Goal: Information Seeking & Learning: Learn about a topic

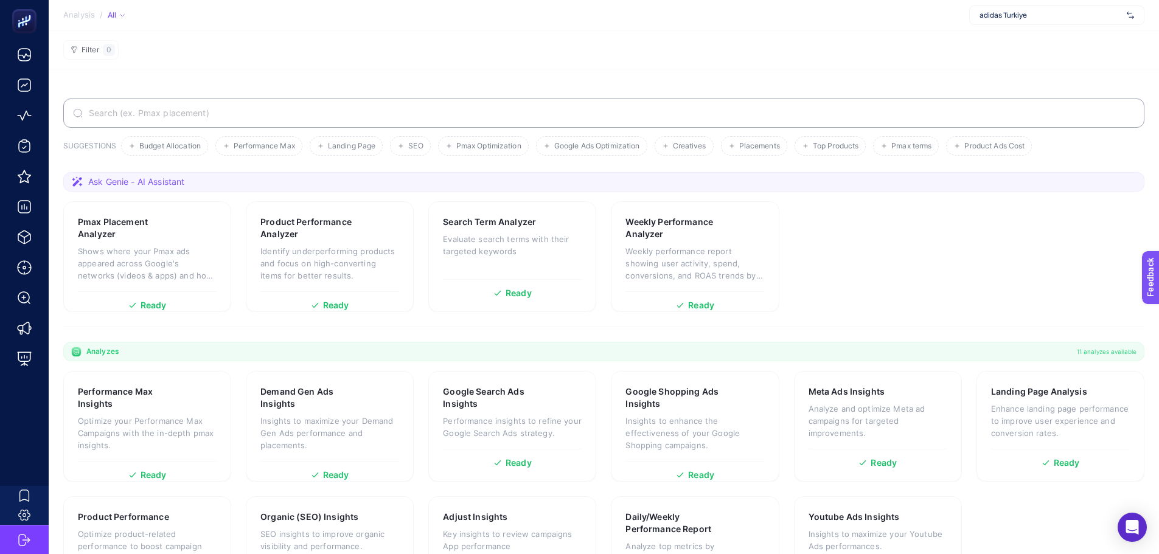
click at [993, 18] on span "adidas Turkiye" at bounding box center [1050, 15] width 142 height 10
type input "beko"
click at [997, 38] on span "Beko Türkiye" at bounding box center [1022, 40] width 87 height 10
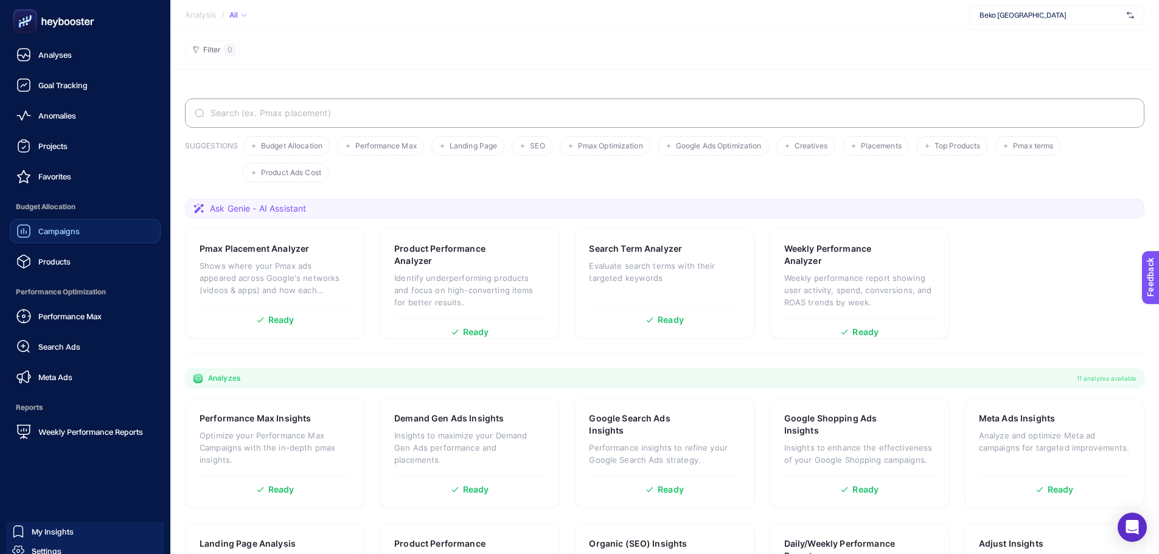
click at [67, 235] on span "Campaigns" at bounding box center [58, 231] width 41 height 10
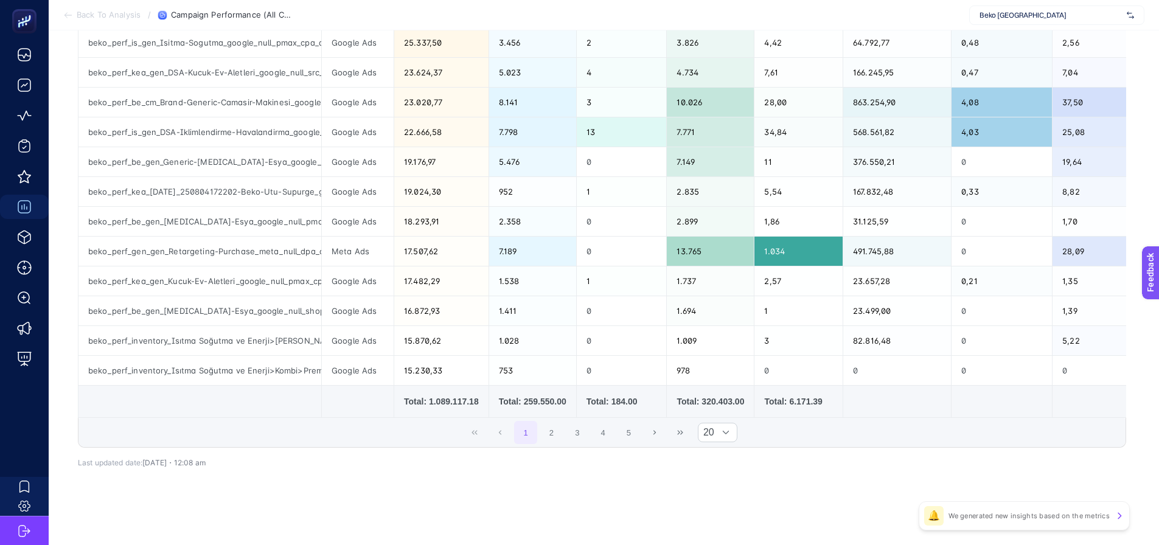
scroll to position [473, 0]
click at [563, 422] on button "2" at bounding box center [551, 432] width 23 height 23
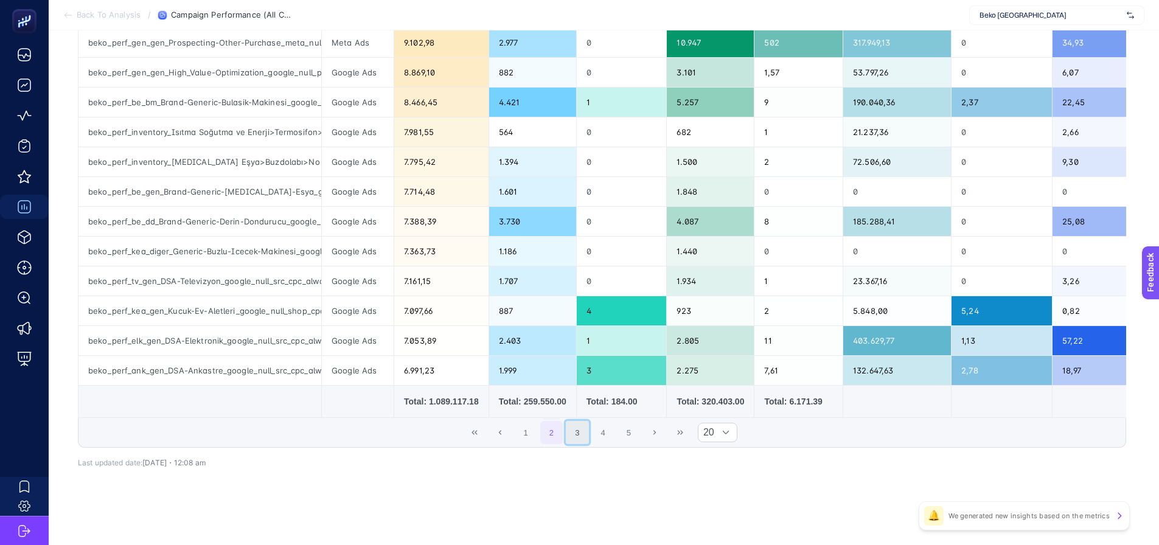
click at [589, 431] on button "3" at bounding box center [577, 432] width 23 height 23
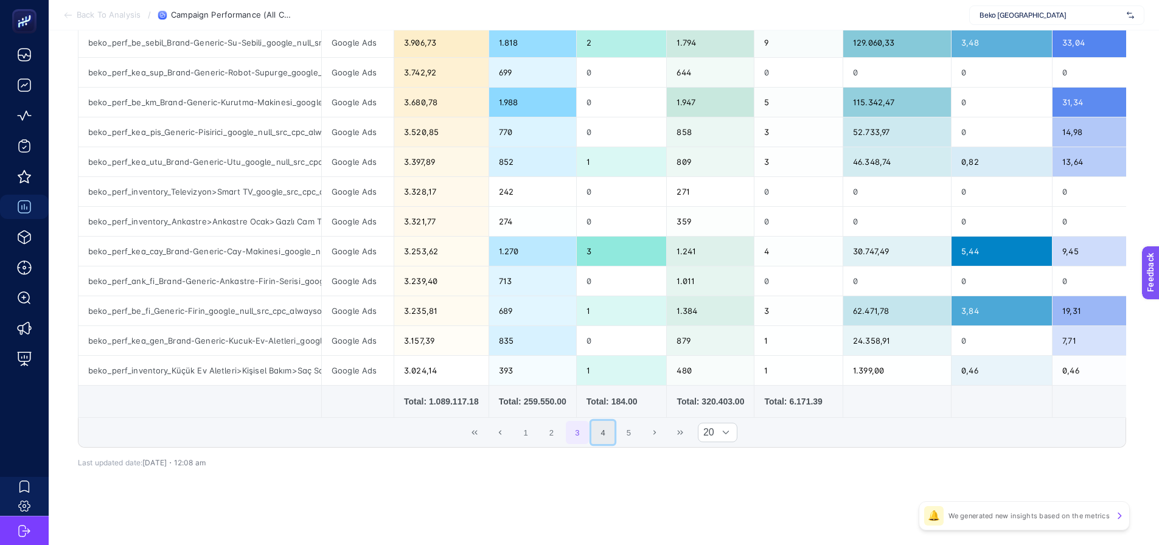
click at [614, 430] on button "4" at bounding box center [602, 432] width 23 height 23
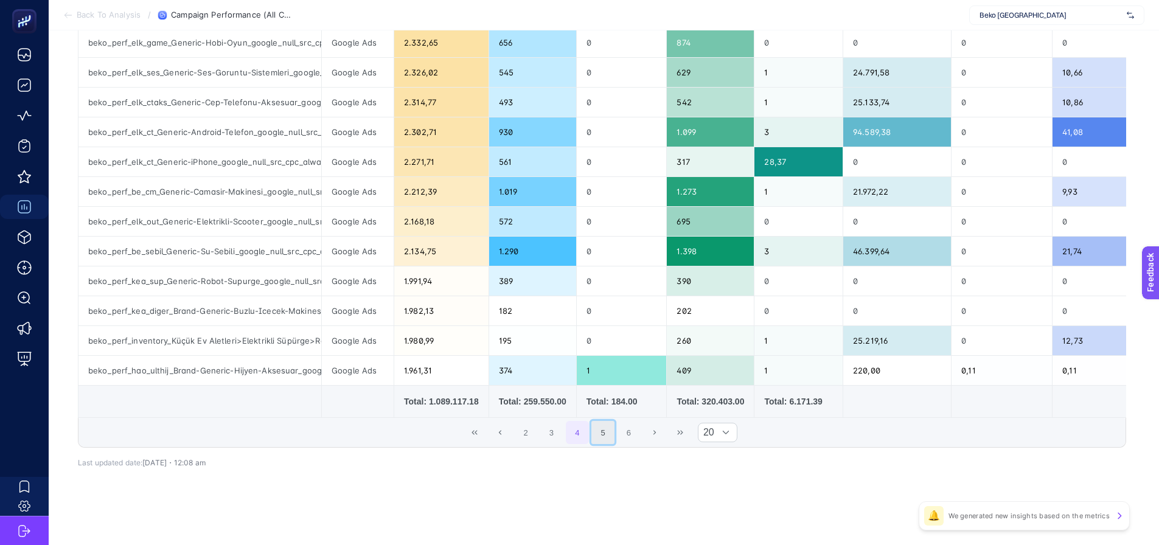
click at [613, 435] on button "5" at bounding box center [602, 432] width 23 height 23
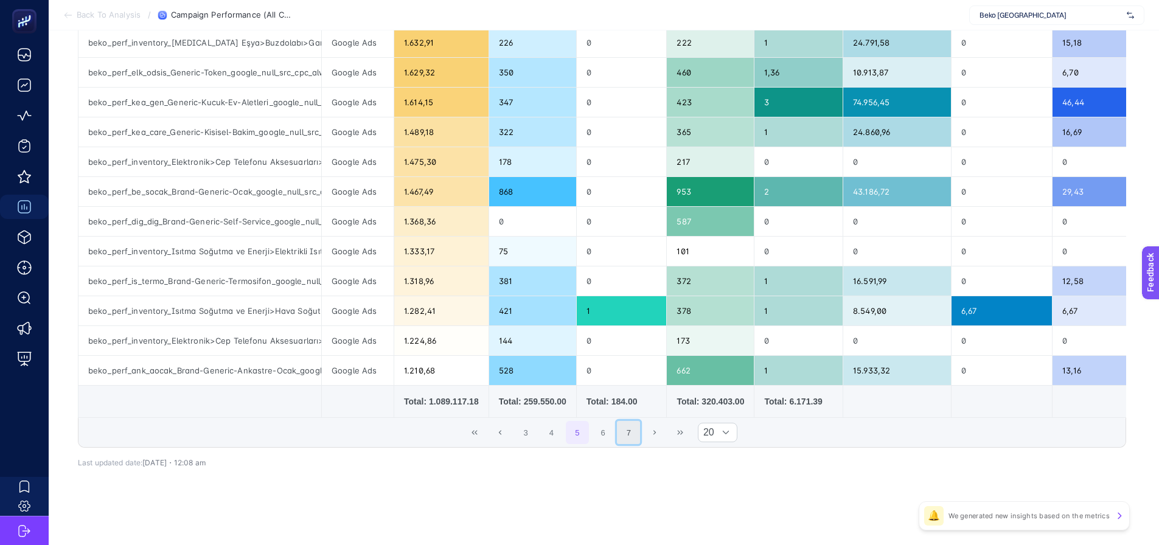
click at [626, 432] on button "7" at bounding box center [628, 432] width 23 height 23
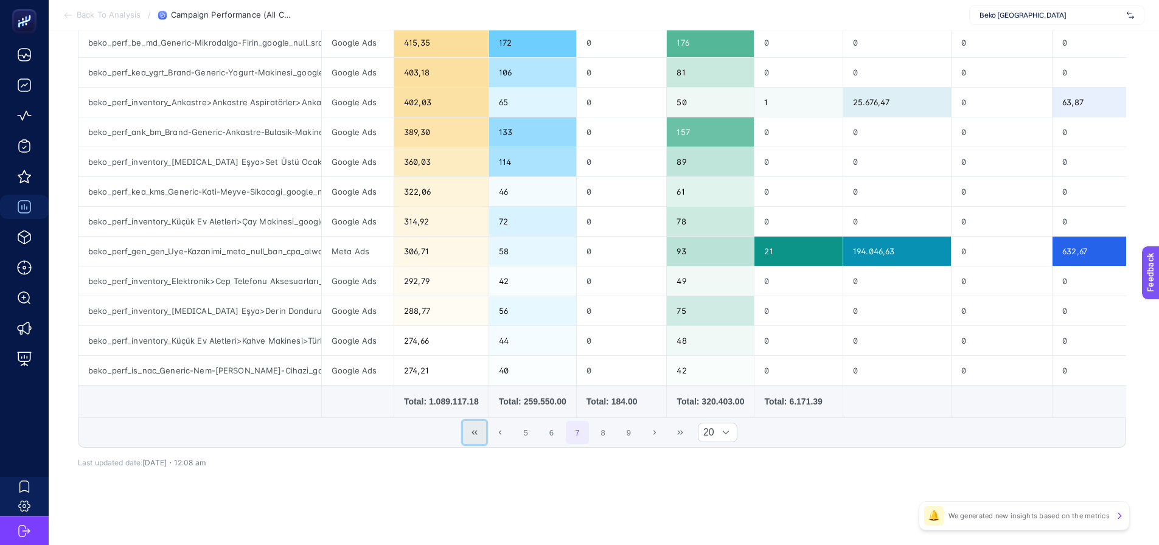
click at [475, 433] on icon "First Page" at bounding box center [474, 432] width 7 height 7
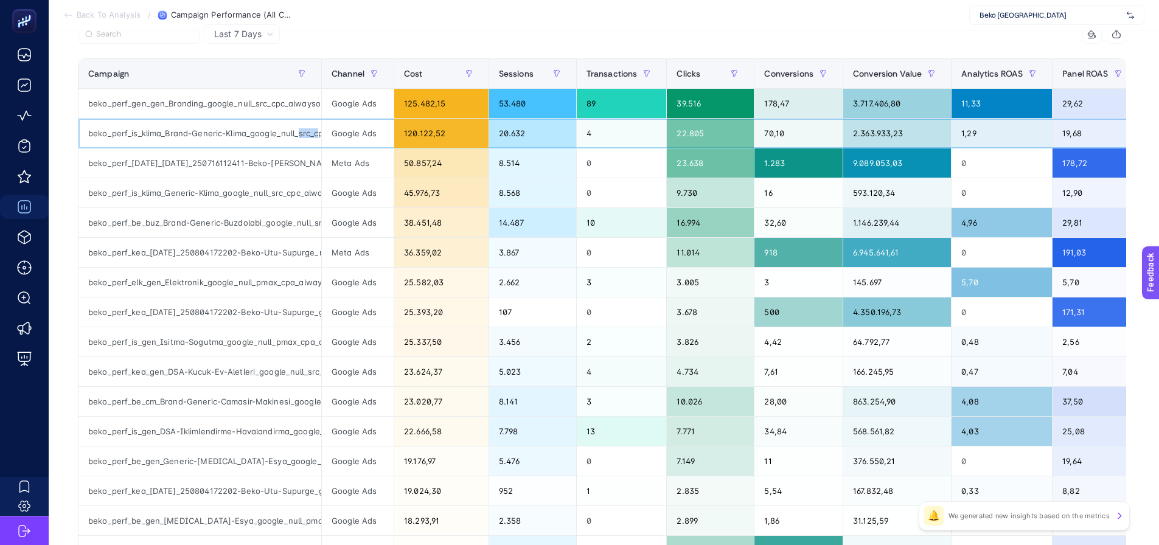
scroll to position [0, 55]
drag, startPoint x: 297, startPoint y: 133, endPoint x: 340, endPoint y: 136, distance: 43.3
click at [340, 238] on tr "beko_perf_is_klima_Brand-Generic-Klima_google_null_src_cpc_alwayson Google Ads …" at bounding box center [706, 253] width 1257 height 30
click at [264, 146] on div "beko_perf_is_klima_Brand-Generic-Klima_google_null_src_cpc_alwayson" at bounding box center [199, 133] width 243 height 29
click at [255, 107] on div "beko_perf_gen_gen_Branding_google_null_src_cpc_alwayson" at bounding box center [199, 103] width 243 height 29
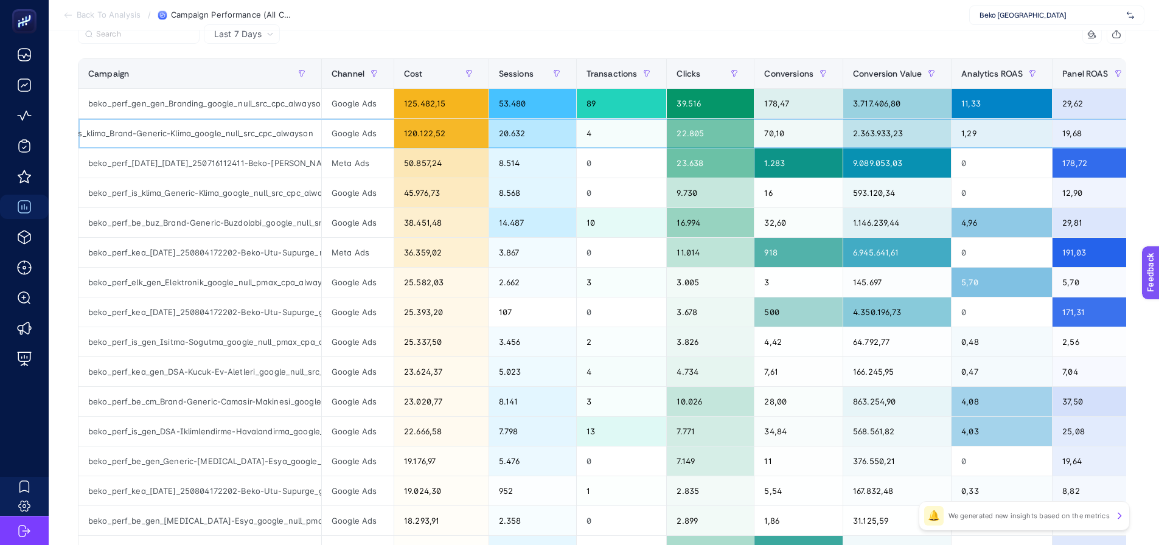
click at [259, 143] on div "beko_perf_is_klima_Brand-Generic-Klima_google_null_src_cpc_alwayson" at bounding box center [199, 133] width 243 height 29
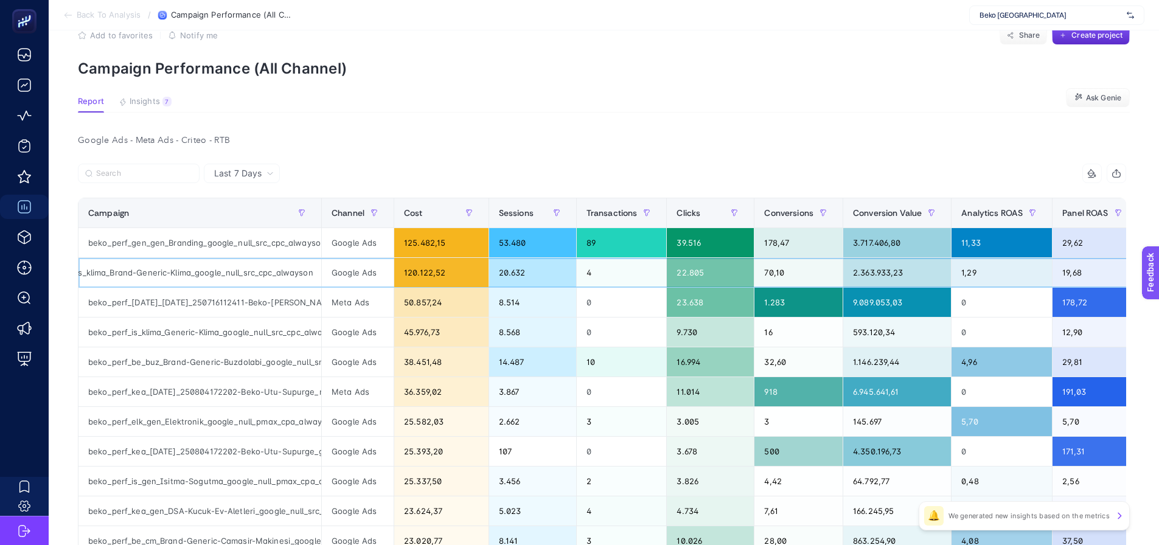
scroll to position [0, 0]
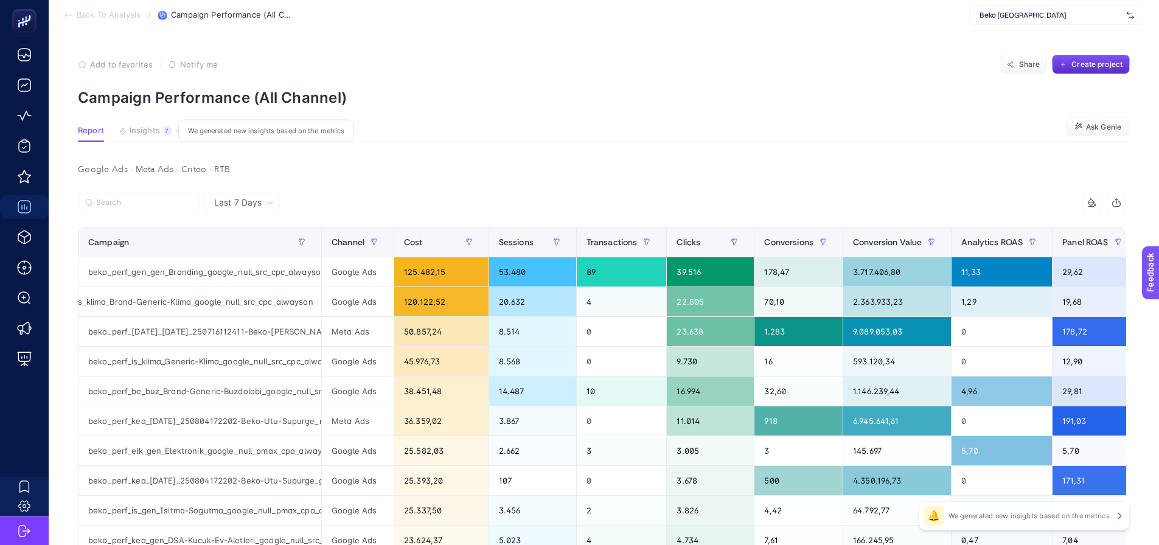
click at [152, 130] on span "Insights" at bounding box center [145, 131] width 30 height 10
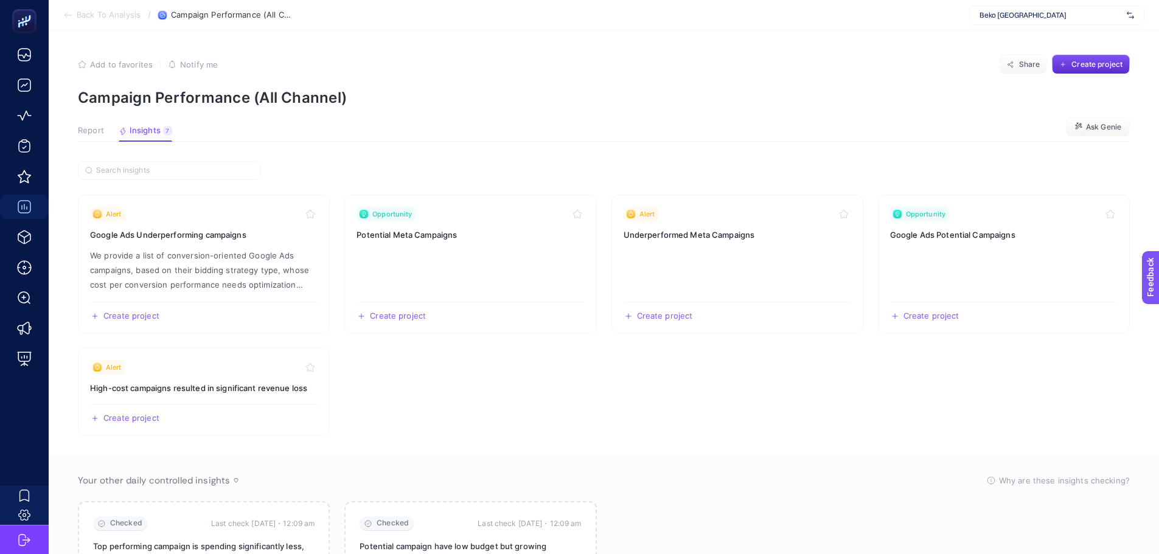
click at [98, 130] on span "Report" at bounding box center [91, 131] width 26 height 10
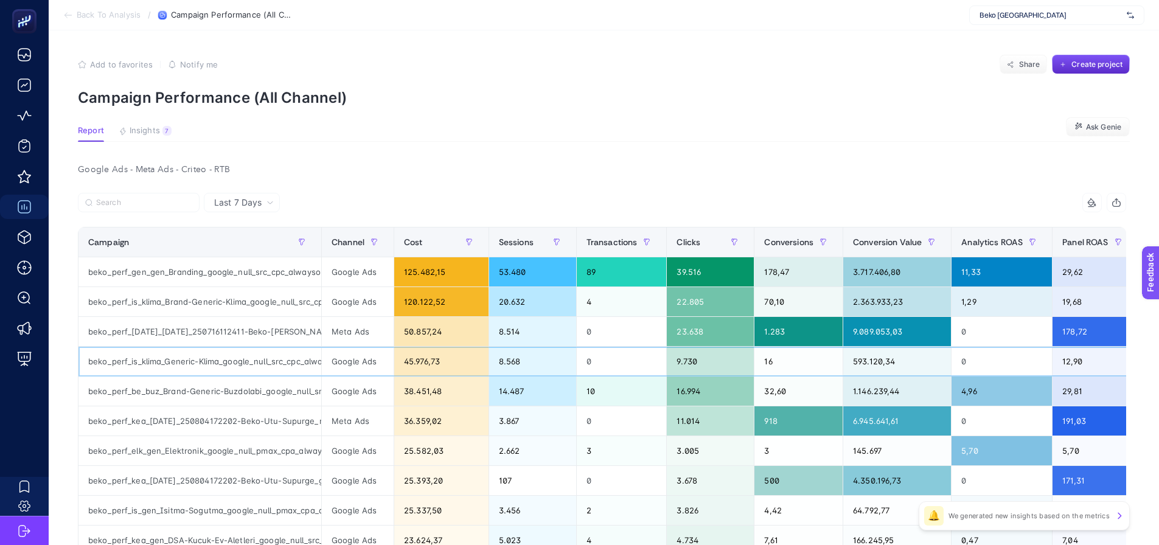
click at [258, 372] on div "beko_perf_is_klima_Generic-Klima_google_null_src_cpc_alwayson" at bounding box center [199, 361] width 243 height 29
click at [256, 404] on div "beko_perf_be_buz_Brand-Generic-Buzdolabi_google_null_src_cpc_alwayson" at bounding box center [199, 390] width 243 height 29
click at [253, 387] on div "beko_perf_be_buz_Brand-Generic-Buzdolabi_google_null_src_cpc_alwayson" at bounding box center [199, 390] width 243 height 29
click at [248, 372] on div "beko_perf_is_klima_Generic-Klima_google_null_src_cpc_alwayson" at bounding box center [199, 361] width 243 height 29
click at [246, 389] on div "beko_perf_be_buz_Brand-Generic-Buzdolabi_google_null_src_cpc_alwayson" at bounding box center [199, 390] width 243 height 29
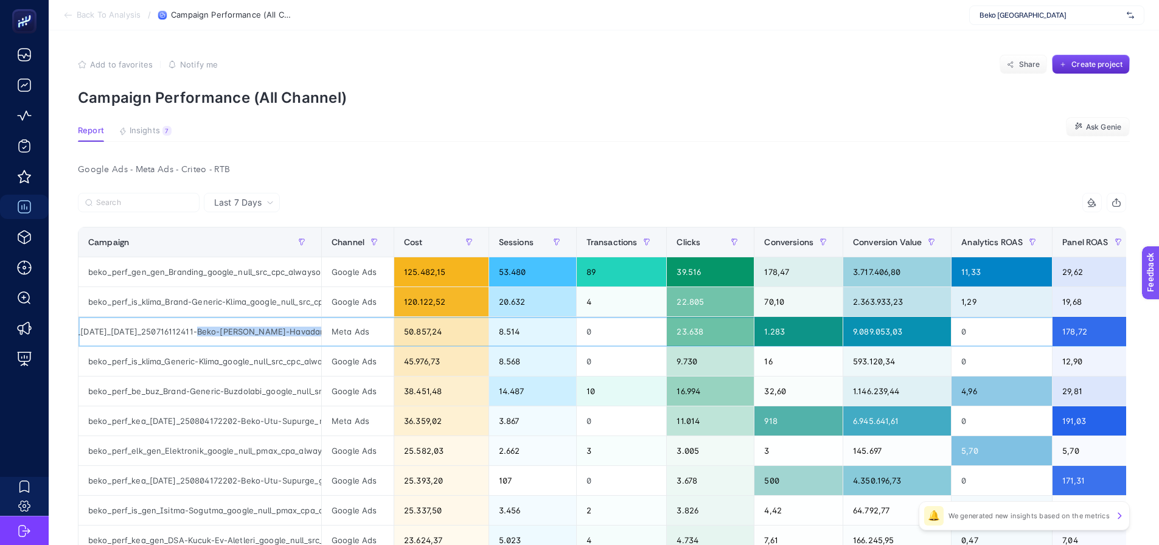
drag, startPoint x: 266, startPoint y: 330, endPoint x: 318, endPoint y: 339, distance: 53.1
click at [318, 339] on div "beko_perf_karma_karma_250716112411-Beko-Klima-Havadar-Mikrodalga-Kampanyasi_met…" at bounding box center [199, 331] width 243 height 29
click at [246, 331] on div "beko_perf_karma_karma_250716112411-Beko-Klima-Havadar-Mikrodalga-Kampanyasi_met…" at bounding box center [199, 331] width 243 height 29
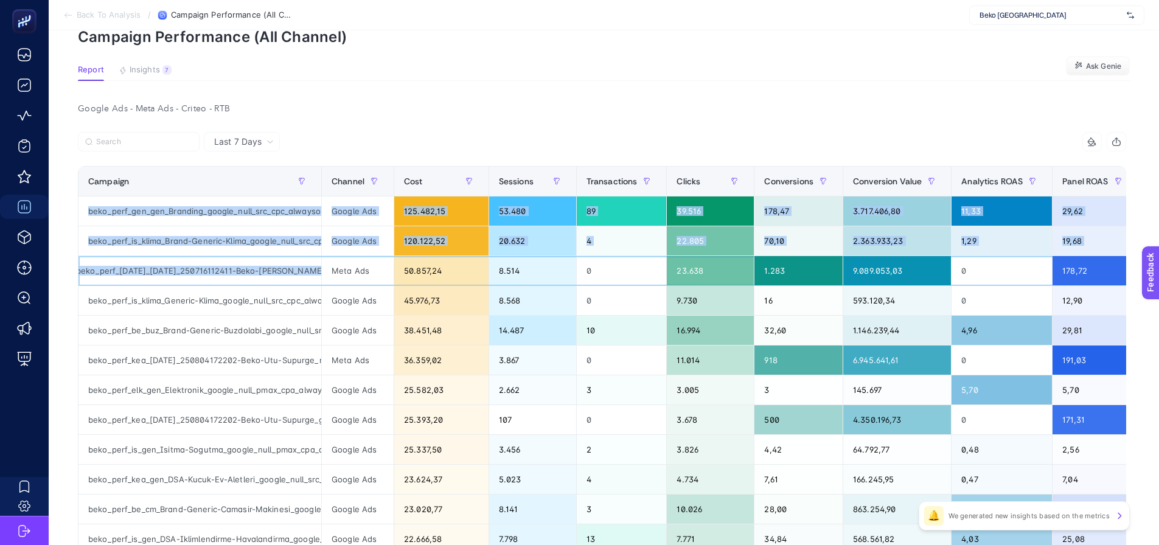
scroll to position [0, 0]
drag, startPoint x: 257, startPoint y: 272, endPoint x: 68, endPoint y: 272, distance: 189.1
click at [68, 272] on div "Last 7 Days 10 items selected Campaign Channel Cost Sessions Transactions Click…" at bounding box center [601, 530] width 1067 height 796
click at [89, 268] on div "beko_perf_karma_karma_250716112411-Beko-Klima-Havadar-Mikrodalga-Kampanyasi_met…" at bounding box center [199, 270] width 243 height 29
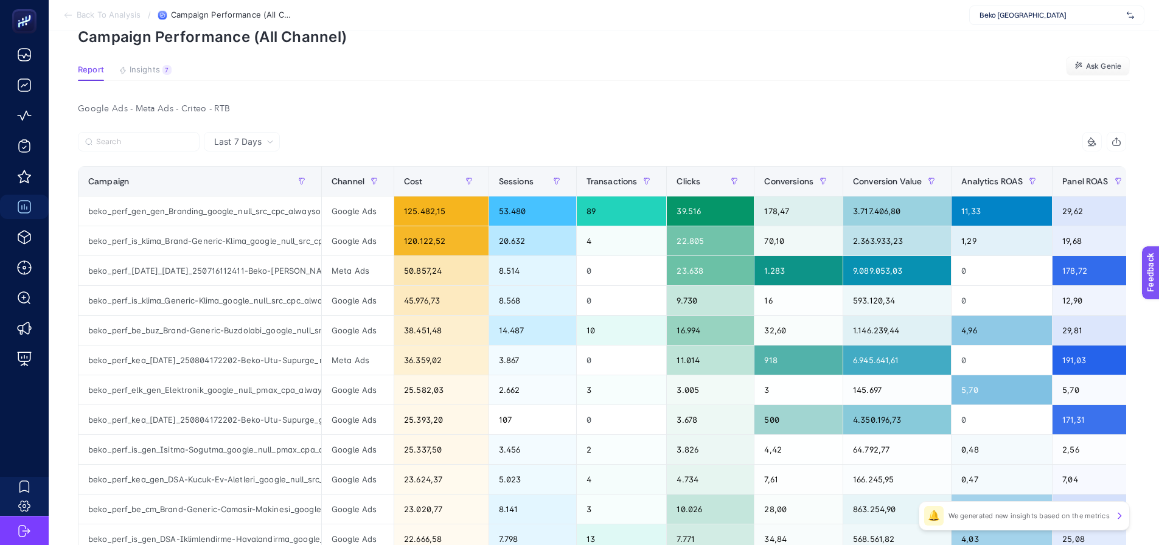
click at [69, 268] on div "Last 7 Days 10 items selected Campaign Channel Cost Sessions Transactions Click…" at bounding box center [601, 530] width 1067 height 796
click at [400, 78] on section "Report Insights 7 We generated new insights based on the metrics Ask Genie" at bounding box center [604, 73] width 1052 height 16
click at [481, 61] on article "Add to favorites false Notify me Share Create project Campaign Performance (All…" at bounding box center [604, 461] width 1110 height 982
click at [406, 105] on div "Google Ads - Meta Ads - Criteo - RTB" at bounding box center [601, 108] width 1067 height 17
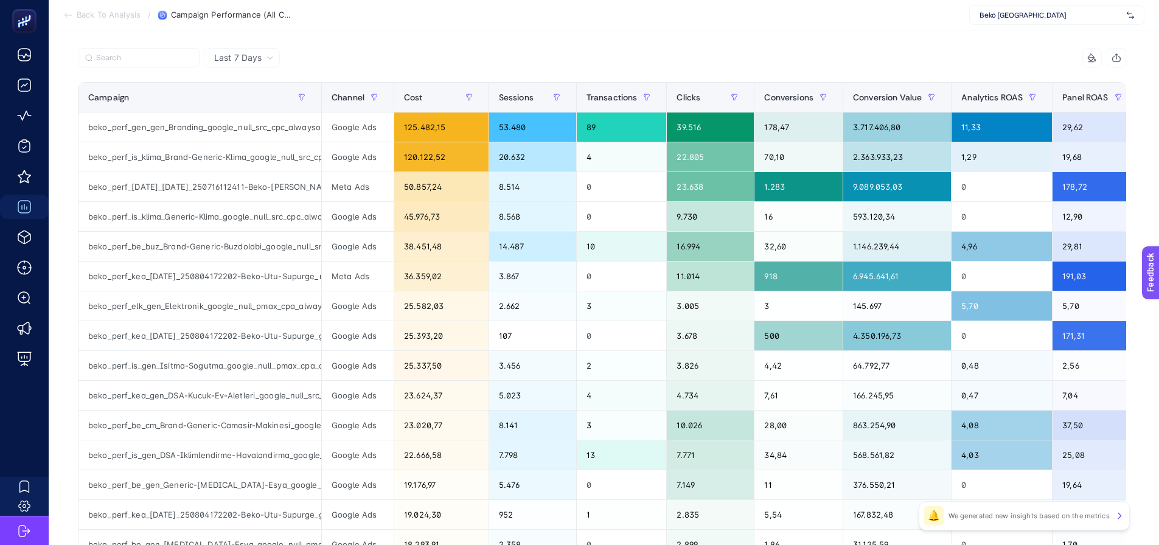
scroll to position [182, 0]
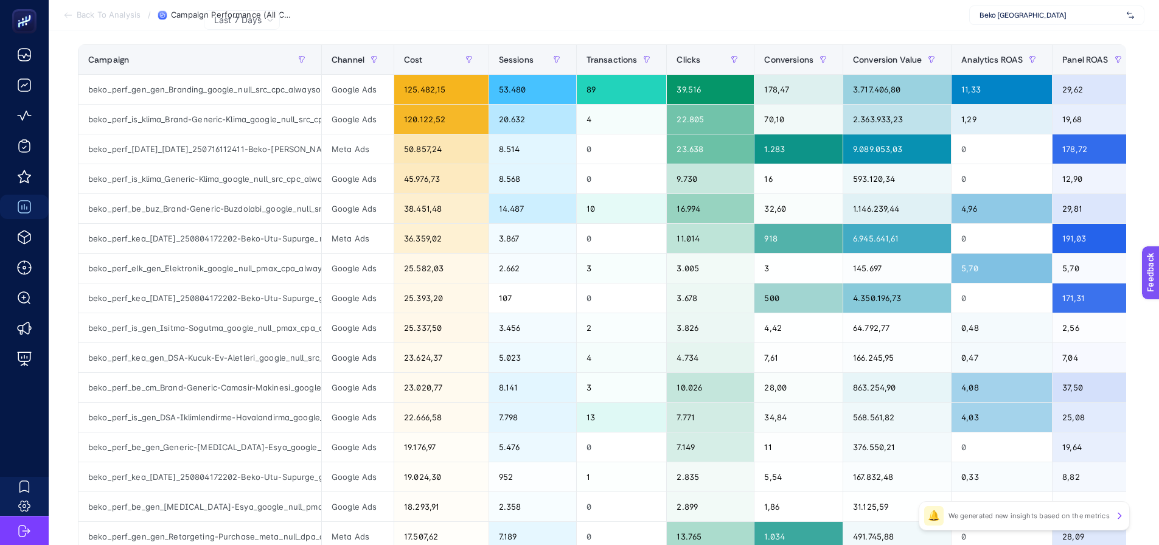
click at [421, 17] on section "Back To Analysis / Campaign Performance (All Channel) Beko Türkiye" at bounding box center [604, 15] width 1110 height 30
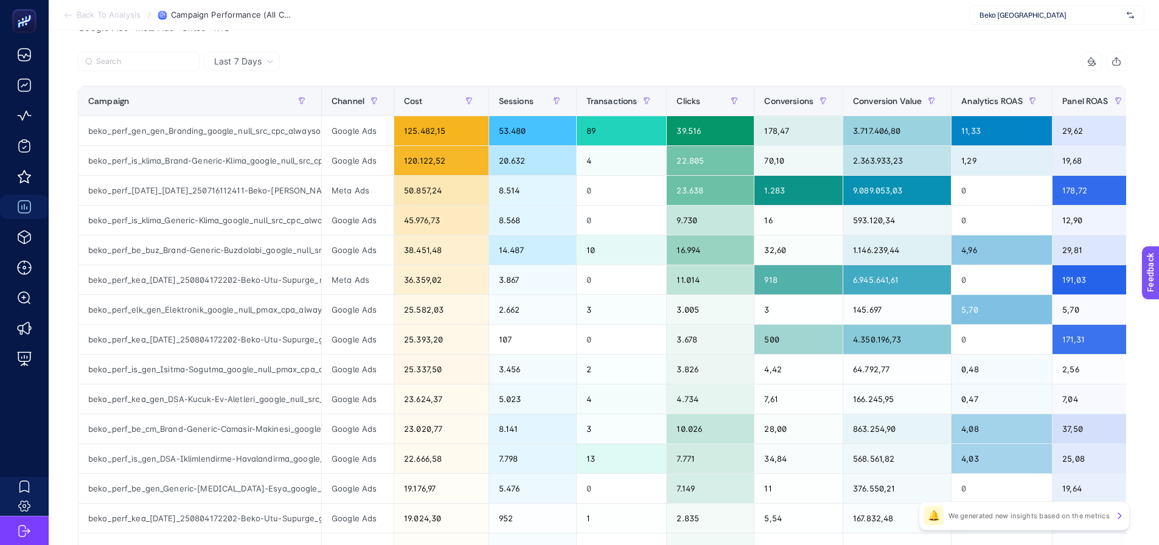
scroll to position [122, 0]
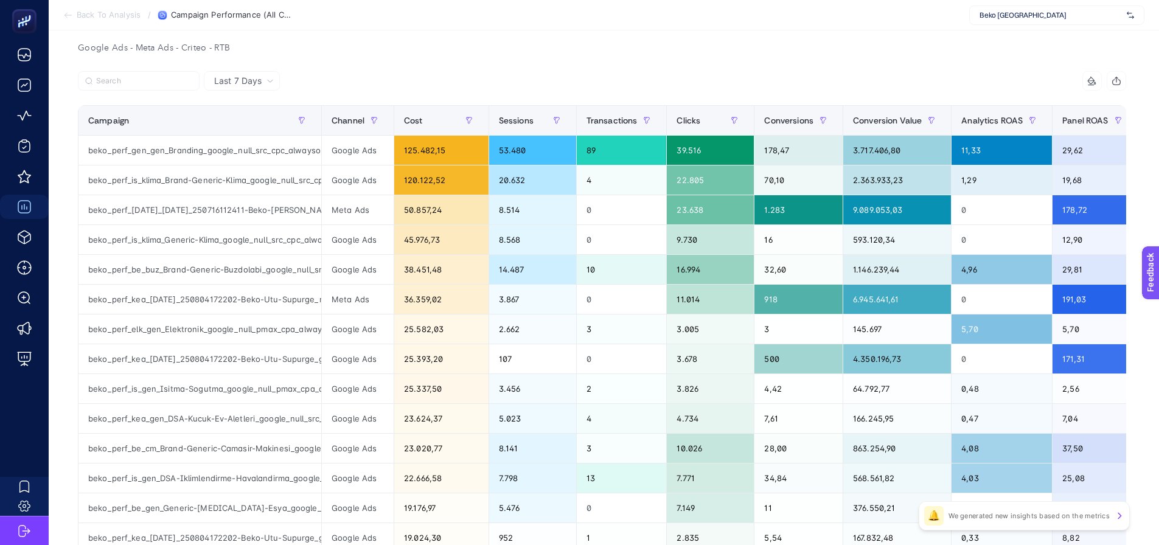
click at [1003, 20] on div "Beko [GEOGRAPHIC_DATA]" at bounding box center [1056, 14] width 175 height 19
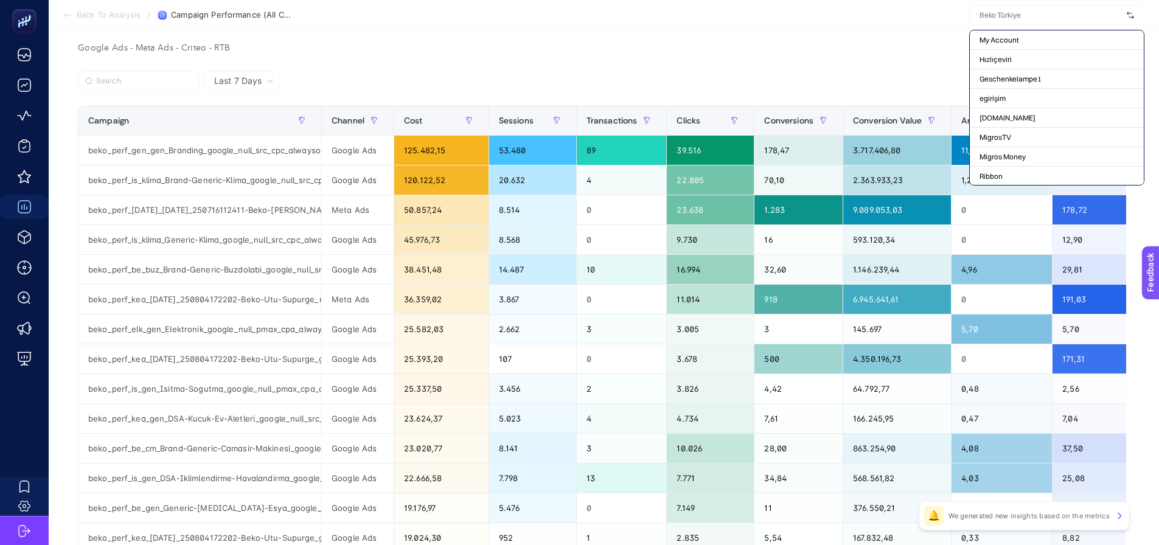
scroll to position [88, 0]
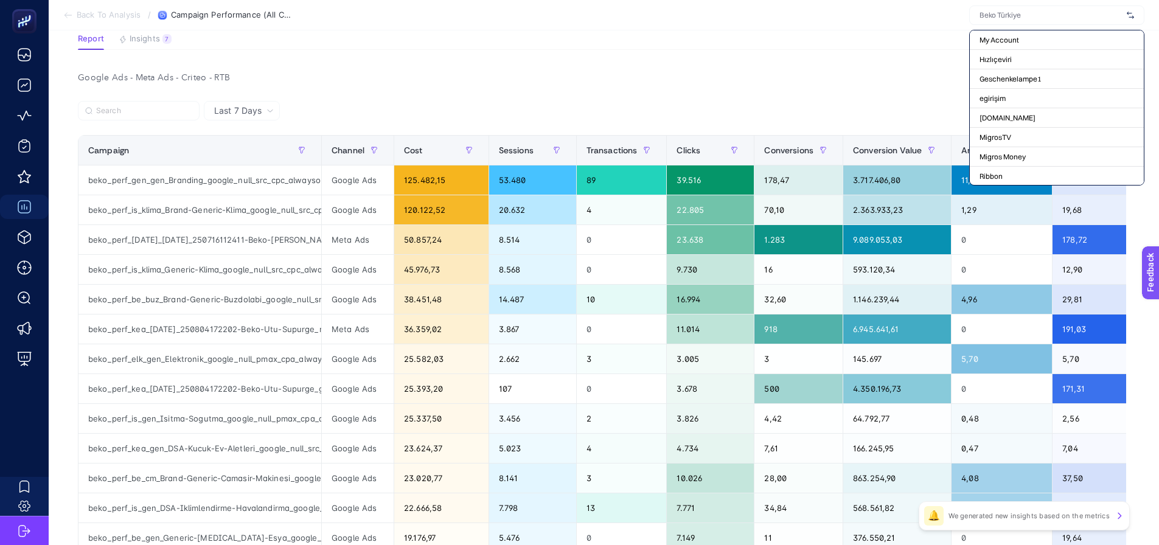
click at [1009, 4] on section "Back To Analysis / Campaign Performance (All Channel) My Account Hızlıçeviri Ge…" at bounding box center [604, 15] width 1110 height 30
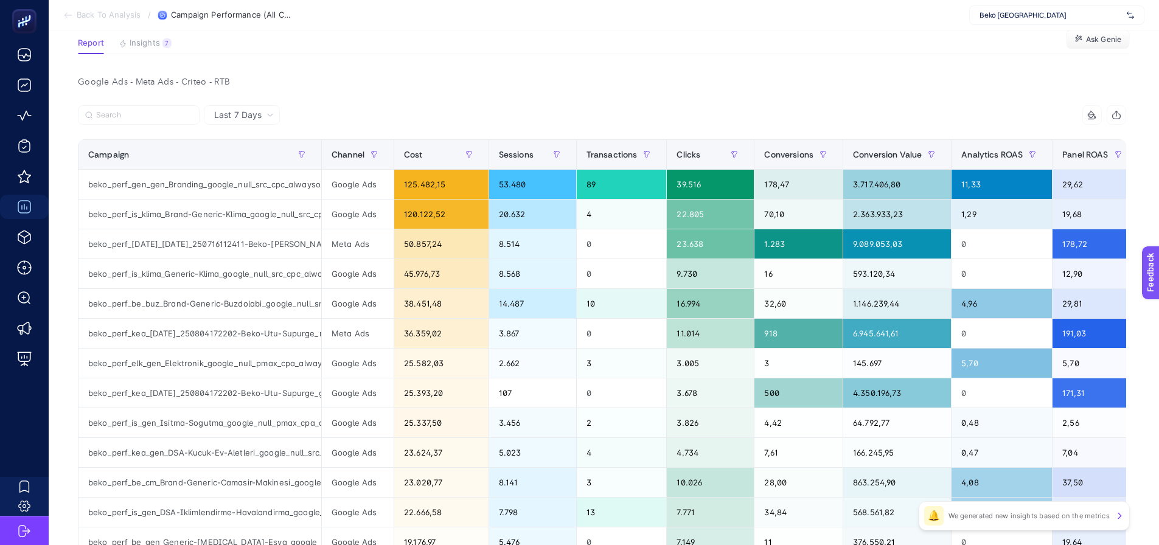
click at [1006, 9] on div "Beko [GEOGRAPHIC_DATA]" at bounding box center [1056, 14] width 175 height 19
type input "otoms"
click at [1013, 47] on div "www.otomstore.com" at bounding box center [1056, 39] width 174 height 19
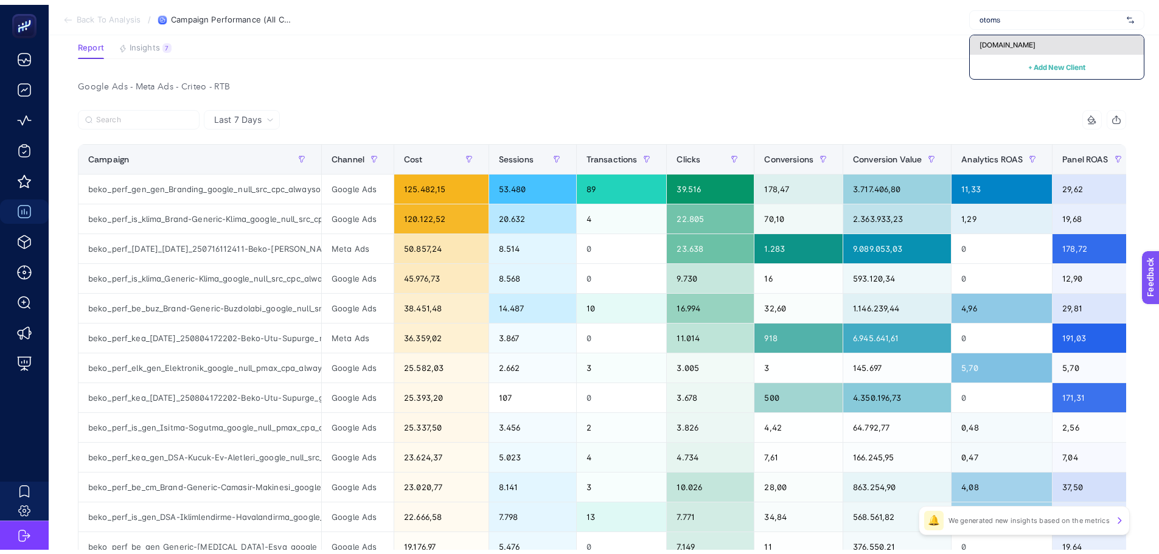
scroll to position [0, 0]
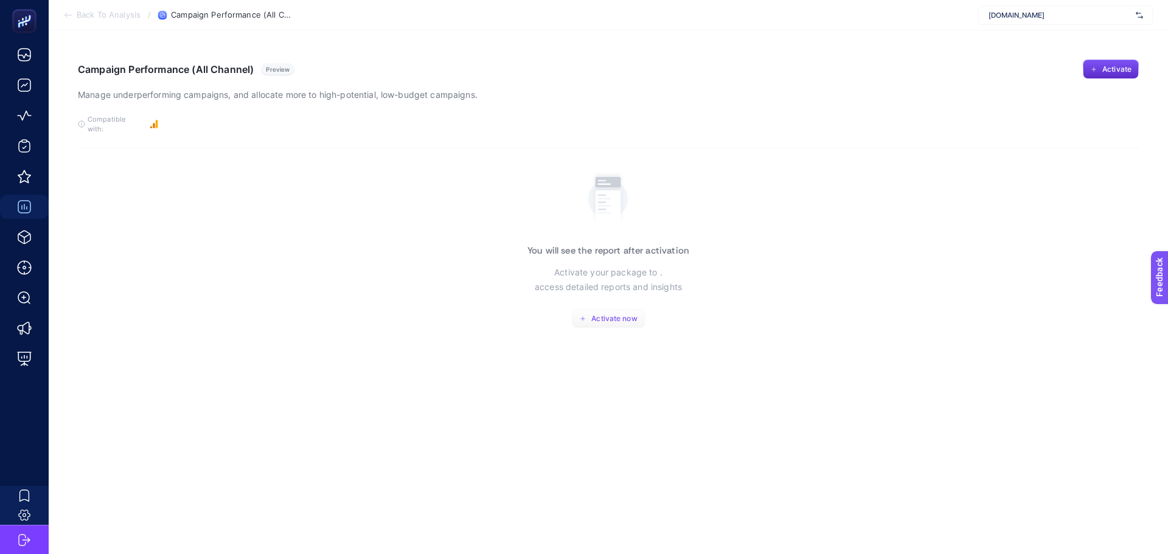
click at [619, 314] on span "Activate now" at bounding box center [614, 319] width 46 height 10
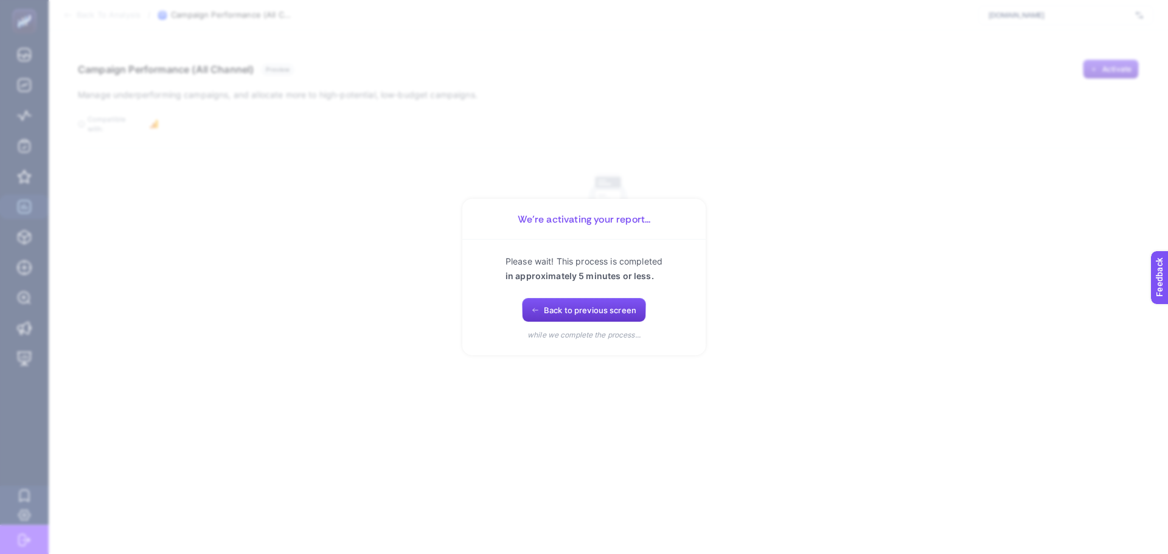
click at [541, 306] on button "Back to previous screen" at bounding box center [584, 310] width 124 height 24
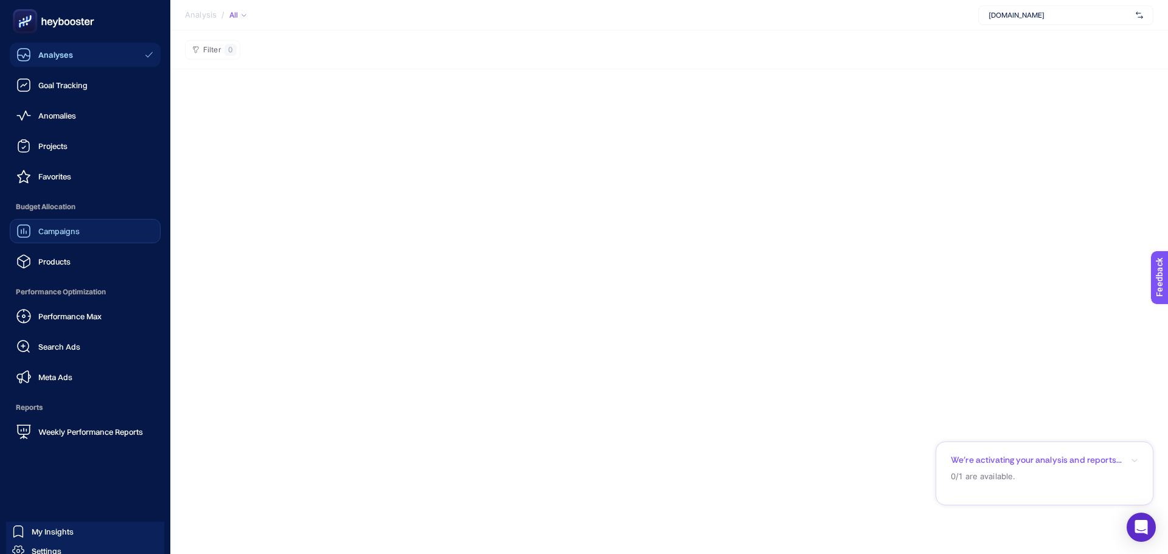
click at [55, 233] on span "Campaigns" at bounding box center [58, 231] width 41 height 10
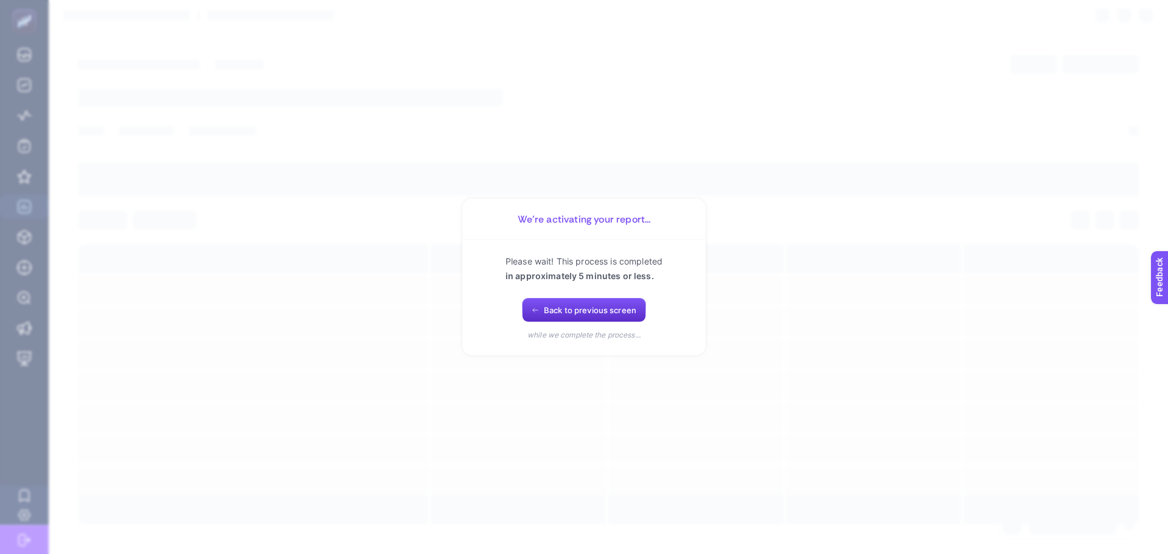
click at [552, 310] on span "Back to previous screen" at bounding box center [590, 310] width 92 height 10
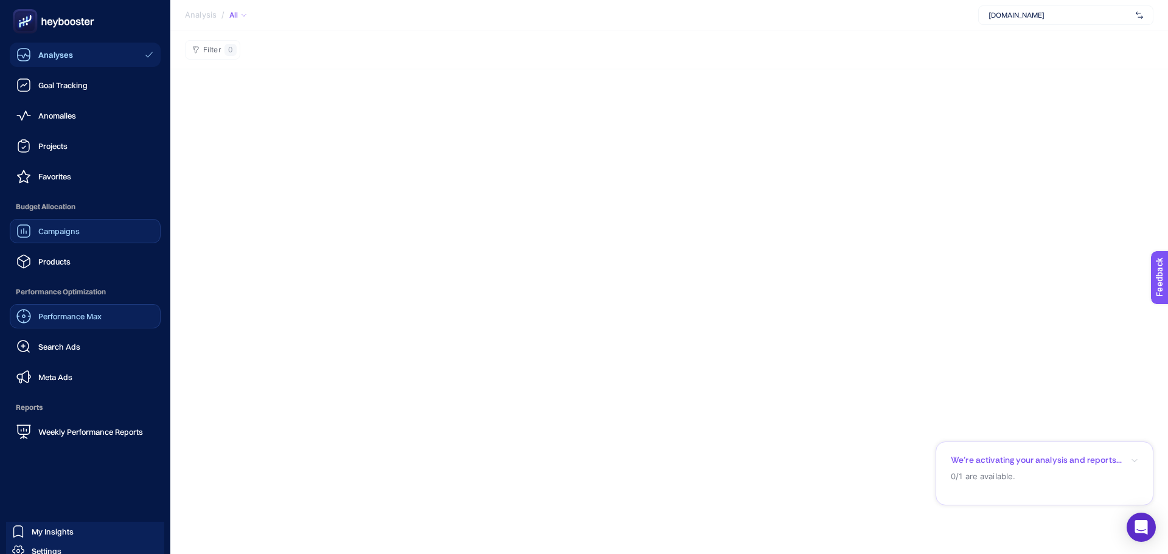
click at [55, 327] on link "Performance Max" at bounding box center [85, 316] width 151 height 24
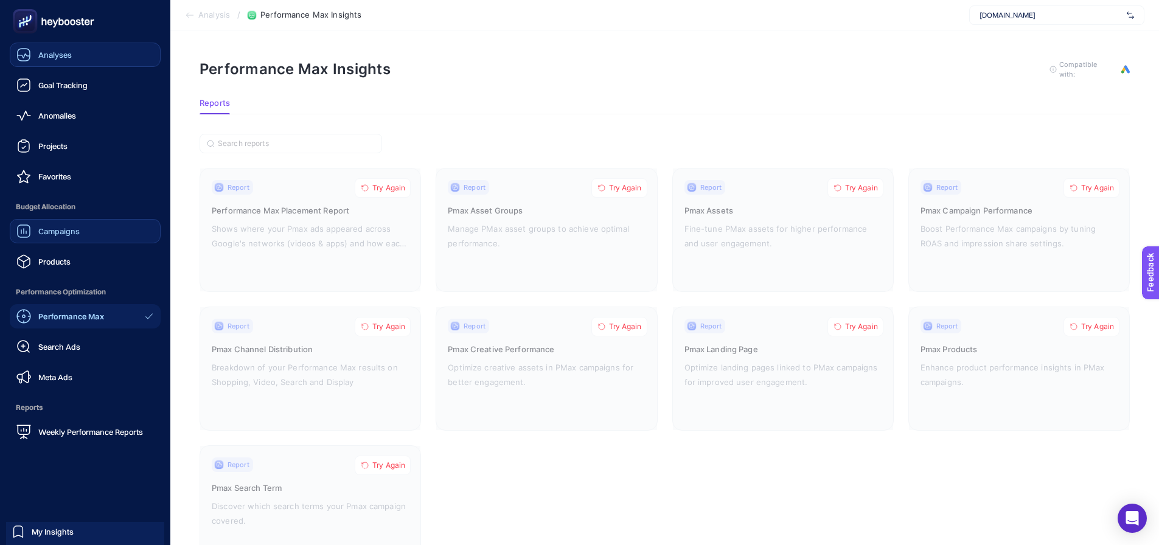
click at [54, 51] on span "Analyses" at bounding box center [54, 55] width 33 height 10
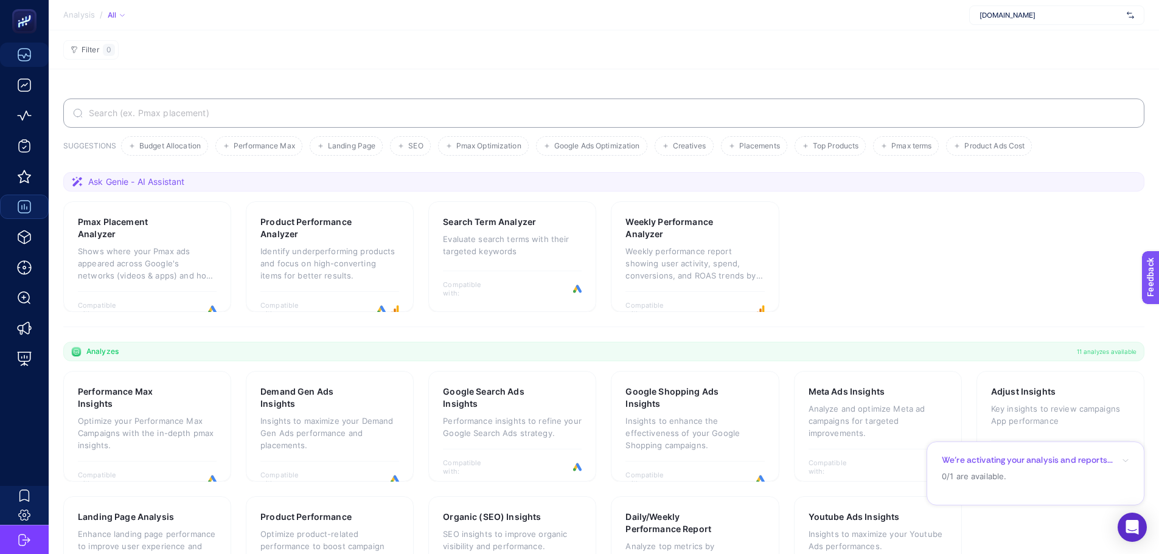
scroll to position [68, 0]
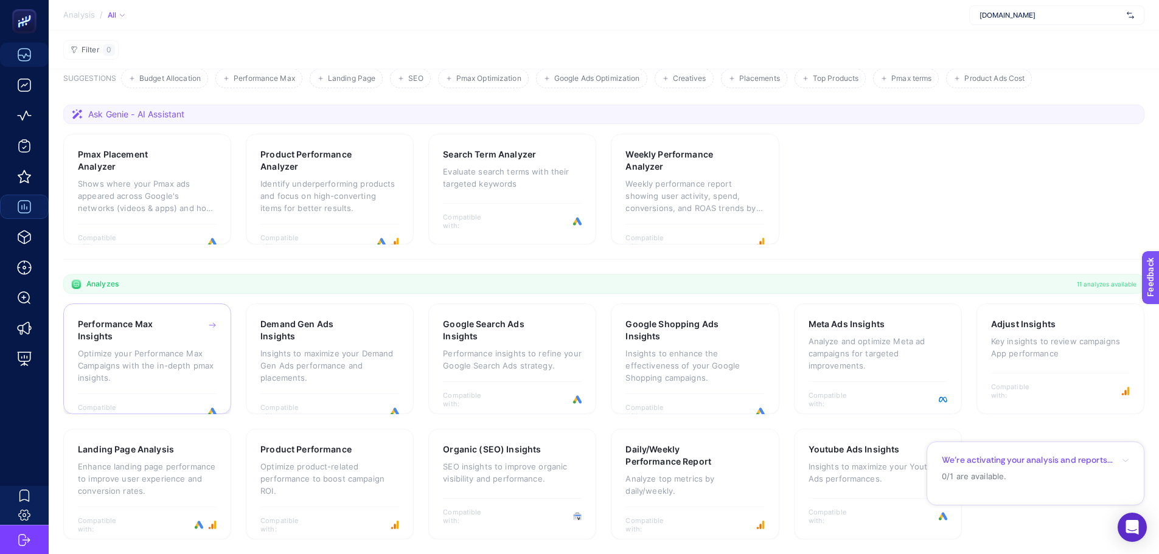
click at [173, 357] on p "Optimize your Performance Max Campaigns with the in-depth pmax insights." at bounding box center [147, 365] width 139 height 36
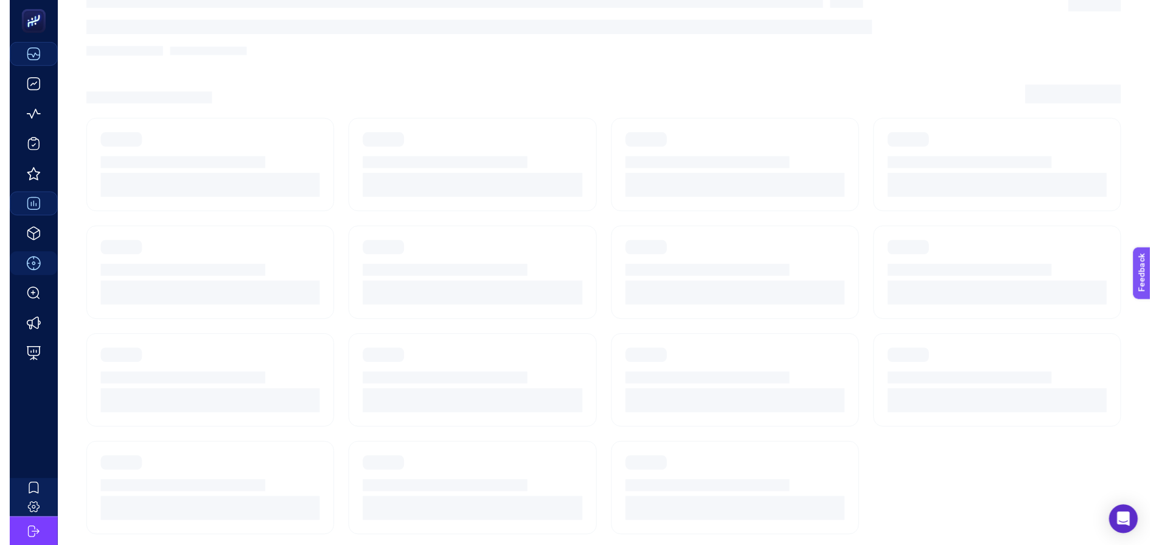
scroll to position [52, 0]
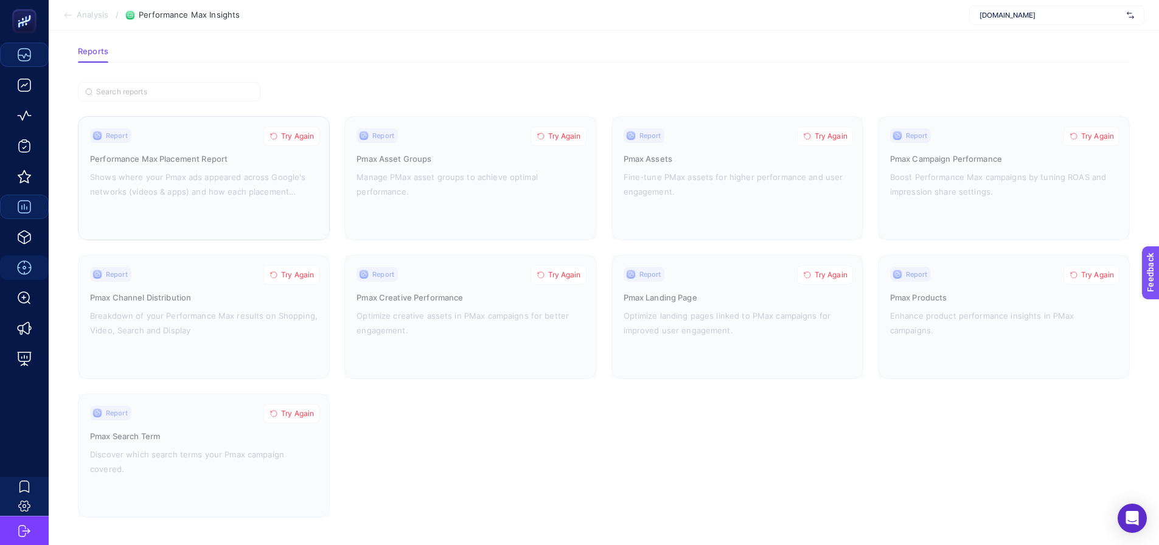
click at [293, 127] on button "Try Again" at bounding box center [291, 136] width 56 height 19
click at [282, 276] on span "Try Again" at bounding box center [297, 275] width 33 height 10
click at [285, 401] on div at bounding box center [203, 455] width 251 height 123
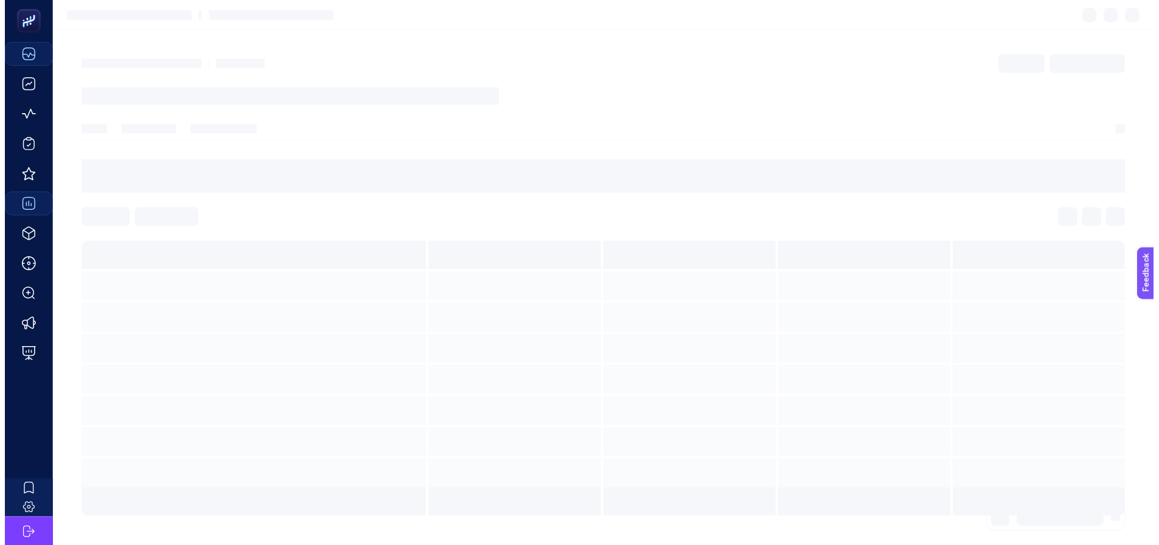
scroll to position [52, 0]
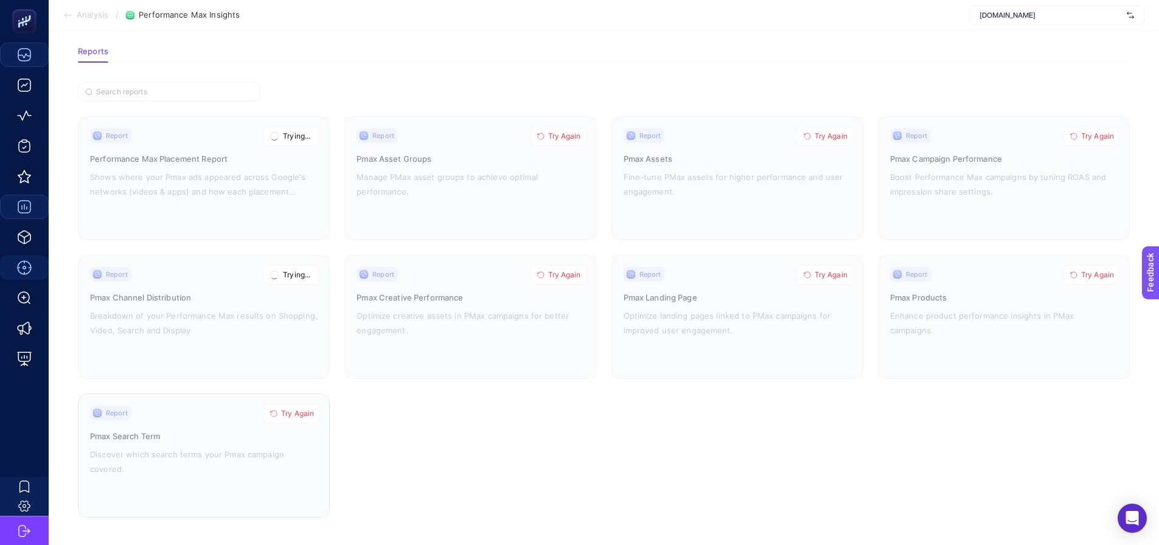
click at [282, 412] on span "Try Again" at bounding box center [297, 414] width 33 height 10
click at [544, 276] on button "Try Again" at bounding box center [558, 274] width 56 height 19
drag, startPoint x: 562, startPoint y: 140, endPoint x: 633, endPoint y: 138, distance: 71.2
click at [563, 140] on button "Try Again" at bounding box center [558, 136] width 56 height 19
drag, startPoint x: 827, startPoint y: 136, endPoint x: 824, endPoint y: 213, distance: 77.9
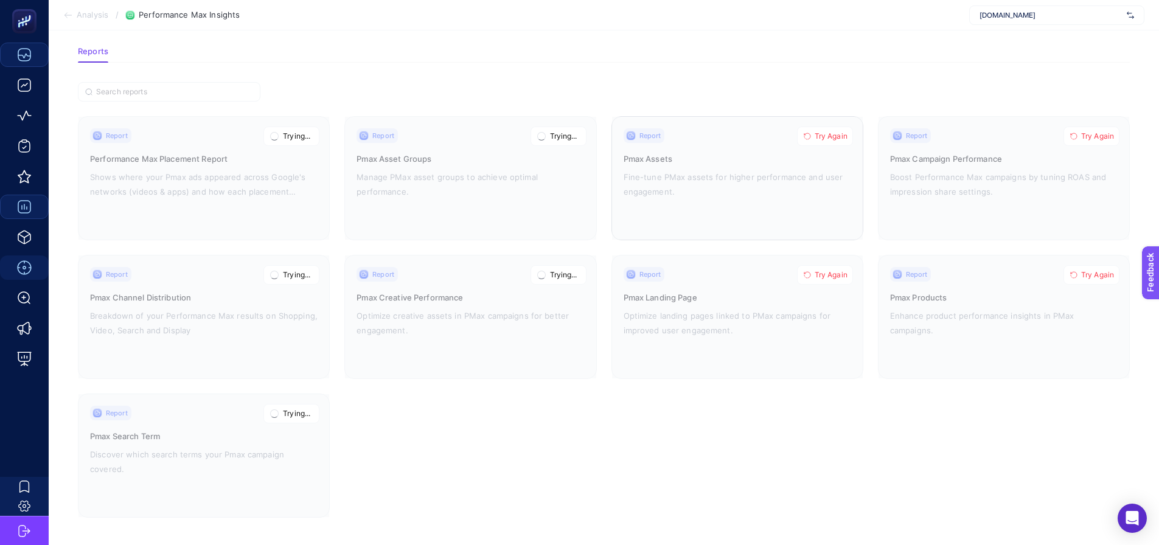
click at [827, 135] on span "Try Again" at bounding box center [830, 136] width 33 height 10
click at [820, 277] on span "Try Again" at bounding box center [830, 275] width 33 height 10
drag, startPoint x: 1079, startPoint y: 271, endPoint x: 1089, endPoint y: 209, distance: 62.8
click at [1080, 270] on button "Try Again" at bounding box center [1091, 274] width 56 height 19
click at [1089, 131] on span "Try Again" at bounding box center [1097, 136] width 33 height 10
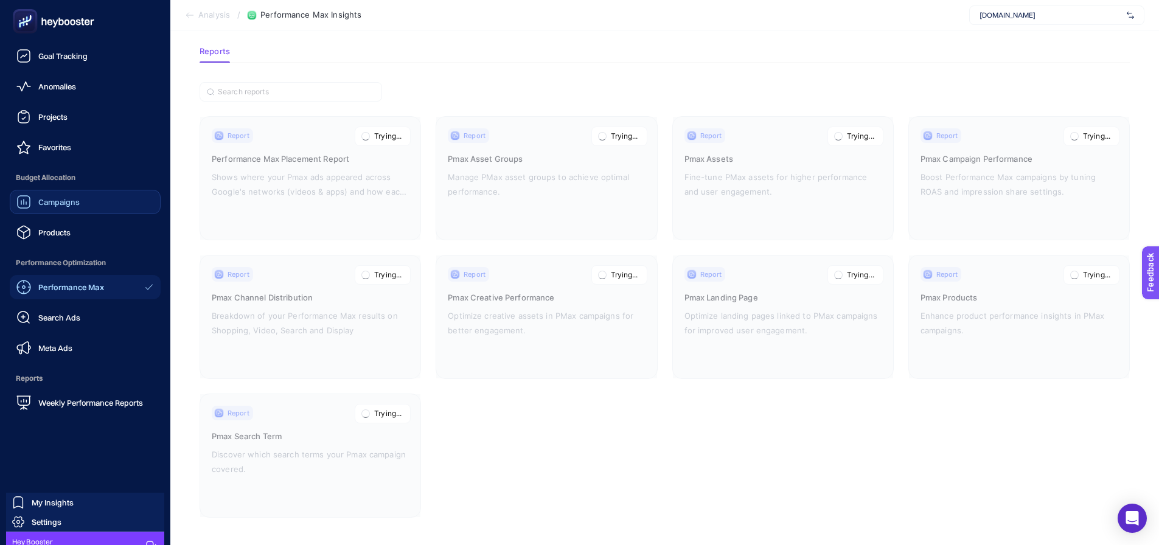
scroll to position [45, 0]
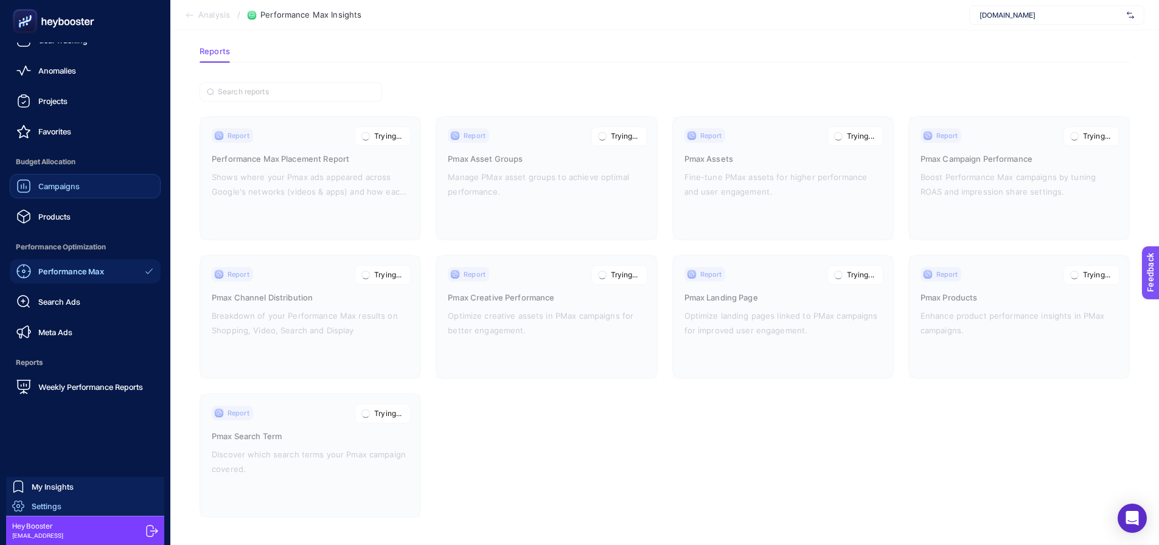
click at [113, 508] on link "Settings" at bounding box center [85, 505] width 158 height 19
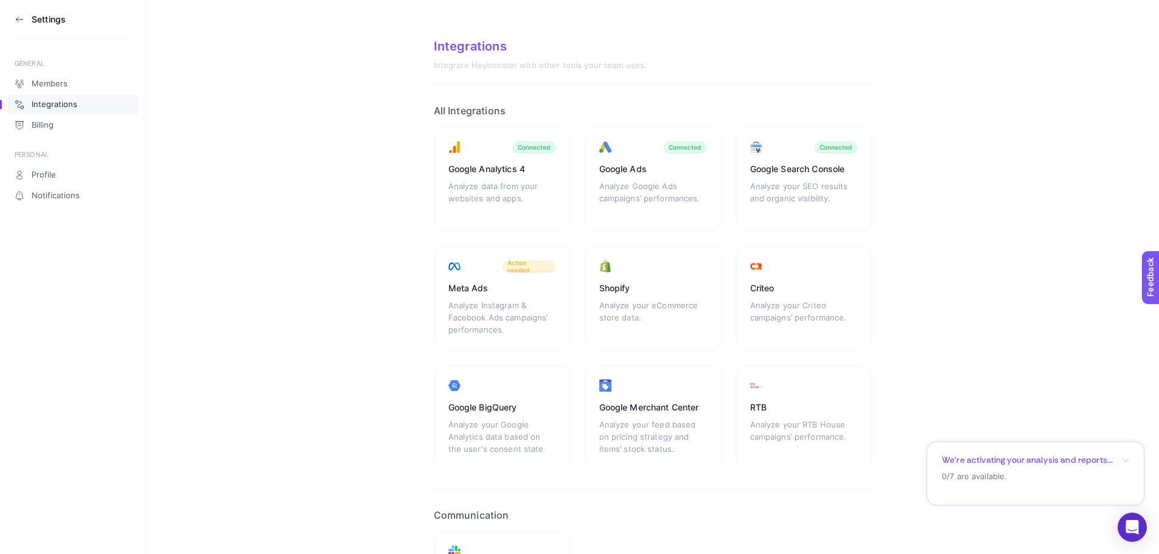
click at [19, 21] on icon at bounding box center [20, 20] width 10 height 10
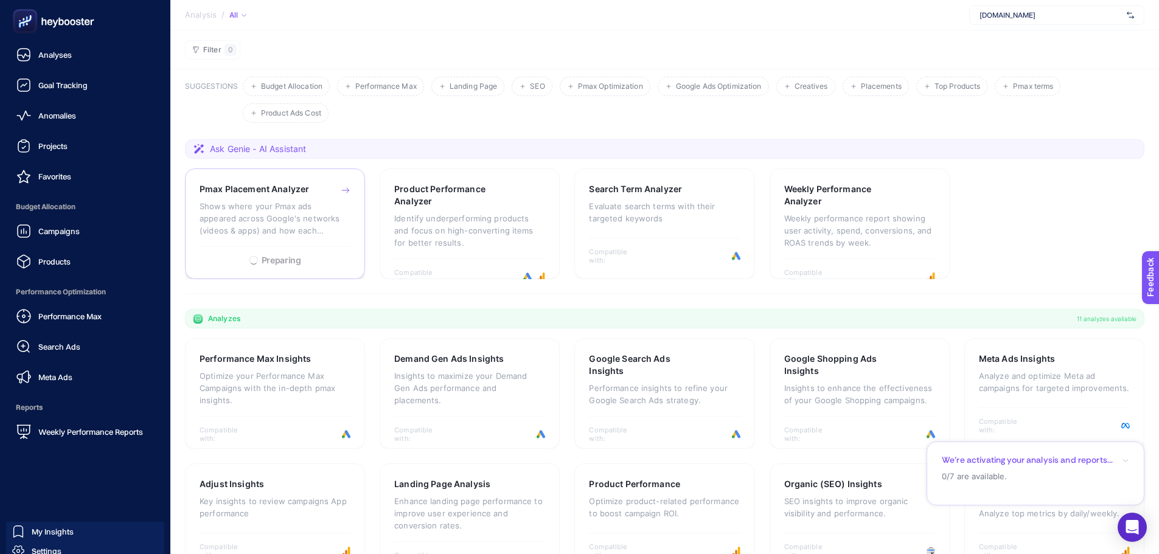
scroll to position [68, 0]
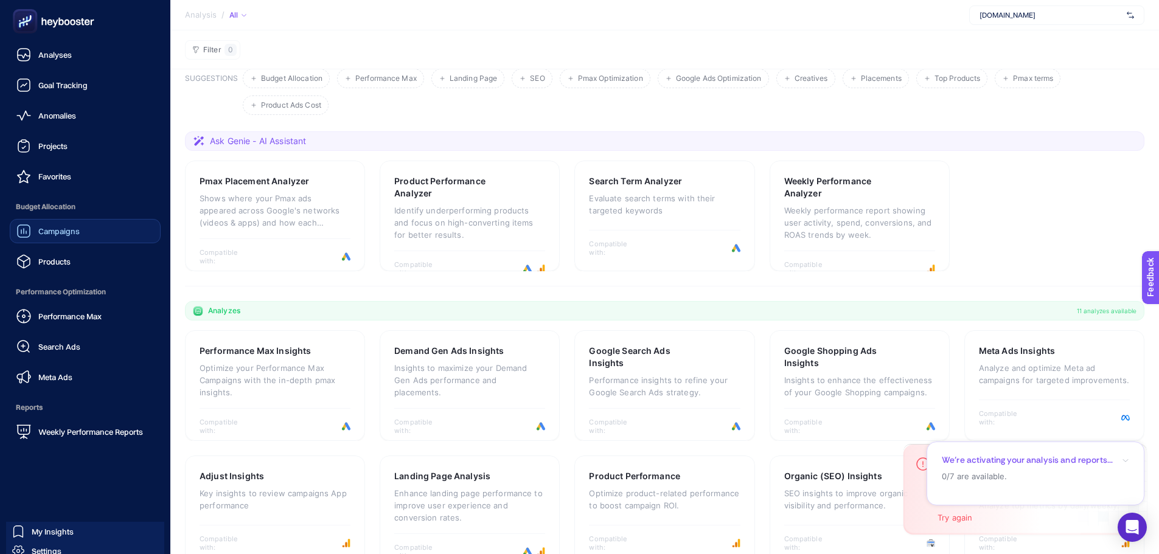
click at [42, 224] on div "Campaigns" at bounding box center [47, 231] width 63 height 15
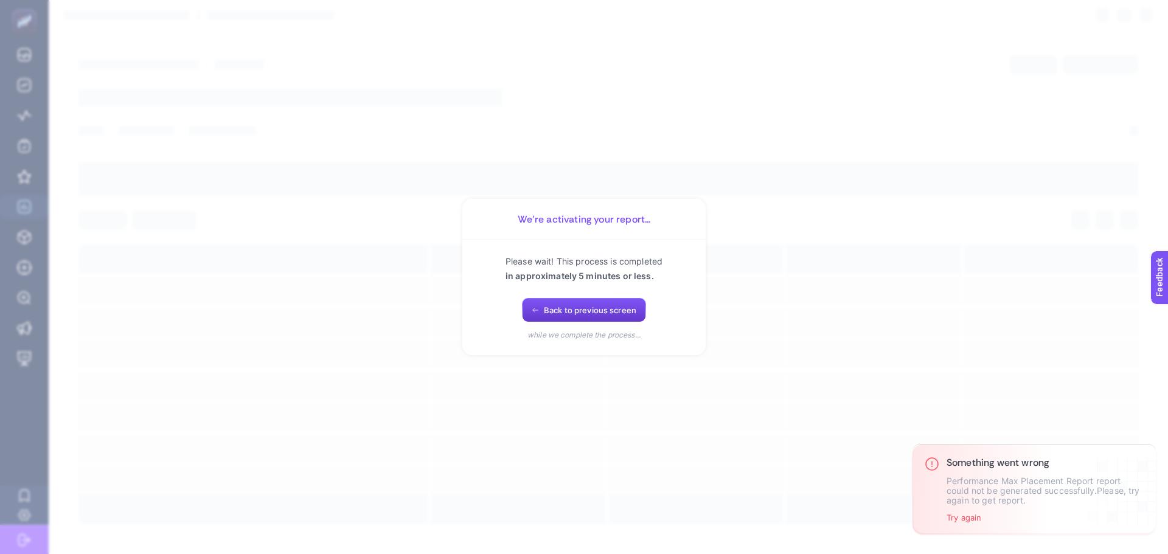
click at [550, 310] on span "Back to previous screen" at bounding box center [590, 310] width 92 height 10
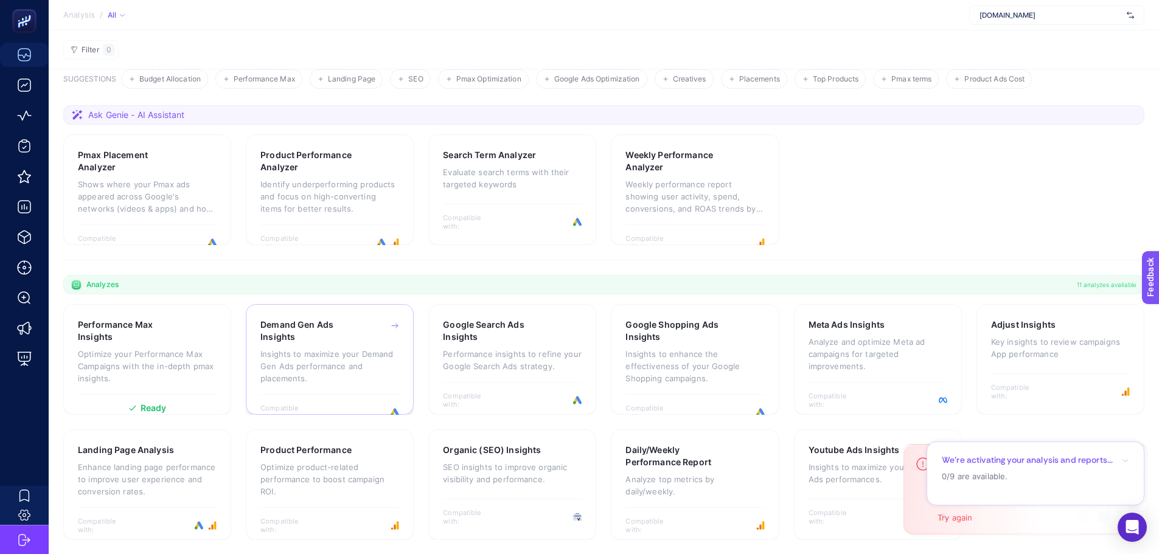
scroll to position [68, 0]
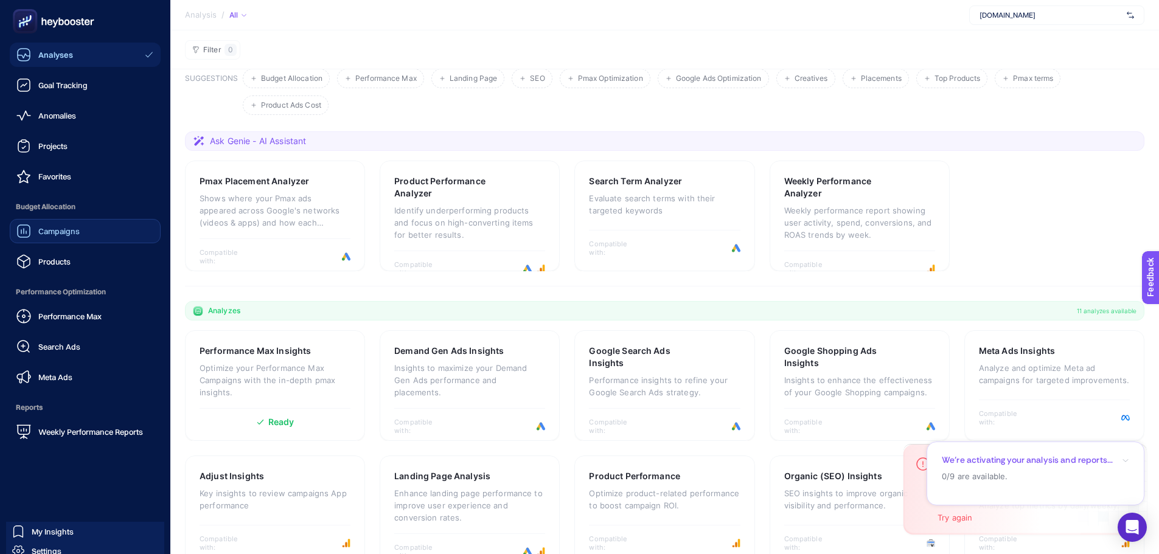
click at [46, 231] on span "Campaigns" at bounding box center [58, 231] width 41 height 10
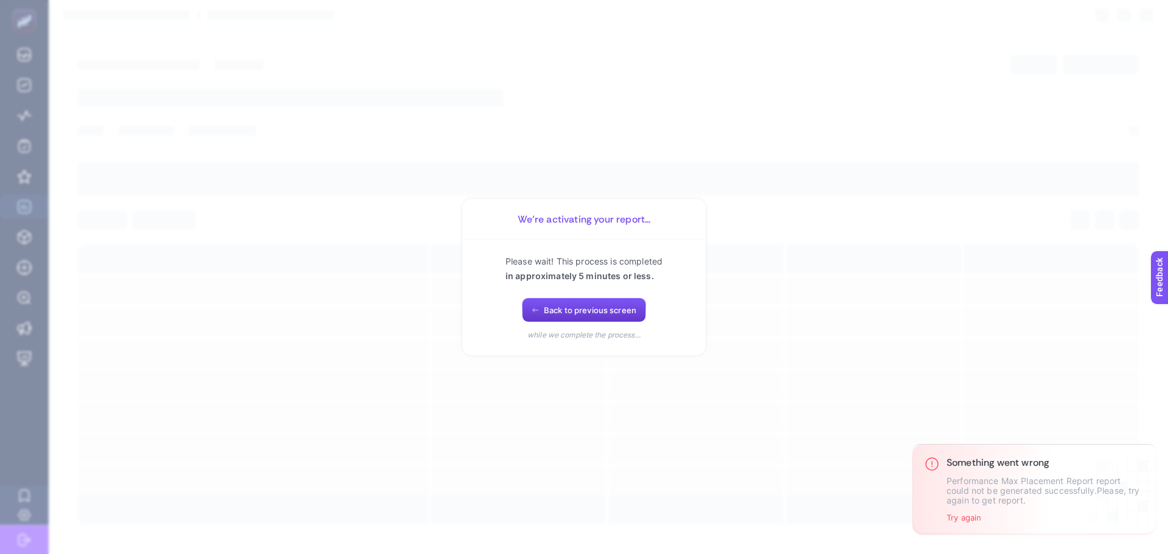
click at [549, 300] on button "Back to previous screen" at bounding box center [584, 310] width 124 height 24
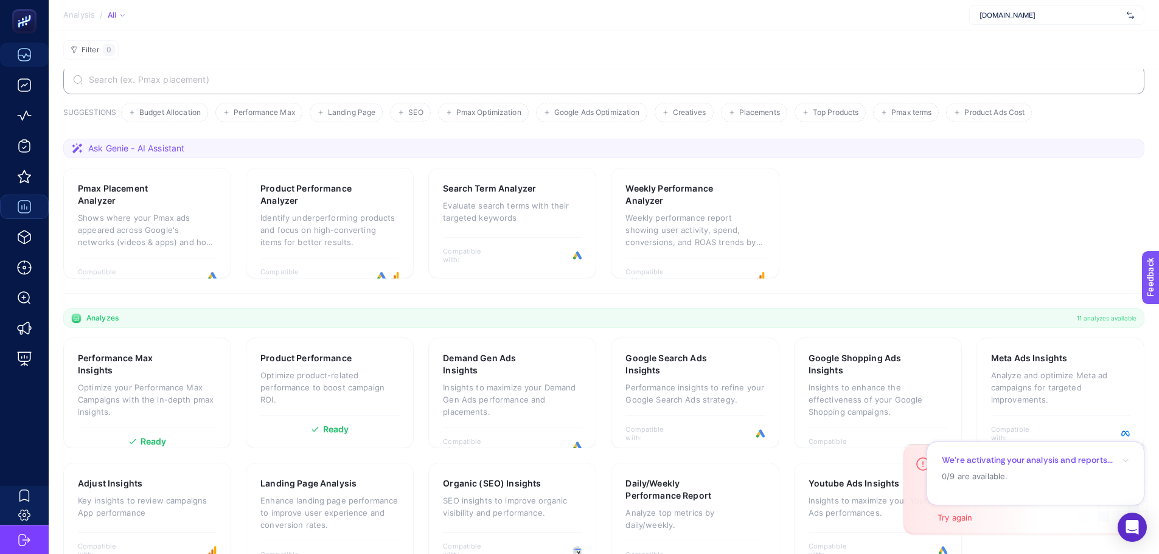
scroll to position [68, 0]
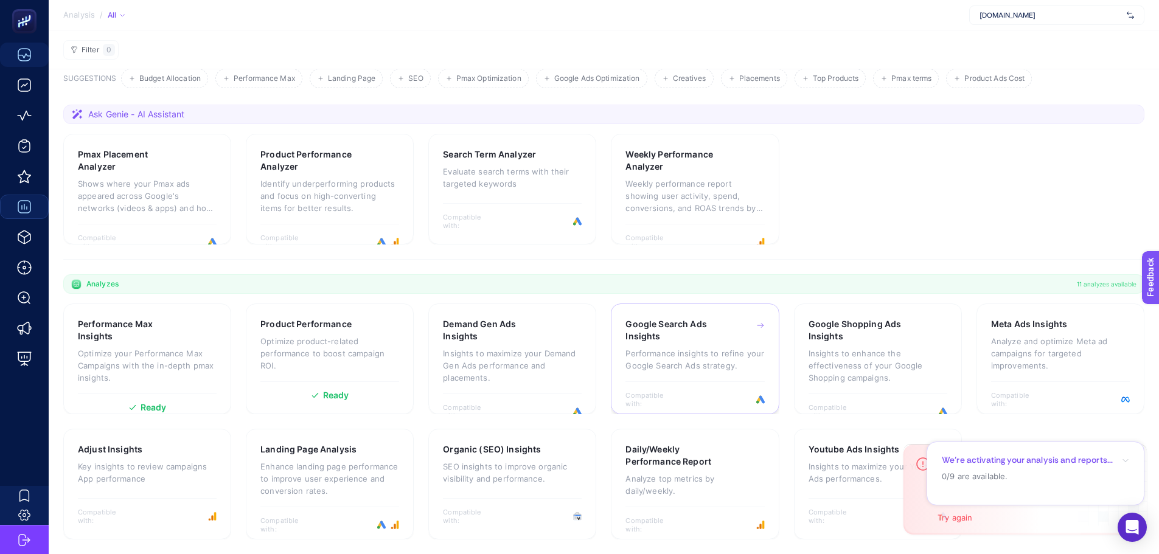
click at [646, 353] on p "Performance insights to refine your Google Search Ads strategy." at bounding box center [694, 359] width 139 height 24
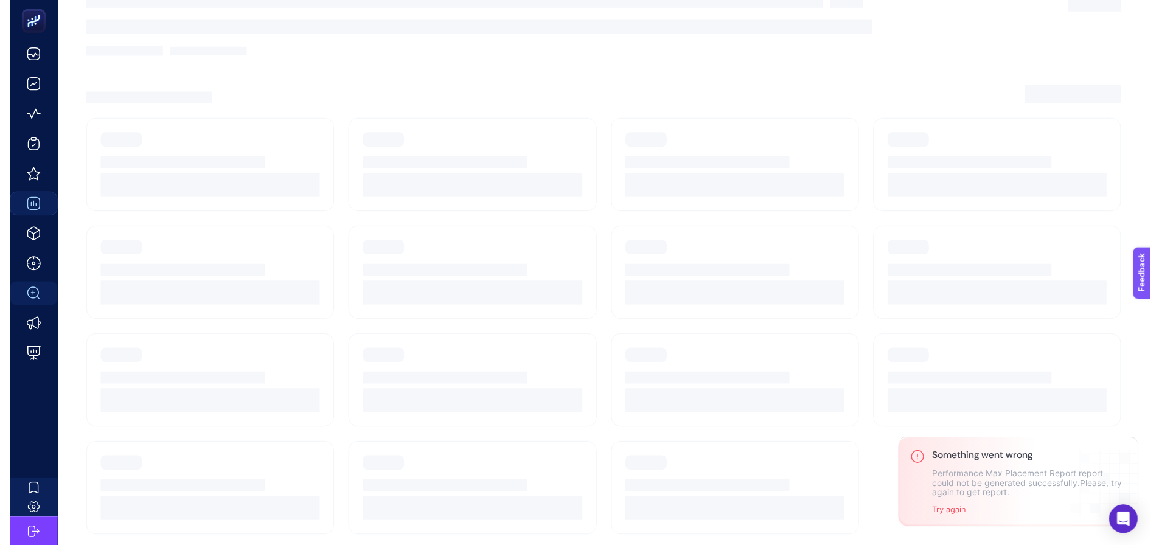
scroll to position [9, 0]
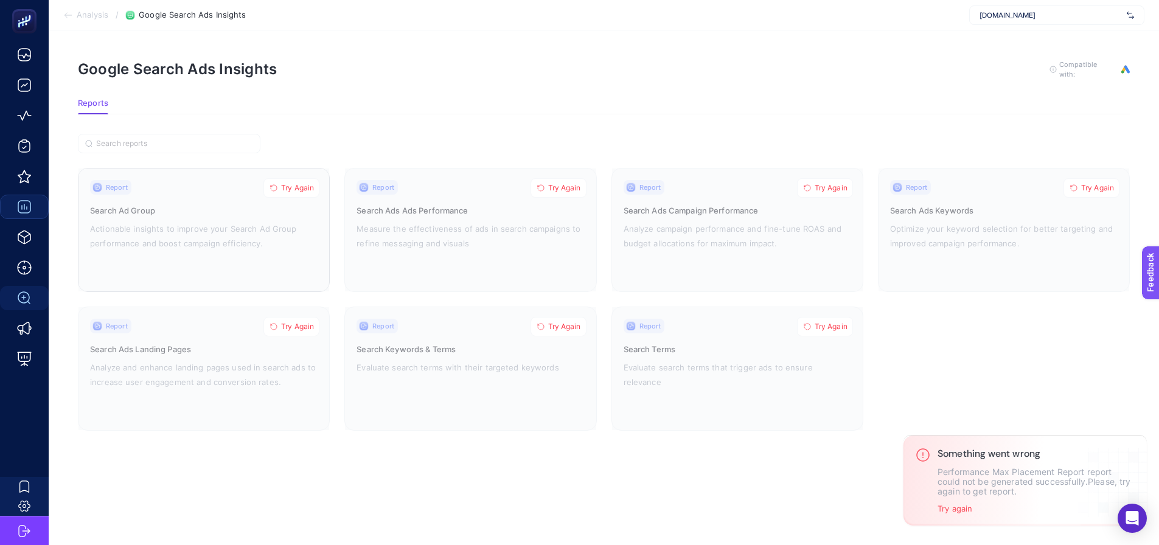
click at [288, 183] on span "Try Again" at bounding box center [297, 188] width 33 height 10
drag, startPoint x: 290, startPoint y: 316, endPoint x: 326, endPoint y: 323, distance: 36.6
click at [291, 322] on span "Try Again" at bounding box center [297, 327] width 33 height 10
click at [557, 183] on span "Try Again" at bounding box center [564, 188] width 33 height 10
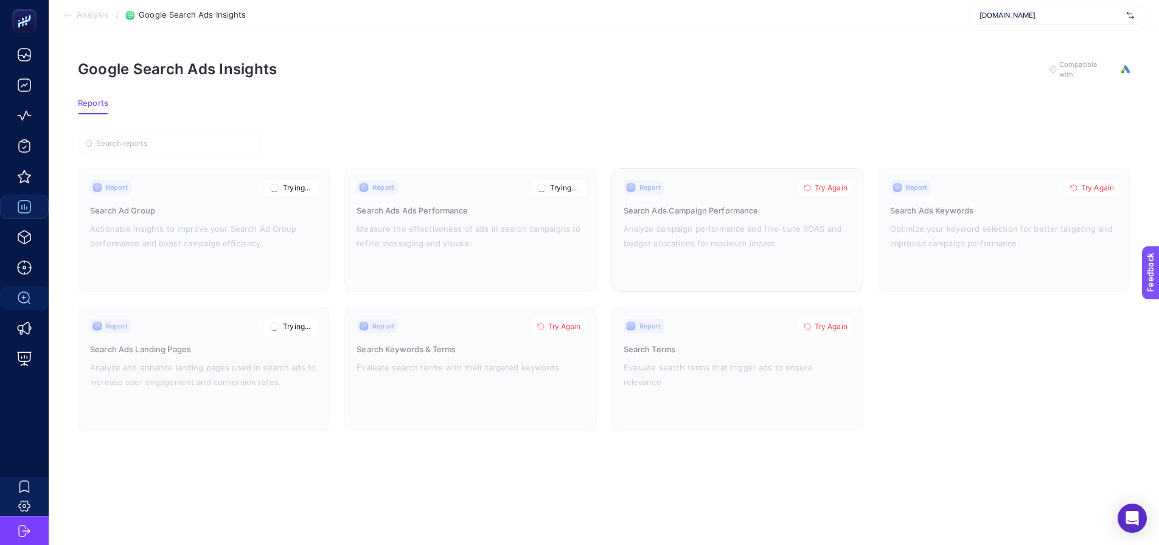
click at [816, 183] on span "Try Again" at bounding box center [830, 188] width 33 height 10
click at [843, 322] on span "Try Again" at bounding box center [830, 327] width 33 height 10
click at [1082, 183] on span "Try Again" at bounding box center [1097, 188] width 33 height 10
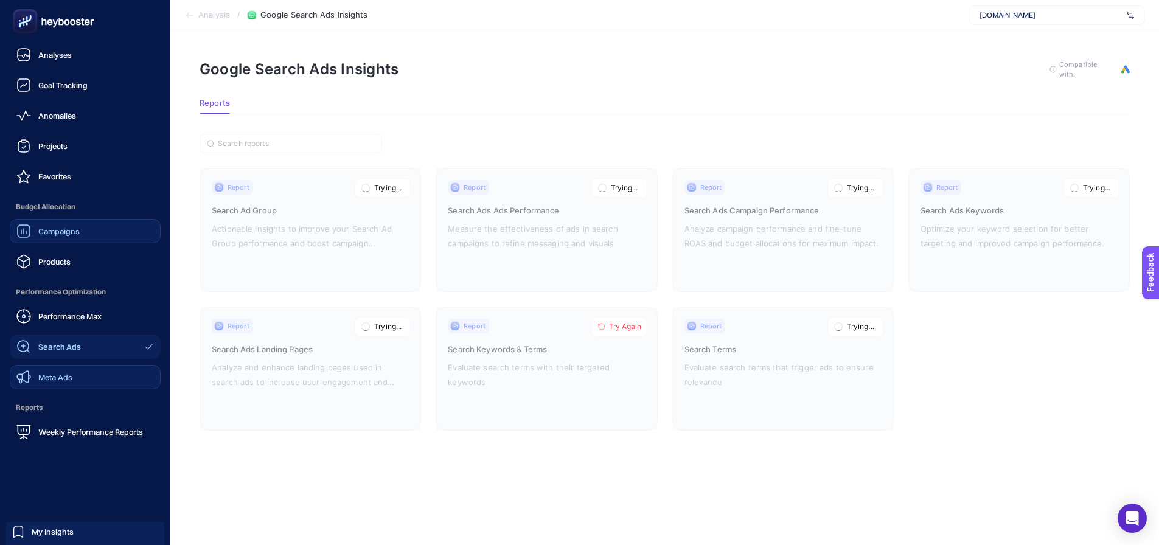
click at [44, 379] on span "Meta Ads" at bounding box center [55, 377] width 34 height 10
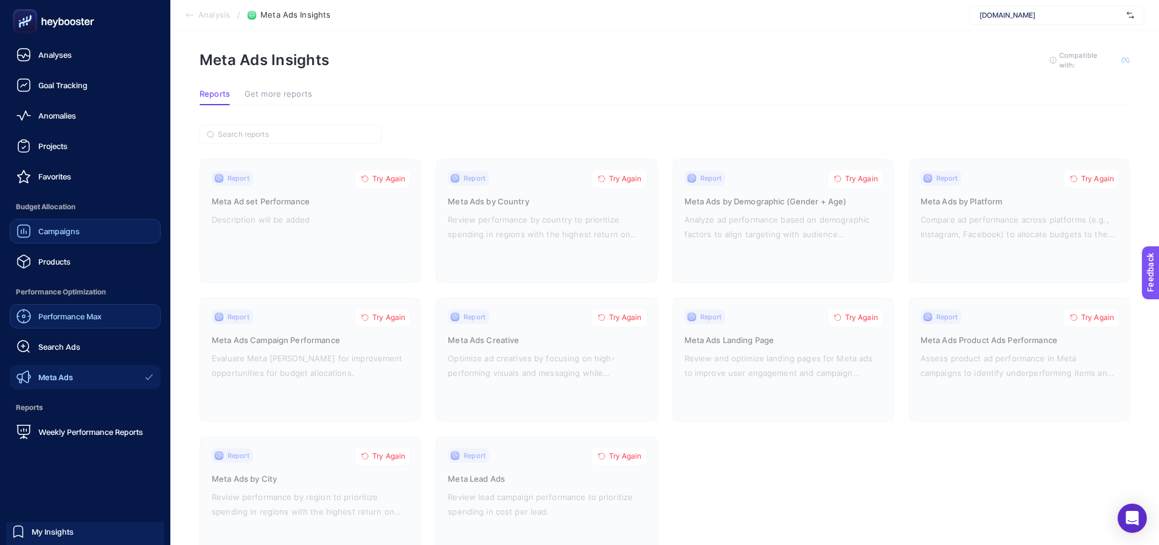
click at [36, 319] on div "Performance Max" at bounding box center [58, 316] width 85 height 15
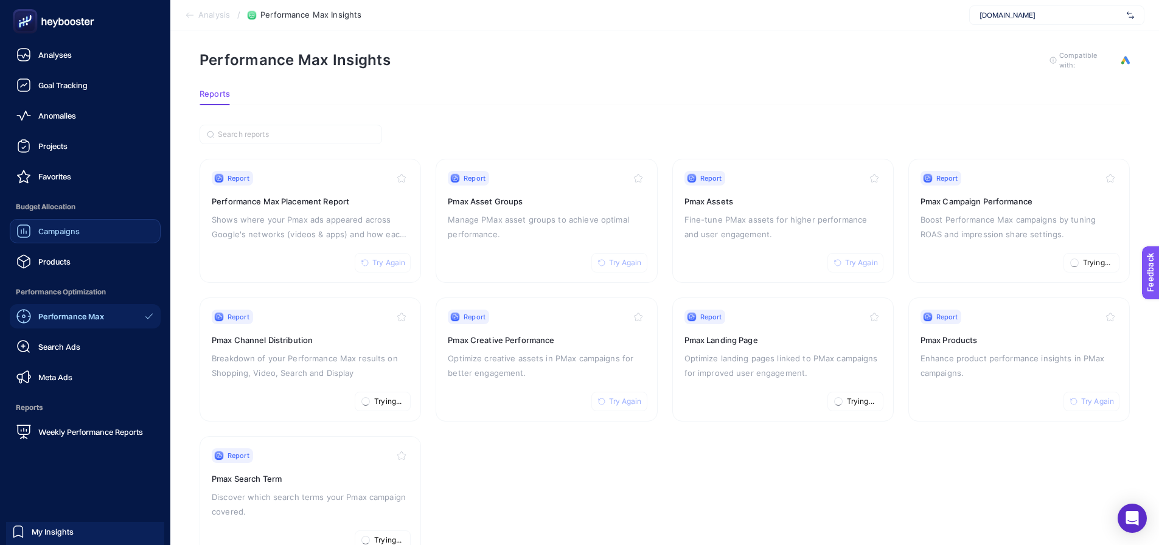
click at [49, 228] on span "Campaigns" at bounding box center [58, 231] width 41 height 10
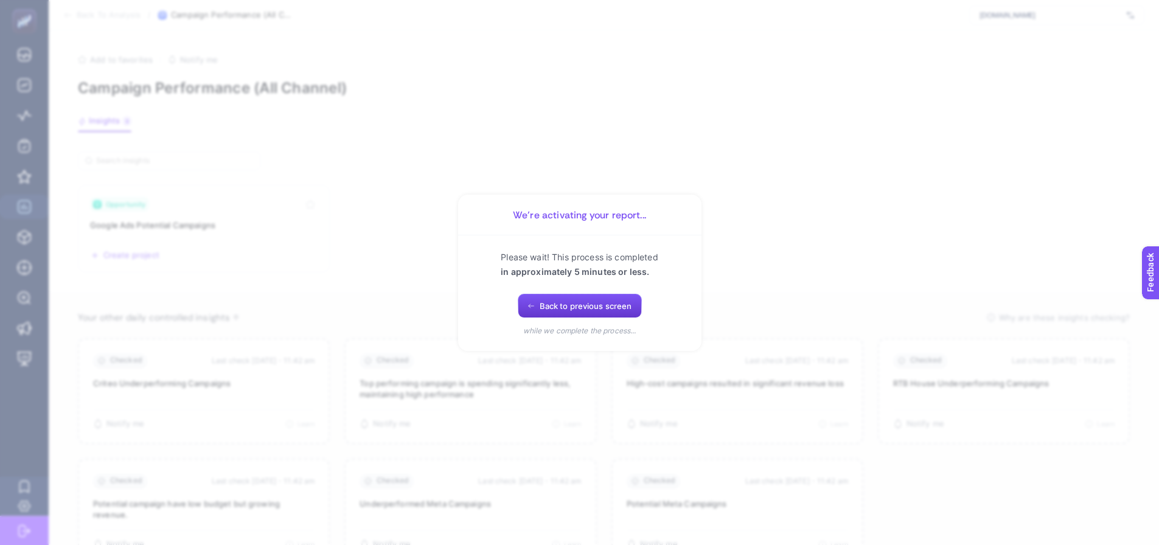
click at [546, 311] on span "Back to previous screen" at bounding box center [585, 306] width 92 height 10
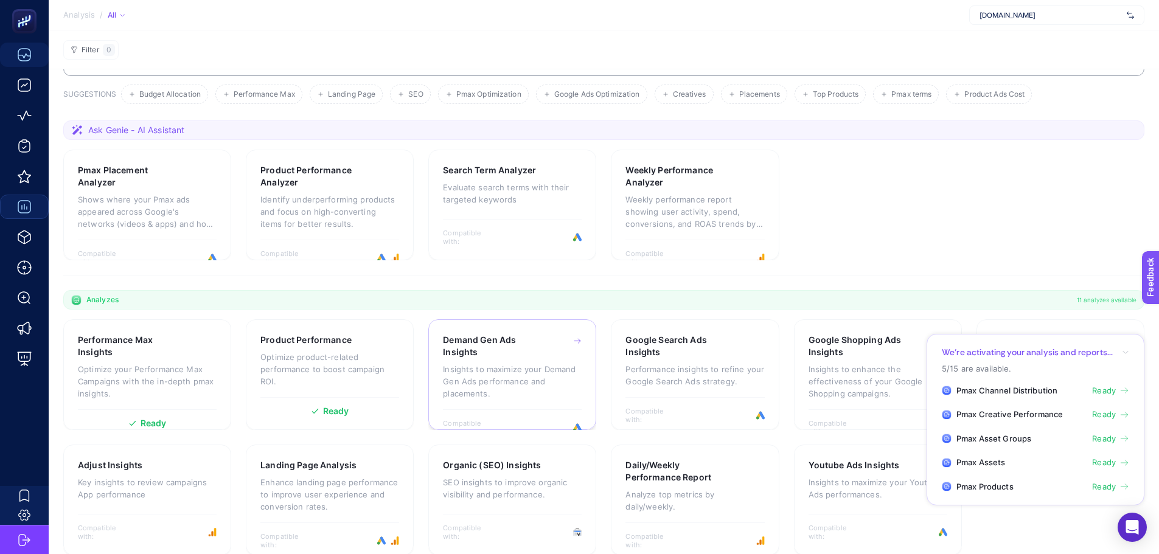
scroll to position [68, 0]
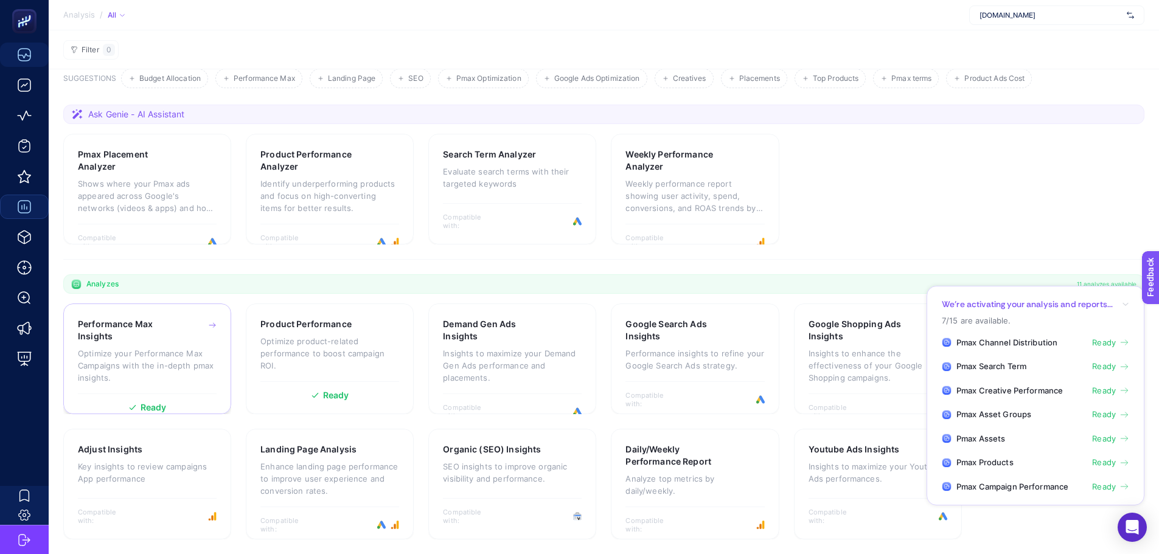
click at [176, 391] on div "Performance Max Insights Optimize your Performance Max Campaigns with the in-de…" at bounding box center [147, 355] width 139 height 75
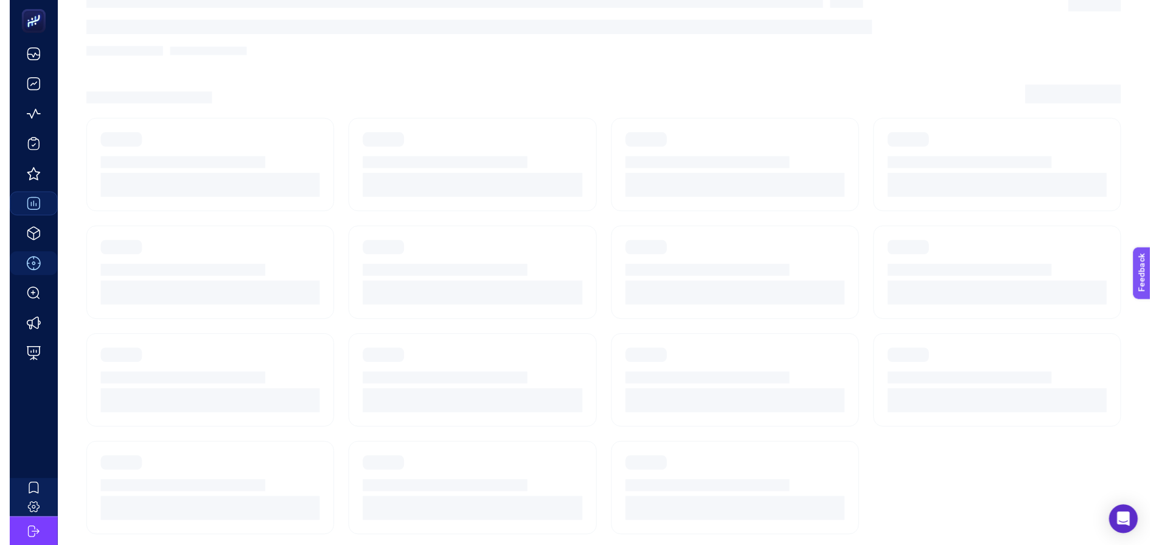
scroll to position [52, 0]
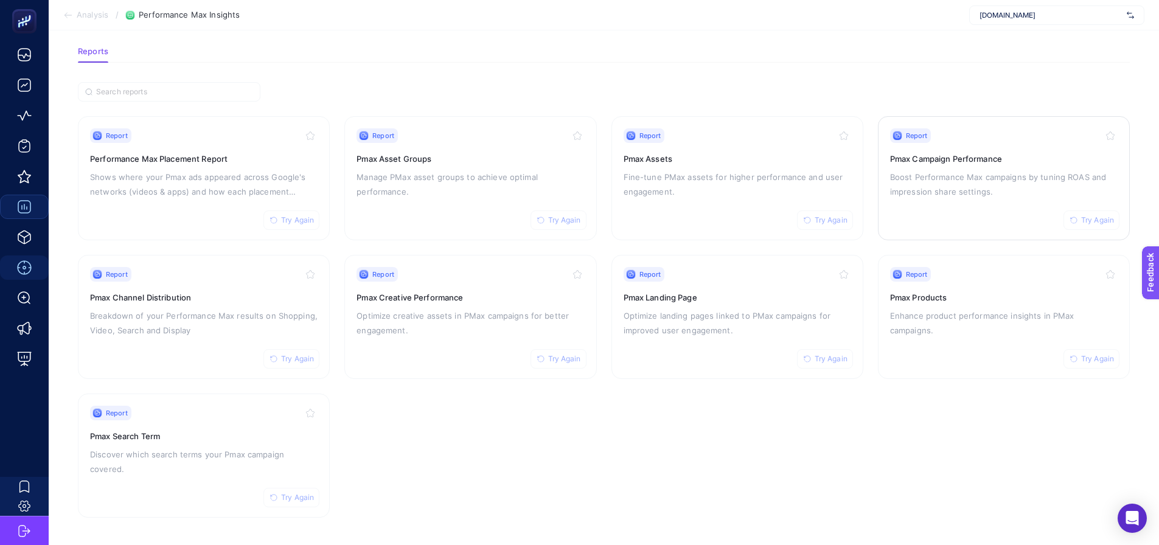
click at [901, 178] on p "Boost Performance Max campaigns by tuning ROAS and impression share settings." at bounding box center [1003, 184] width 227 height 29
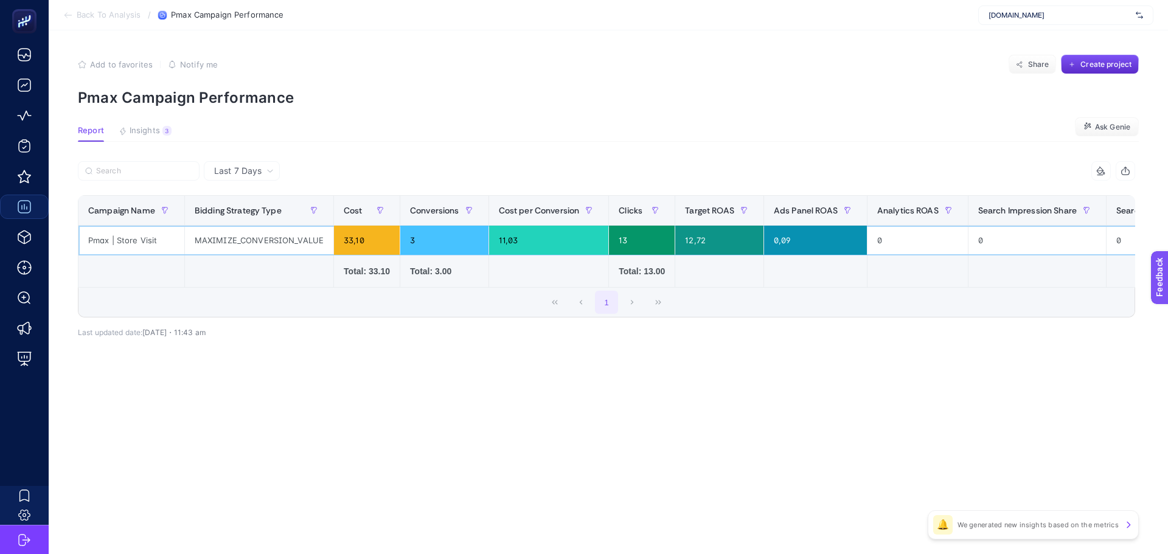
click at [95, 240] on div "Pmax | Store Visit" at bounding box center [131, 240] width 106 height 29
click at [96, 240] on div "Pmax | Store Visit" at bounding box center [131, 240] width 106 height 29
click at [259, 110] on article "Add to favorites false Notify me Share Create project Pmax Campaign Performance…" at bounding box center [608, 292] width 1119 height 524
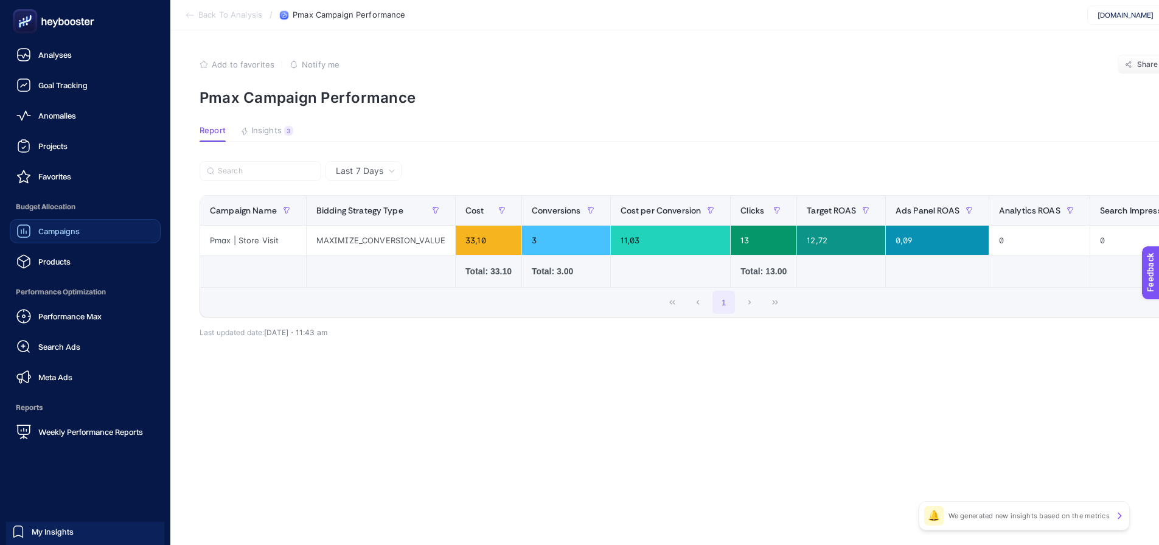
click at [45, 227] on span "Campaigns" at bounding box center [58, 231] width 41 height 10
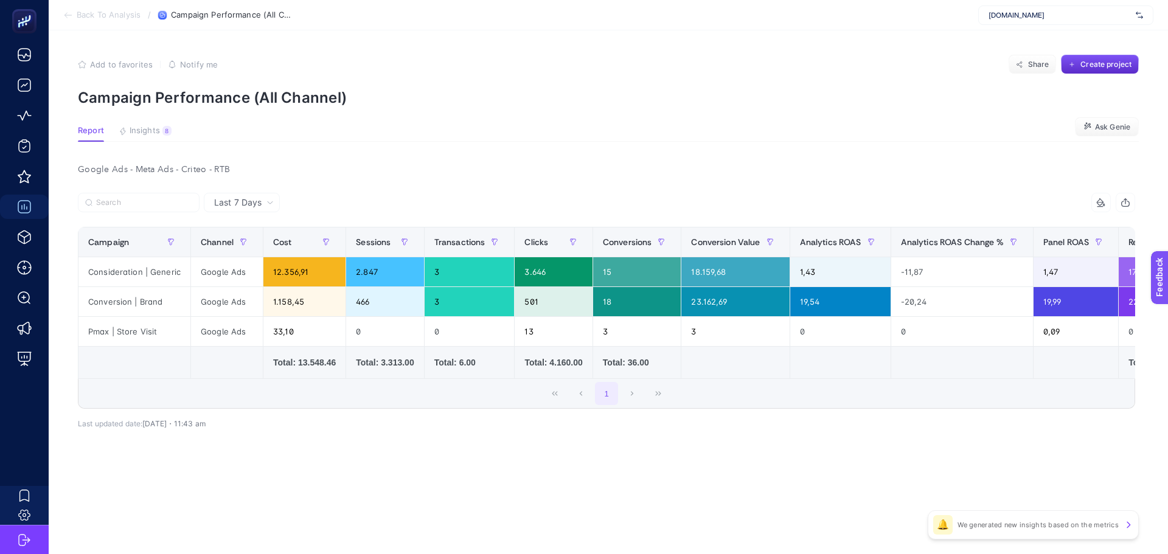
click at [1006, 24] on div "www.otomstore.com" at bounding box center [1065, 14] width 175 height 19
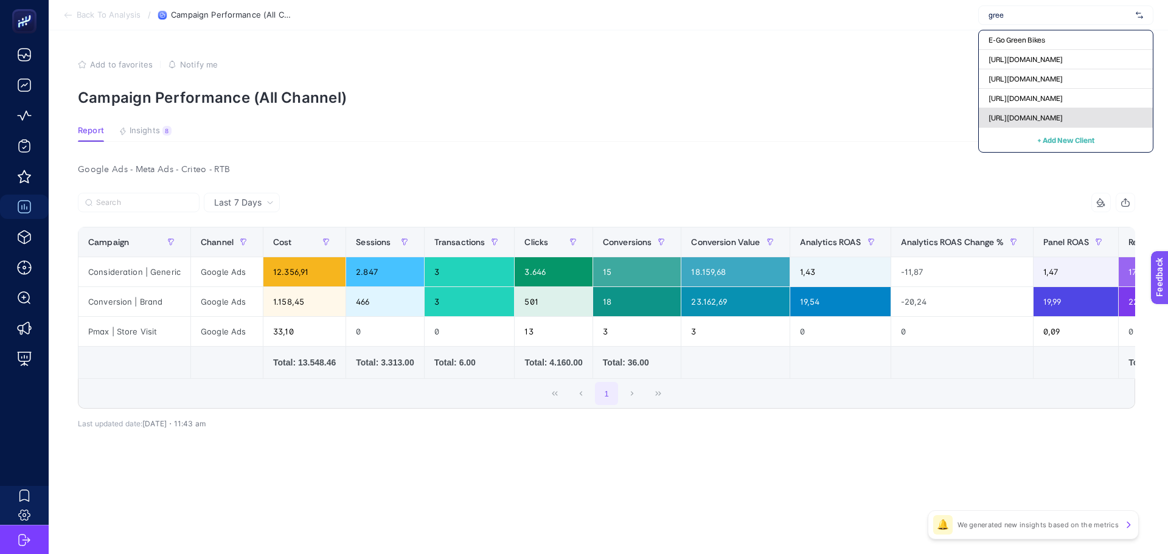
type input "gree"
click at [1007, 112] on div "https://greenblack.com.tr" at bounding box center [1066, 117] width 174 height 19
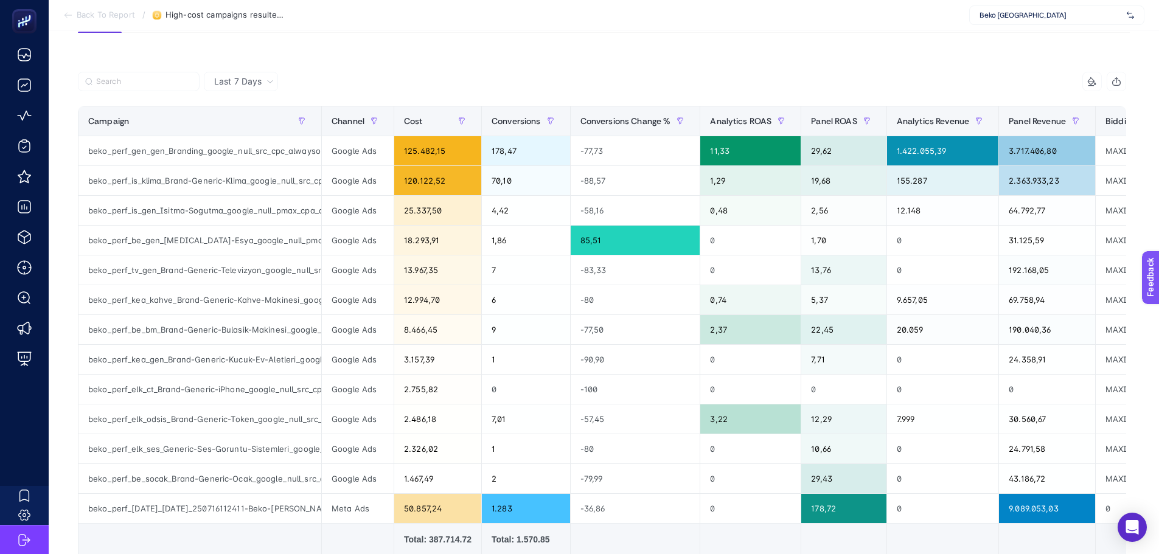
scroll to position [122, 0]
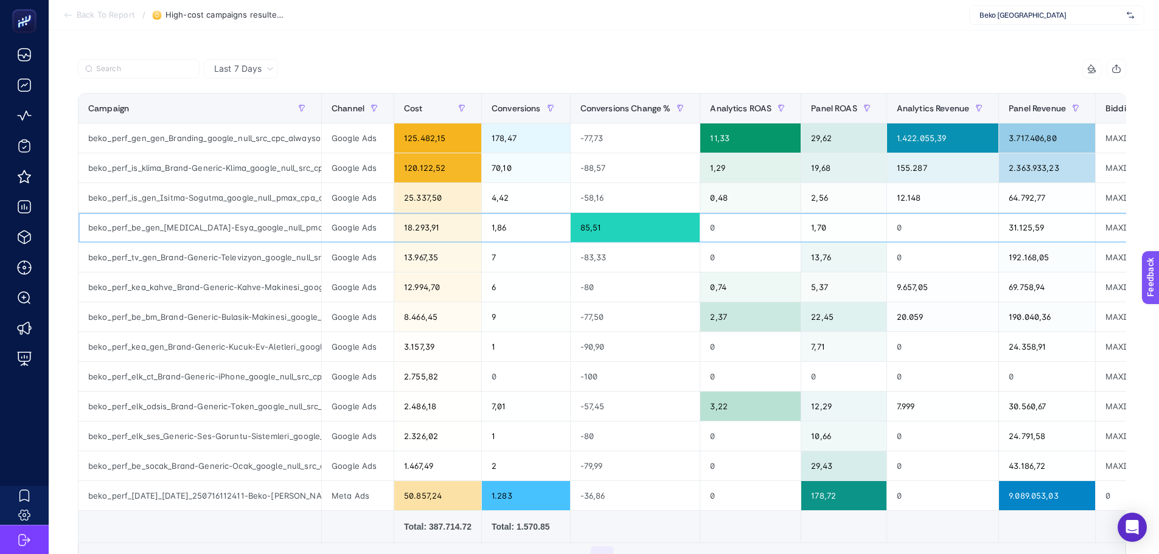
click at [258, 231] on div "beko_perf_be_gen_Beyaz-Esya_google_null_pmax_cpa_alwayson" at bounding box center [199, 227] width 243 height 29
drag, startPoint x: 243, startPoint y: 228, endPoint x: 319, endPoint y: 225, distance: 76.7
click at [319, 225] on div "beko_perf_be_gen_Beyaz-Esya_google_null_pmax_cpa_alwayson" at bounding box center [199, 227] width 243 height 29
click at [268, 243] on div "beko_perf_tv_gen_Brand-Generic-Televizyon_google_null_src_cpc_alwayson" at bounding box center [199, 257] width 243 height 29
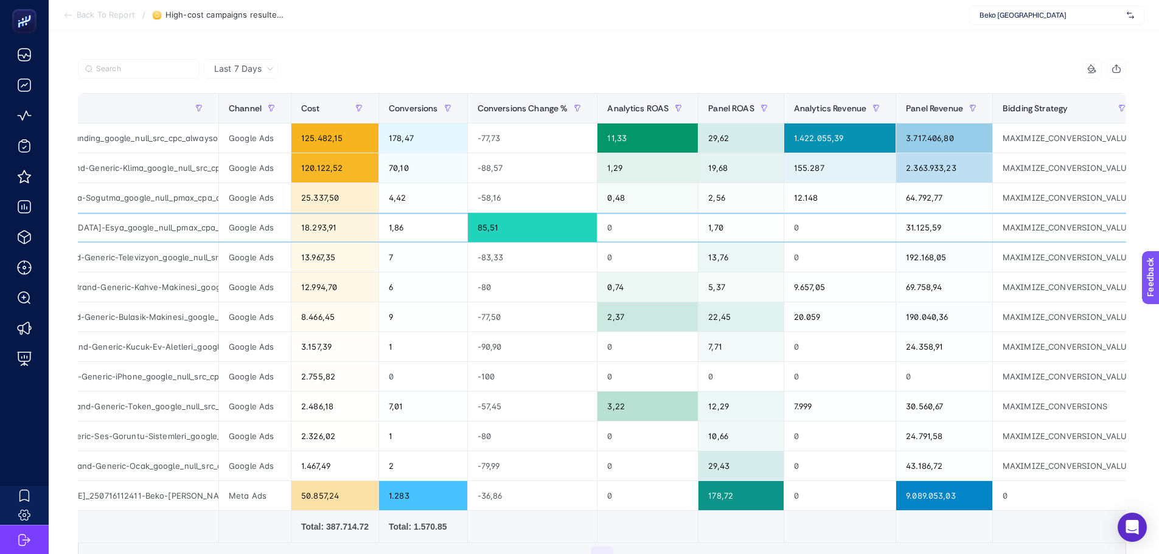
scroll to position [0, 490]
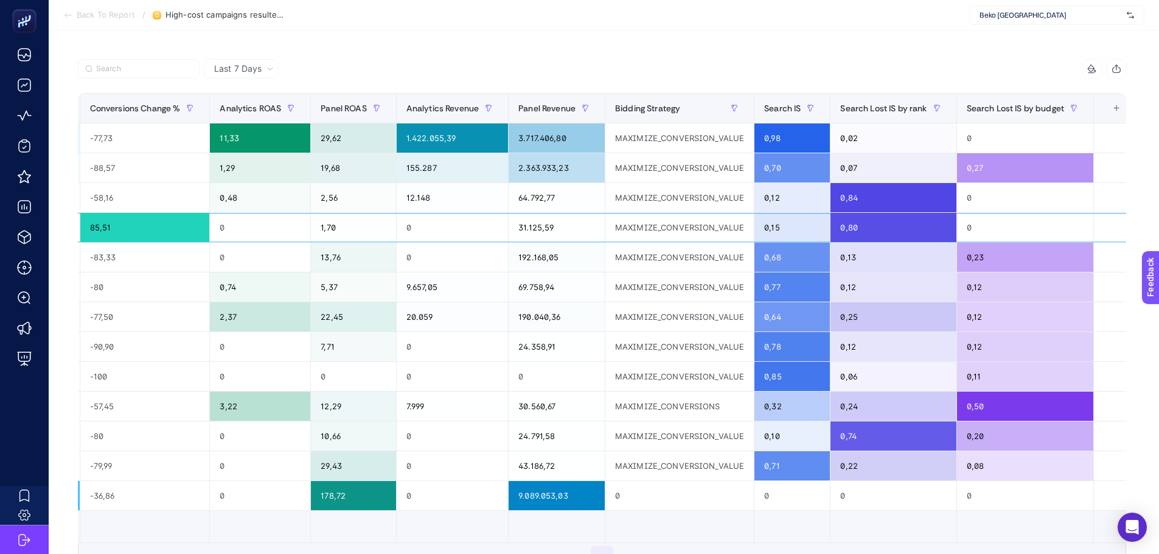
drag, startPoint x: 634, startPoint y: 218, endPoint x: 769, endPoint y: 208, distance: 135.4
click at [1120, 112] on div "+" at bounding box center [1115, 108] width 23 height 10
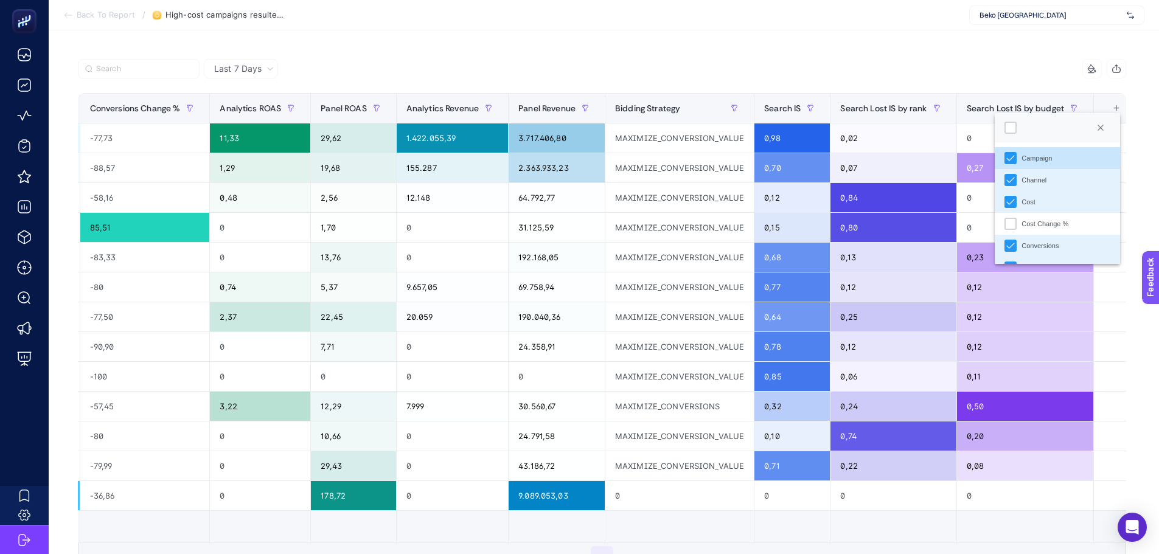
scroll to position [9, 62]
click at [1011, 227] on div "Cost Change %" at bounding box center [1010, 224] width 12 height 12
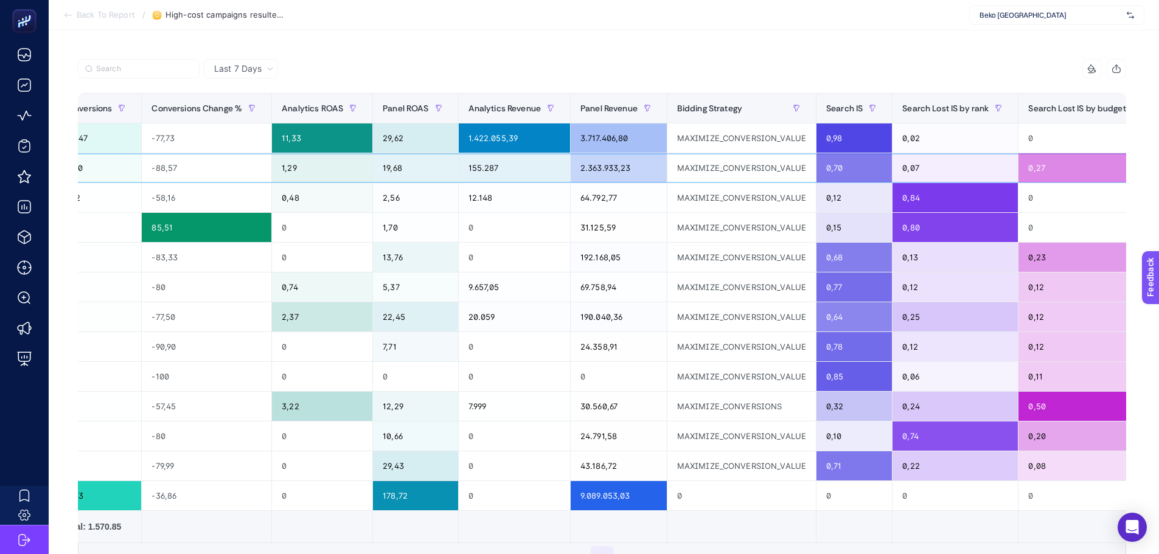
scroll to position [0, 591]
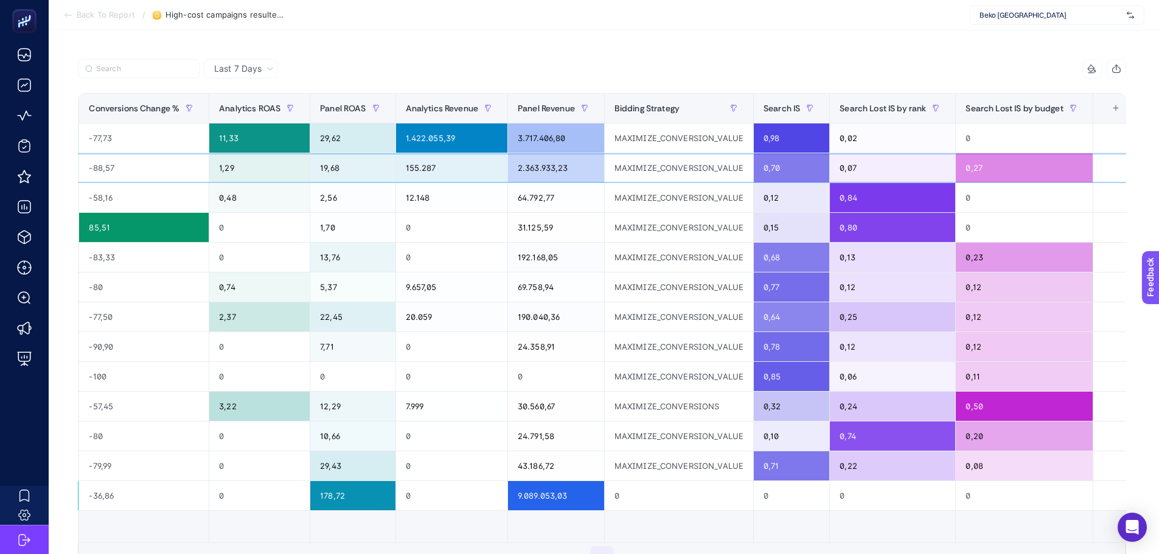
drag, startPoint x: 1031, startPoint y: 162, endPoint x: 1093, endPoint y: 156, distance: 62.3
click at [1118, 105] on div "+" at bounding box center [1115, 108] width 23 height 10
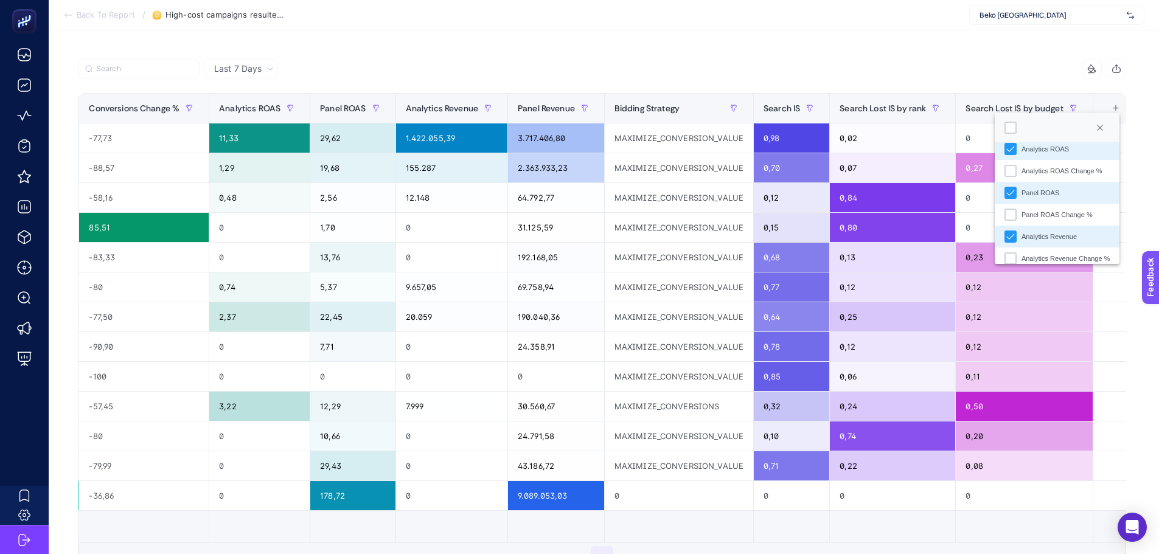
scroll to position [182, 0]
click at [1008, 218] on div "Analytics Revenue Change %" at bounding box center [1010, 216] width 12 height 12
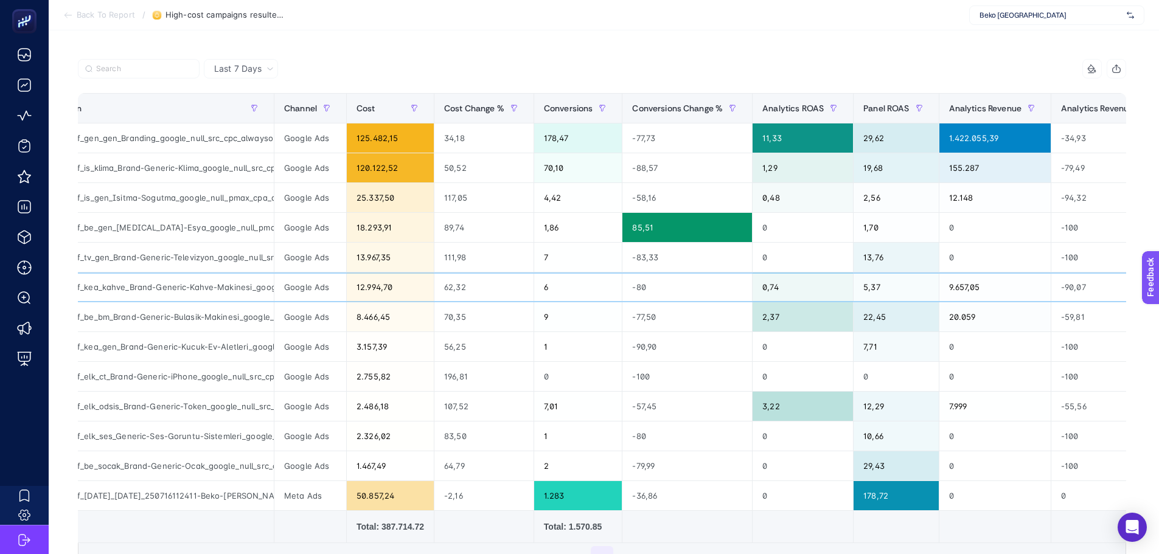
scroll to position [0, 0]
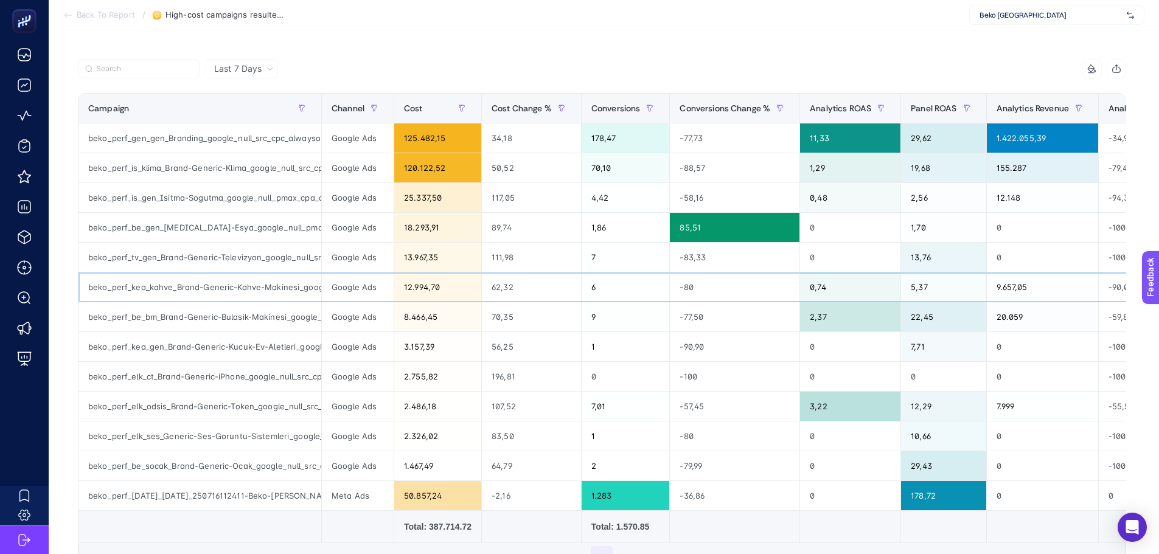
drag, startPoint x: 661, startPoint y: 291, endPoint x: 616, endPoint y: 289, distance: 45.0
click at [258, 244] on div "beko_perf_tv_gen_Brand-Generic-Televizyon_google_null_src_cpc_alwayson" at bounding box center [199, 257] width 243 height 29
click at [248, 285] on div "beko_perf_kea_kahve_Brand-Generic-Kahve-Makinesi_google_null_src_cpc_alwayson" at bounding box center [199, 286] width 243 height 29
click at [241, 331] on div "beko_perf_be_bm_Brand-Generic-Bulasik-Makinesi_google_null_src_cpc_alwayson" at bounding box center [199, 316] width 243 height 29
click at [243, 362] on td "beko_perf_elk_ct_Brand-Generic-iPhone_google_null_src_cpc_alwayson" at bounding box center [199, 377] width 243 height 30
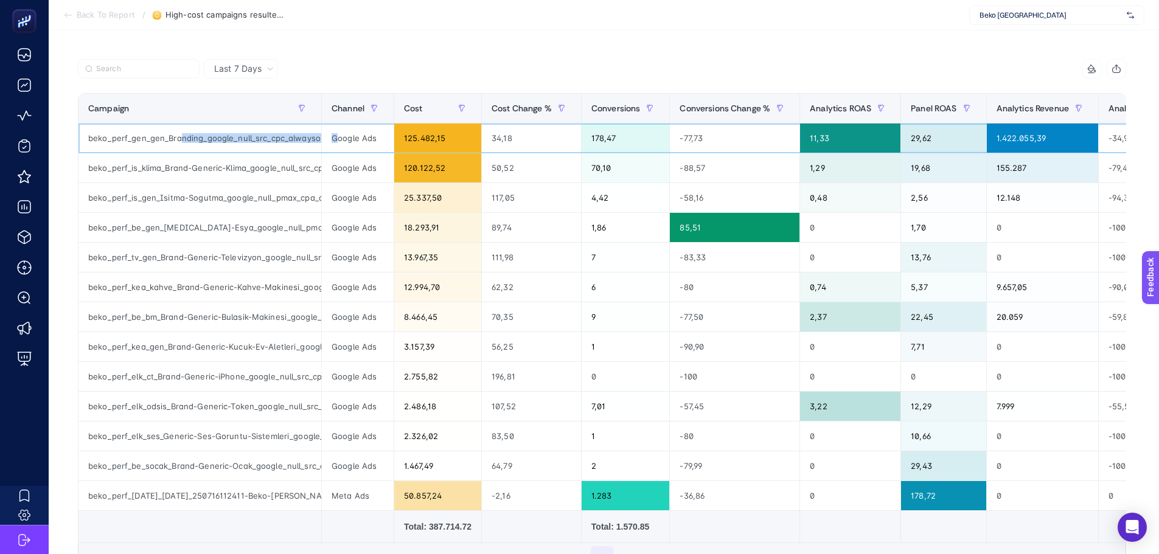
scroll to position [0, 10]
drag, startPoint x: 179, startPoint y: 136, endPoint x: 350, endPoint y: 138, distance: 170.3
click at [350, 183] on tr "beko_perf_gen_gen_Branding_google_null_src_cpc_alwayson Google Ads 125.482,15 3…" at bounding box center [979, 198] width 1803 height 30
click at [221, 150] on div "beko_perf_gen_gen_Branding_google_null_src_cpc_alwayson" at bounding box center [199, 137] width 243 height 29
click at [220, 139] on div "beko_perf_gen_gen_Branding_google_null_src_cpc_alwayson" at bounding box center [199, 137] width 243 height 29
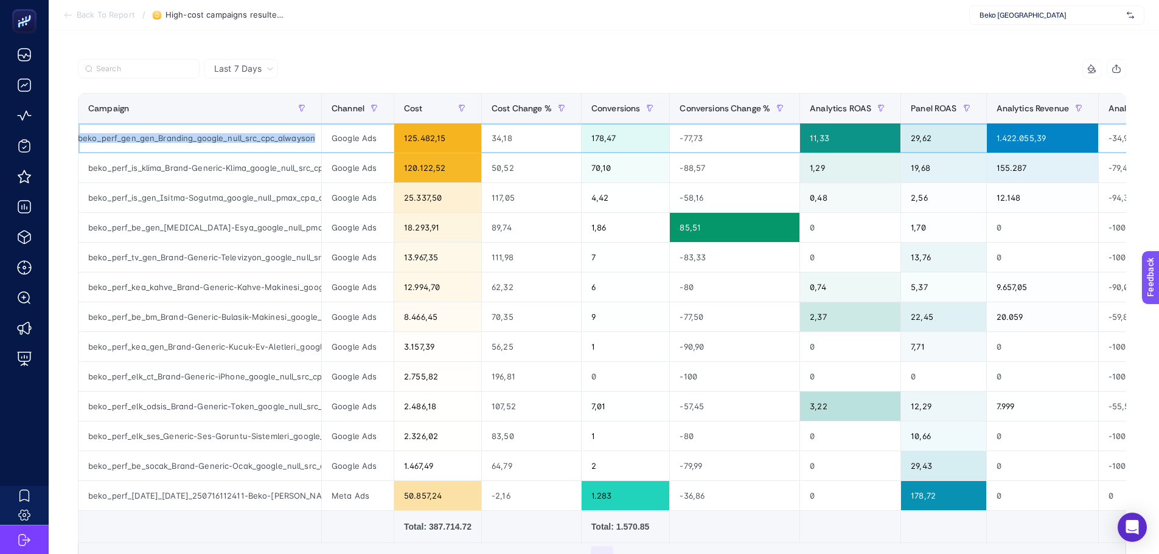
click at [220, 139] on div "beko_perf_gen_gen_Branding_google_null_src_cpc_alwayson" at bounding box center [199, 137] width 243 height 29
copy div "beko_perf_gen_gen_Branding_google_null_src_cpc_alwayson"
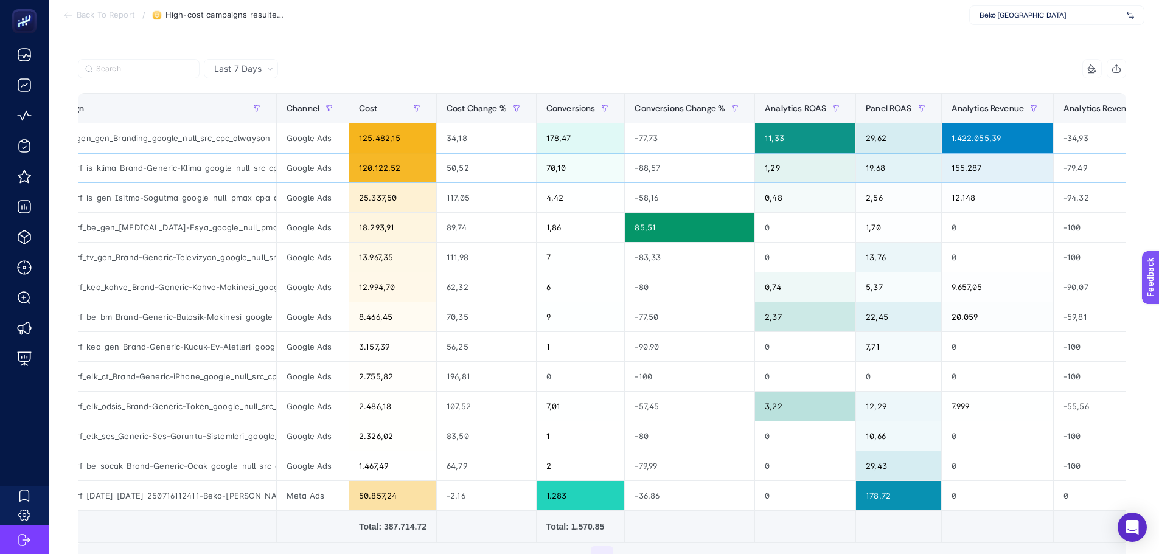
scroll to position [0, 744]
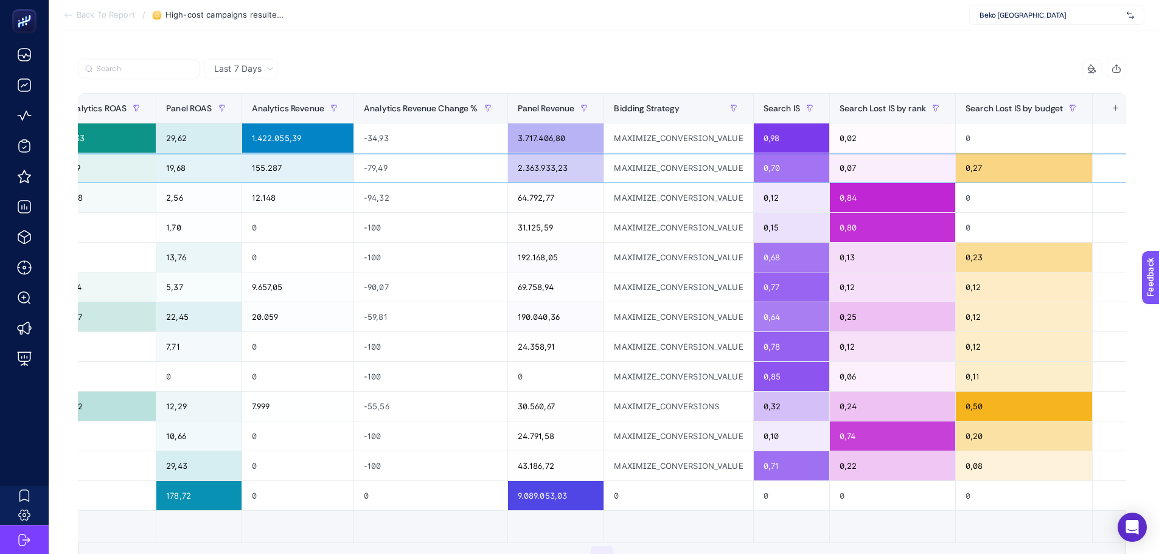
drag, startPoint x: 589, startPoint y: 180, endPoint x: 827, endPoint y: 167, distance: 238.8
click at [858, 140] on div "0,02" at bounding box center [892, 137] width 125 height 29
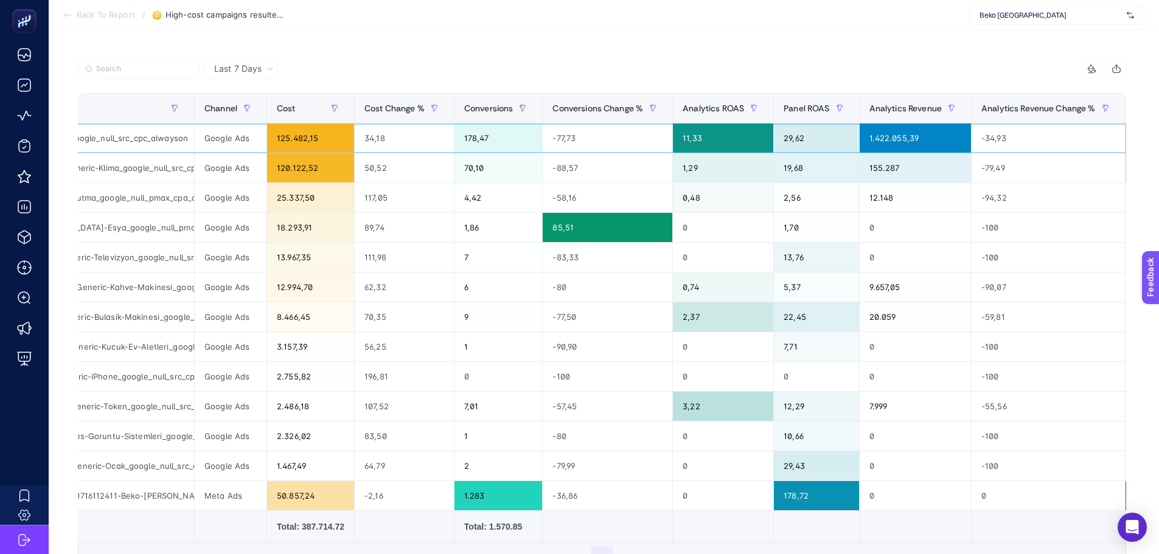
scroll to position [0, 0]
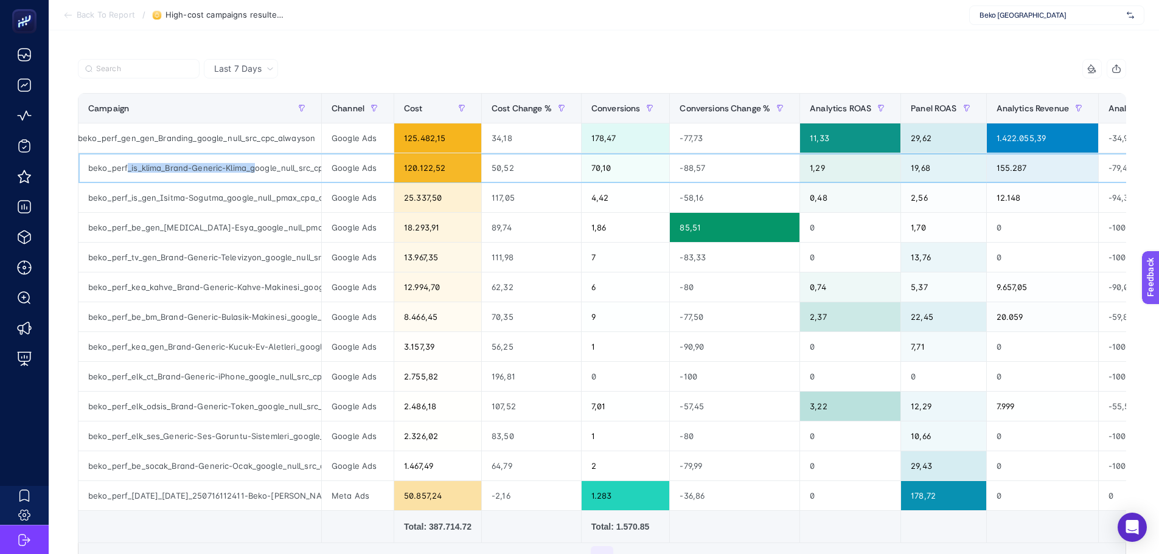
drag, startPoint x: 129, startPoint y: 165, endPoint x: 252, endPoint y: 165, distance: 122.9
click at [252, 165] on div "beko_perf_is_klima_Brand-Generic-Klima_google_null_src_cpc_alwayson" at bounding box center [199, 167] width 243 height 29
copy div "_is_klima_Brand-Generic-Klima_g"
click at [232, 197] on div "beko_perf_is_gen_Isitma-Sogutma_google_null_pmax_cpa_alwayson" at bounding box center [199, 197] width 243 height 29
click at [234, 196] on div "beko_perf_is_gen_Isitma-Sogutma_google_null_pmax_cpa_alwayson" at bounding box center [199, 197] width 243 height 29
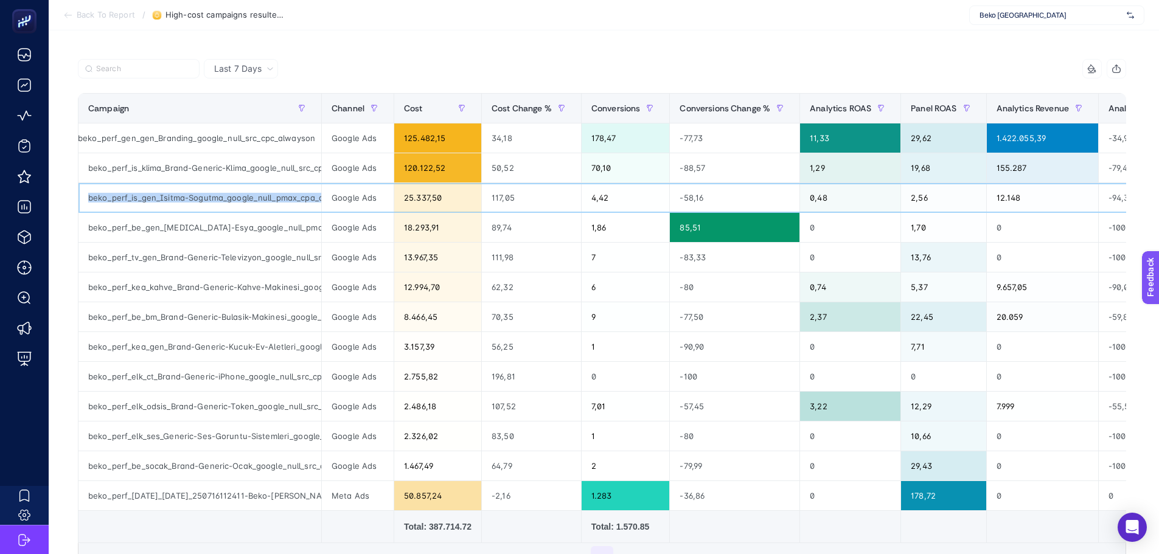
click at [234, 196] on div "beko_perf_is_gen_Isitma-Sogutma_google_null_pmax_cpa_alwayson" at bounding box center [199, 197] width 243 height 29
drag, startPoint x: 234, startPoint y: 196, endPoint x: 203, endPoint y: 197, distance: 31.0
click at [204, 197] on div "beko_perf_is_gen_Isitma-Sogutma_google_null_pmax_cpa_alwayson" at bounding box center [199, 197] width 243 height 29
click at [205, 196] on div "beko_perf_is_gen_Isitma-Sogutma_google_null_pmax_cpa_alwayson" at bounding box center [199, 197] width 243 height 29
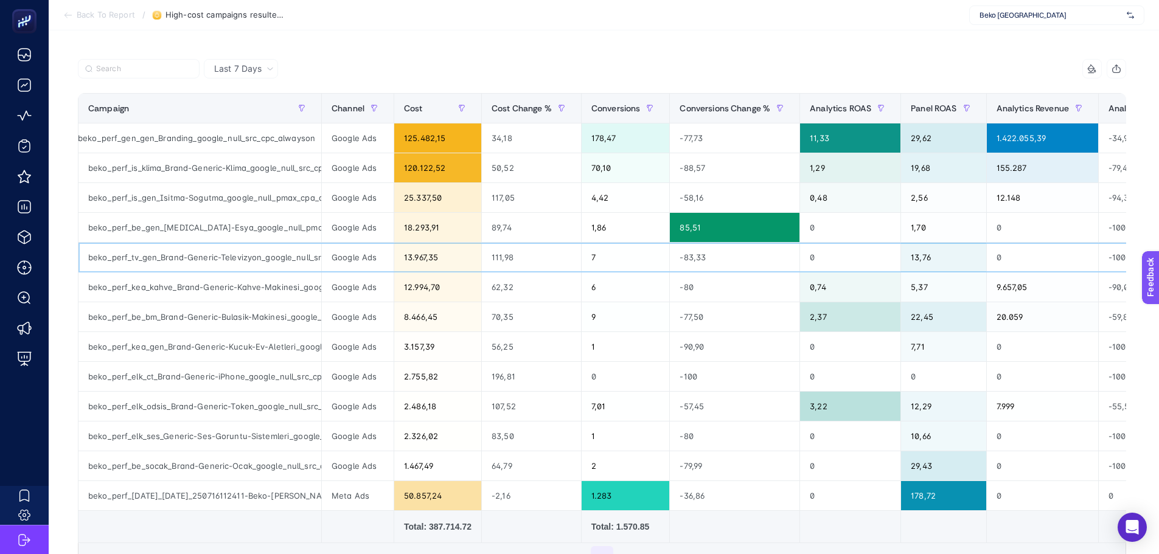
click at [223, 249] on div "beko_perf_tv_gen_Brand-Generic-Televizyon_google_null_src_cpc_alwayson" at bounding box center [199, 257] width 243 height 29
click at [222, 239] on div "beko_perf_be_gen_Beyaz-Esya_google_null_pmax_cpa_alwayson" at bounding box center [199, 227] width 243 height 29
drag, startPoint x: 286, startPoint y: 496, endPoint x: 333, endPoint y: 496, distance: 46.2
click at [333, 496] on tr "beko_perf_karma_karma_250716112411-Beko-Klima-Havadar-Mikrodalga-Kampanyasi_met…" at bounding box center [979, 496] width 1803 height 30
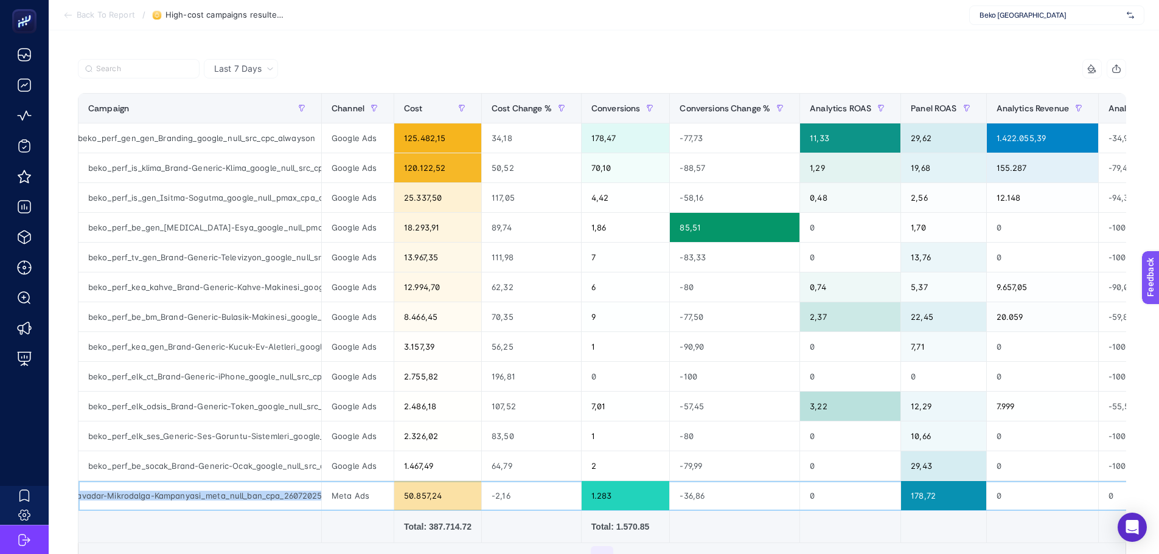
click at [201, 496] on div "beko_perf_karma_karma_250716112411-Beko-Klima-Havadar-Mikrodalga-Kampanyasi_met…" at bounding box center [199, 495] width 243 height 29
click at [155, 496] on div "beko_perf_karma_karma_250716112411-Beko-Klima-Havadar-Mikrodalga-Kampanyasi_met…" at bounding box center [199, 495] width 243 height 29
click at [185, 499] on div "beko_perf_karma_karma_250716112411-Beko-Klima-Havadar-Mikrodalga-Kampanyasi_met…" at bounding box center [199, 495] width 243 height 29
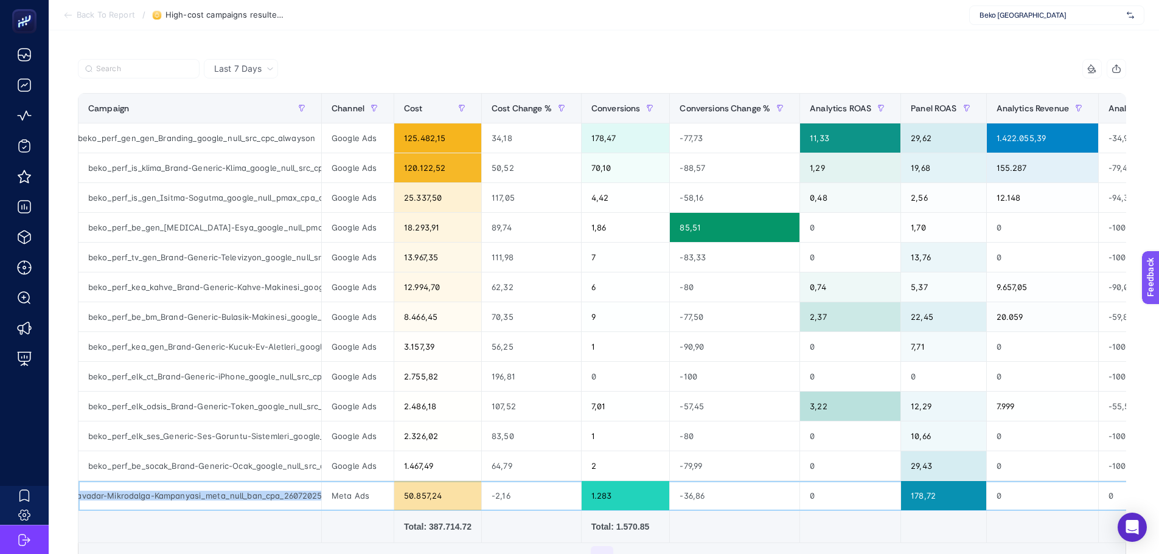
copy tr "beko_perf_karma_karma_250716112411-Beko-Klima-Havadar-Mikrodalga-Kampanyasi_met…"
click at [207, 230] on div "beko_perf_be_gen_Beyaz-Esya_google_null_pmax_cpa_alwayson" at bounding box center [199, 227] width 243 height 29
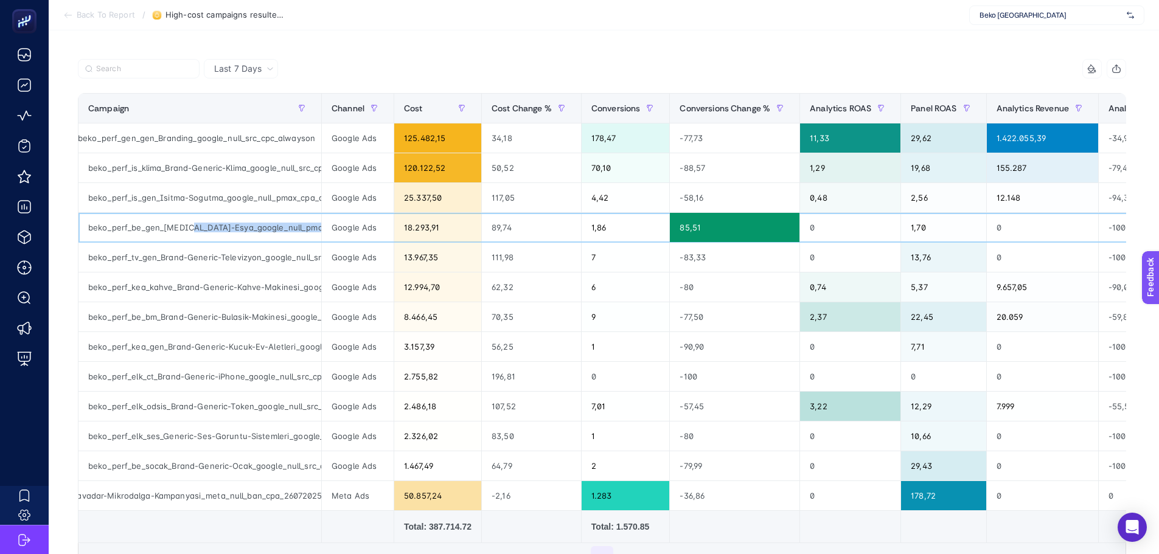
click at [207, 230] on div "beko_perf_be_gen_Beyaz-Esya_google_null_pmax_cpa_alwayson" at bounding box center [199, 227] width 243 height 29
click at [252, 224] on div "beko_perf_be_gen_Beyaz-Esya_google_null_pmax_cpa_alwayson" at bounding box center [199, 227] width 243 height 29
drag, startPoint x: 293, startPoint y: 226, endPoint x: 326, endPoint y: 225, distance: 33.5
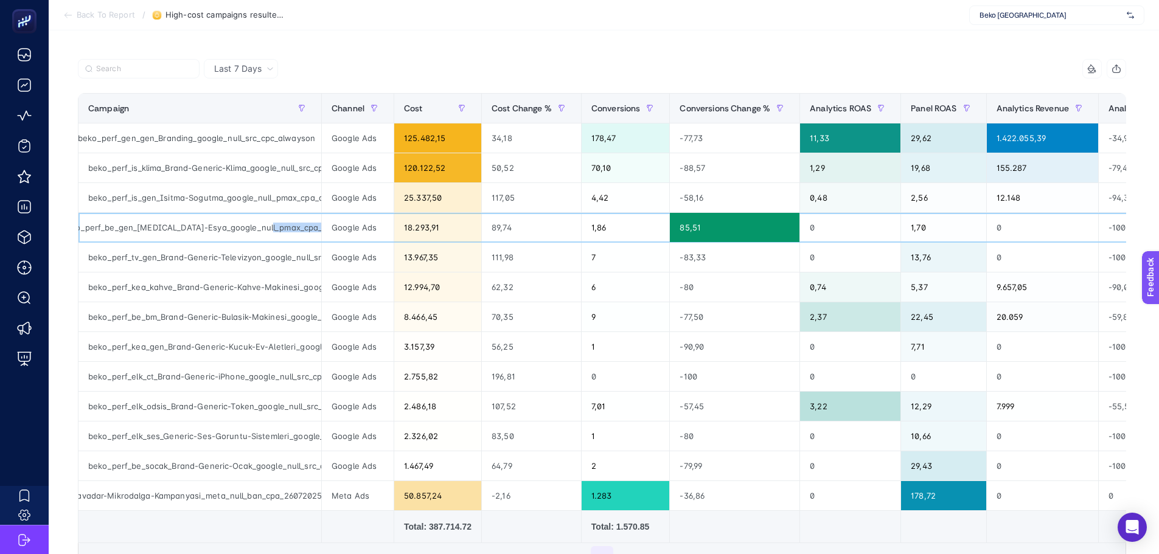
click at [326, 451] on tr "beko_perf_be_gen_Beyaz-Esya_google_null_pmax_cpa_alwayson Google Ads 18.293,91 …" at bounding box center [979, 466] width 1803 height 30
click at [251, 227] on div "beko_perf_be_gen_Beyaz-Esya_google_null_pmax_cpa_alwayson" at bounding box center [199, 227] width 243 height 29
click at [219, 227] on div "beko_perf_be_gen_Beyaz-Esya_google_null_pmax_cpa_alwayson" at bounding box center [199, 227] width 243 height 29
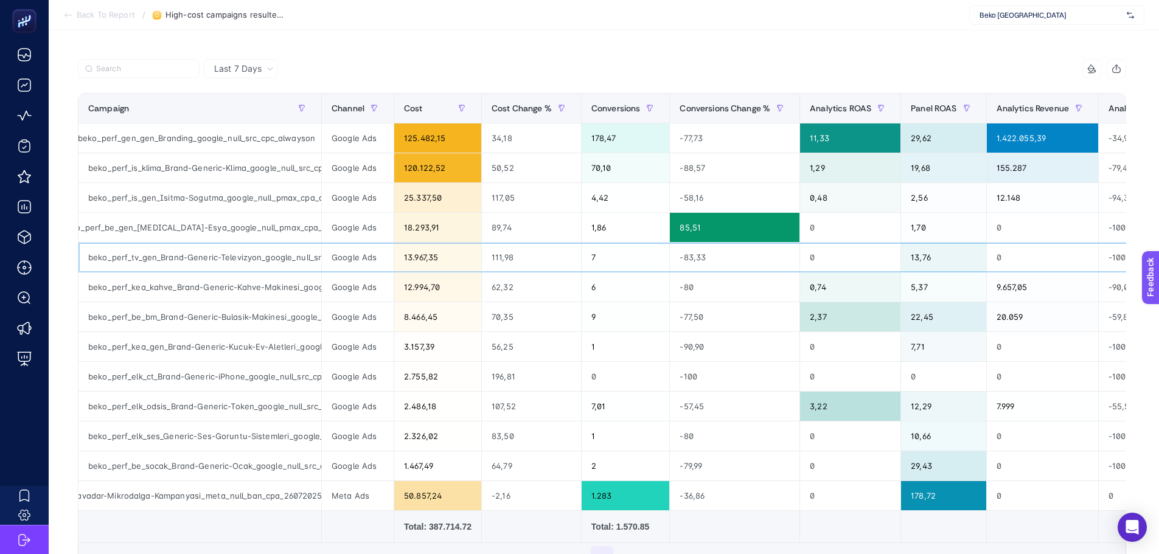
click at [127, 246] on div "beko_perf_tv_gen_Brand-Generic-Televizyon_google_null_src_cpc_alwayson" at bounding box center [199, 257] width 243 height 29
click at [66, 241] on article "Add to favorites false Notify me Share Create project High-cost campaigns resul…" at bounding box center [604, 294] width 1110 height 771
drag, startPoint x: 235, startPoint y: 287, endPoint x: 295, endPoint y: 292, distance: 60.4
click at [302, 291] on div "beko_perf_kea_kahve_Brand-Generic-Kahve-Makinesi_google_null_src_cpc_alwayson" at bounding box center [199, 286] width 243 height 29
copy div "Kahve-Makinesi_"
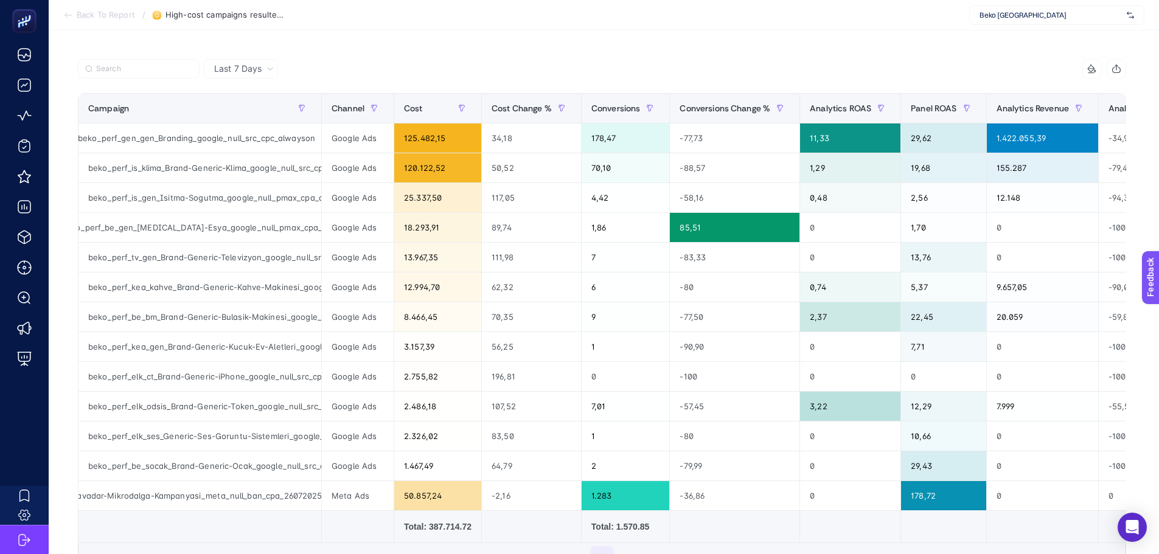
click at [335, 61] on div at bounding box center [340, 72] width 524 height 27
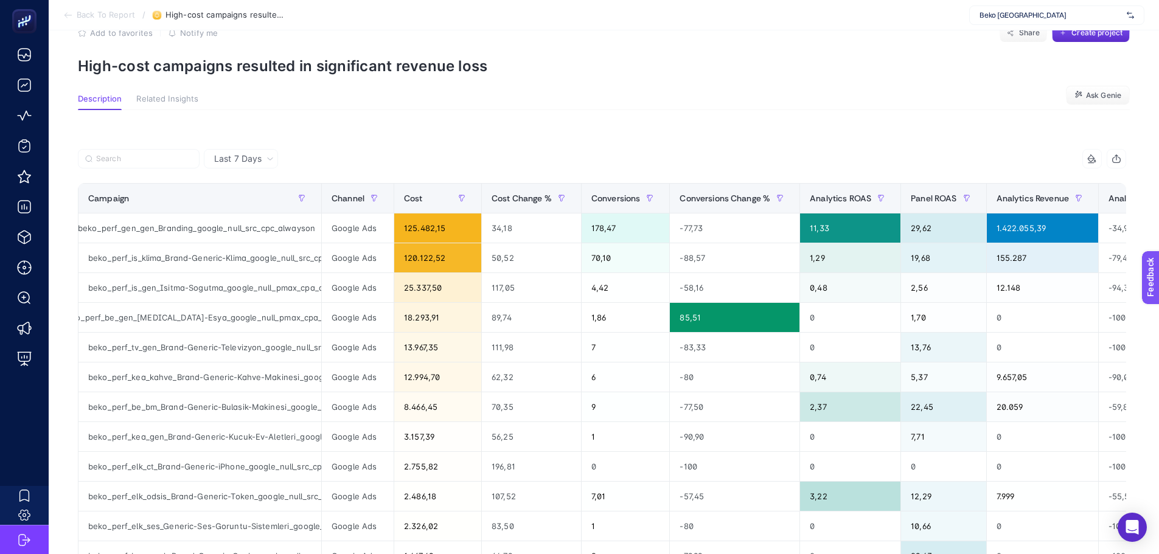
scroll to position [0, 0]
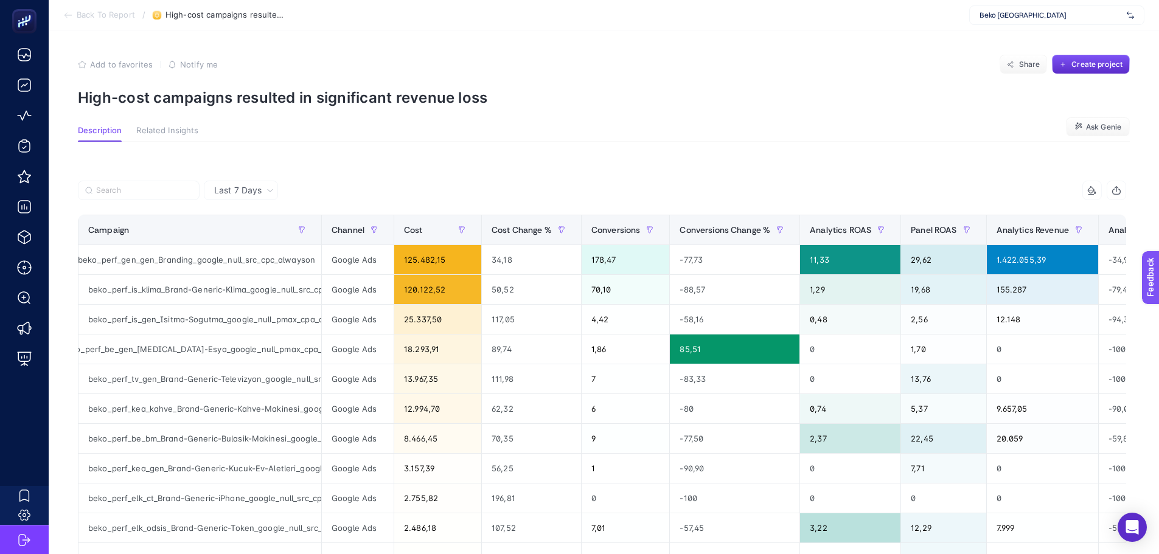
click at [407, 126] on section "Description Related Insights Ask Genie" at bounding box center [604, 134] width 1052 height 16
click at [421, 79] on section "Add to favorites false Notify me Share Create project High-cost campaigns resul…" at bounding box center [604, 81] width 1052 height 52
click at [301, 173] on div "Last 7 Days 10 items selected Campaign Channel Cost Cost Change % Conversions C…" at bounding box center [601, 469] width 1067 height 616
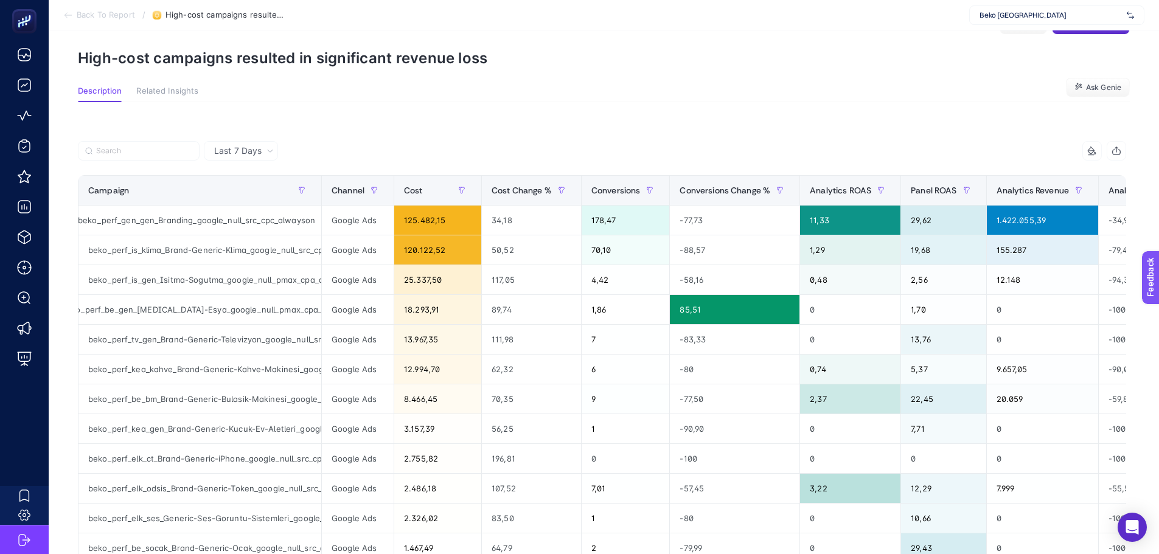
scroll to position [61, 0]
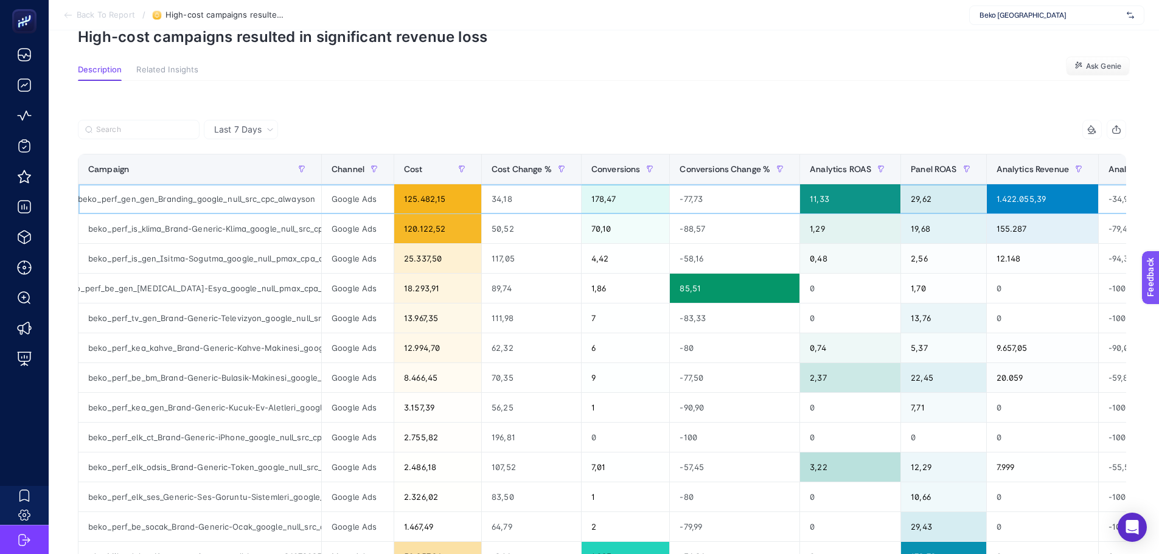
click at [209, 204] on div "beko_perf_gen_gen_Branding_google_null_src_cpc_alwayson" at bounding box center [199, 198] width 243 height 29
click at [354, 133] on div at bounding box center [340, 133] width 524 height 27
drag, startPoint x: 210, startPoint y: 201, endPoint x: 77, endPoint y: 202, distance: 133.2
click at [77, 202] on div "Last 7 Days 10 items selected Campaign Channel Cost Cost Change % Conversions C…" at bounding box center [601, 418] width 1067 height 597
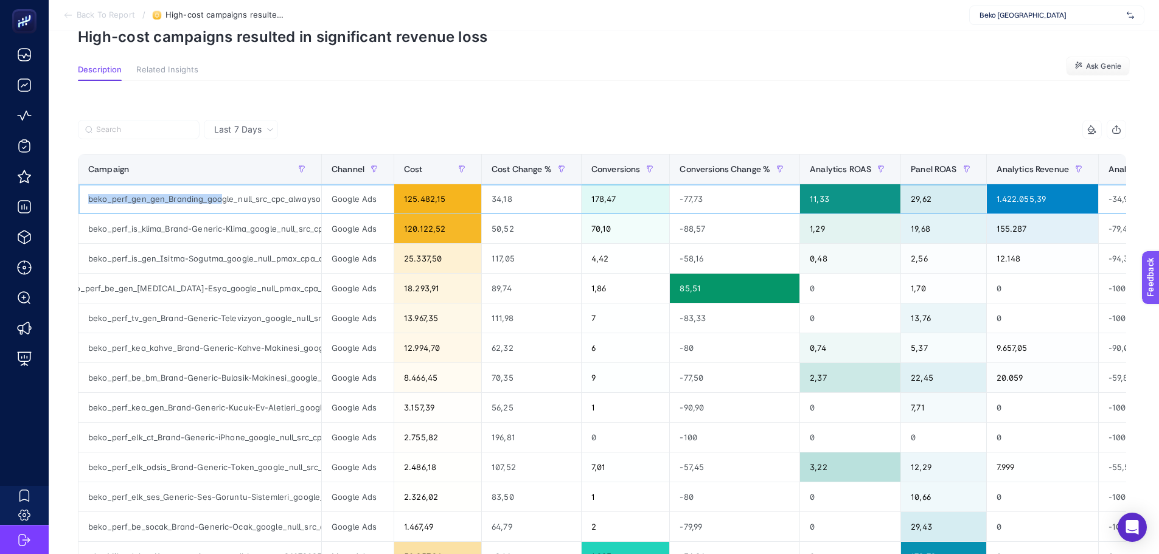
click at [149, 199] on div "beko_perf_gen_gen_Branding_google_null_src_cpc_alwayson" at bounding box center [199, 198] width 243 height 29
click at [232, 195] on div "beko_perf_gen_gen_Branding_google_null_src_cpc_alwayson" at bounding box center [199, 198] width 243 height 29
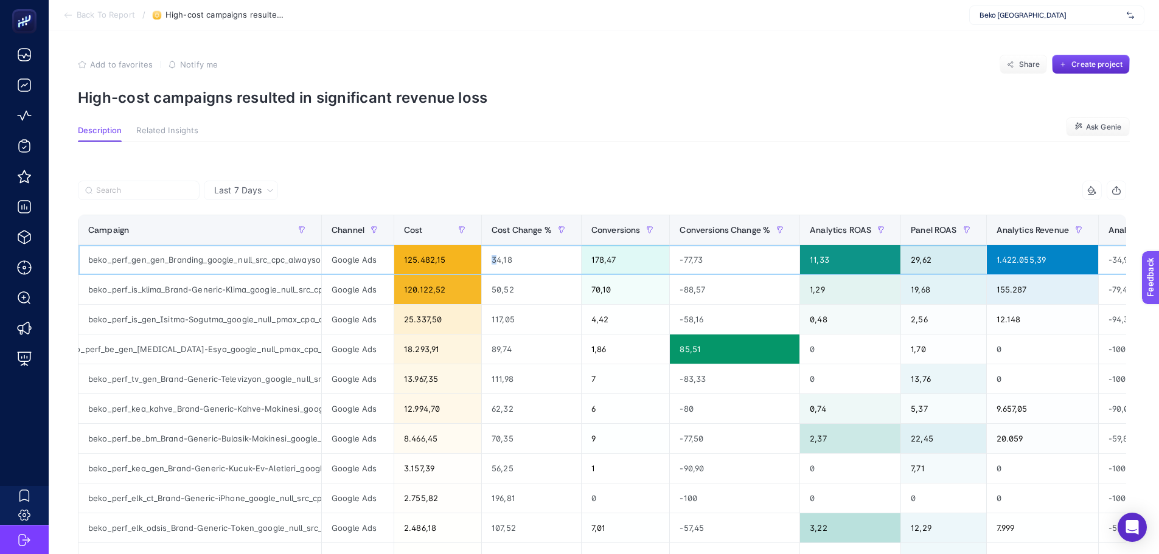
drag, startPoint x: 484, startPoint y: 255, endPoint x: 494, endPoint y: 256, distance: 9.8
click at [494, 256] on div "34,18" at bounding box center [531, 259] width 99 height 29
drag, startPoint x: 672, startPoint y: 249, endPoint x: 800, endPoint y: 259, distance: 128.1
drag, startPoint x: 721, startPoint y: 260, endPoint x: 634, endPoint y: 258, distance: 87.0
drag, startPoint x: 195, startPoint y: 289, endPoint x: 251, endPoint y: 289, distance: 56.0
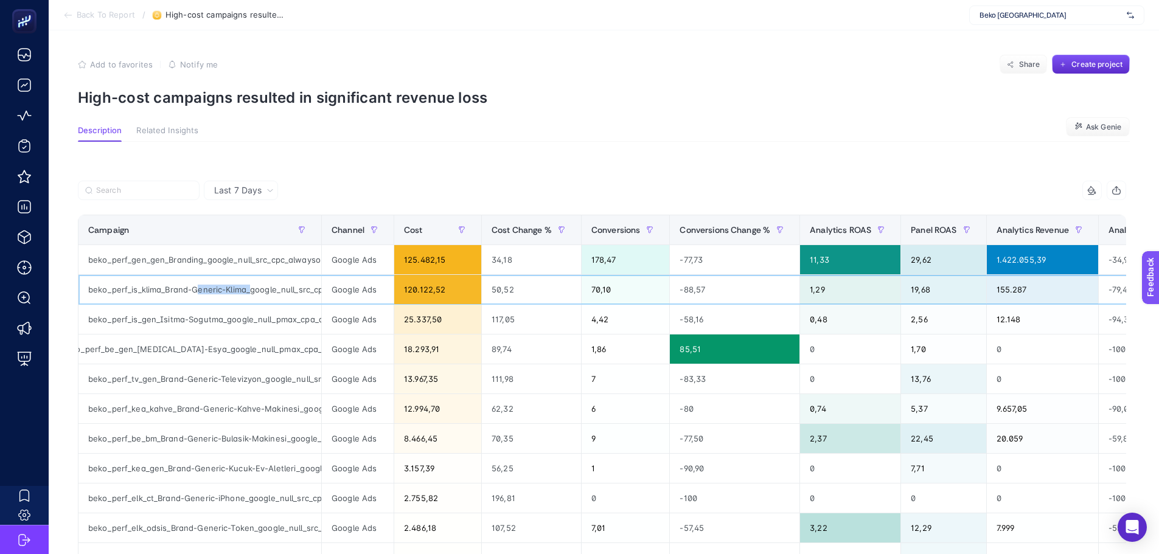
click at [251, 289] on div "beko_perf_is_klima_Brand-Generic-Klima_google_null_src_cpc_alwayson" at bounding box center [199, 289] width 243 height 29
click at [255, 295] on div "beko_perf_is_klima_Brand-Generic-Klima_google_null_src_cpc_alwayson" at bounding box center [199, 289] width 243 height 29
drag, startPoint x: 276, startPoint y: 321, endPoint x: 313, endPoint y: 322, distance: 37.1
click at [313, 322] on div "beko_perf_is_gen_Isitma-Sogutma_google_null_pmax_cpa_alwayson" at bounding box center [199, 319] width 243 height 29
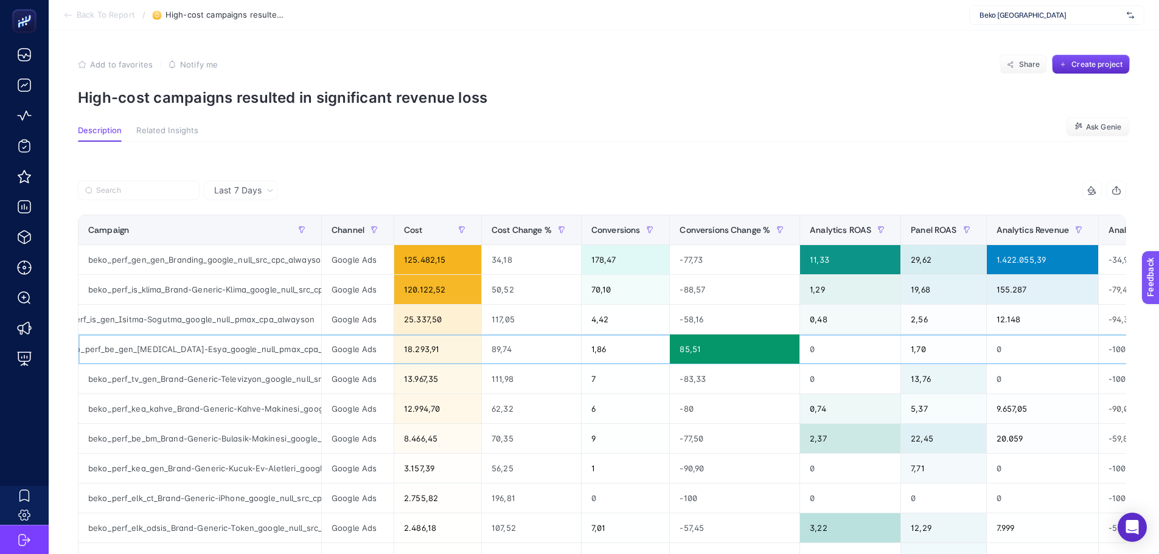
click at [167, 336] on div "beko_perf_be_gen_Beyaz-Esya_google_null_pmax_cpa_alwayson" at bounding box center [199, 349] width 243 height 29
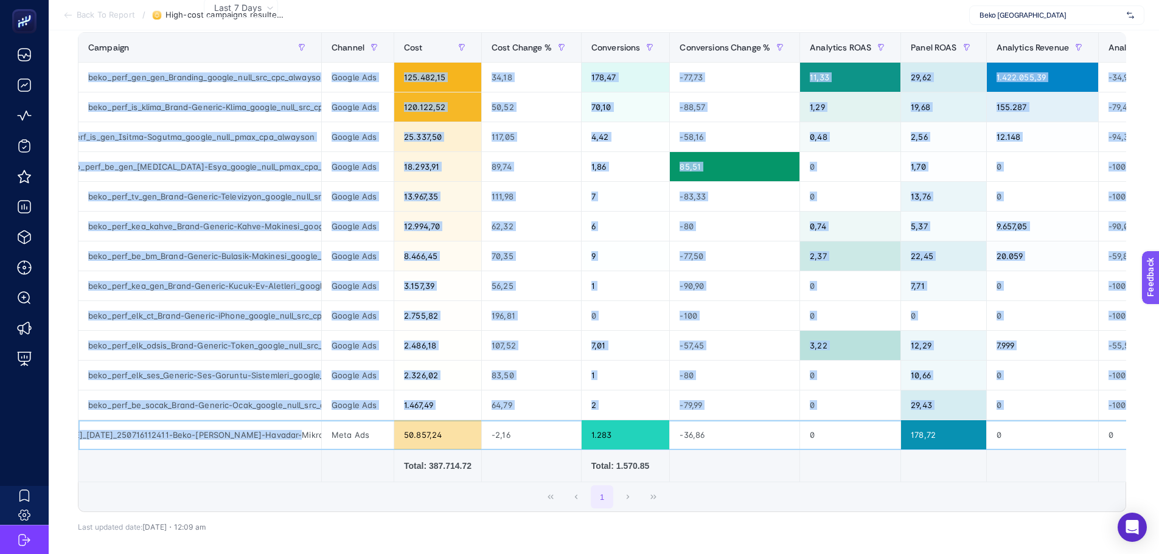
scroll to position [0, 0]
drag, startPoint x: 95, startPoint y: 441, endPoint x: 74, endPoint y: 441, distance: 20.7
click at [74, 441] on div "Last 7 Days 10 items selected Campaign Channel Cost Cost Change % Conversions C…" at bounding box center [601, 296] width 1067 height 597
click at [148, 447] on div "beko_perf_[DATE]_[DATE]_250716112411-Beko-[PERSON_NAME]-Havadar-Mikrodalga-Kamp…" at bounding box center [199, 434] width 243 height 29
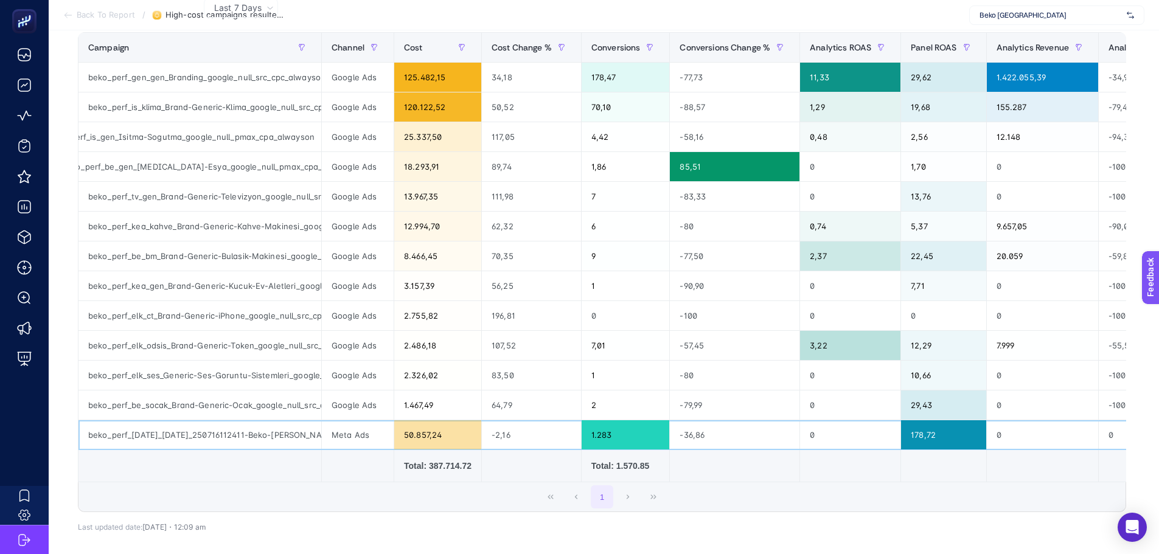
click at [417, 431] on div "50.857,24" at bounding box center [437, 434] width 87 height 29
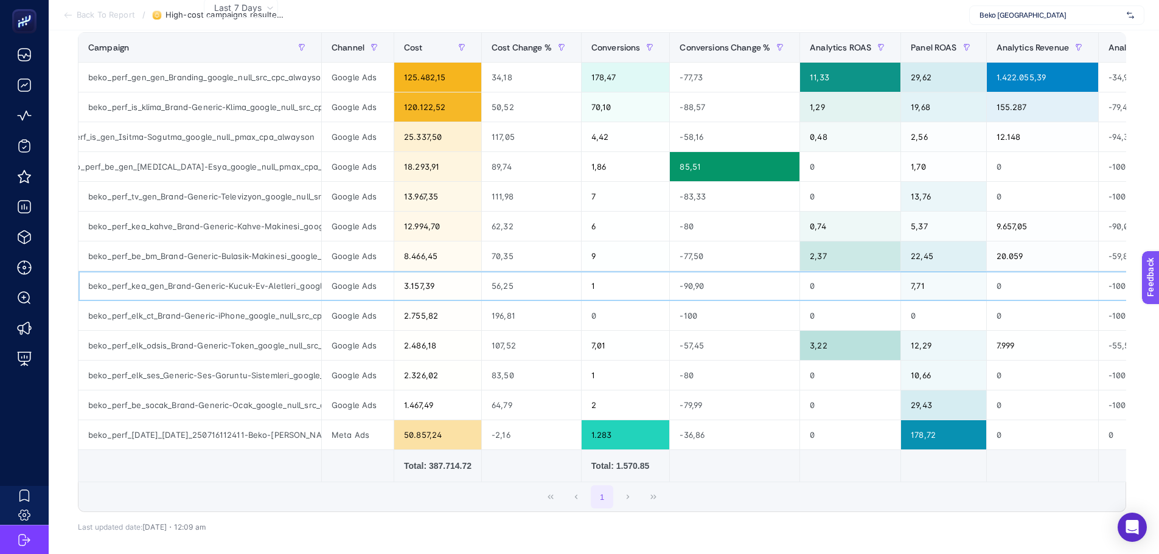
click at [413, 291] on div "3.157,39" at bounding box center [437, 285] width 87 height 29
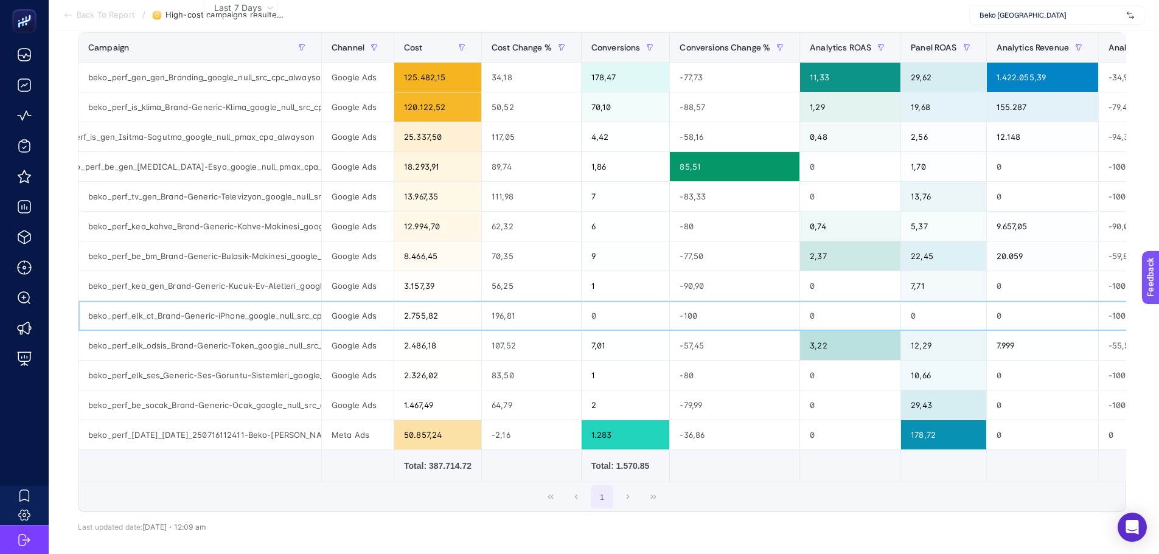
click at [411, 315] on div "2.755,82" at bounding box center [437, 315] width 87 height 29
click at [412, 355] on div "2.486,18" at bounding box center [437, 345] width 87 height 29
click at [411, 387] on div "2.326,02" at bounding box center [437, 375] width 87 height 29
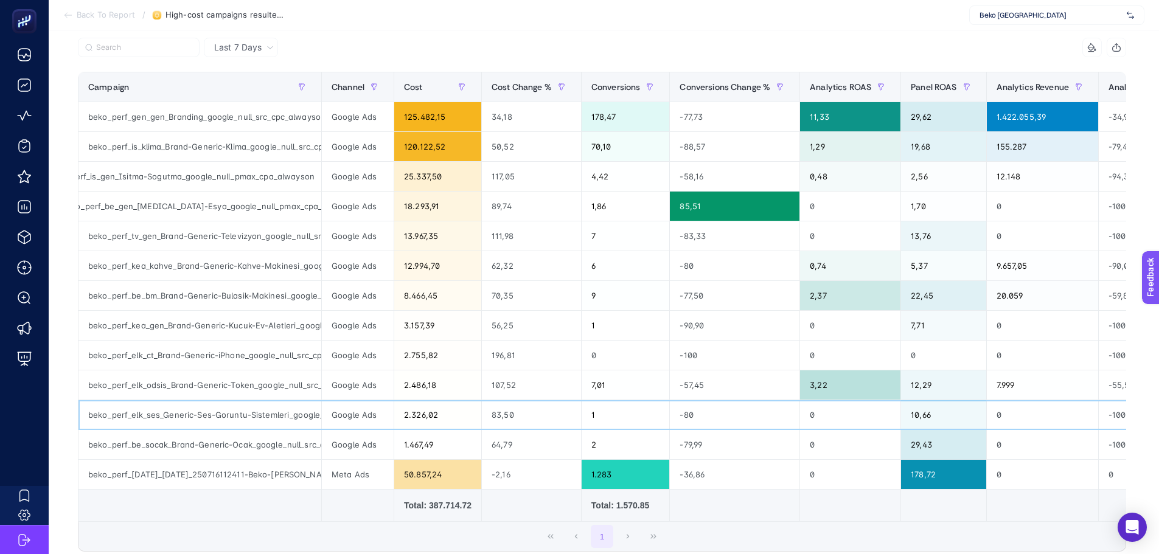
scroll to position [122, 0]
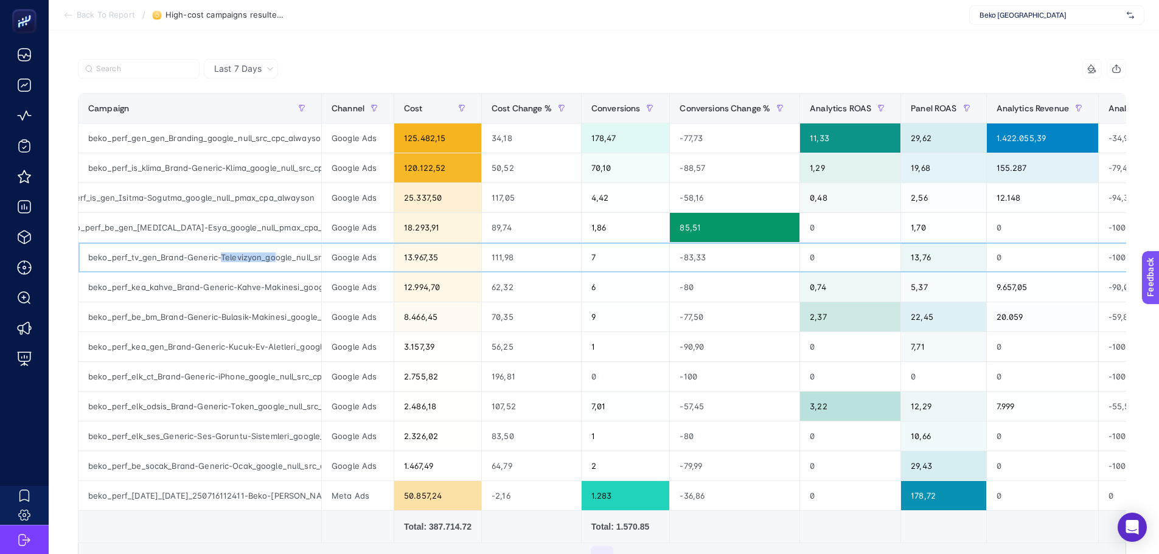
drag, startPoint x: 218, startPoint y: 254, endPoint x: 272, endPoint y: 268, distance: 55.9
click at [272, 268] on div "beko_perf_tv_gen_Brand-Generic-Televizyon_google_null_src_cpc_alwayson" at bounding box center [199, 257] width 243 height 29
click at [280, 318] on div "beko_perf_be_bm_Brand-Generic-Bulasik-Makinesi_google_null_src_cpc_alwayson" at bounding box center [199, 316] width 243 height 29
drag, startPoint x: 300, startPoint y: 257, endPoint x: 321, endPoint y: 258, distance: 21.4
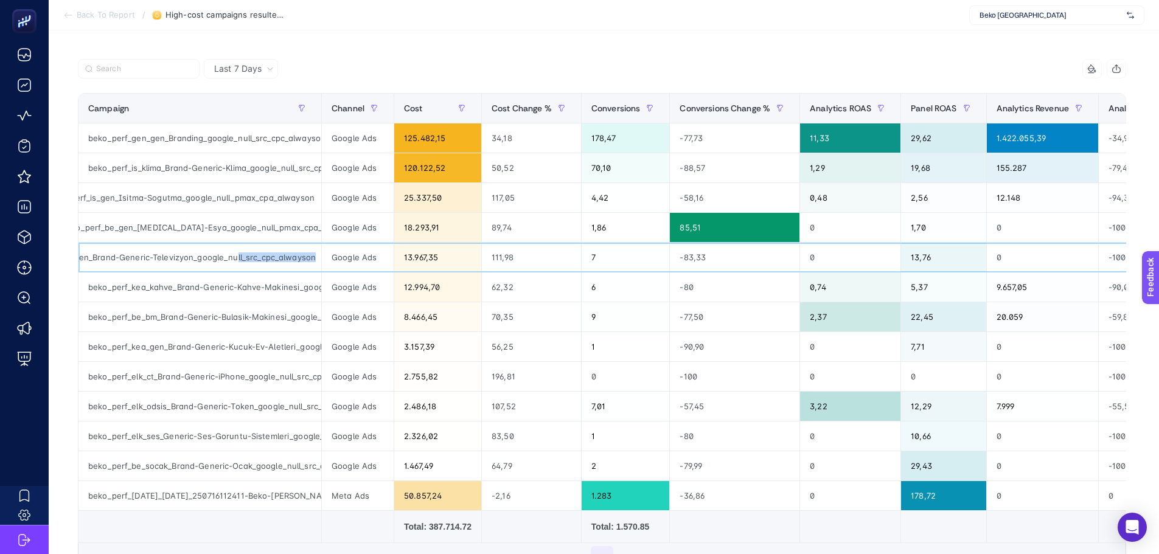
click at [321, 258] on tr "beko_perf_tv_gen_Brand-Generic-Televizyon_google_null_src_cpc_alwayson Google A…" at bounding box center [979, 258] width 1803 height 30
click at [269, 254] on div "beko_perf_tv_gen_Brand-Generic-Televizyon_google_null_src_cpc_alwayson" at bounding box center [199, 257] width 243 height 29
click at [256, 370] on div "beko_perf_elk_ct_Brand-Generic-iPhone_google_null_src_cpc_alwayson" at bounding box center [199, 376] width 243 height 29
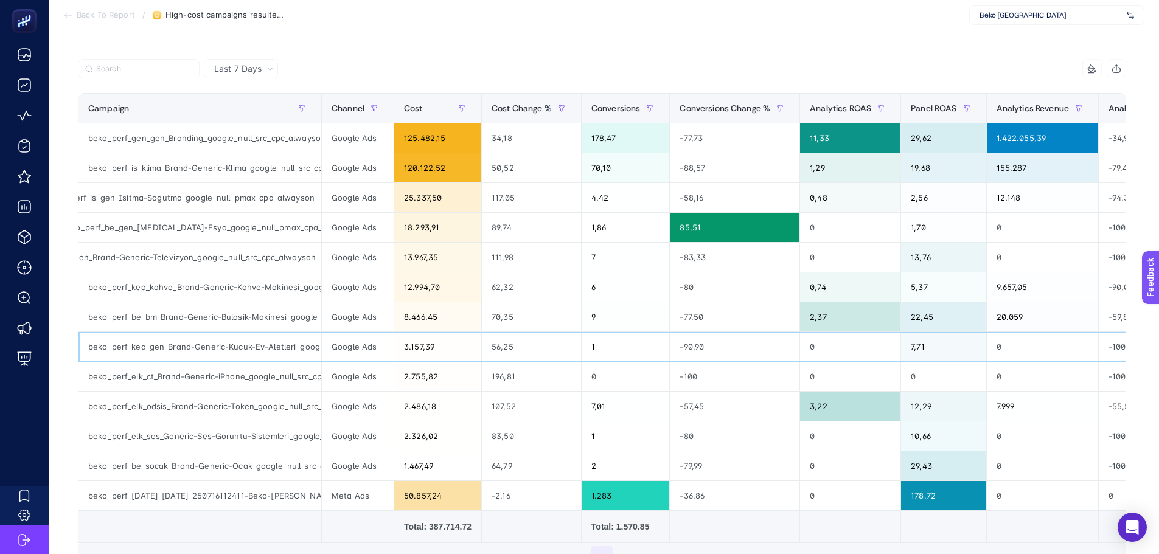
click at [257, 351] on div "beko_perf_kea_gen_Brand-Generic-Kucuk-Ev-Aletleri_google_null_src_cpc_alwayson" at bounding box center [199, 346] width 243 height 29
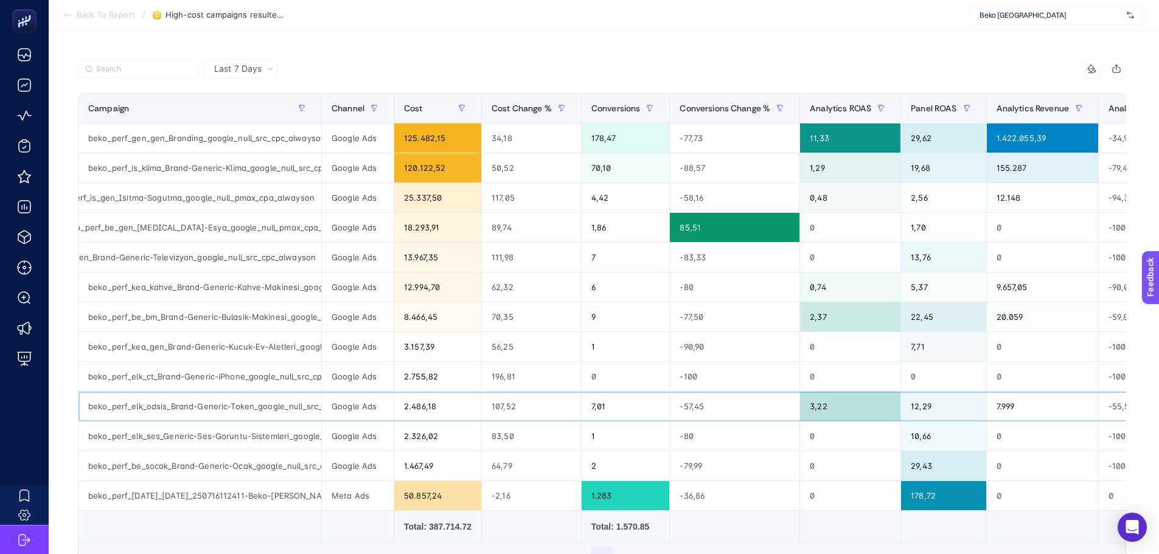
click at [257, 392] on div "beko_perf_elk_odsis_Brand-Generic-Token_google_null_src_cpc_alwayson" at bounding box center [199, 406] width 243 height 29
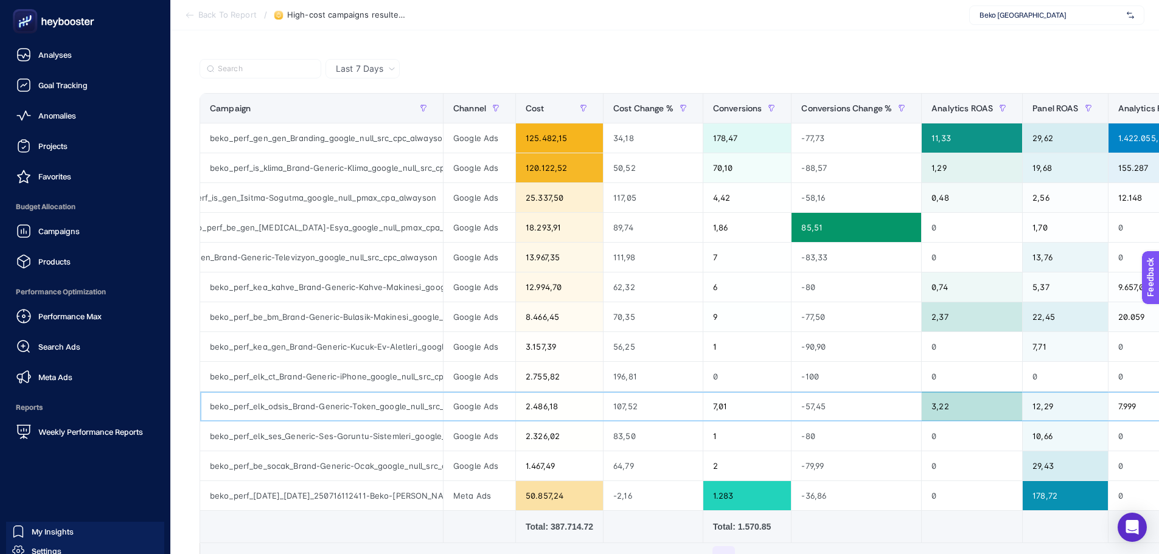
scroll to position [36, 0]
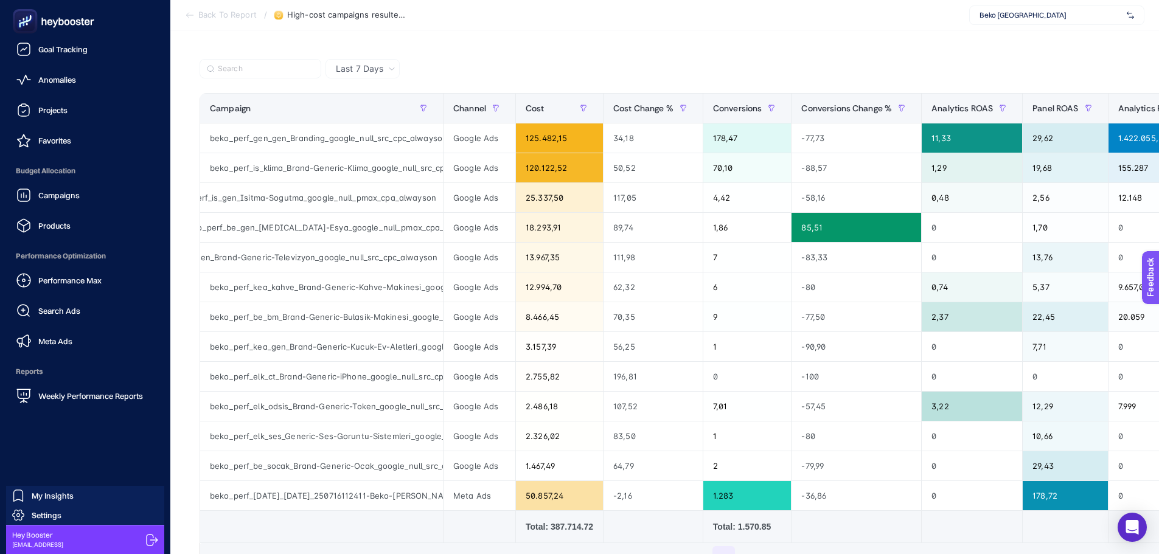
click at [85, 463] on nav "Analyses Goal Tracking Anomalies Projects Favorites Budget Allocation Campaigns…" at bounding box center [85, 298] width 158 height 511
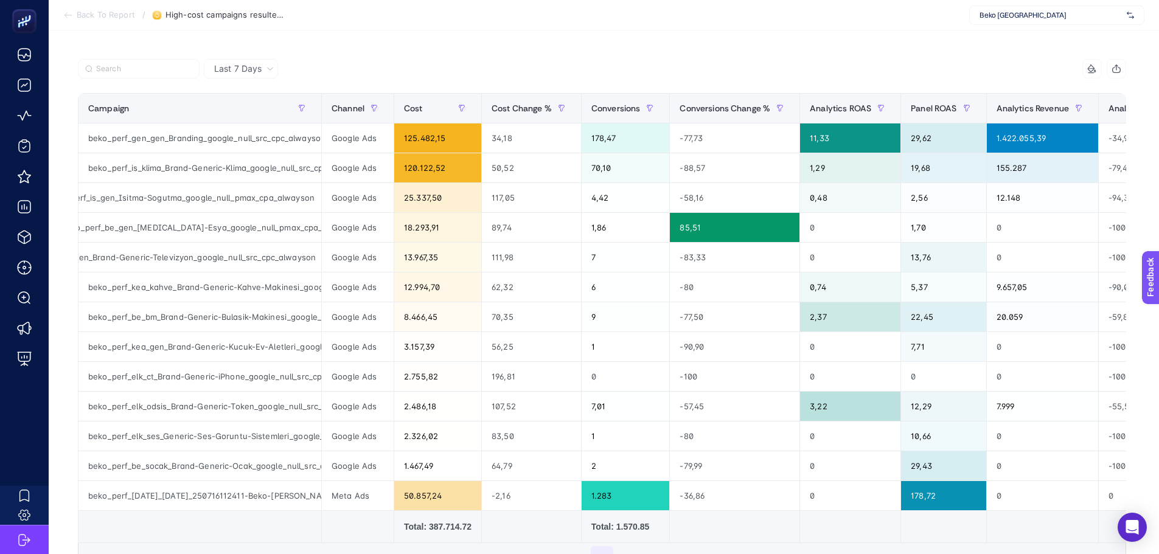
scroll to position [0, 0]
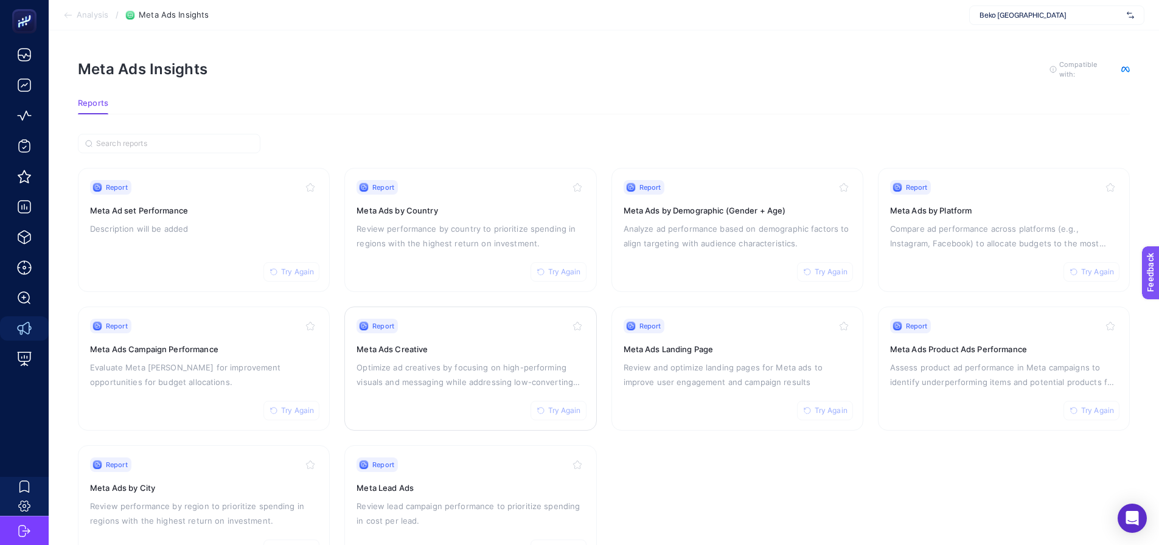
click at [456, 343] on h3 "Meta Ads Creative" at bounding box center [469, 349] width 227 height 12
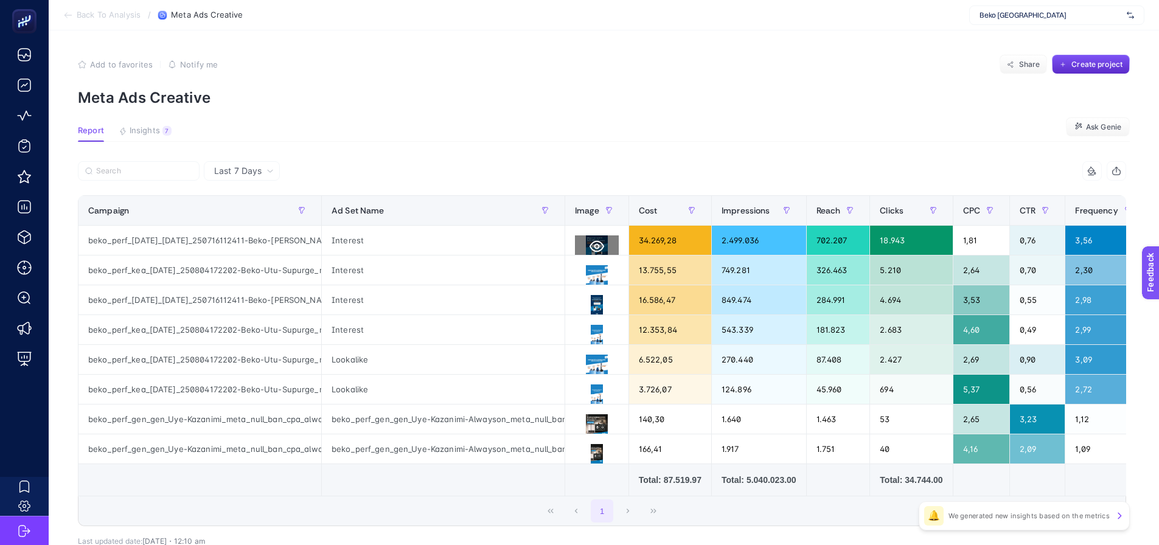
click at [604, 247] on button at bounding box center [597, 246] width 44 height 22
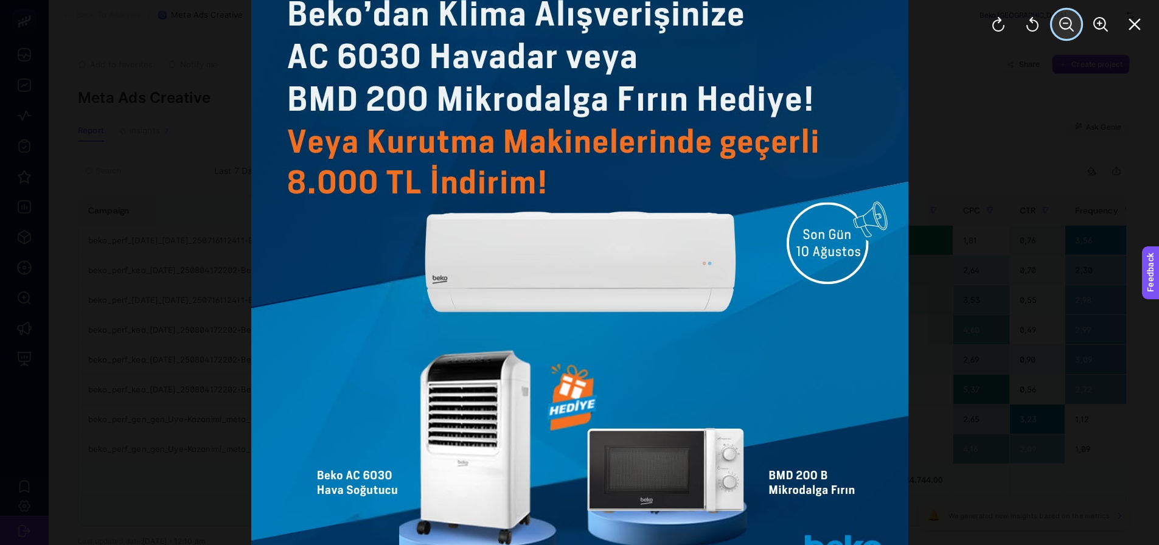
click at [1061, 26] on icon "Zoom Out" at bounding box center [1066, 24] width 15 height 15
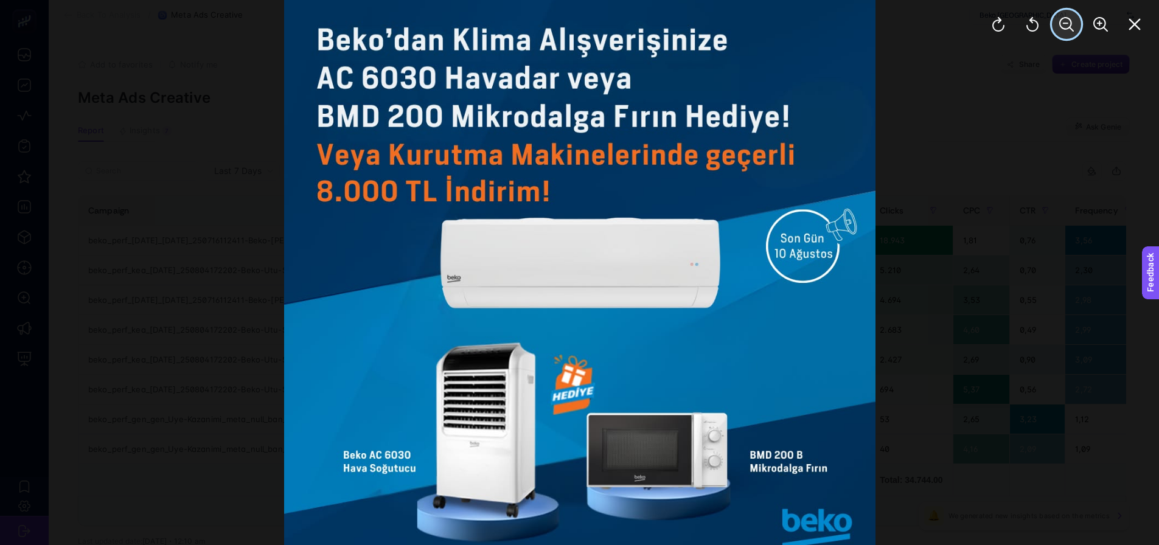
click at [1061, 26] on icon "Zoom Out" at bounding box center [1066, 24] width 15 height 15
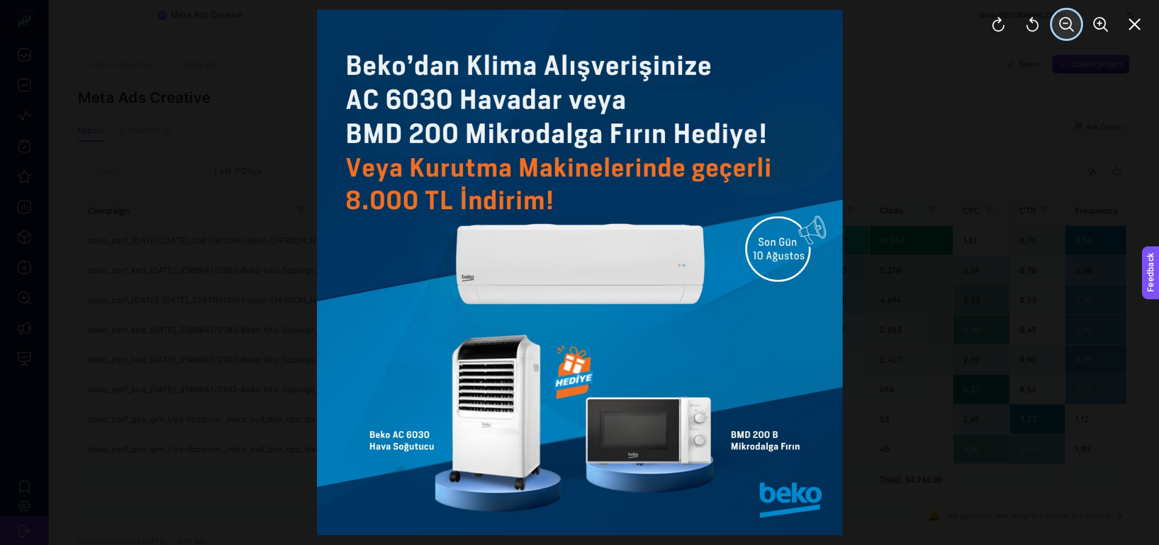
click at [1061, 26] on icon "Zoom Out" at bounding box center [1066, 24] width 15 height 15
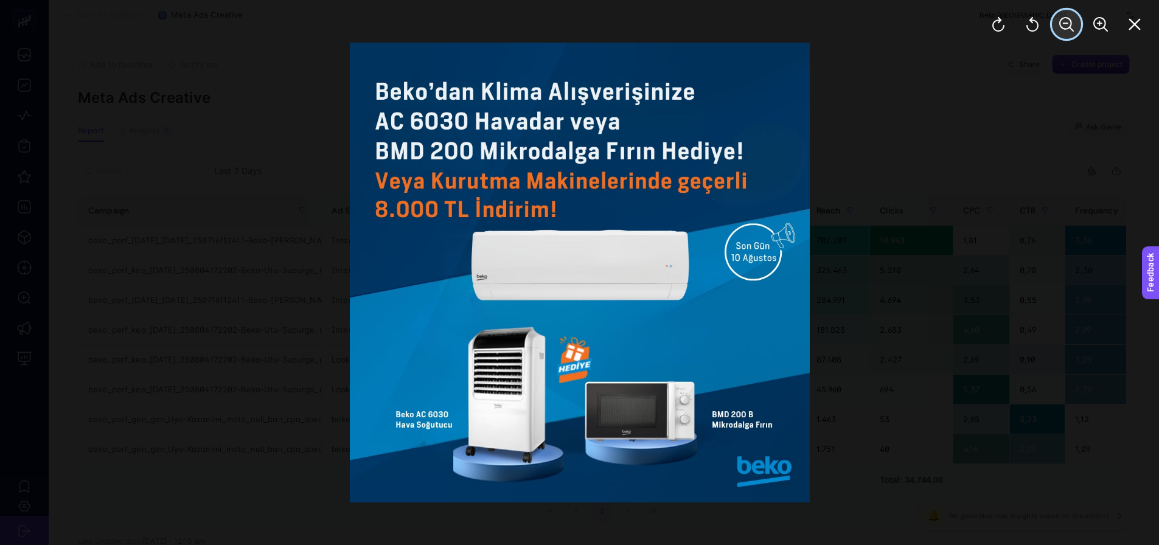
click at [1061, 26] on icon "Zoom Out" at bounding box center [1066, 24] width 15 height 15
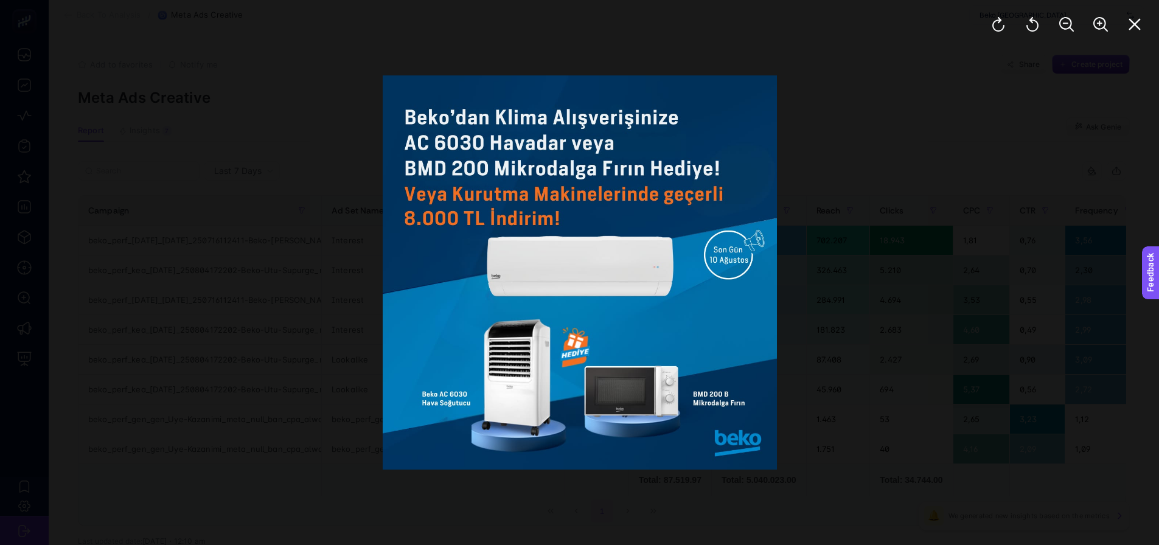
click at [915, 195] on div at bounding box center [579, 272] width 1159 height 545
click at [1128, 19] on icon "Close" at bounding box center [1134, 24] width 15 height 15
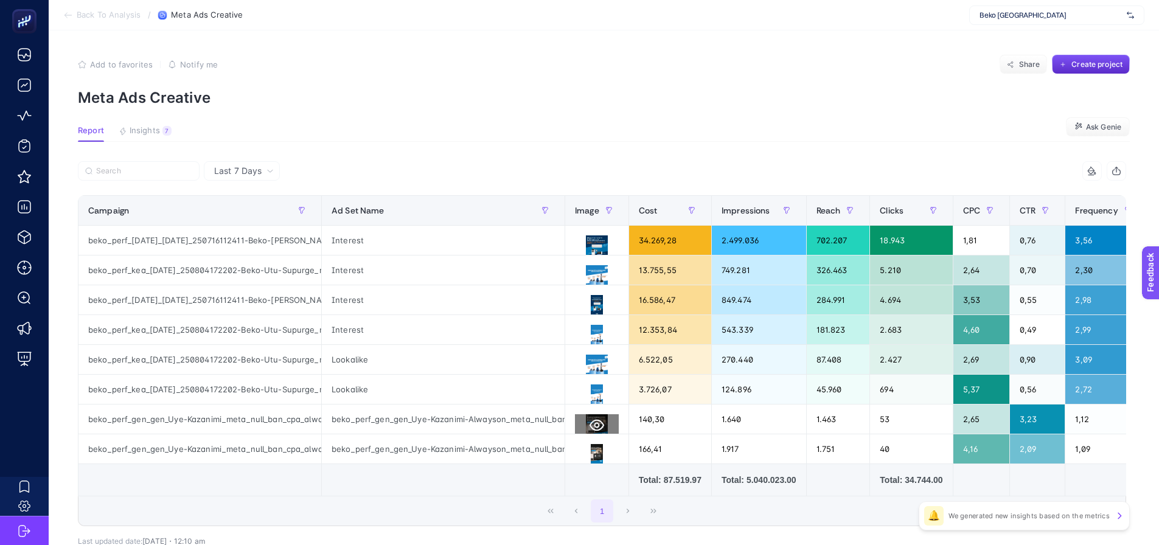
click at [594, 417] on button at bounding box center [597, 425] width 44 height 22
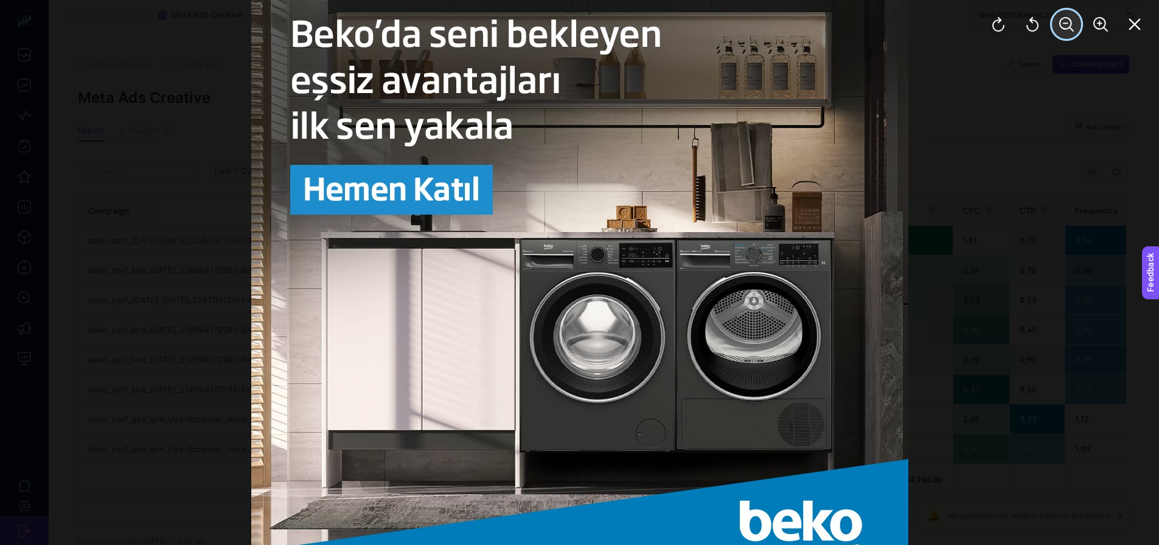
click at [1067, 25] on icon "Zoom Out" at bounding box center [1066, 24] width 15 height 15
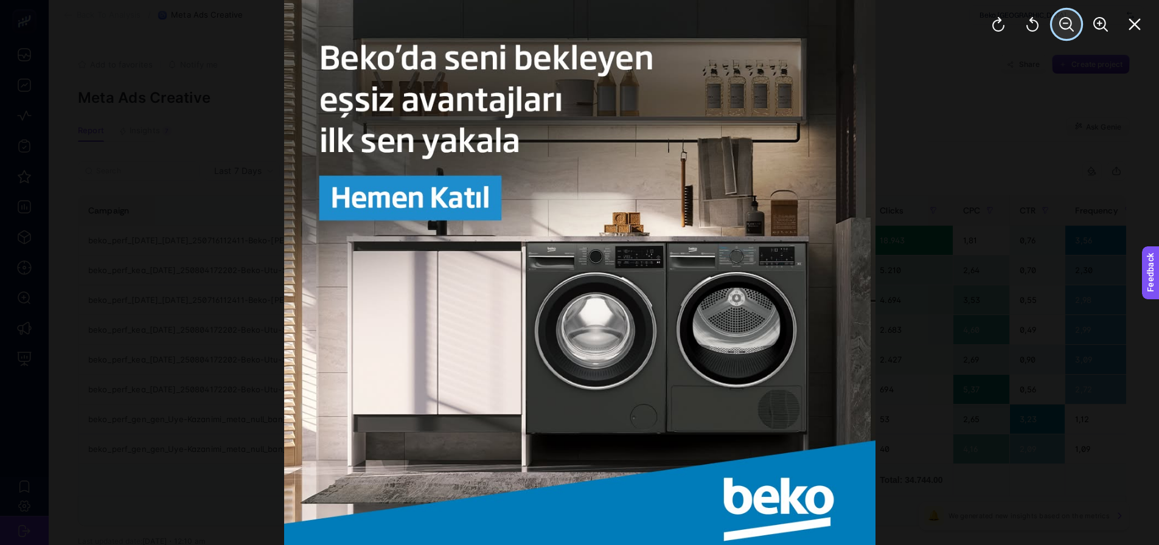
click at [1067, 25] on icon "Zoom Out" at bounding box center [1066, 24] width 15 height 15
click at [1067, 24] on icon "Zoom Out" at bounding box center [1066, 24] width 15 height 15
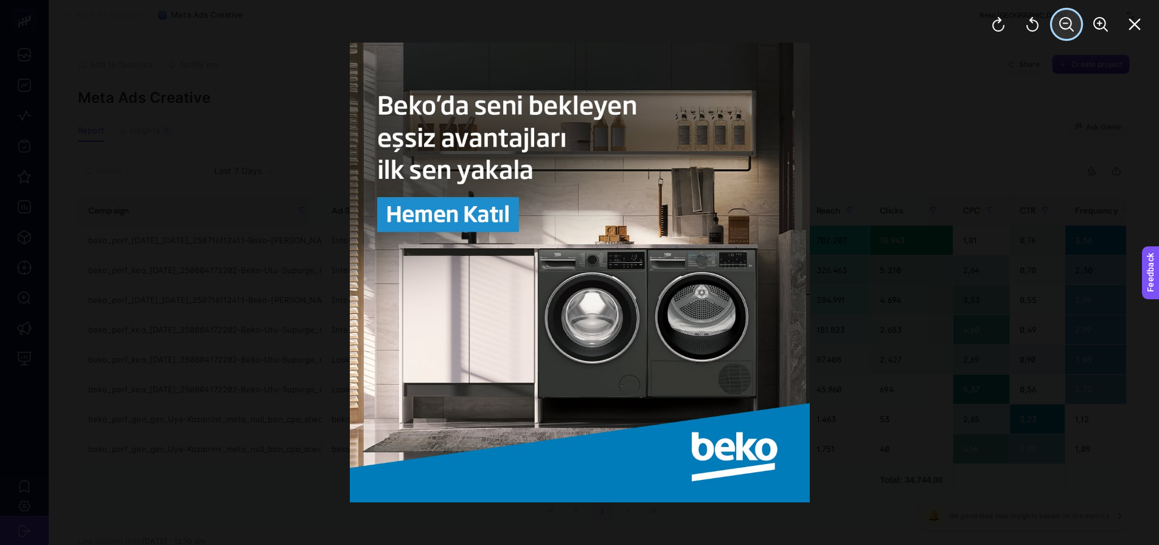
click at [1067, 24] on icon "Zoom Out" at bounding box center [1066, 24] width 15 height 15
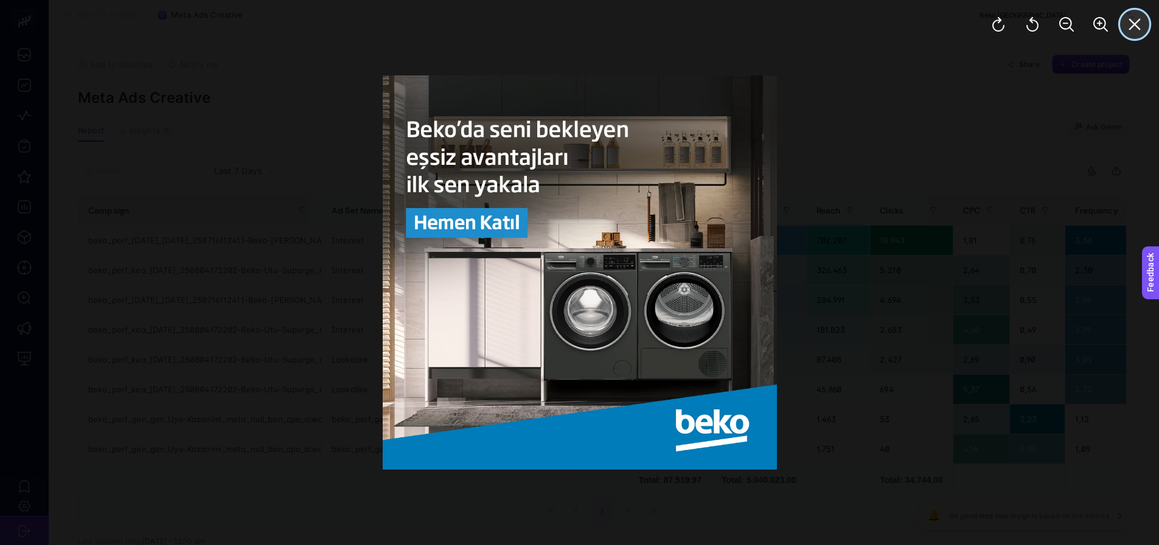
click at [1128, 22] on icon "Close" at bounding box center [1134, 24] width 15 height 15
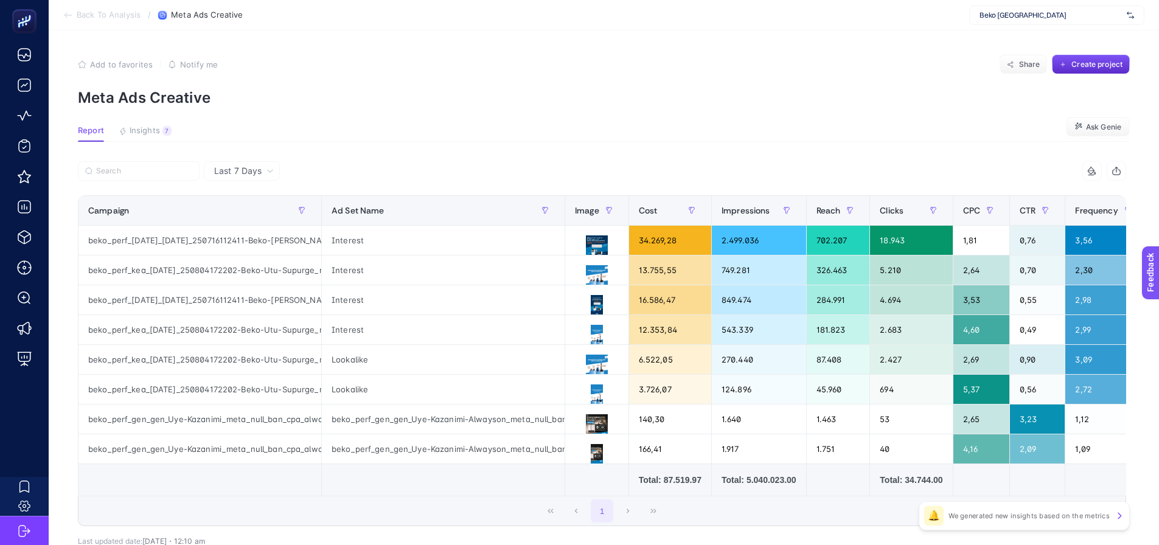
click at [678, 128] on section "Report Insights 7 We generated new insights based on the metrics Ask Genie" at bounding box center [604, 134] width 1052 height 16
drag, startPoint x: 263, startPoint y: 386, endPoint x: 330, endPoint y: 389, distance: 67.6
click at [330, 389] on tr "beko_perf_kea_karma_250804172202-Beko-Utu-Supurge_meta_null_multi_cpa_01082025-…" at bounding box center [880, 390] width 1604 height 30
click at [595, 391] on icon at bounding box center [596, 396] width 15 height 12
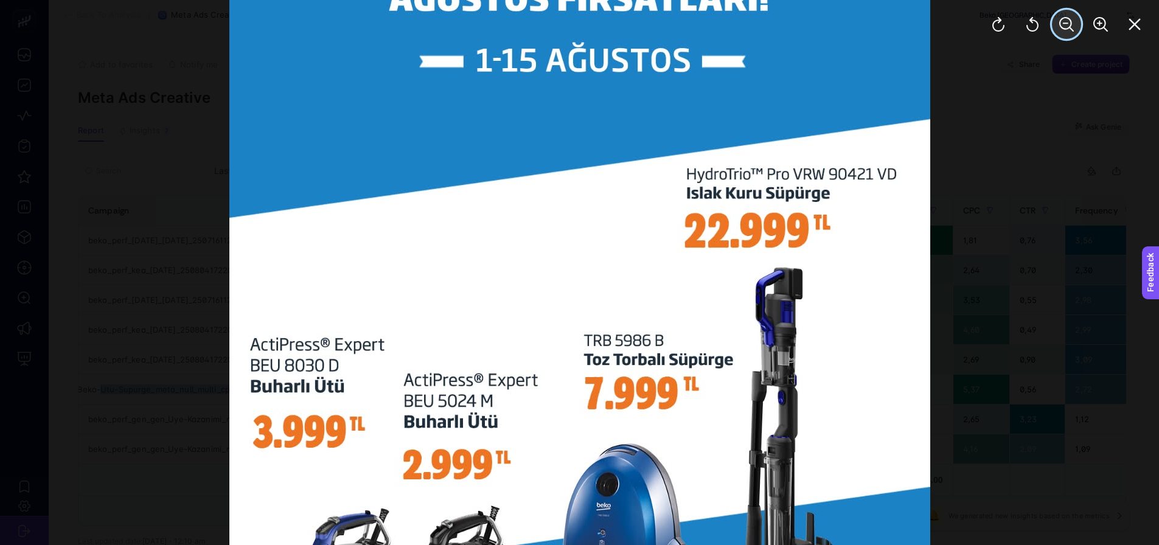
click at [1066, 29] on icon "Zoom Out" at bounding box center [1066, 24] width 15 height 15
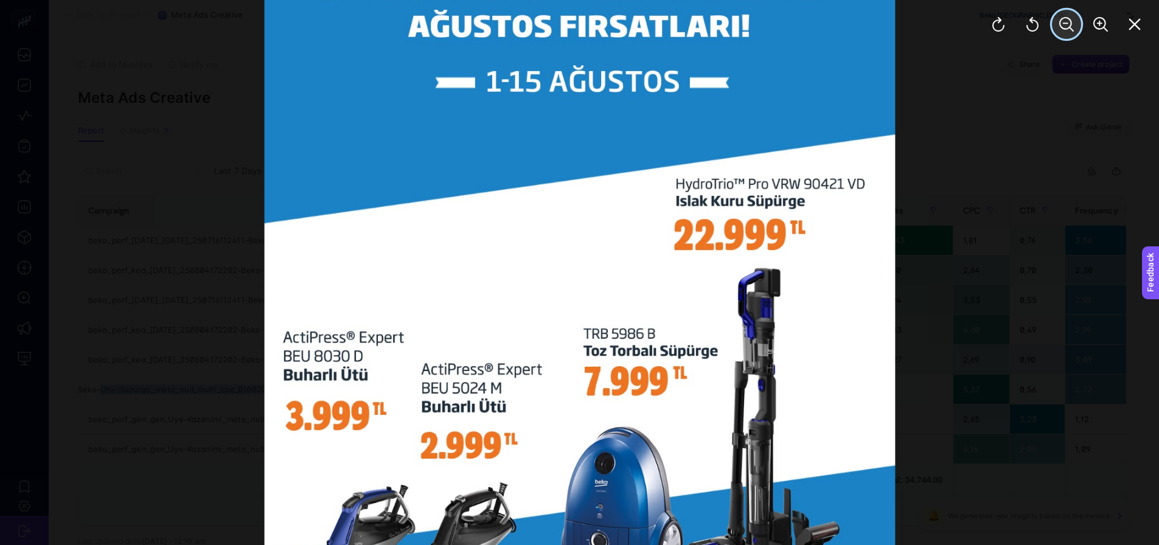
click at [1066, 29] on icon "Zoom Out" at bounding box center [1066, 24] width 15 height 15
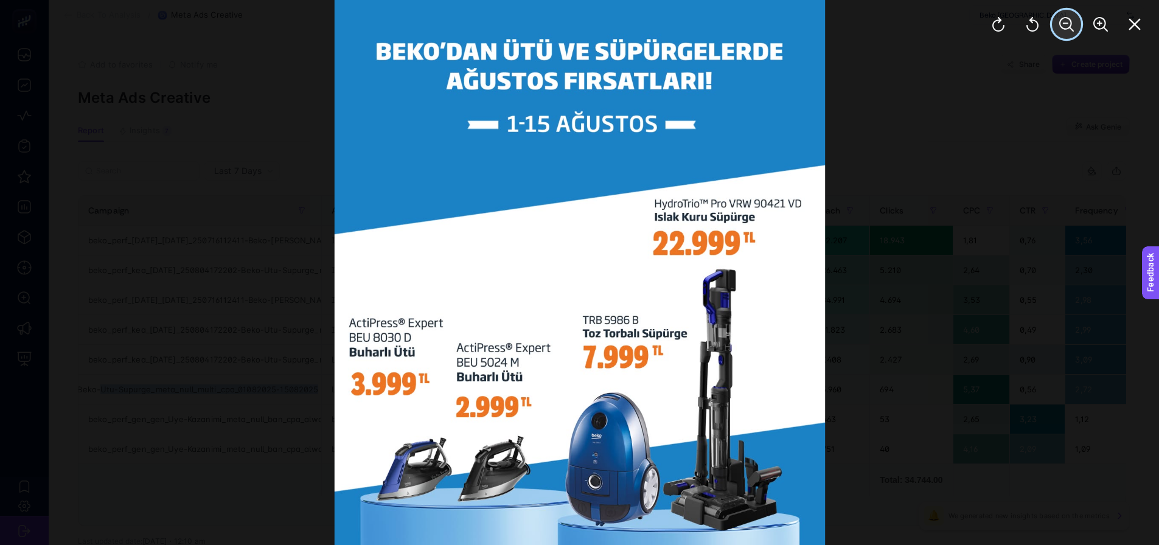
click at [1066, 29] on icon "Zoom Out" at bounding box center [1066, 24] width 15 height 15
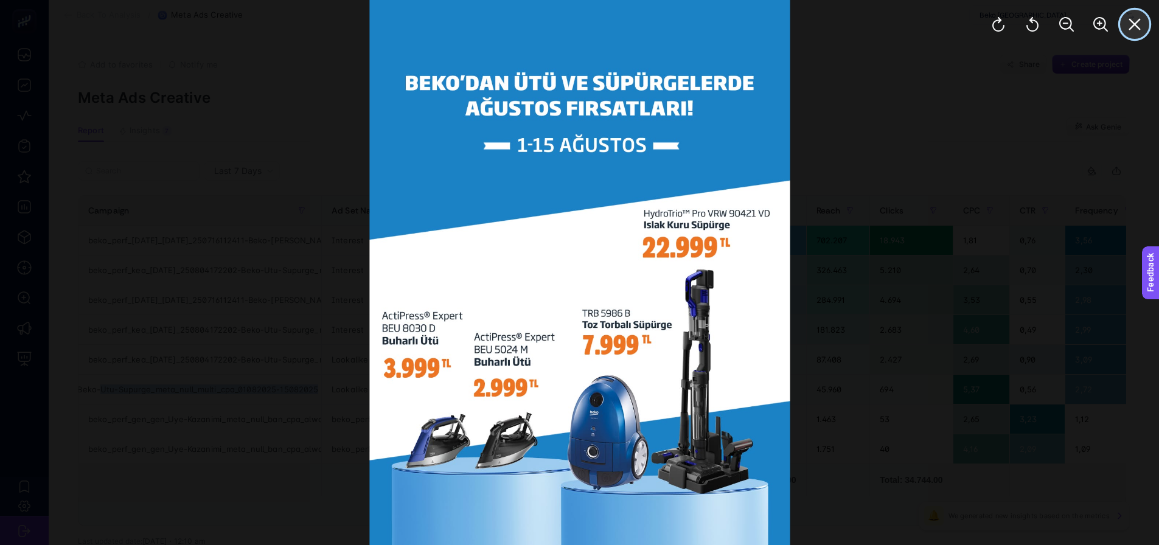
click at [1138, 21] on icon "Close" at bounding box center [1135, 25] width 12 height 12
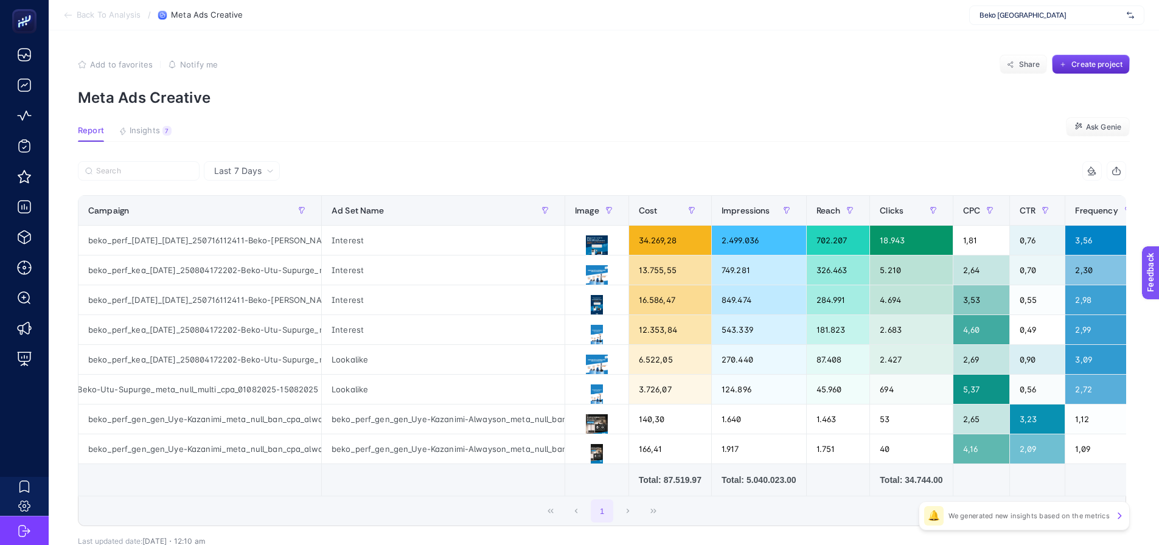
click at [669, 122] on article "Add to favorites false Notify me Share Create project Meta Ads Creative Report …" at bounding box center [604, 326] width 1110 height 593
click at [592, 247] on icon at bounding box center [596, 246] width 15 height 15
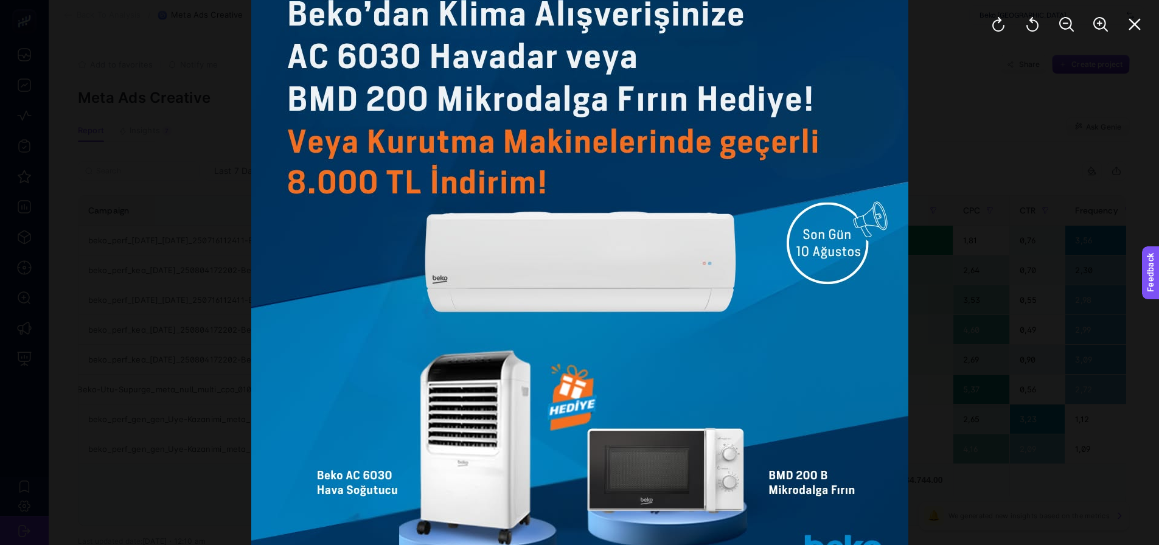
click at [1017, 227] on div at bounding box center [579, 272] width 1159 height 545
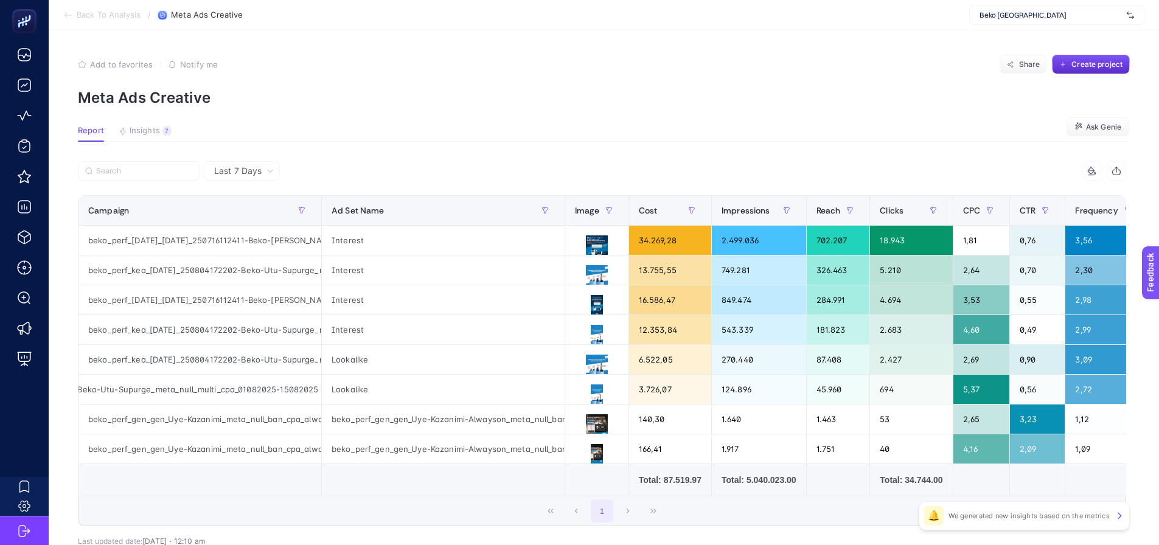
scroll to position [0, 5]
drag, startPoint x: 667, startPoint y: 158, endPoint x: 703, endPoint y: 161, distance: 36.0
drag, startPoint x: 717, startPoint y: 153, endPoint x: 771, endPoint y: 149, distance: 54.3
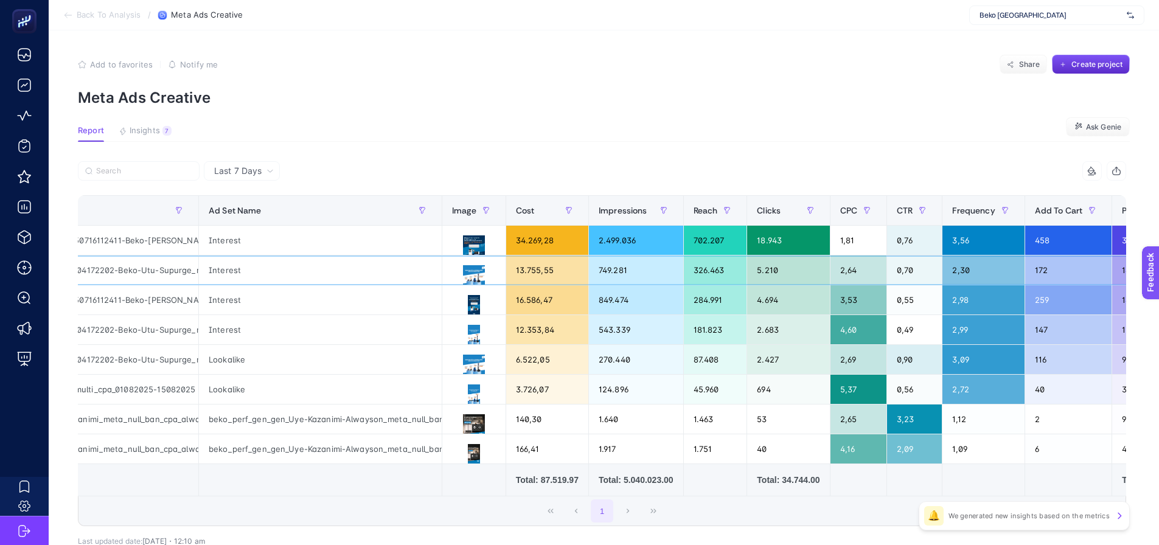
scroll to position [0, 163]
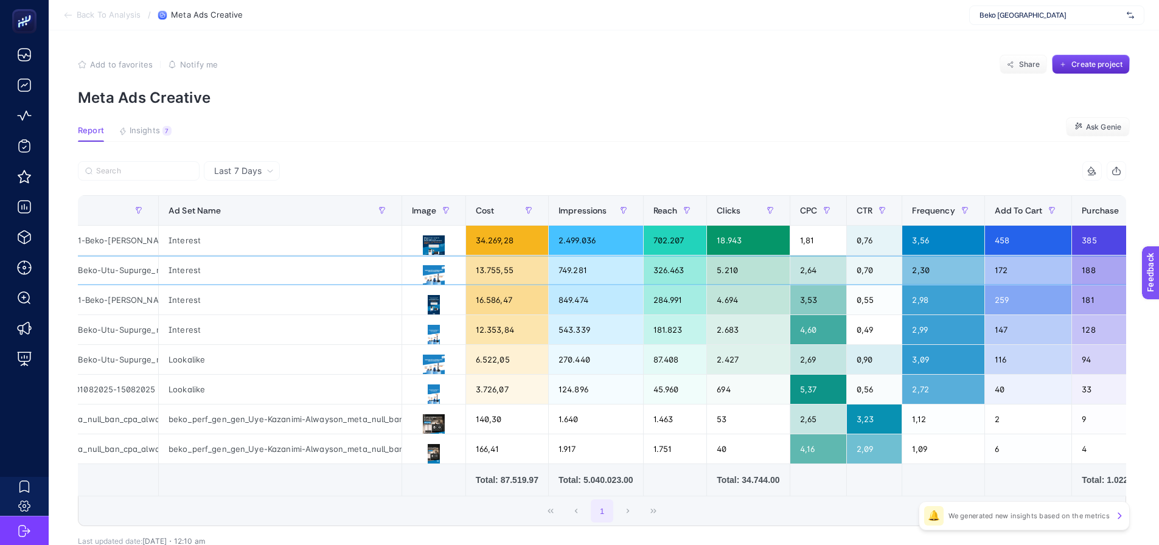
drag, startPoint x: 763, startPoint y: 265, endPoint x: 766, endPoint y: 191, distance: 73.7
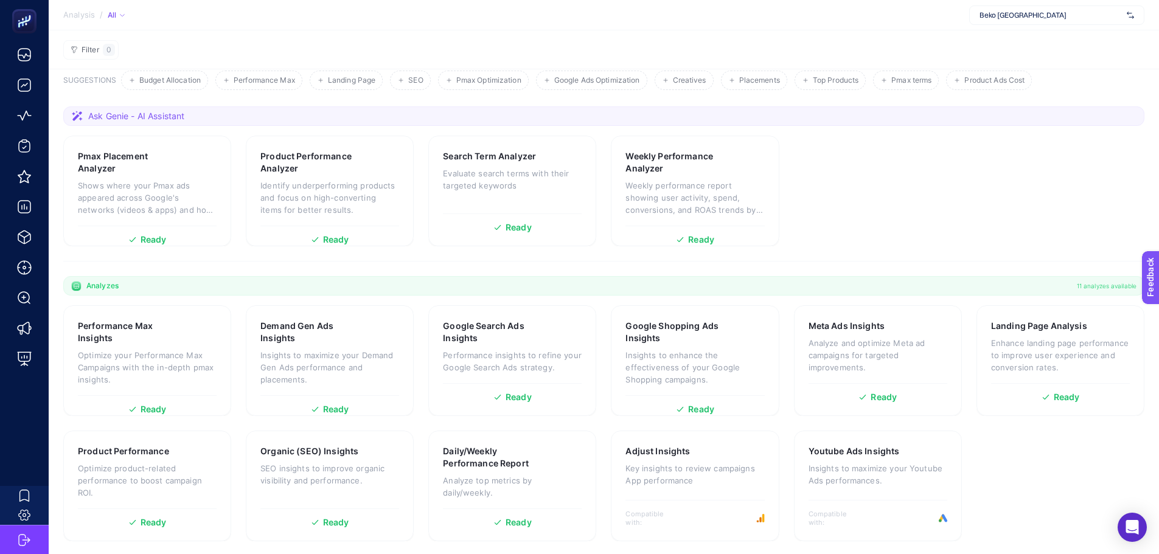
scroll to position [68, 0]
click at [471, 372] on div "Google Search Ads Insights Performance insights to refine your Google Search Ad…" at bounding box center [512, 349] width 139 height 63
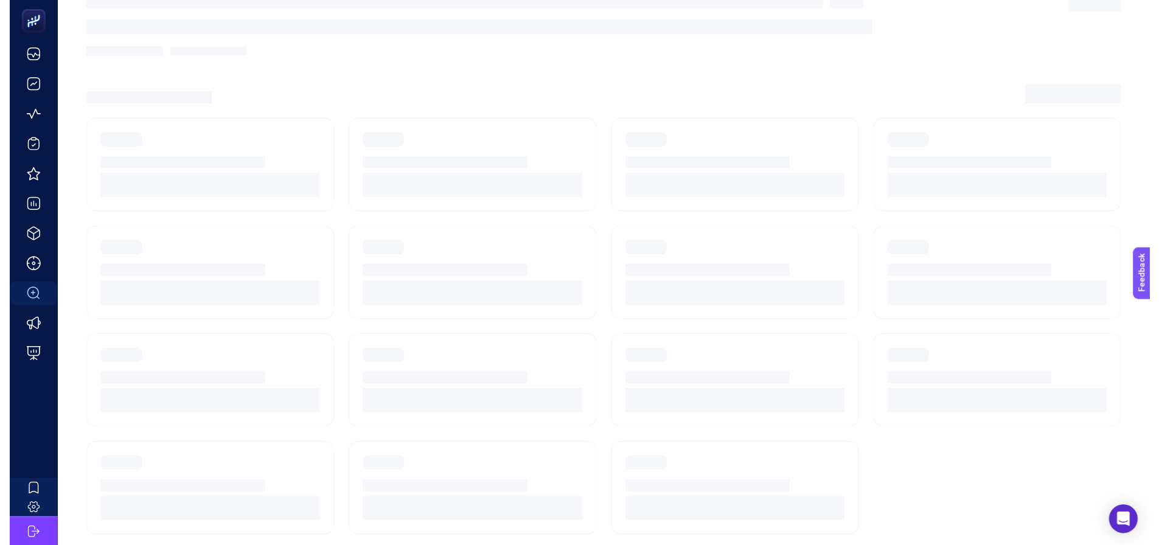
scroll to position [9, 0]
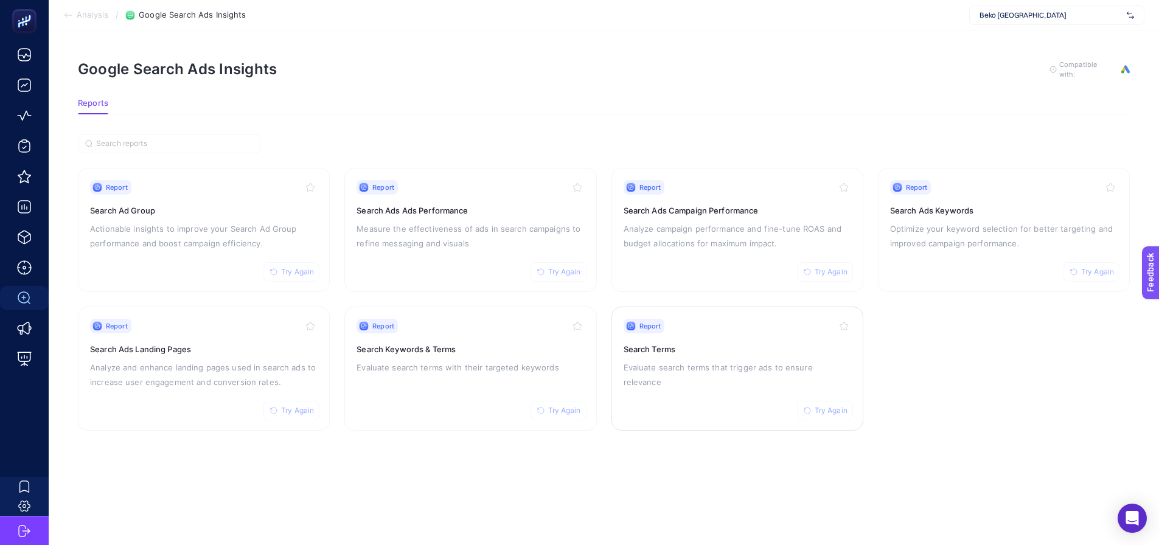
drag, startPoint x: 702, startPoint y: 322, endPoint x: 668, endPoint y: 322, distance: 33.5
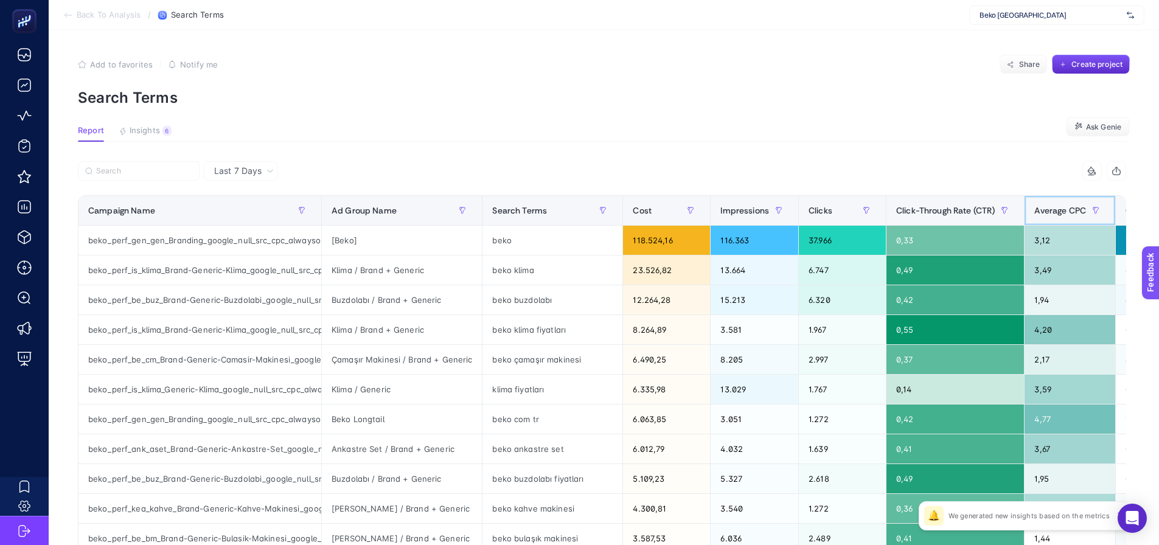
click at [1044, 207] on span "Average CPC" at bounding box center [1060, 211] width 52 height 10
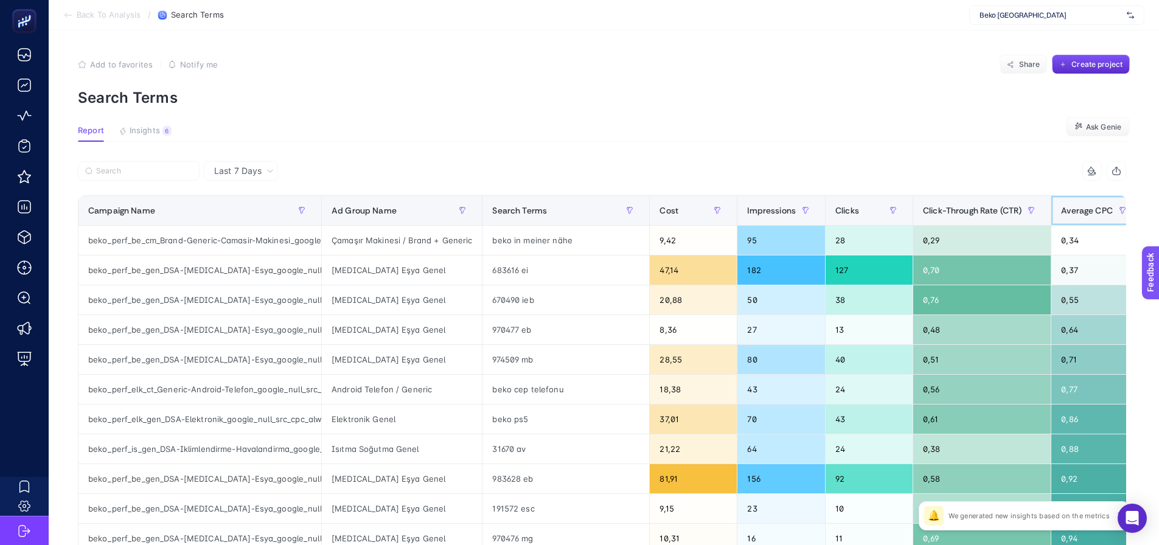
click at [1063, 203] on div "Average CPC" at bounding box center [1096, 210] width 71 height 19
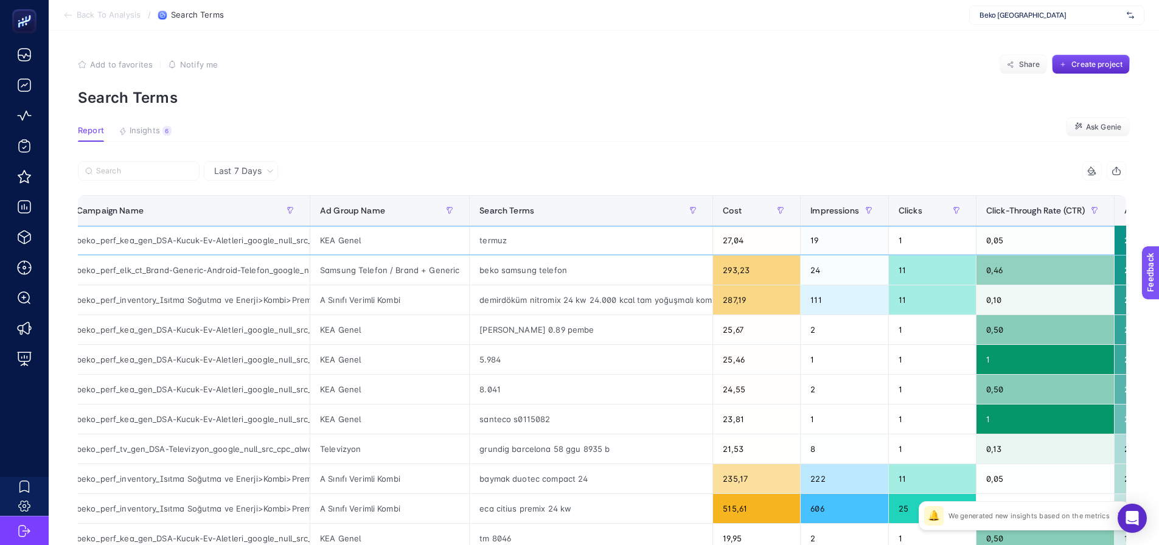
drag, startPoint x: 958, startPoint y: 249, endPoint x: 968, endPoint y: 249, distance: 9.7
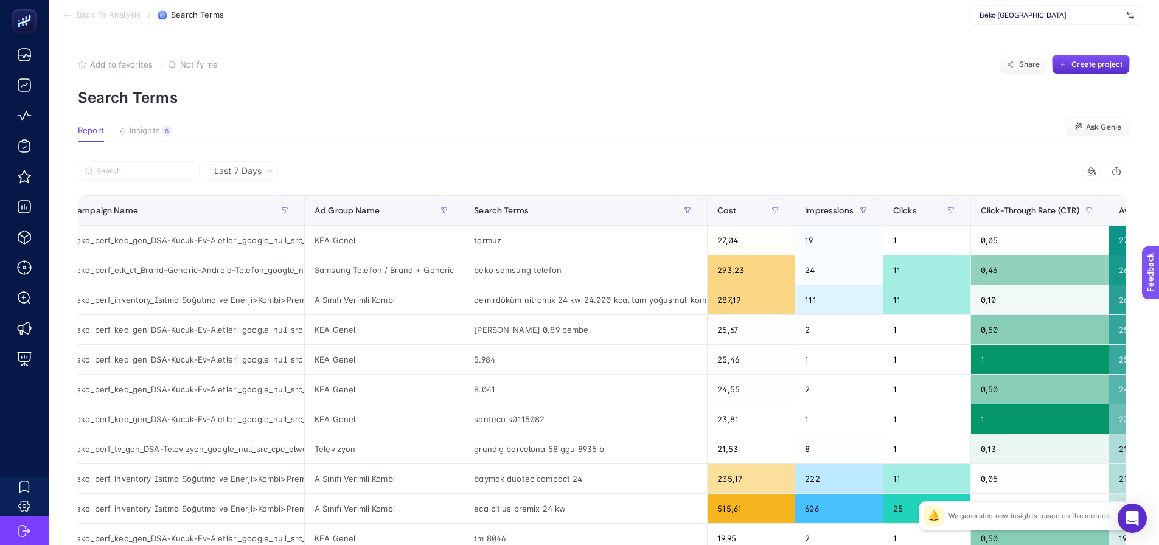
click at [491, 139] on section "Report Insights 6 We generated new insights based on the metrics Ask Genie" at bounding box center [604, 134] width 1052 height 16
click at [482, 244] on div "termuz" at bounding box center [585, 240] width 243 height 29
click at [137, 173] on input "Search" at bounding box center [144, 171] width 96 height 9
paste input "beko_perf_gen_gen_Branding_google_null_src_cpc_alwayson"
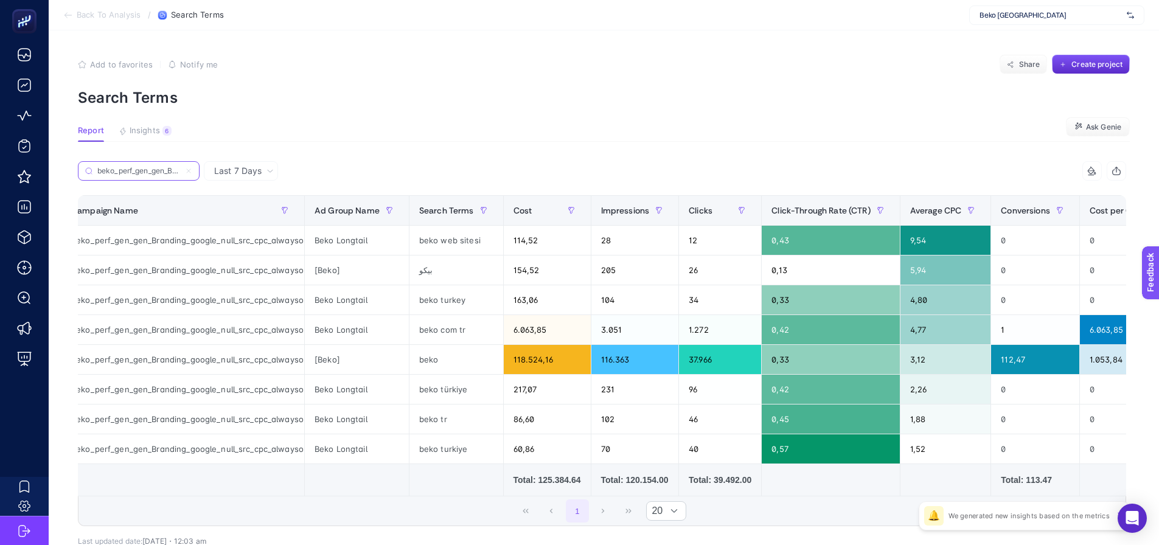
scroll to position [0, 131]
type input "beko_perf_gen_gen_Branding_google_null_src_cpc_alwayson"
click at [232, 172] on span "Last 7 Days" at bounding box center [237, 171] width 47 height 12
click at [241, 216] on li "Last 30 Days" at bounding box center [240, 218] width 67 height 22
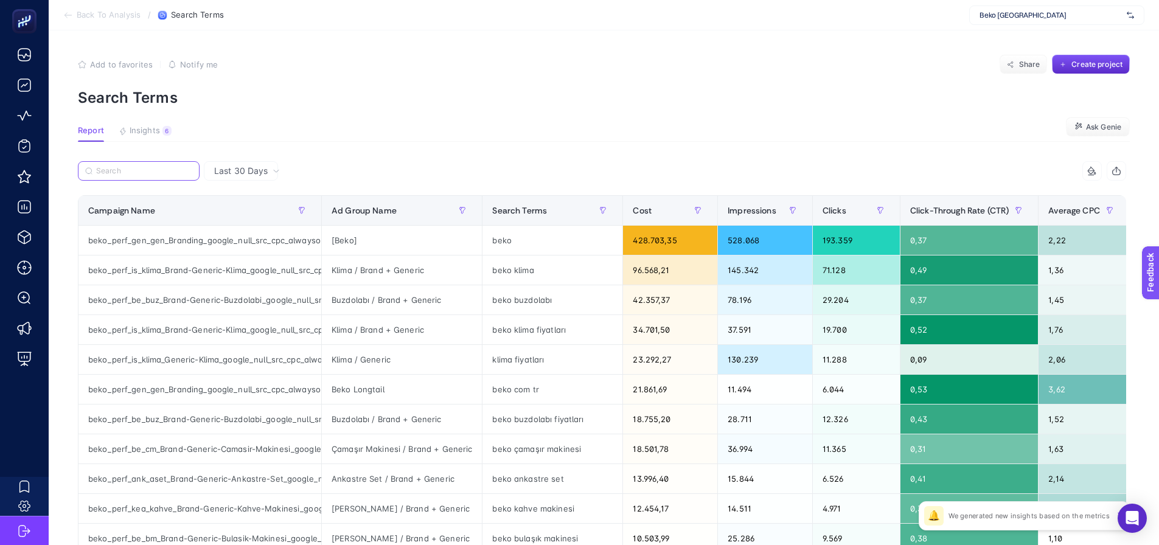
click at [139, 173] on input "Search" at bounding box center [144, 171] width 96 height 9
paste input "beko_perf_gen_gen_Branding_google_null_src_cpc_alwayson"
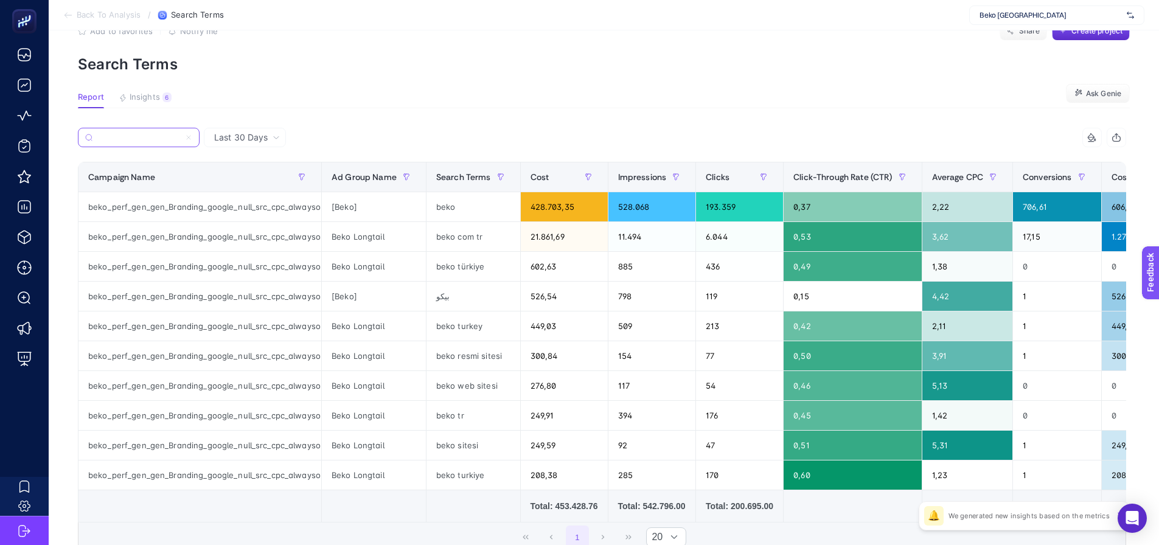
scroll to position [61, 0]
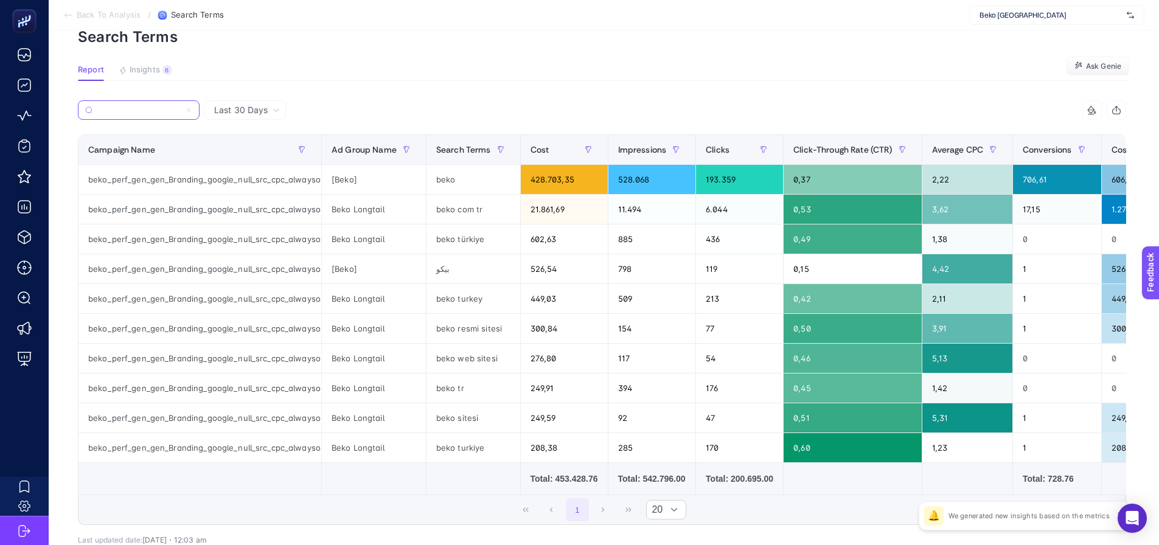
type input "beko_perf_gen_gen_Branding_google_null_src_cpc_alwayson"
click at [162, 113] on input "beko_perf_gen_gen_Branding_google_null_src_cpc_alwayson" at bounding box center [138, 110] width 83 height 9
click at [189, 111] on icon at bounding box center [188, 109] width 7 height 7
click at [0, 0] on input "beko_perf_gen_gen_Branding_google_null_src_cpc_alwayson" at bounding box center [0, 0] width 0 height 0
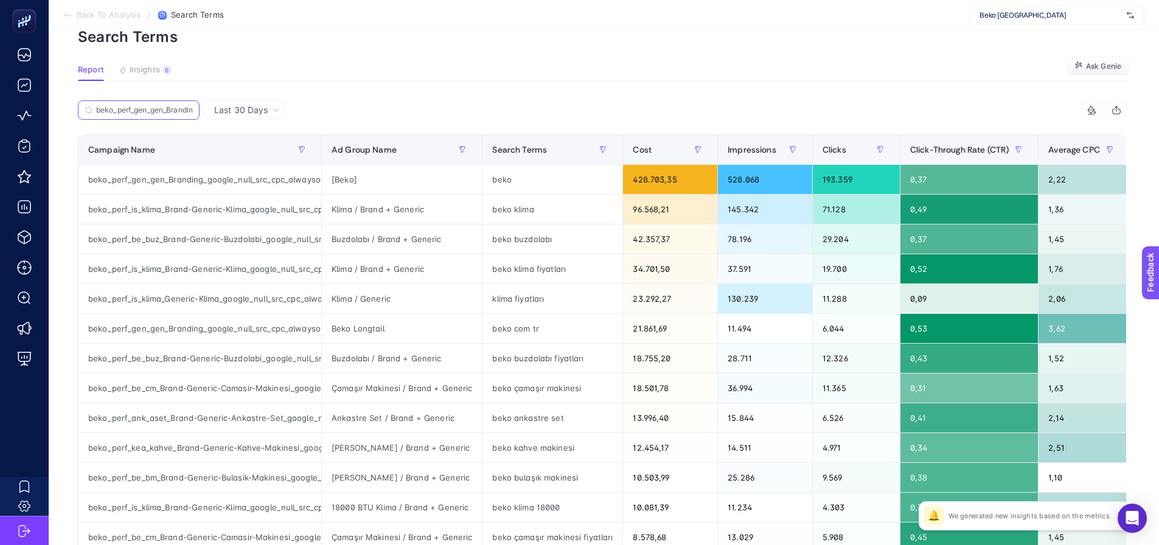
click at [164, 111] on input "beko_perf_gen_gen_Branding_google_null_src_cpc_alwayson" at bounding box center [144, 110] width 96 height 9
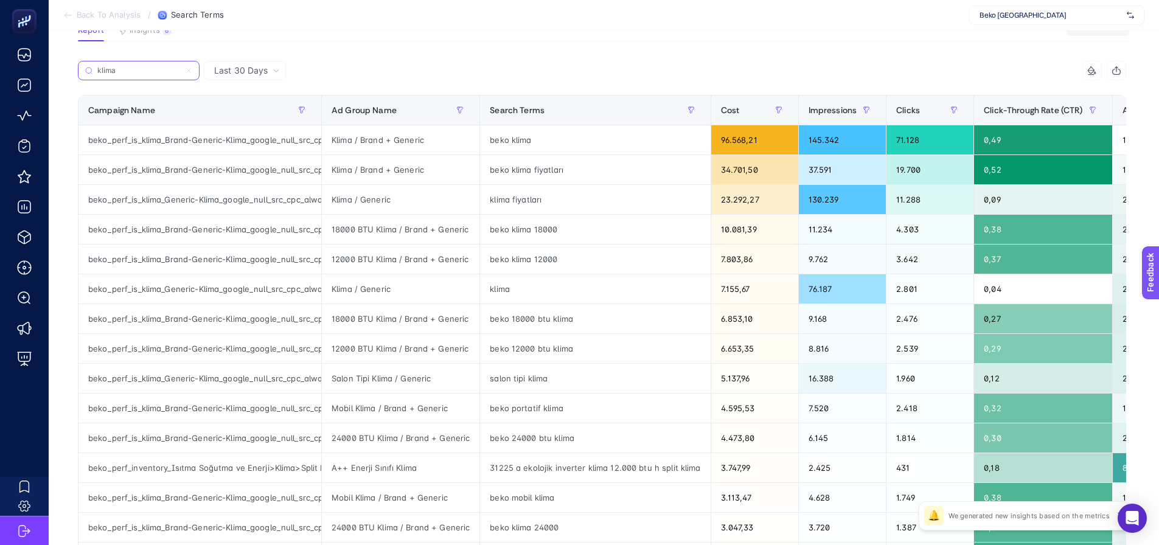
scroll to position [122, 0]
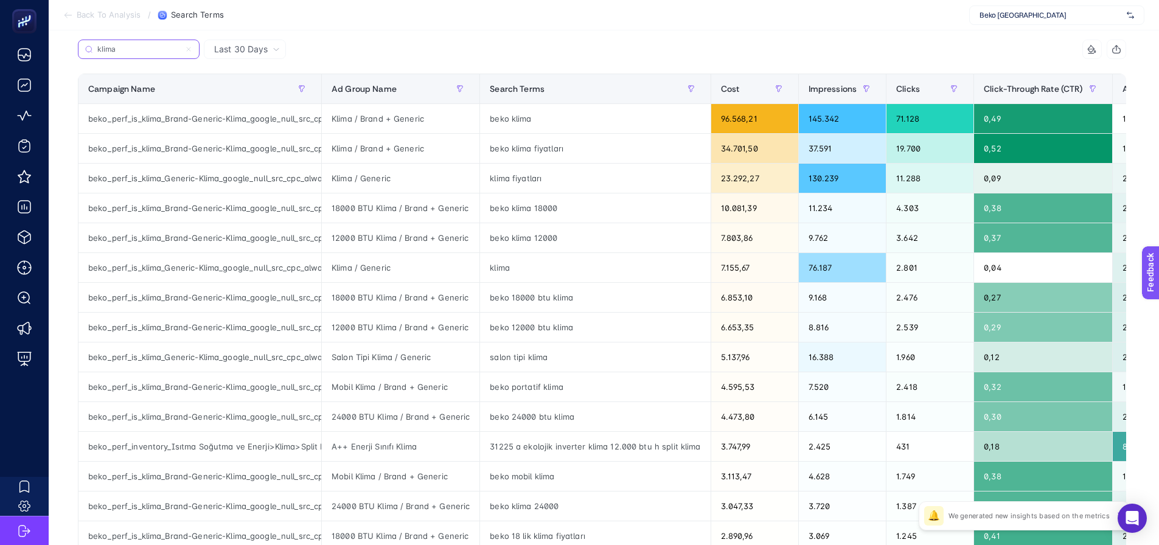
type input "klima"
click at [192, 50] on icon at bounding box center [188, 49] width 7 height 7
click at [0, 0] on input "beko_perf_gen_gen_Branding_google_null_src_cpc_alwayson" at bounding box center [0, 0] width 0 height 0
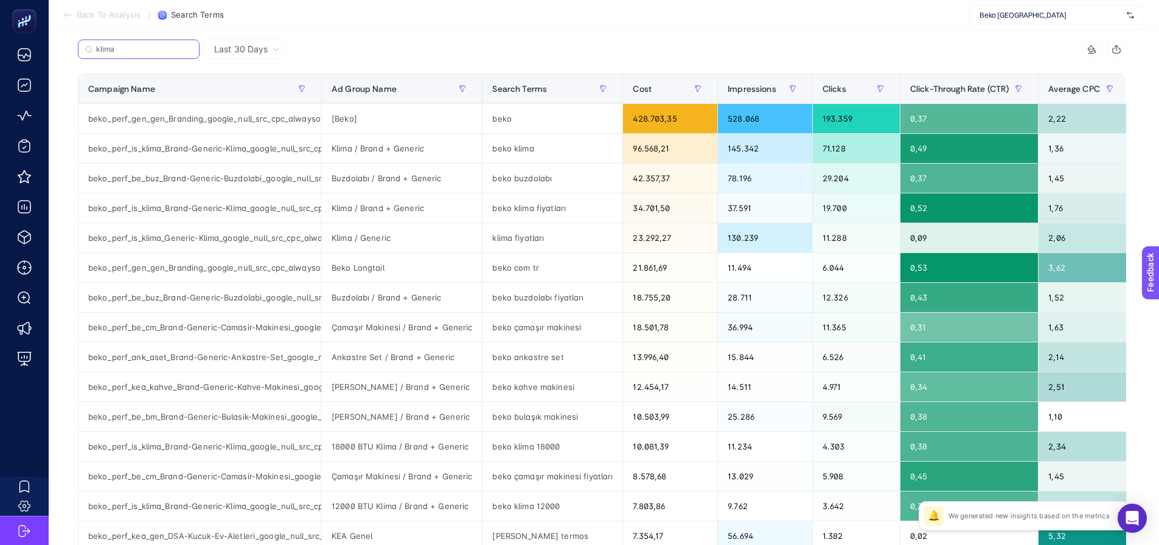
click at [154, 50] on input "klima" at bounding box center [144, 49] width 96 height 9
paste input "_is_klima_Brand-Generic-Klima_g"
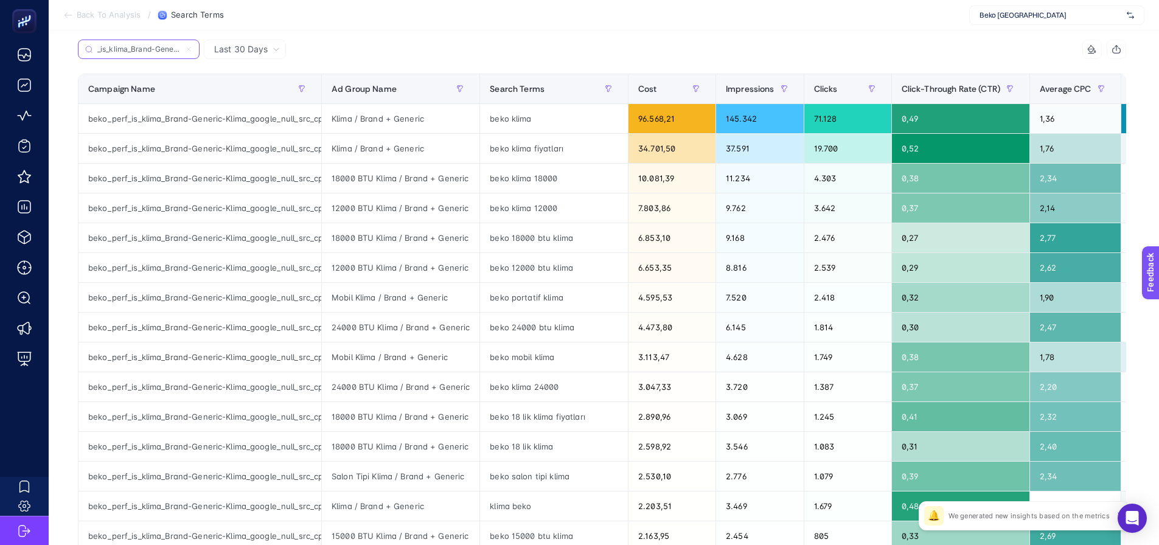
scroll to position [0, 33]
type input "_is_klima_Brand-Generic-Klima_g"
click at [1059, 91] on span "Average CPC" at bounding box center [1065, 89] width 52 height 10
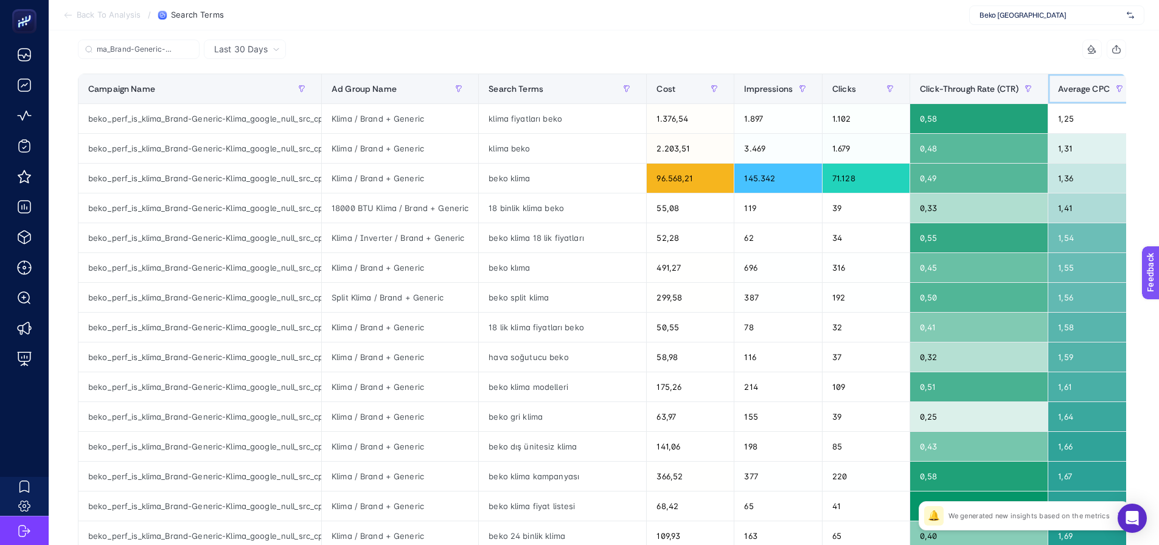
scroll to position [0, 0]
click at [1058, 87] on span "Average CPC" at bounding box center [1084, 89] width 52 height 10
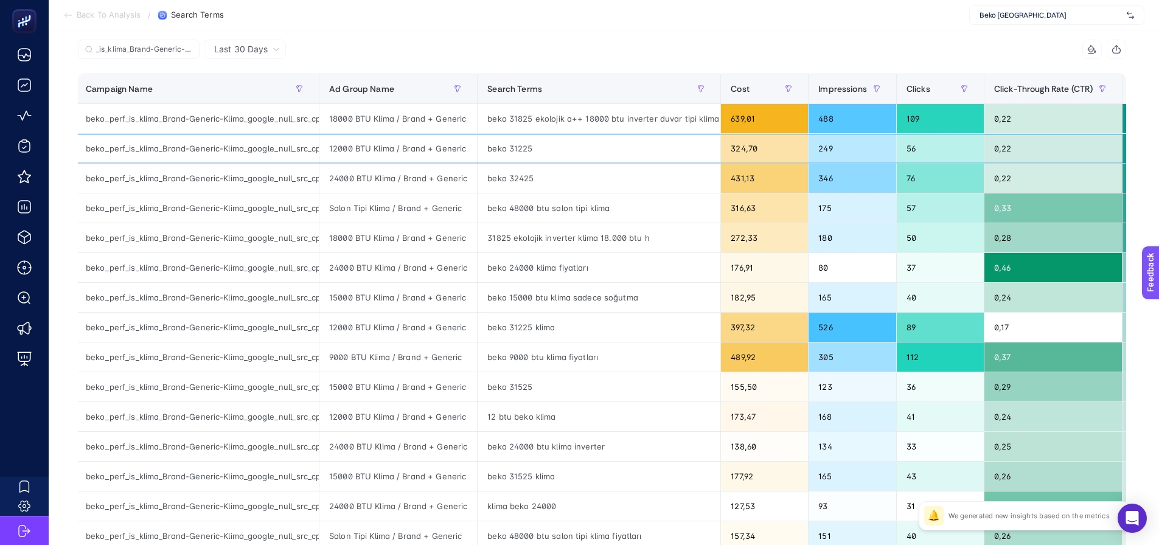
drag, startPoint x: 1028, startPoint y: 136, endPoint x: 994, endPoint y: 137, distance: 33.5
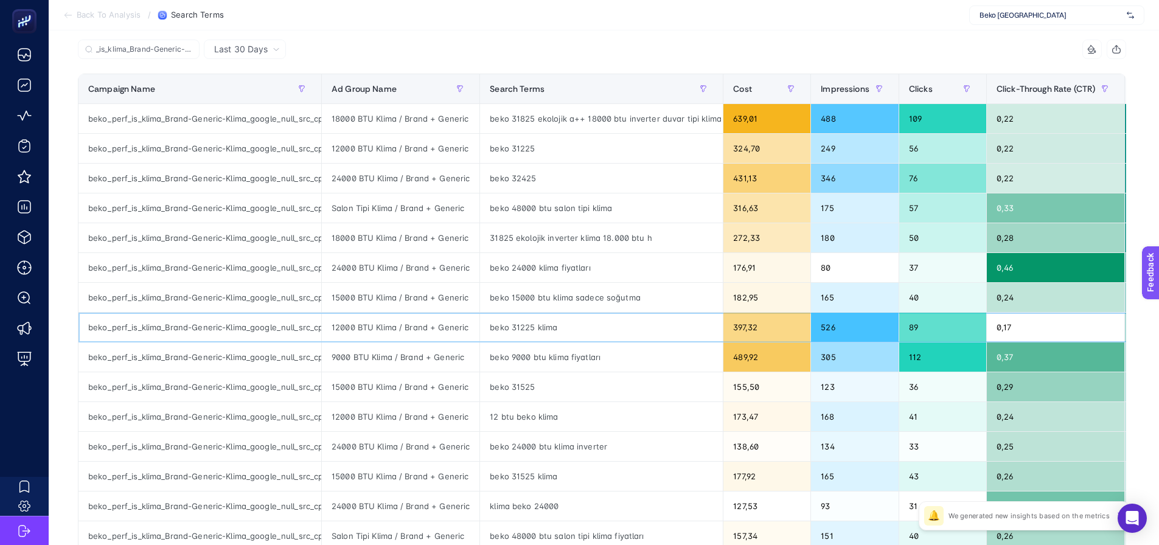
click at [499, 331] on div "beko 31225 klima" at bounding box center [601, 327] width 243 height 29
click at [502, 174] on div "beko 32425" at bounding box center [601, 178] width 243 height 29
click at [503, 174] on div "beko 32425" at bounding box center [601, 178] width 243 height 29
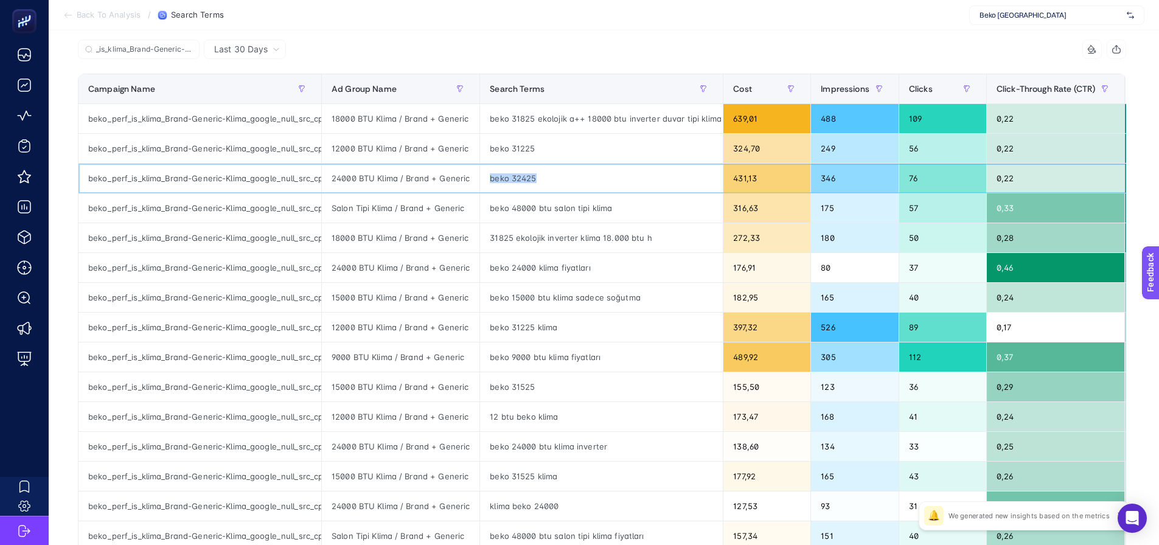
click at [503, 174] on div "beko 32425" at bounding box center [601, 178] width 243 height 29
copy tr "beko 32425"
click at [511, 148] on div "beko 31225" at bounding box center [601, 148] width 243 height 29
click at [512, 147] on div "beko 31225" at bounding box center [601, 148] width 243 height 29
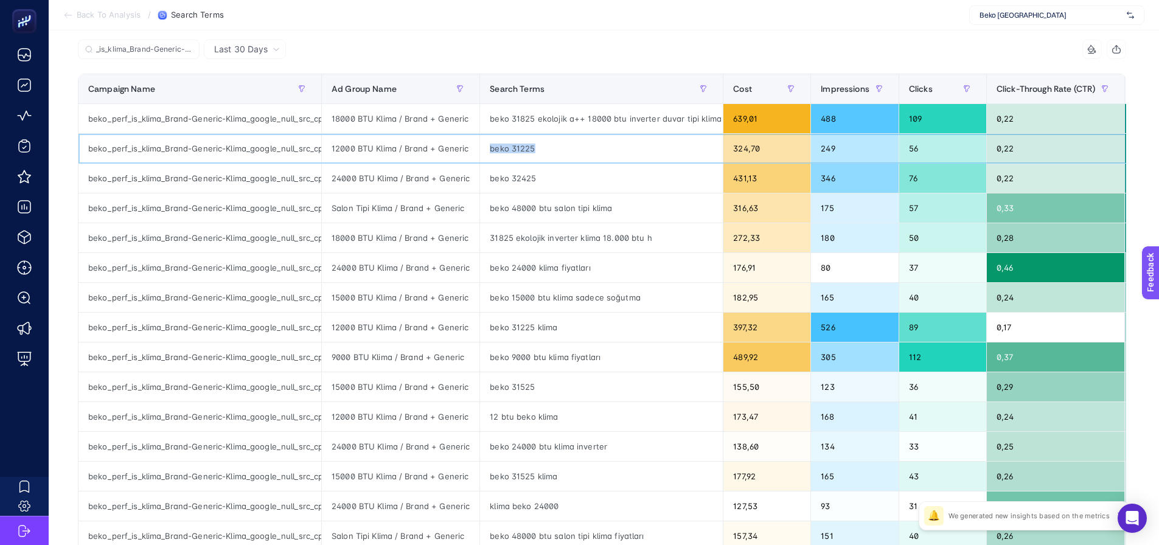
copy tr "beko 31225"
click at [125, 50] on input "_is_klima_Brand-Generic-Klima_g" at bounding box center [144, 49] width 96 height 9
click at [127, 49] on input "_is_klima_Brand-Generic-Klima_g" at bounding box center [138, 49] width 83 height 9
click at [128, 47] on input "_is_klima_Brand-Generic-Klima_g" at bounding box center [138, 49] width 83 height 9
click at [187, 53] on icon at bounding box center [188, 49] width 7 height 7
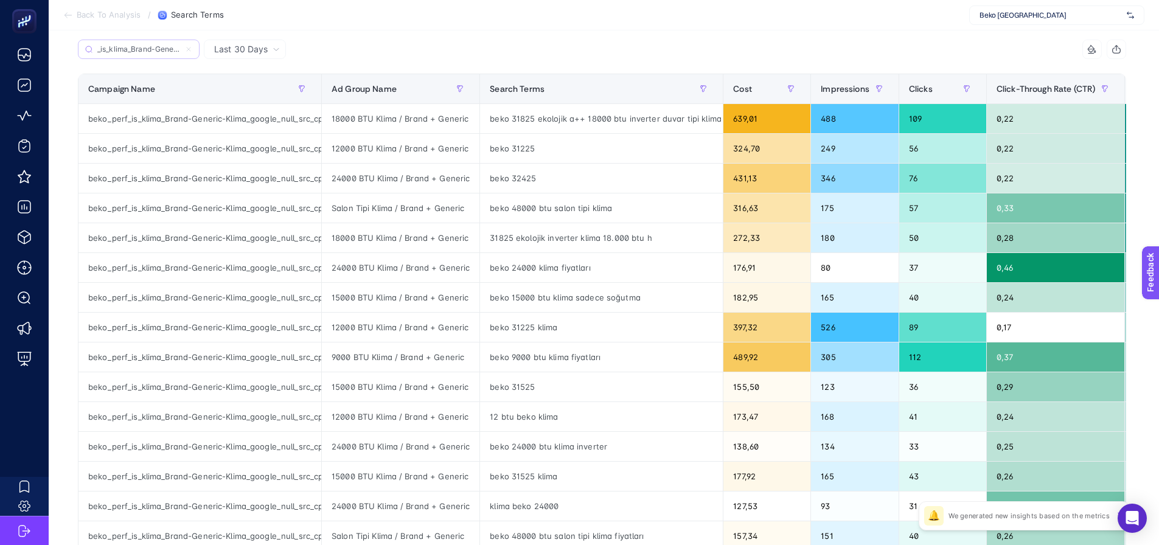
click at [0, 0] on input "beko_perf_gen_gen_Branding_google_null_src_cpc_alwayson" at bounding box center [0, 0] width 0 height 0
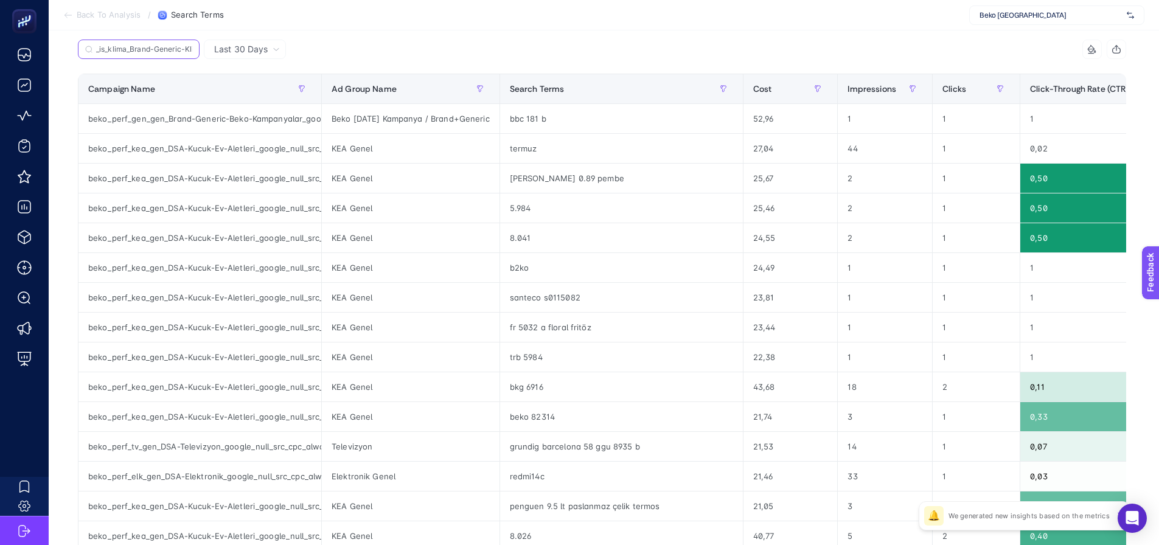
click at [132, 52] on input "_is_klima_Brand-Generic-Klima_g" at bounding box center [144, 49] width 96 height 9
paste input "beko_perf_is_gen_Isitma-Sogutma_google_null_pmax_cpa_alwayson"
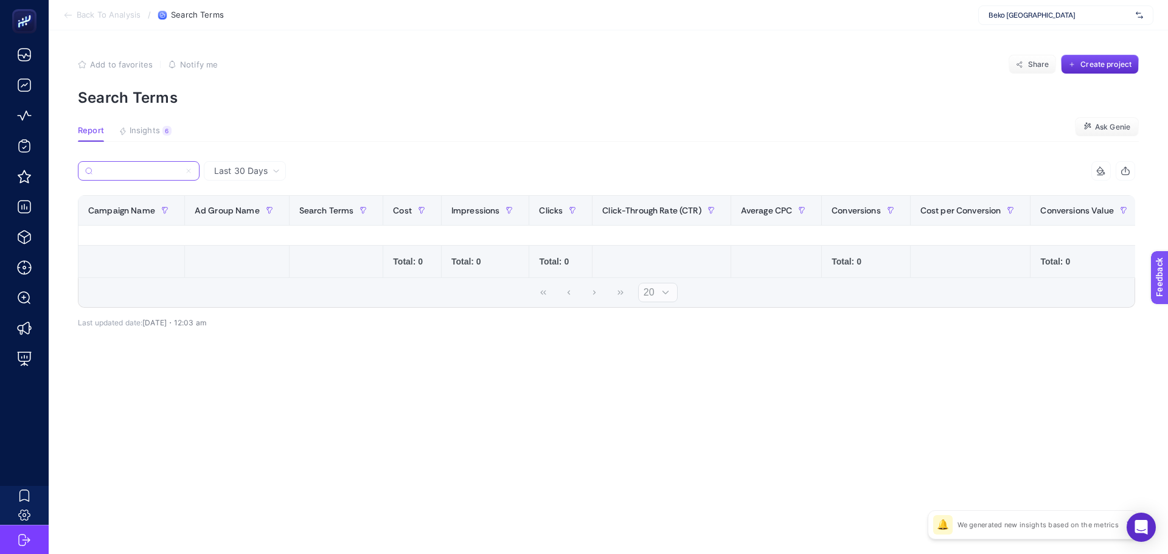
scroll to position [0, 152]
type input "beko_perf_is_gen_Isitma-Sogutma_google_null_pmax_cpa_alwayso"
click at [188, 167] on icon at bounding box center [188, 170] width 7 height 7
click at [0, 0] on input "beko_perf_gen_gen_Branding_google_null_src_cpc_alwayson" at bounding box center [0, 0] width 0 height 0
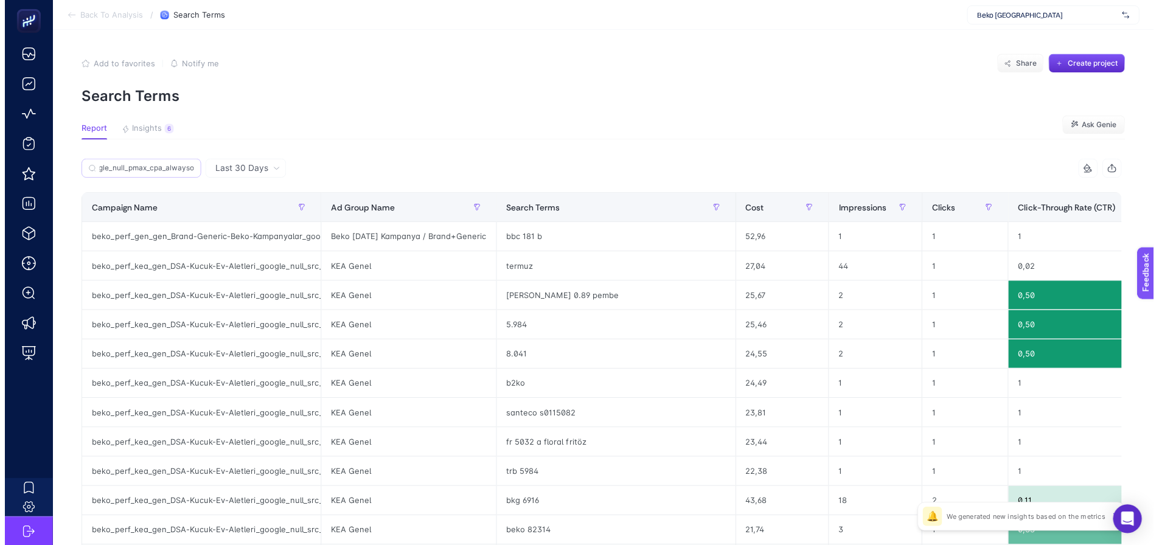
scroll to position [0, 0]
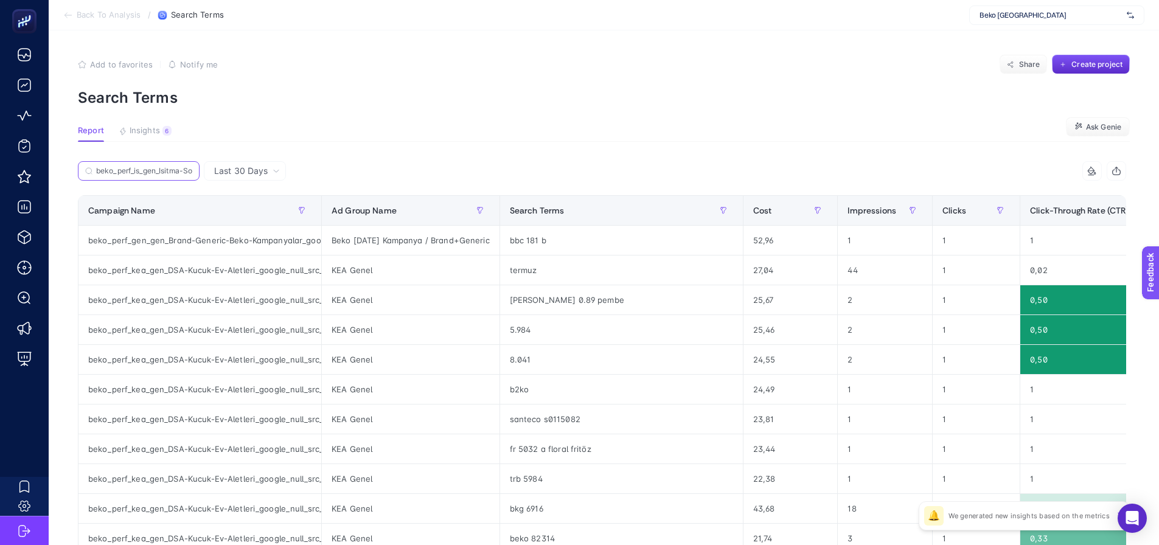
click at [128, 167] on input "beko_perf_is_gen_Isitma-Sogutma_google_null_pmax_cpa_alwayso" at bounding box center [144, 171] width 96 height 9
paste input "Kahve-Makinesi_"
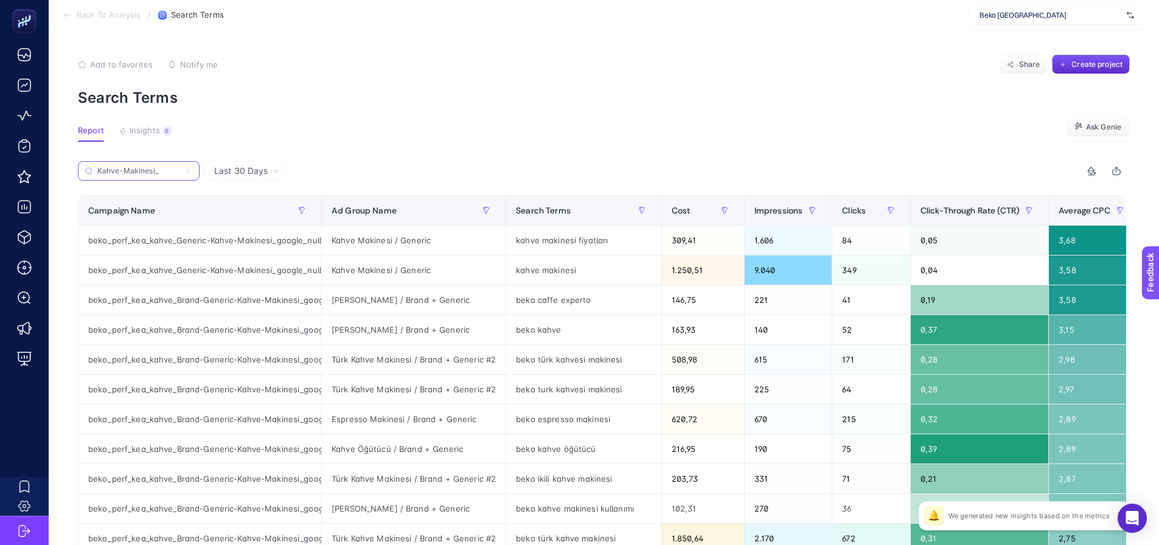
type input "Kahve-Makinesi_"
click at [189, 169] on icon at bounding box center [188, 170] width 7 height 7
click at [0, 0] on input "beko_perf_gen_gen_Branding_google_null_src_cpc_alwayson" at bounding box center [0, 0] width 0 height 0
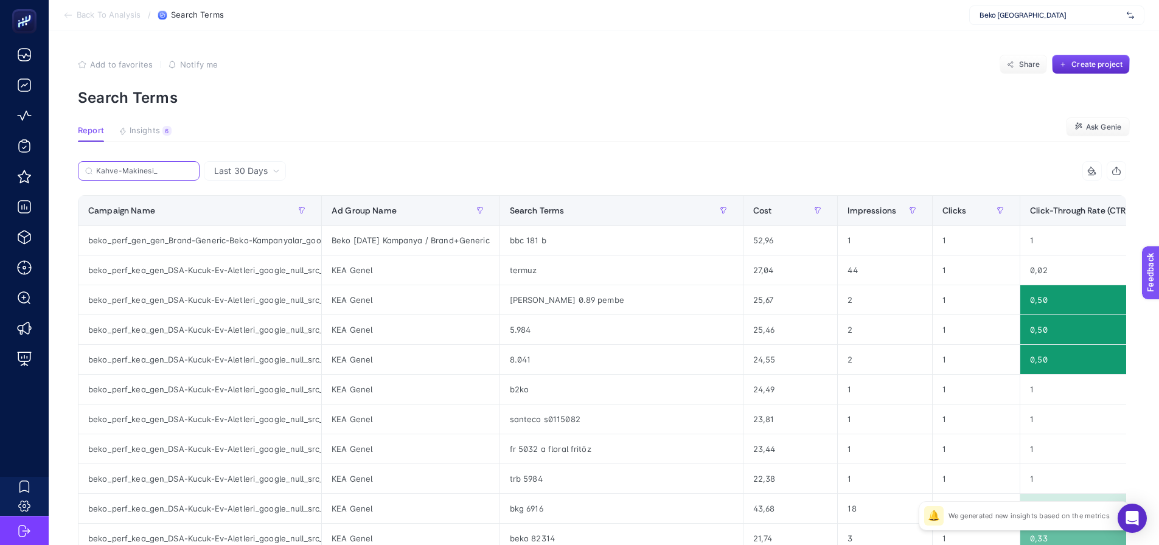
click at [139, 167] on input "Kahve-Makinesi_" at bounding box center [144, 171] width 96 height 9
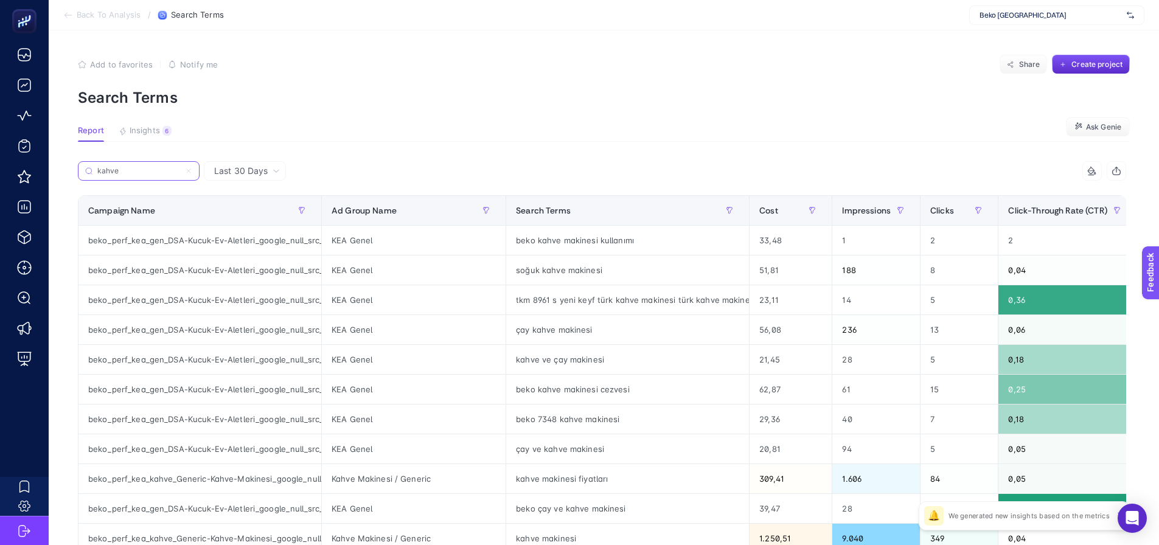
type input "kahve"
click at [726, 71] on div "Add to favorites false Notify me Share Create project" at bounding box center [604, 64] width 1052 height 19
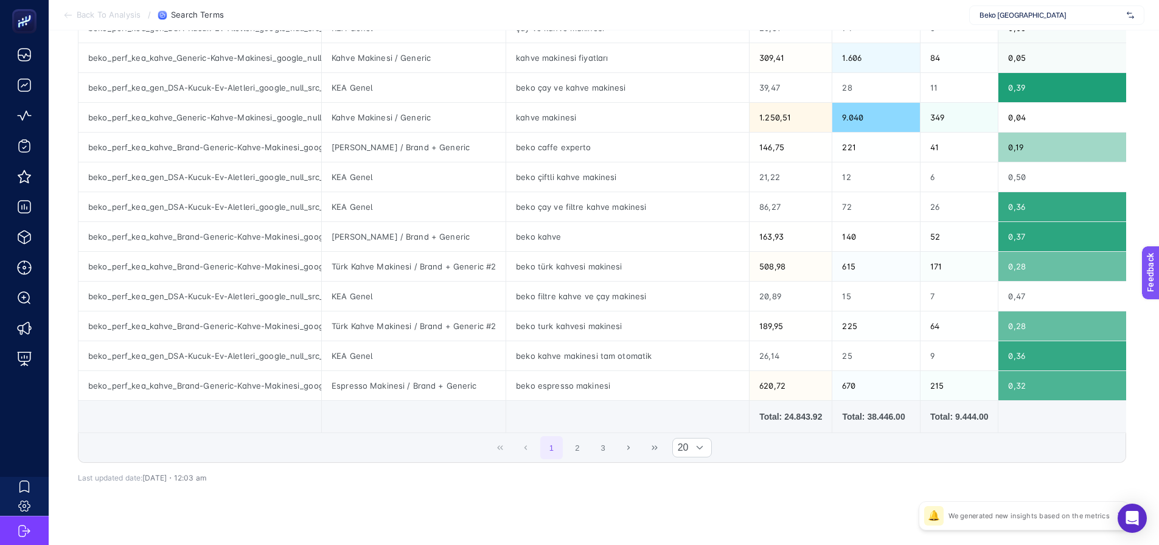
scroll to position [426, 0]
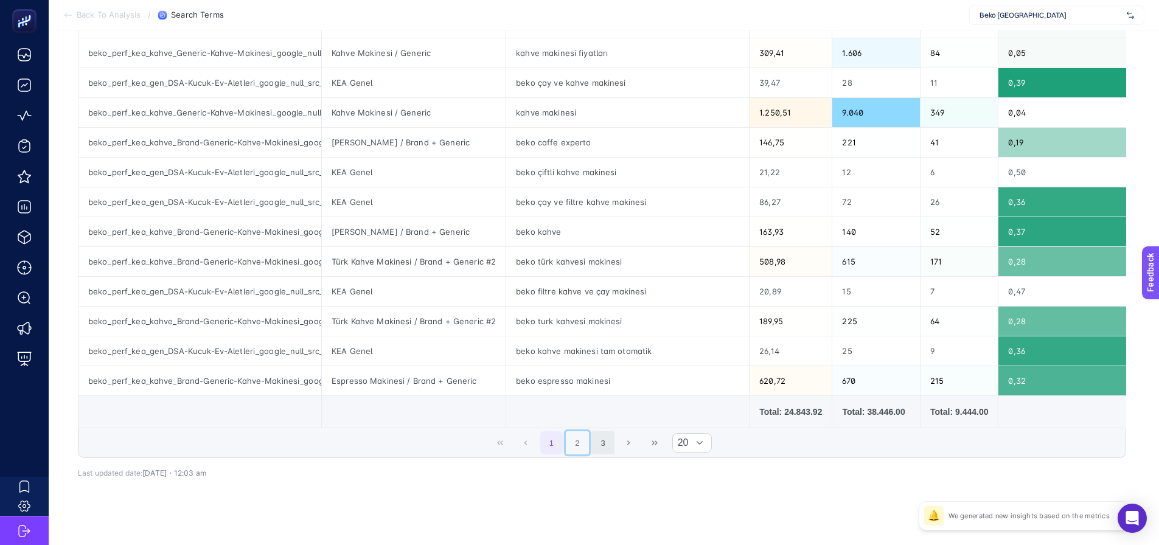
click at [584, 449] on button "2" at bounding box center [577, 442] width 23 height 23
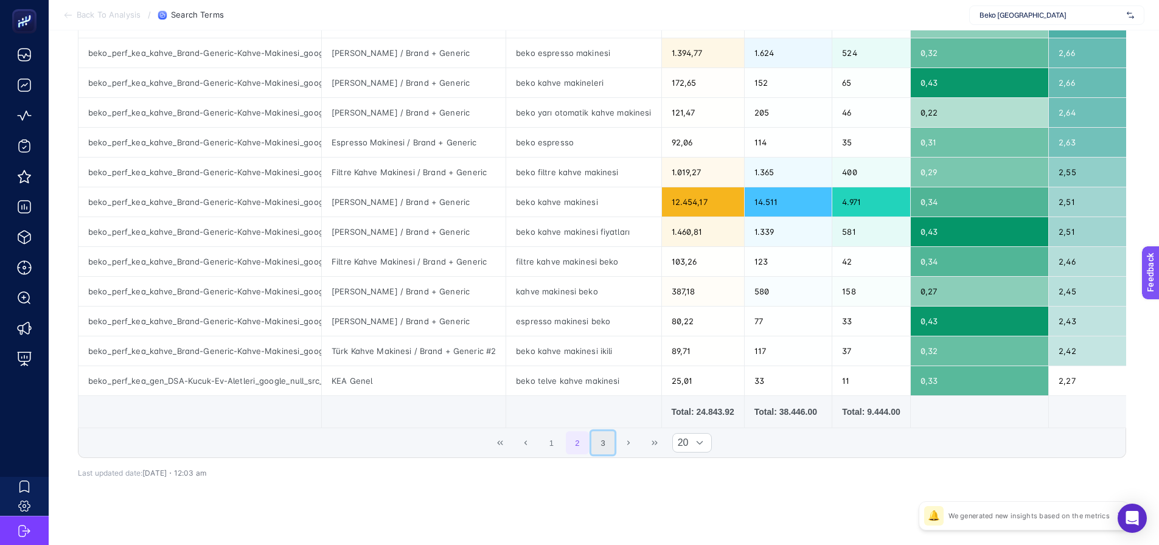
click at [607, 449] on button "3" at bounding box center [602, 442] width 23 height 23
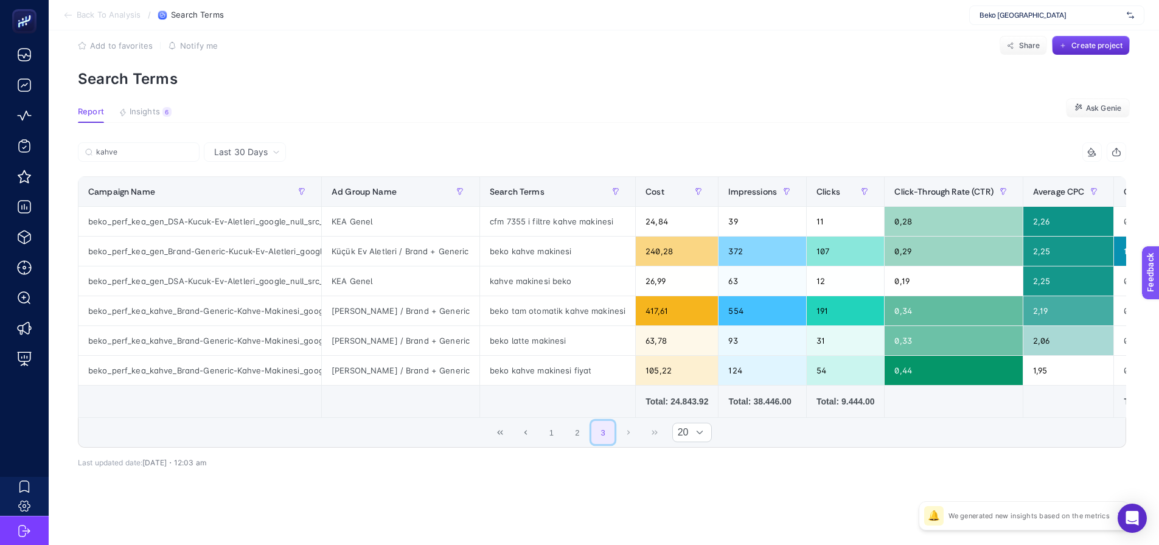
scroll to position [24, 0]
click at [578, 438] on button "2" at bounding box center [577, 432] width 23 height 23
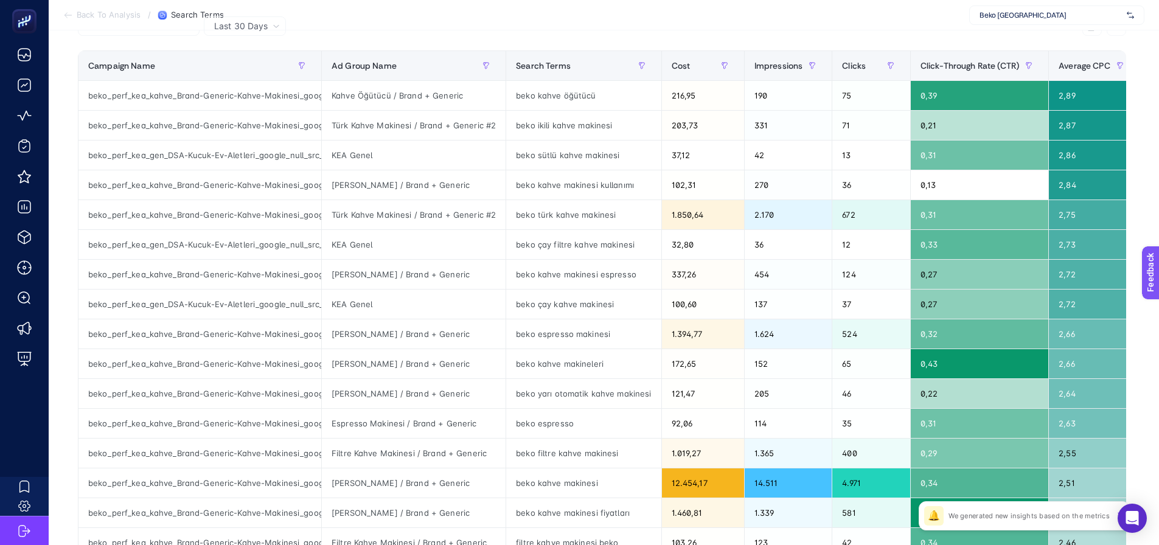
scroll to position [145, 0]
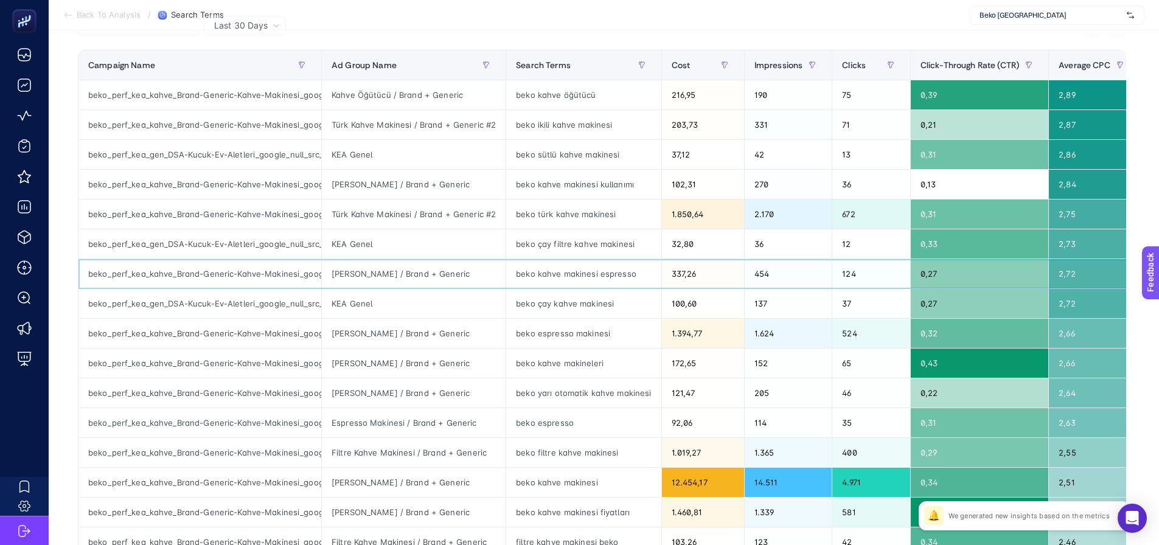
click at [480, 273] on div "[PERSON_NAME] / Brand + Generic" at bounding box center [414, 273] width 184 height 29
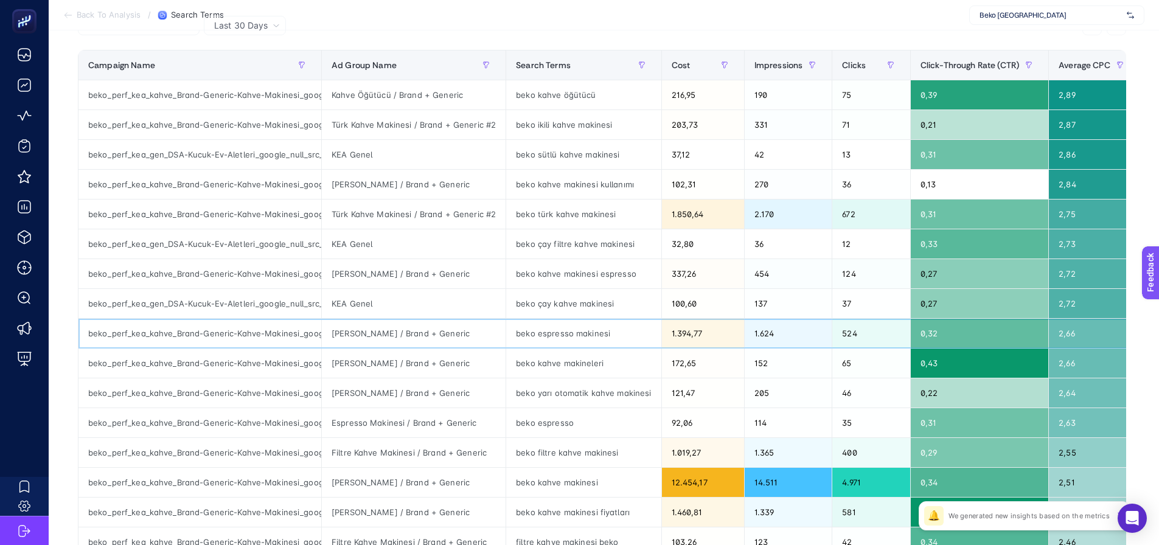
click at [483, 333] on div "[PERSON_NAME] / Brand + Generic" at bounding box center [414, 333] width 184 height 29
click at [494, 431] on div "Espresso Makinesi / Brand + Generic" at bounding box center [414, 422] width 184 height 29
click at [484, 19] on section "Back To Analysis / Search Terms Beko Türkiye" at bounding box center [604, 15] width 1110 height 30
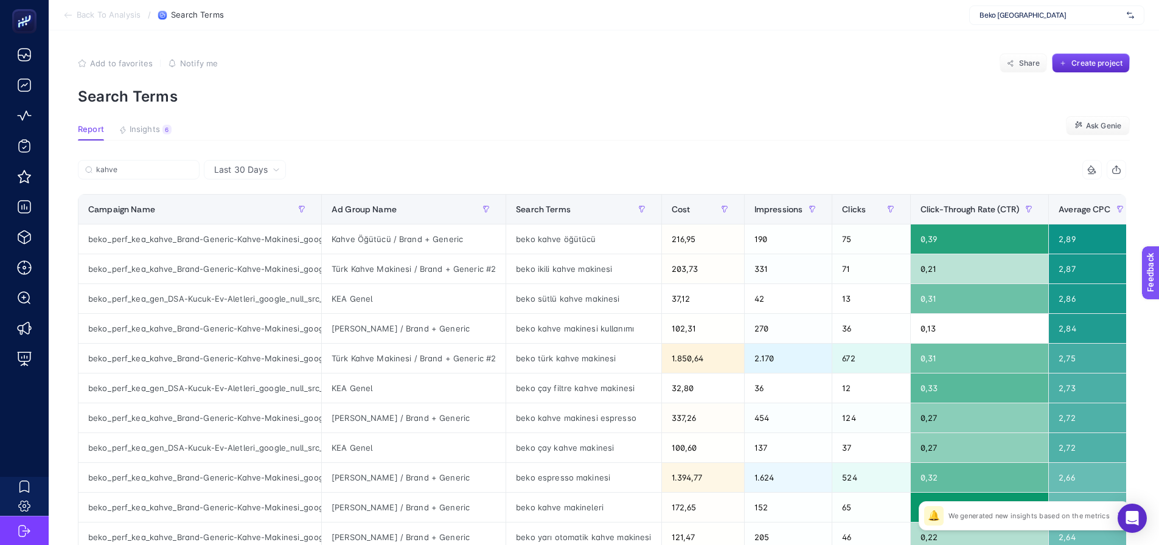
scroll to position [0, 0]
click at [417, 94] on p "Search Terms" at bounding box center [604, 98] width 1052 height 18
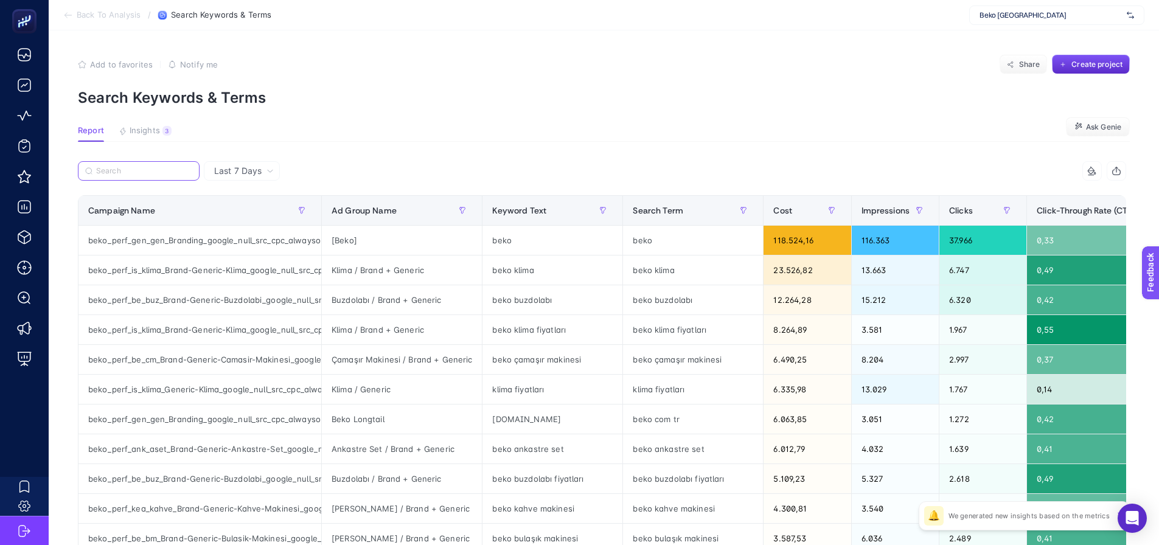
click at [127, 173] on input "Search" at bounding box center [144, 171] width 96 height 9
paste input "beko_perf_gen_gen_Branding_google_null_src_cpc_alwayson"
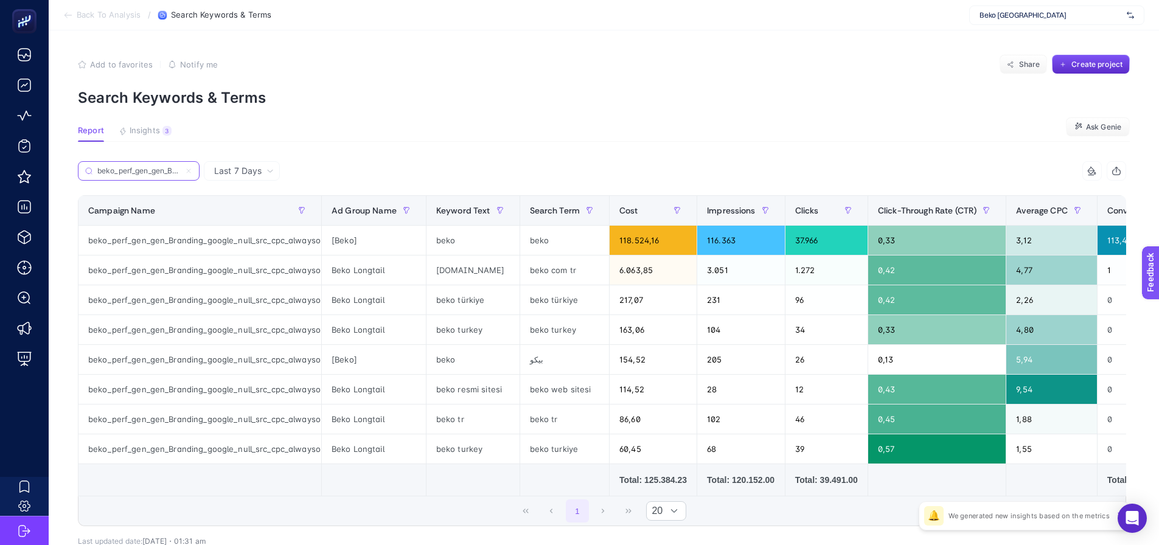
scroll to position [0, 131]
click at [131, 174] on input "beko_perf_gen_gen_Branding_google_null_src_cpc_alwayson" at bounding box center [138, 171] width 83 height 9
click at [133, 173] on input "beko_perf_gen_gen_Branding_google_null_src_cpc_alwayson" at bounding box center [138, 171] width 83 height 9
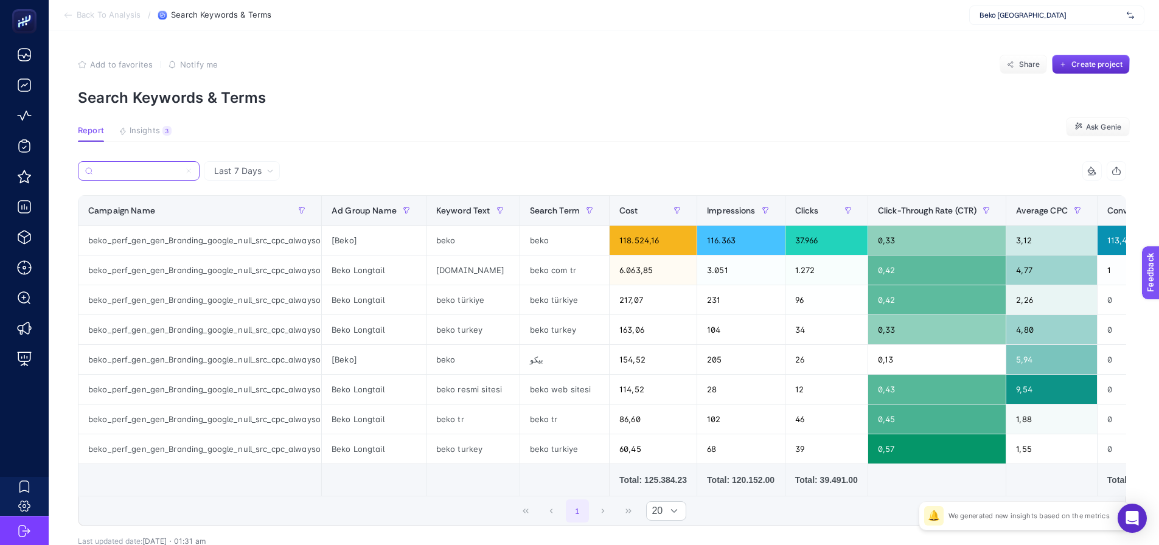
click at [133, 173] on input "beko_perf_gen_gen_Branding_google_null_src_cpc_alwayson" at bounding box center [138, 171] width 83 height 9
type input "beko_perf_gen_gen_Branding_google_null_src_cpc_alwayson"
click at [190, 169] on icon at bounding box center [189, 171] width 4 height 4
click at [180, 169] on input "beko_perf_gen_gen_Branding_google_null_src_cpc_alwayson" at bounding box center [138, 171] width 83 height 9
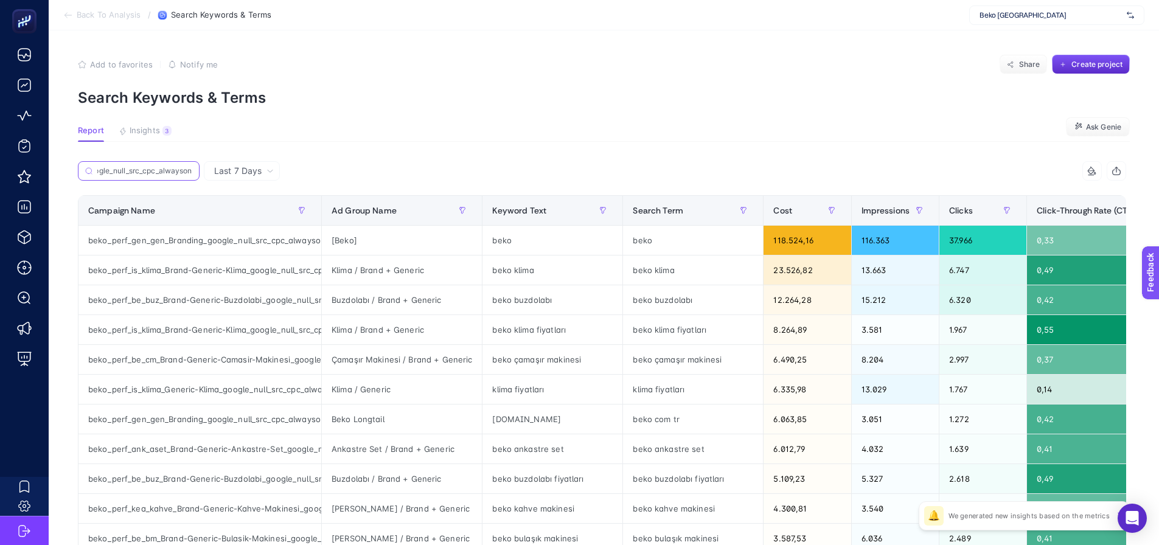
scroll to position [0, 0]
click at [181, 266] on div "beko_perf_is_klima_Brand-Generic-Klima_google_null_src_cpc_alwayson" at bounding box center [199, 269] width 243 height 29
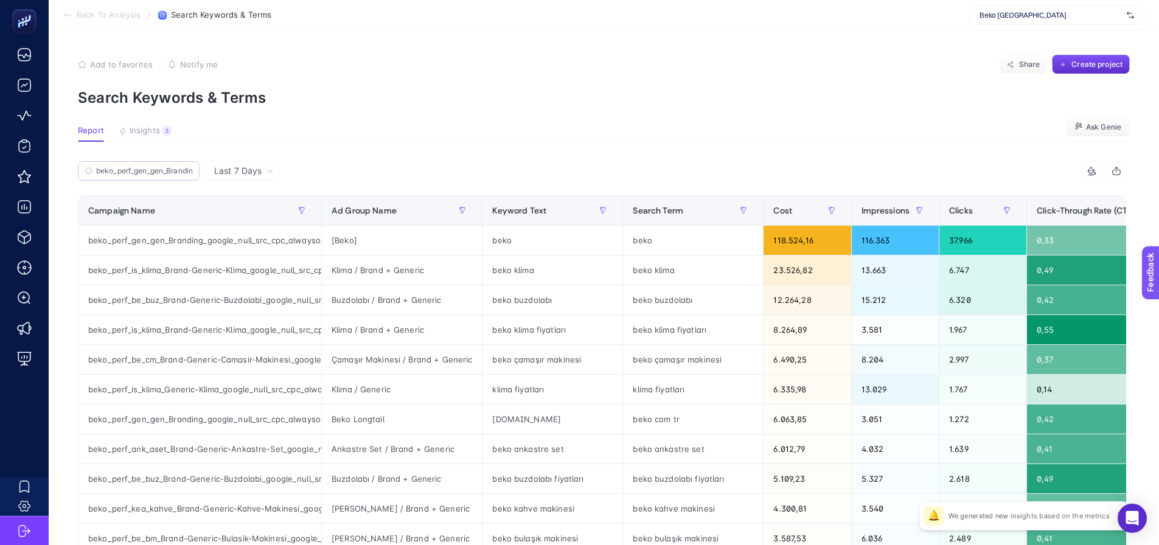
click at [113, 162] on label "beko_perf_gen_gen_Branding_google_null_src_cpc_alwayson" at bounding box center [139, 170] width 122 height 19
click at [113, 167] on input "beko_perf_gen_gen_Branding_google_null_src_cpc_alwayson" at bounding box center [144, 171] width 96 height 9
drag, startPoint x: 113, startPoint y: 162, endPoint x: 103, endPoint y: 170, distance: 13.0
click at [103, 170] on input "beko_perf_gen_gen_Branding_google_null_src_cpc_alwayson" at bounding box center [144, 171] width 95 height 9
paste input "beko_perf_is_klima_Brand-Generic-Klima_google_null_src_cpc_alwayson"
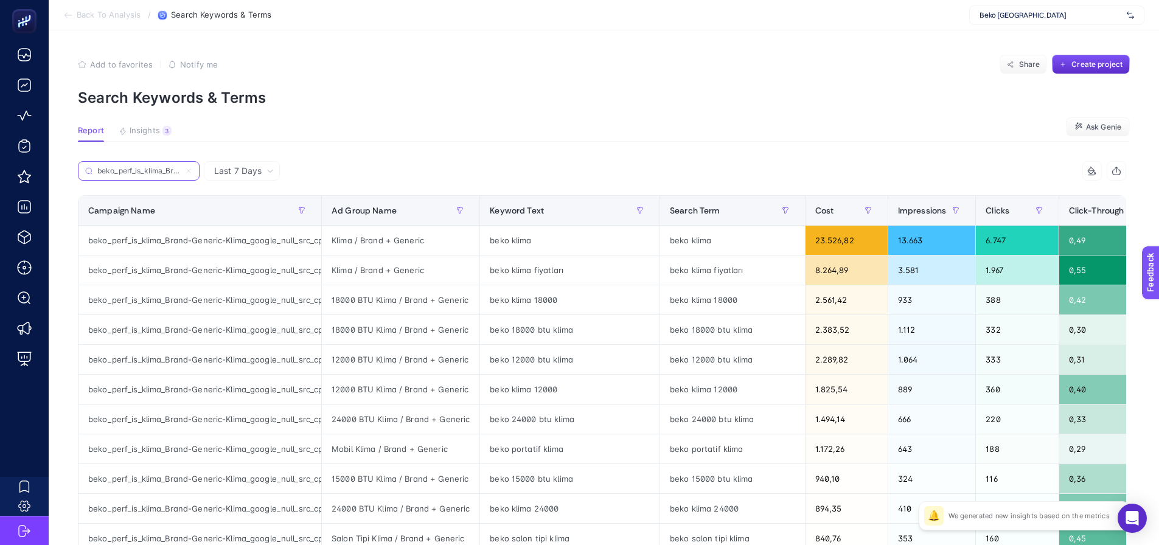
scroll to position [0, 171]
type input "beko_perf_is_klima_Brand-Generic-Klima_google_null_src_cpc_alwayson"
drag, startPoint x: 273, startPoint y: 366, endPoint x: 325, endPoint y: 364, distance: 52.4
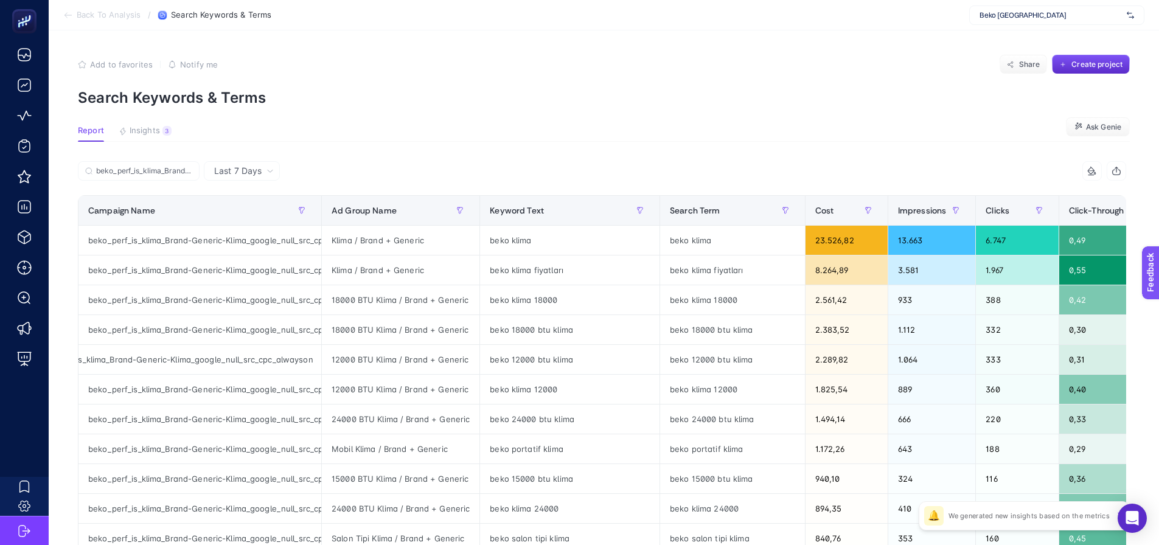
click at [421, 99] on p "Search Keywords & Terms" at bounding box center [604, 98] width 1052 height 18
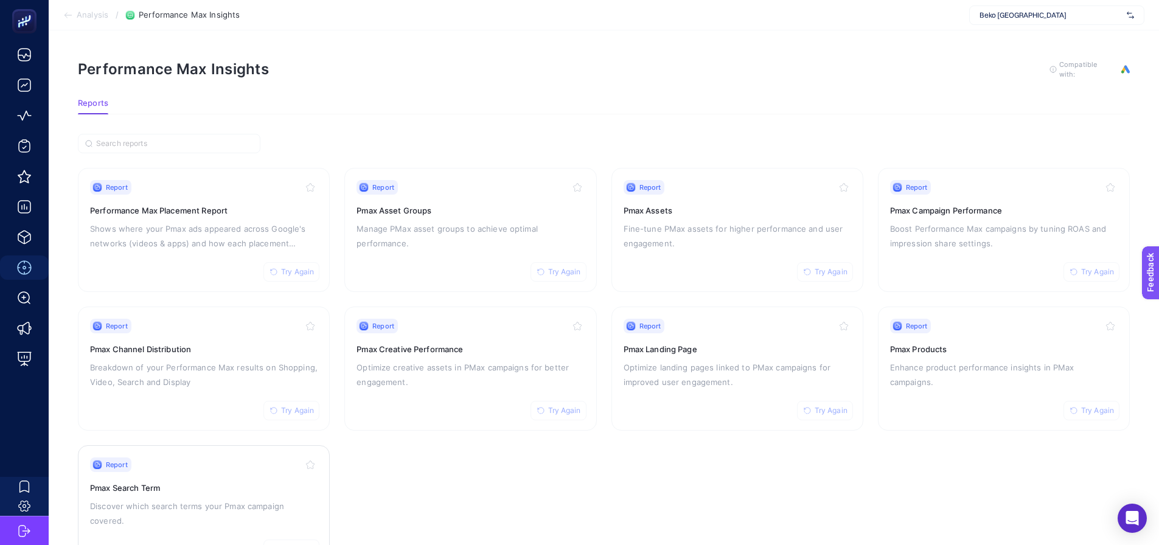
click at [162, 504] on p "Discover which search terms your Pmax campaign covered." at bounding box center [203, 513] width 227 height 29
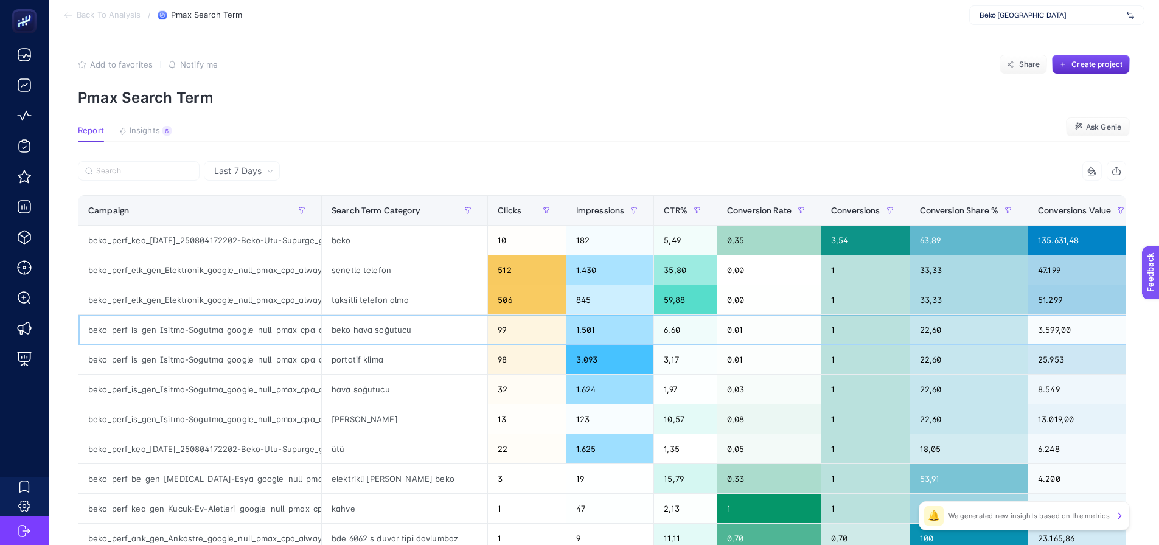
click at [252, 332] on div "beko_perf_is_gen_Isitma-Sogutma_google_null_pmax_cpa_alwayson" at bounding box center [199, 329] width 243 height 29
click at [375, 364] on div "portatif klima" at bounding box center [404, 359] width 165 height 29
click at [366, 418] on div "beko havadar" at bounding box center [404, 418] width 165 height 29
click at [362, 450] on div "ütü" at bounding box center [404, 448] width 165 height 29
click at [130, 167] on input "Search" at bounding box center [144, 171] width 96 height 9
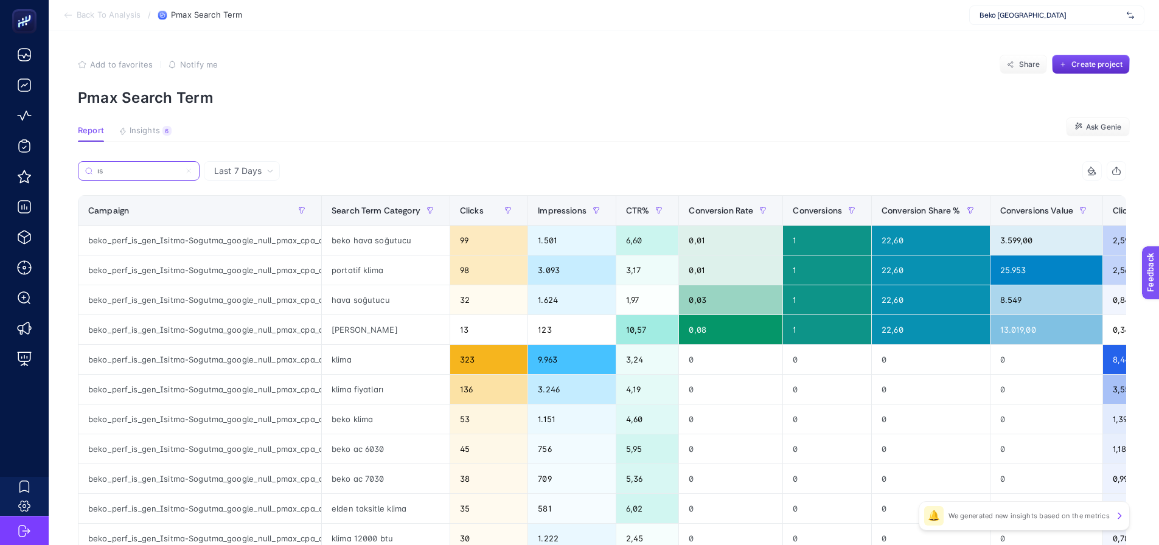
type input "ı"
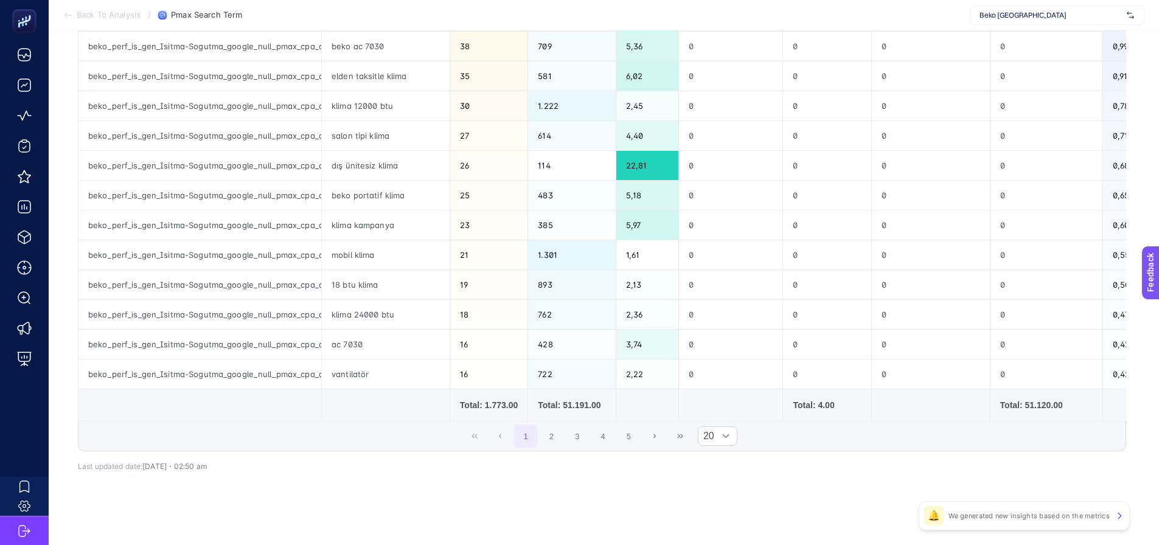
scroll to position [441, 0]
click at [555, 430] on button "2" at bounding box center [551, 432] width 23 height 23
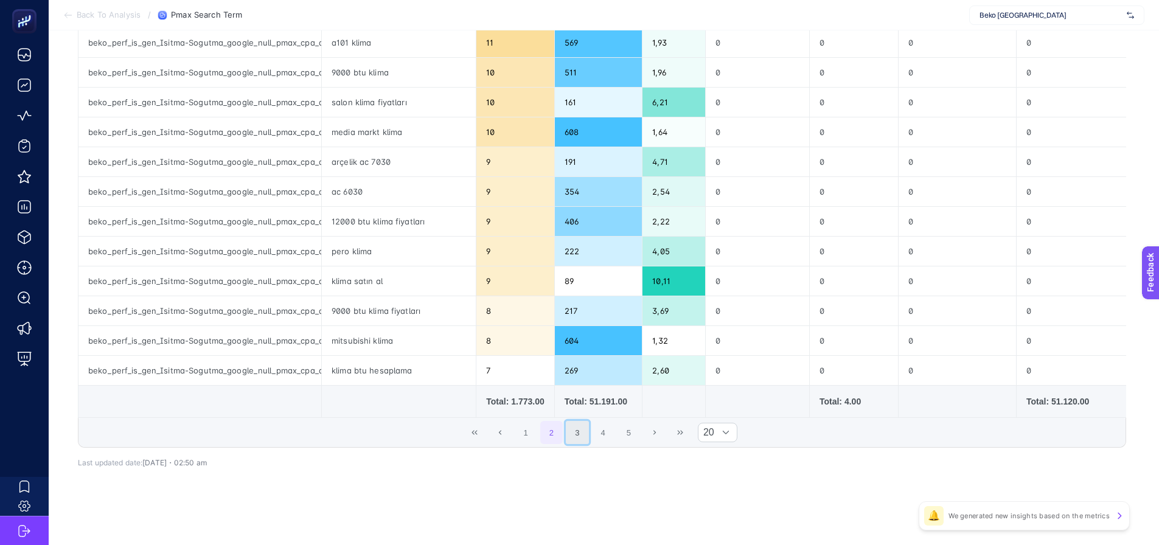
click at [580, 432] on button "3" at bounding box center [577, 432] width 23 height 23
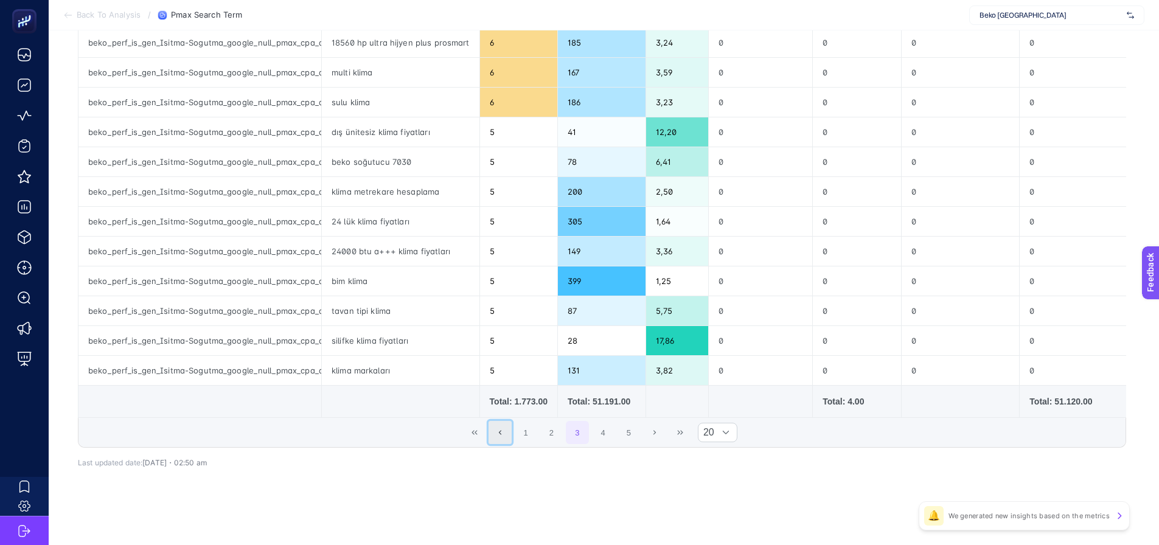
click at [504, 430] on icon "Previous Page" at bounding box center [499, 432] width 7 height 7
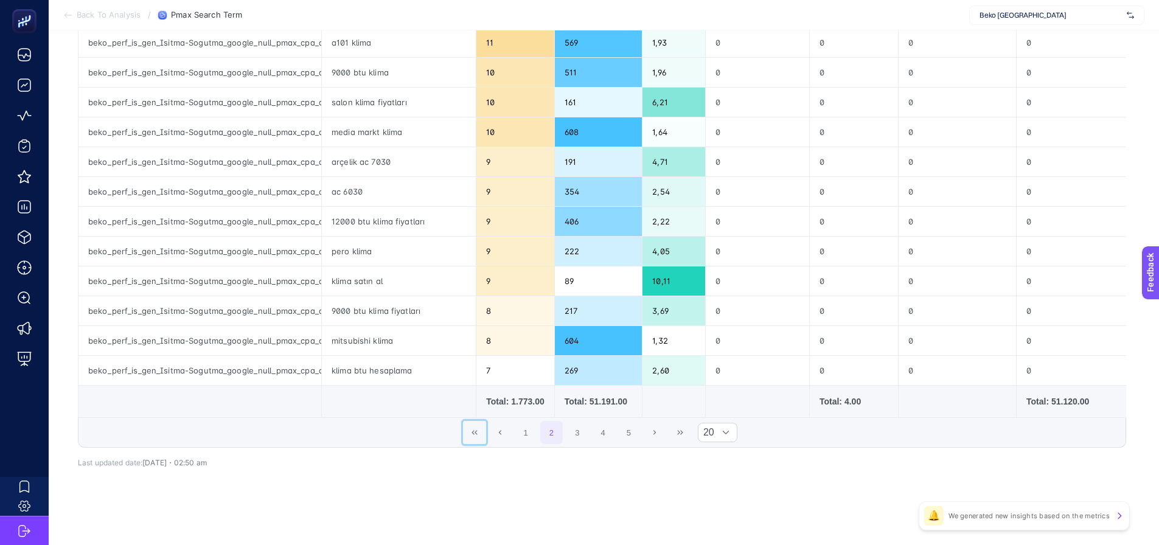
click at [477, 434] on icon "First Page" at bounding box center [473, 432] width 5 height 4
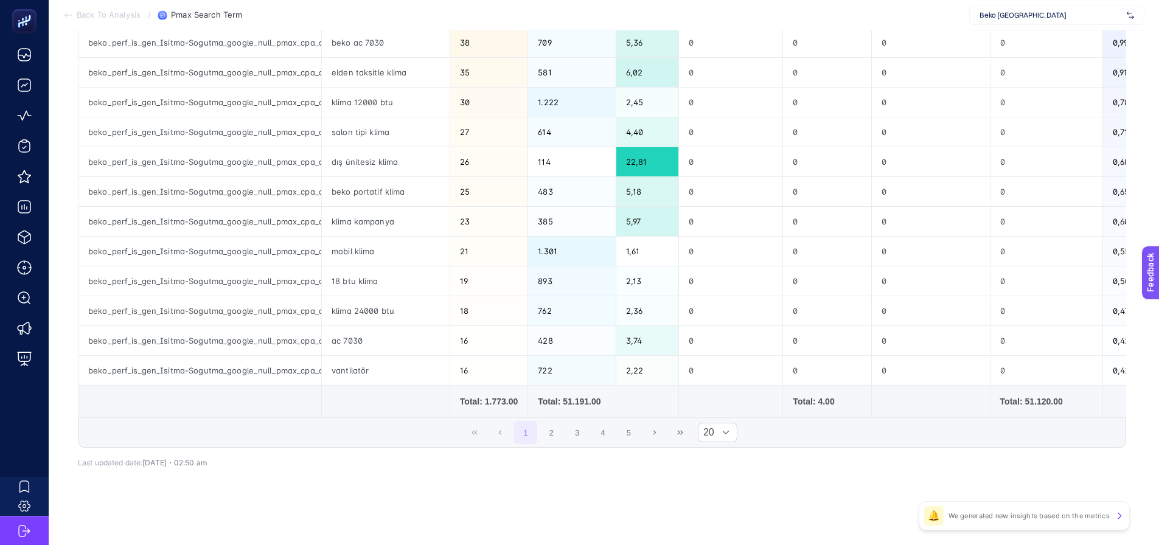
scroll to position [137, 0]
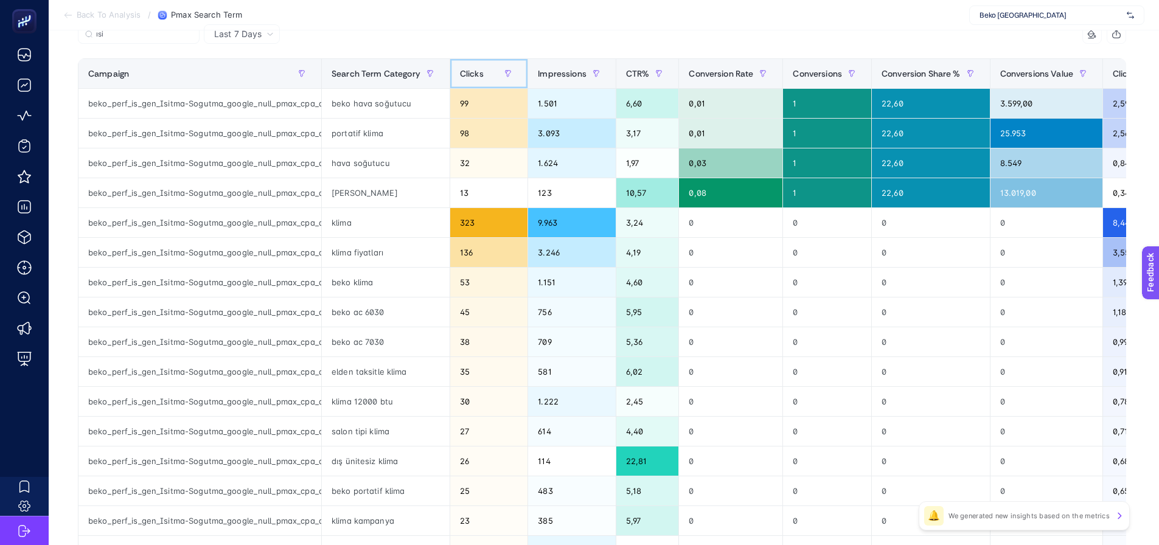
click at [471, 71] on span "Clicks" at bounding box center [472, 74] width 24 height 10
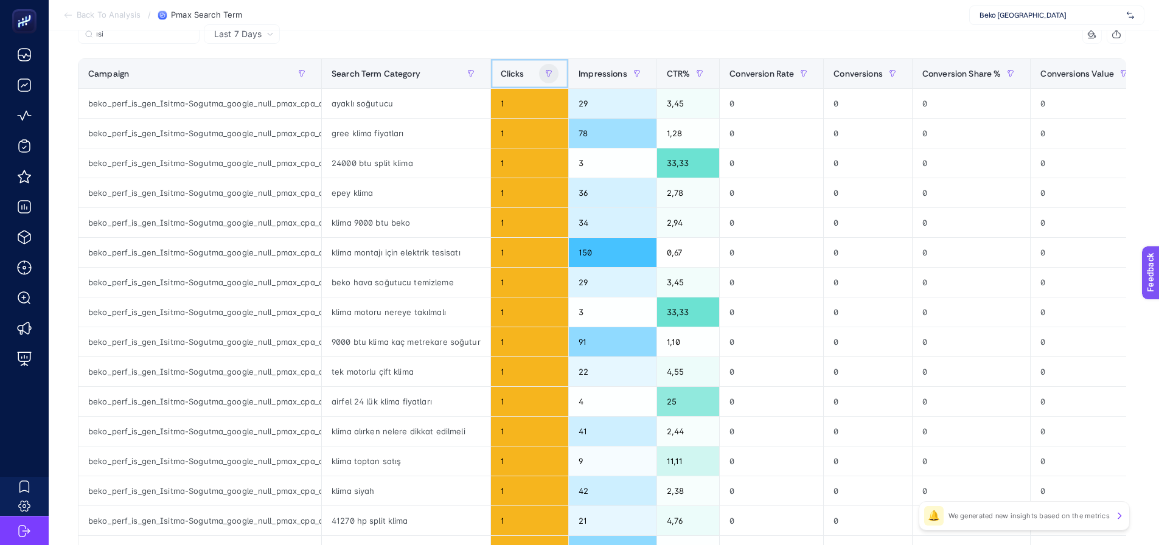
click at [510, 77] on span "Clicks" at bounding box center [513, 74] width 24 height 10
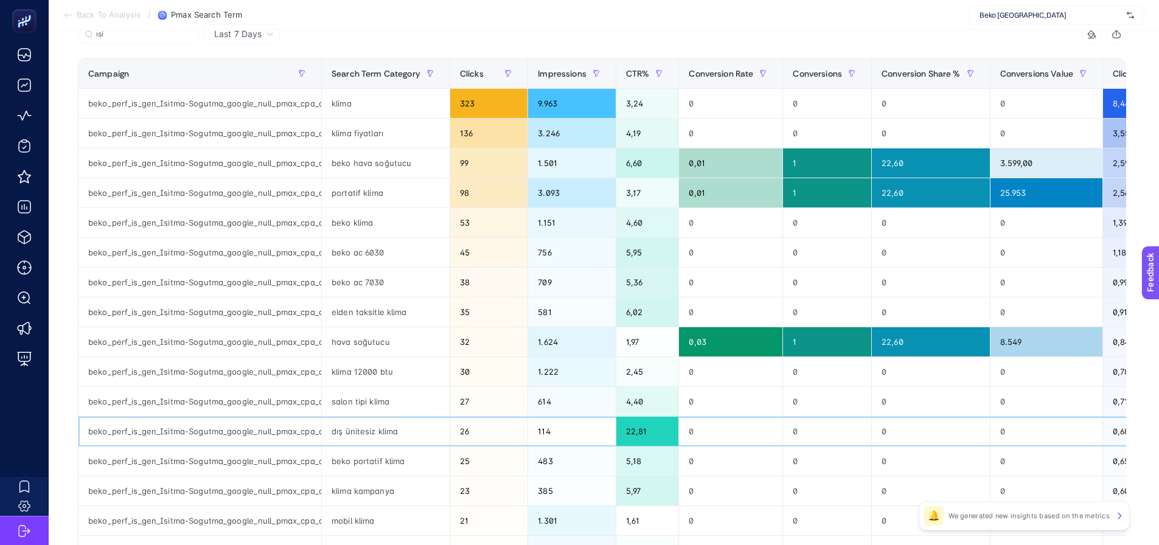
click at [340, 436] on div "dış ünitesiz klima" at bounding box center [386, 431] width 128 height 29
click at [341, 435] on div "dış ünitesiz klima" at bounding box center [386, 431] width 128 height 29
copy tr "dış ünitesiz klima"
click at [151, 34] on input "ısi" at bounding box center [144, 34] width 96 height 9
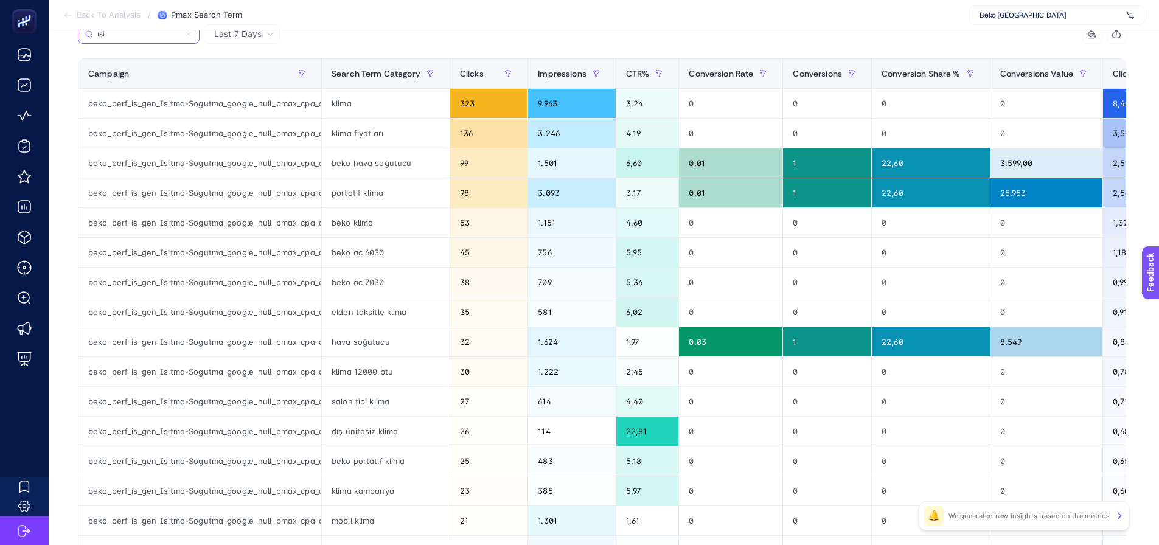
click at [151, 34] on input "ısi" at bounding box center [138, 34] width 83 height 9
click at [357, 432] on div "dış ünitesiz klima" at bounding box center [386, 431] width 128 height 29
copy tr "dış ünitesiz klima"
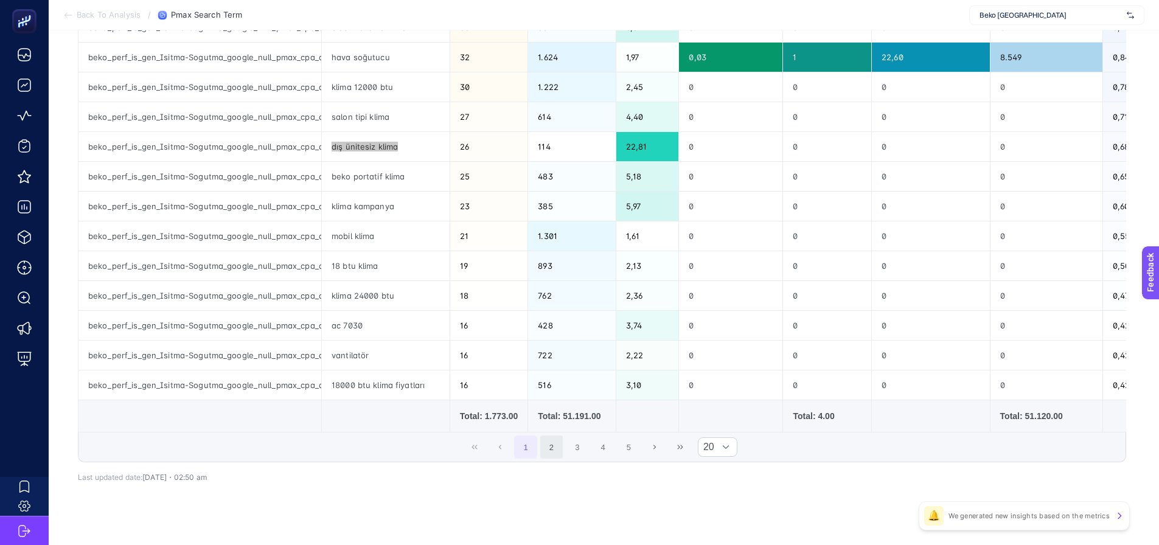
scroll to position [441, 0]
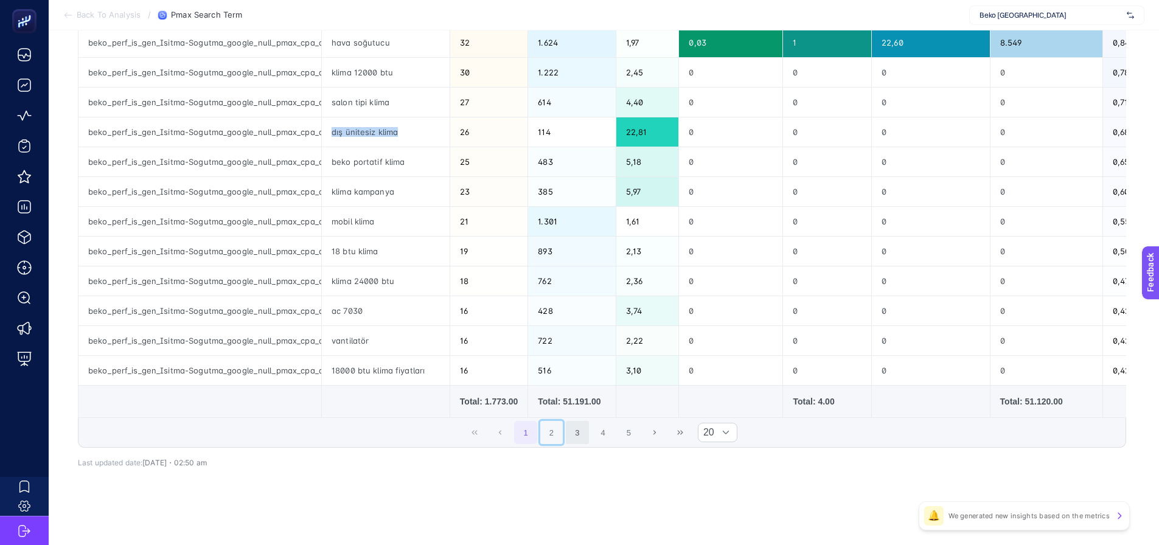
drag, startPoint x: 556, startPoint y: 430, endPoint x: 589, endPoint y: 439, distance: 33.9
click at [556, 430] on button "2" at bounding box center [551, 432] width 23 height 23
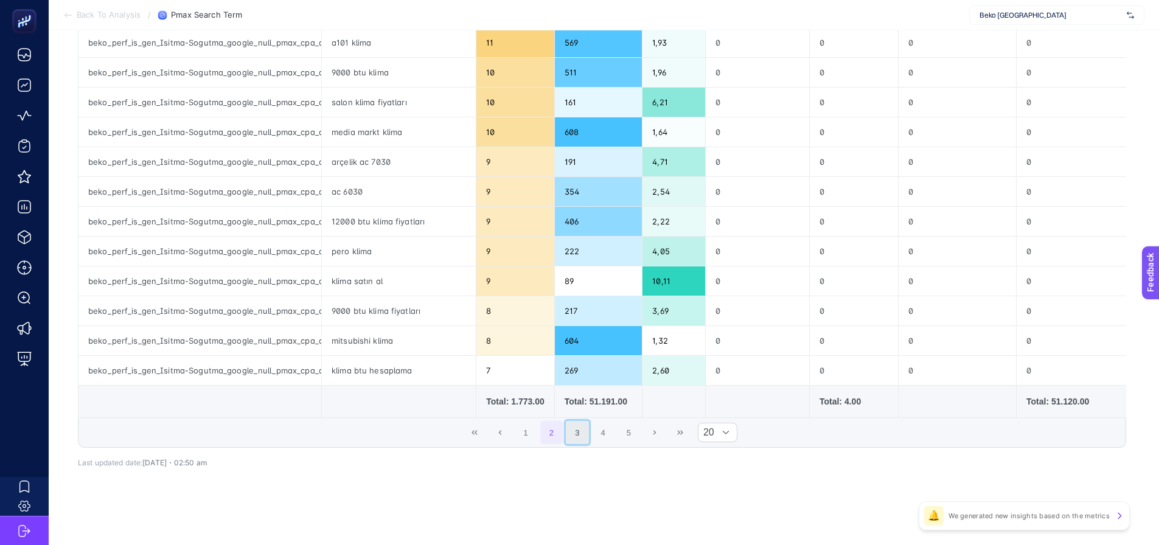
click at [584, 425] on button "3" at bounding box center [577, 432] width 23 height 23
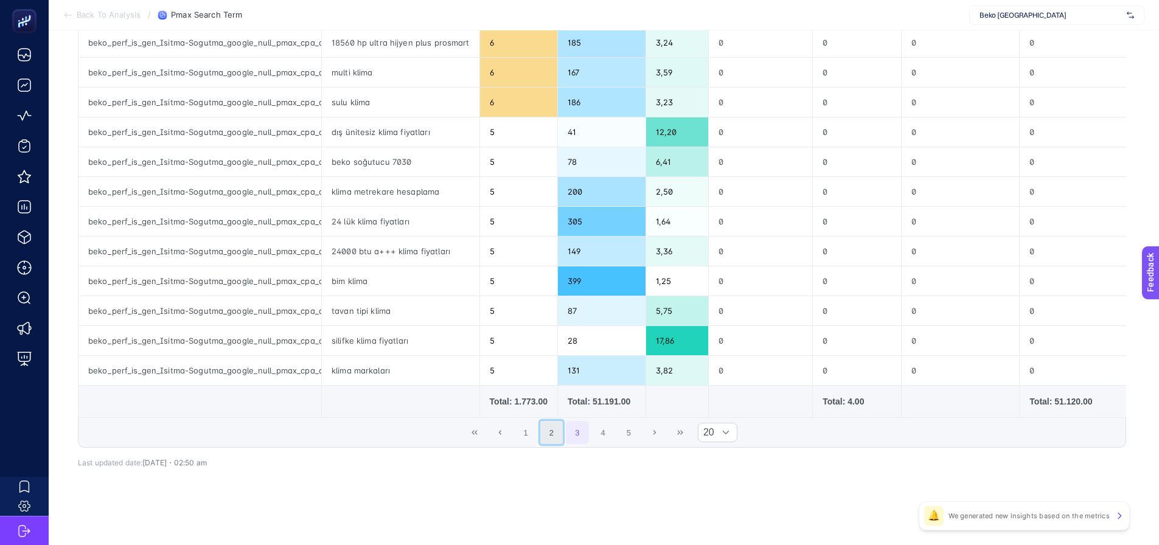
click at [555, 423] on button "2" at bounding box center [551, 432] width 23 height 23
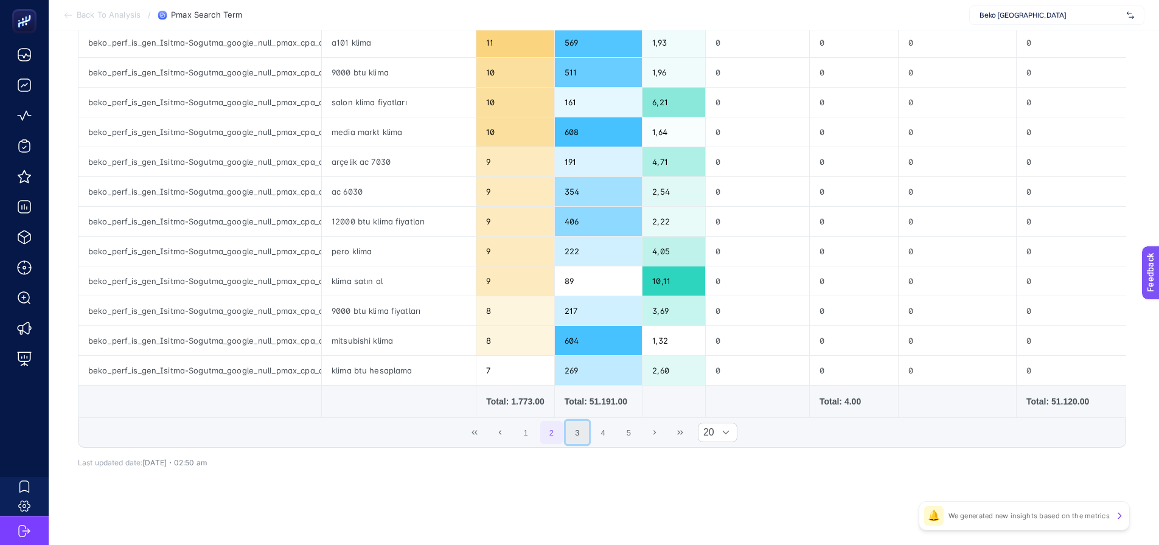
click at [571, 422] on button "3" at bounding box center [577, 432] width 23 height 23
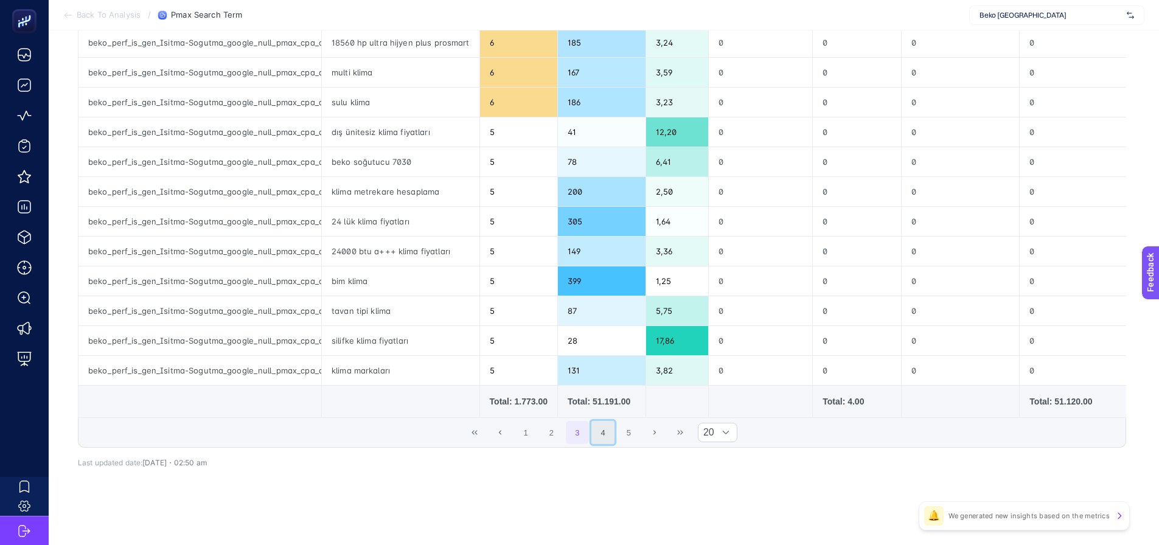
click at [598, 424] on button "4" at bounding box center [602, 432] width 23 height 23
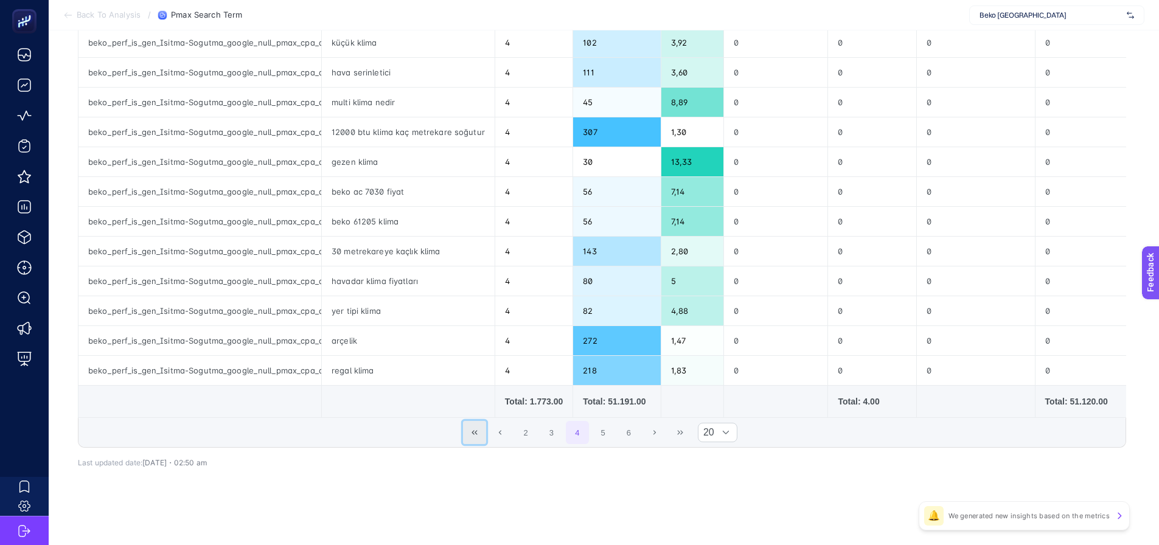
click at [474, 436] on button "First Page" at bounding box center [474, 432] width 23 height 23
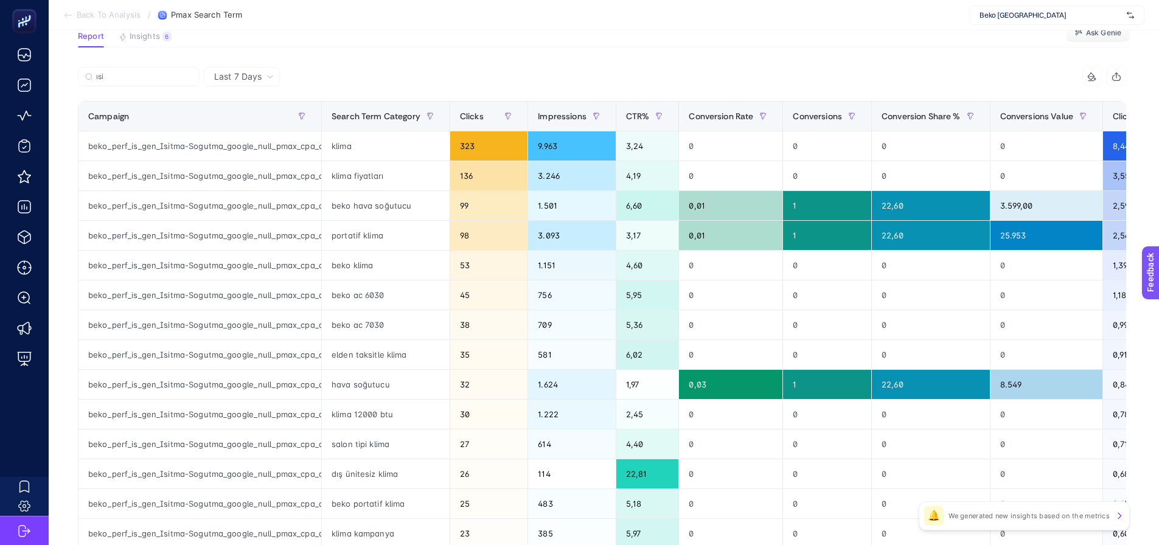
scroll to position [76, 0]
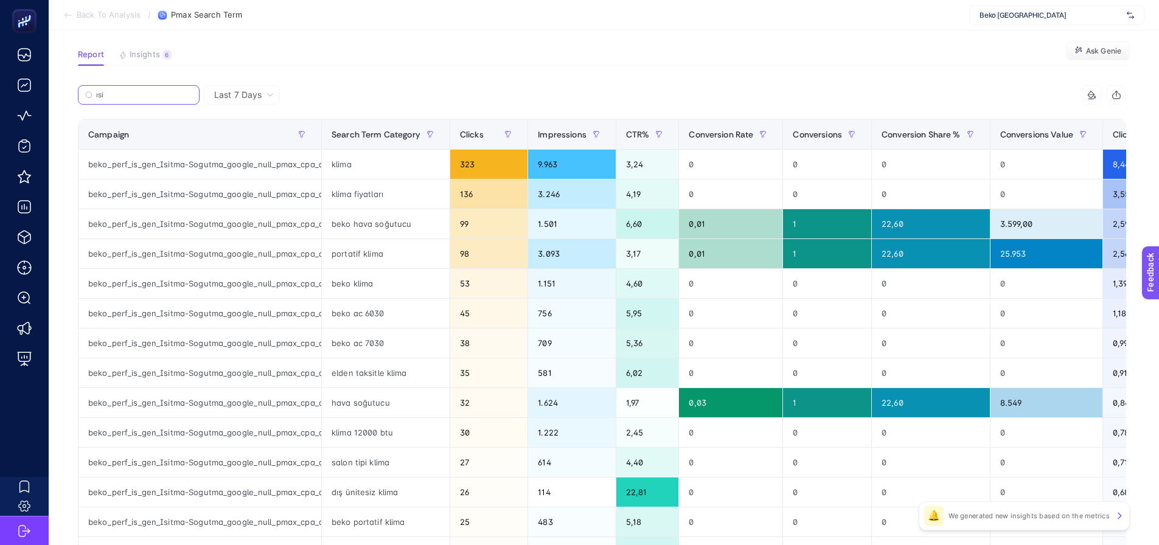
click at [175, 95] on input "ısi" at bounding box center [144, 95] width 96 height 9
click at [175, 95] on input "ısi" at bounding box center [138, 95] width 83 height 9
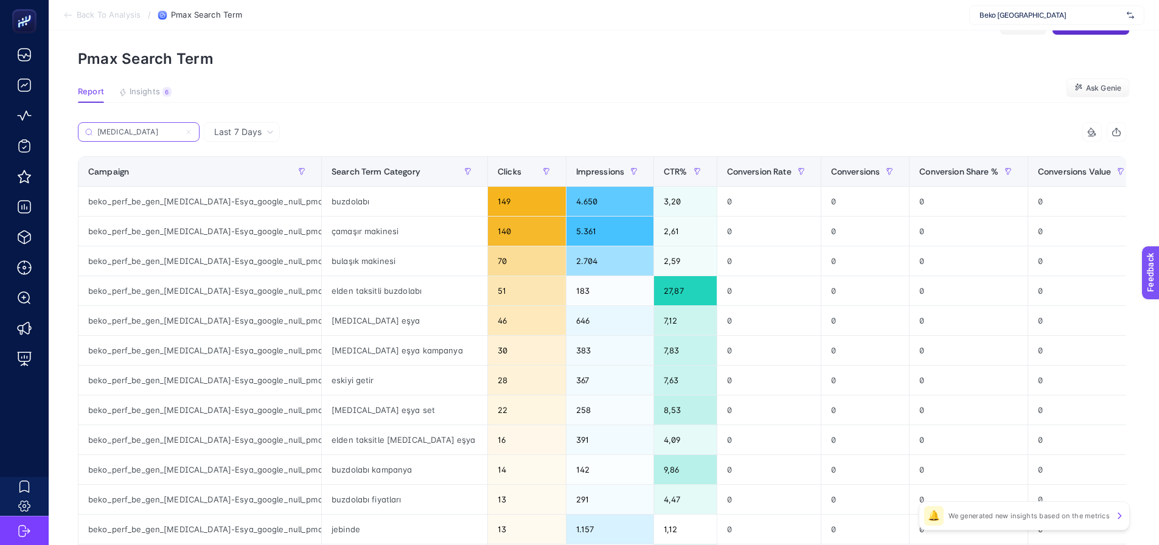
scroll to position [0, 0]
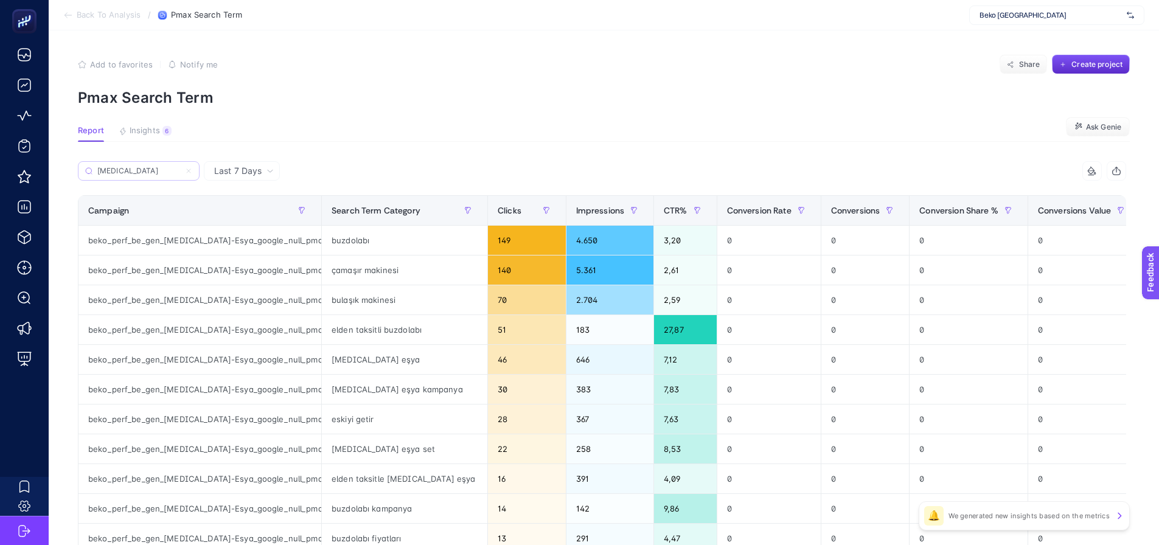
click at [150, 176] on label "beyaz" at bounding box center [139, 170] width 122 height 19
click at [150, 176] on input "beyaz" at bounding box center [138, 171] width 83 height 9
click at [150, 176] on label "beyaz" at bounding box center [139, 170] width 122 height 19
click at [150, 176] on input "beyaz" at bounding box center [138, 171] width 83 height 9
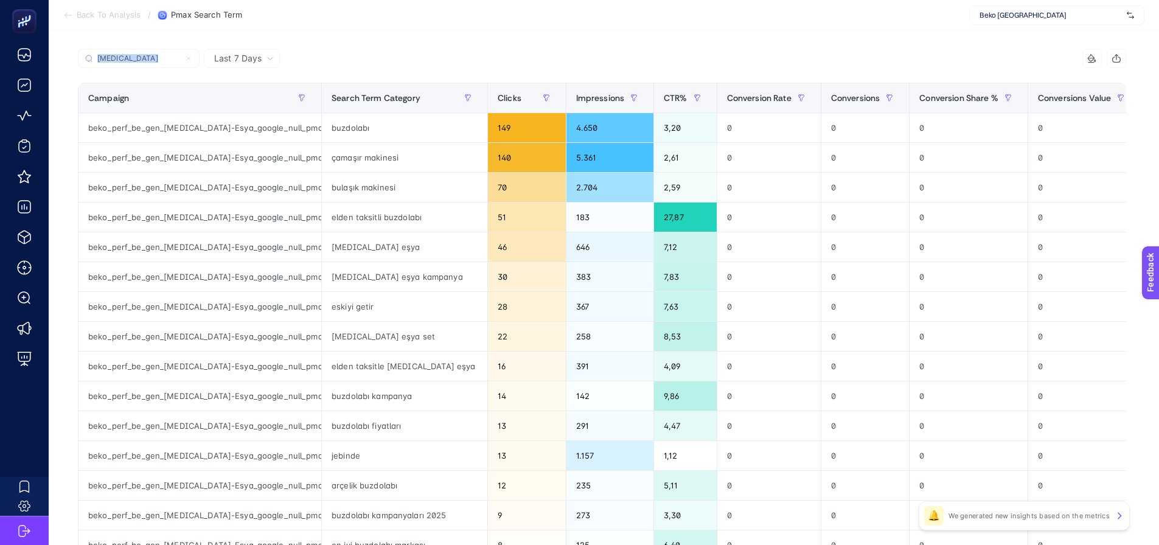
scroll to position [122, 0]
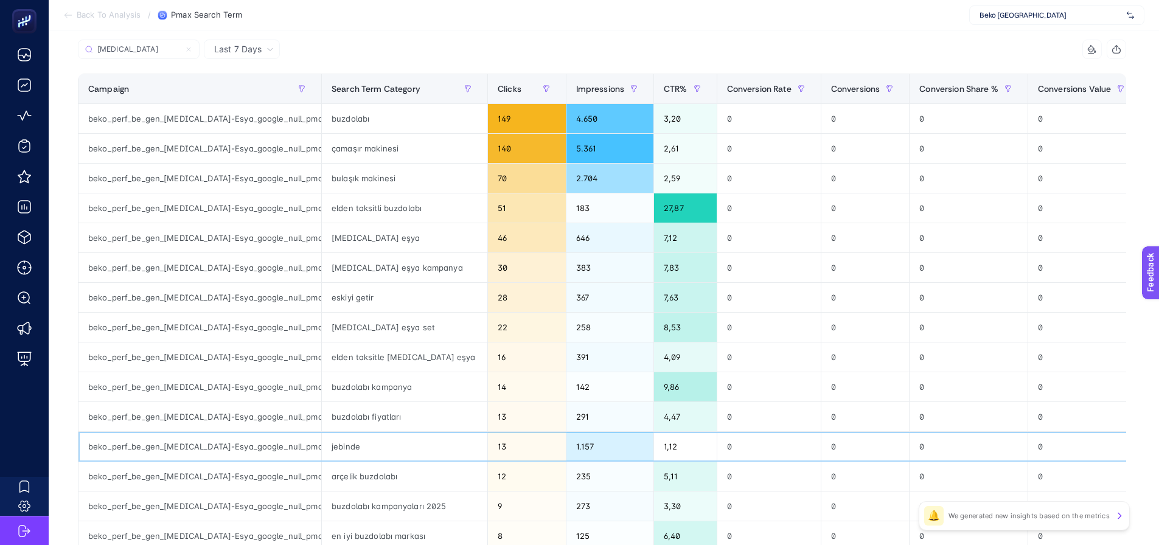
click at [362, 454] on div "jebinde" at bounding box center [404, 446] width 165 height 29
click at [358, 484] on div "arçelik buzdolabı" at bounding box center [404, 476] width 165 height 29
click at [360, 509] on div "buzdolabı kampanyaları 2025" at bounding box center [404, 505] width 165 height 29
click at [355, 470] on div "arçelik buzdolabı" at bounding box center [404, 476] width 165 height 29
click at [350, 447] on div "jebinde" at bounding box center [404, 446] width 165 height 29
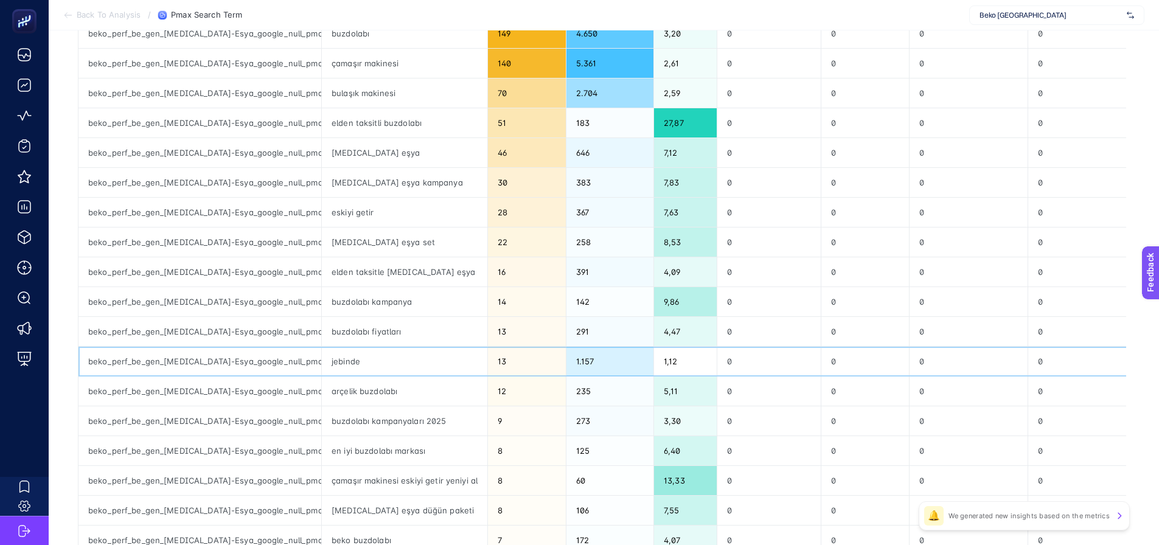
scroll to position [426, 0]
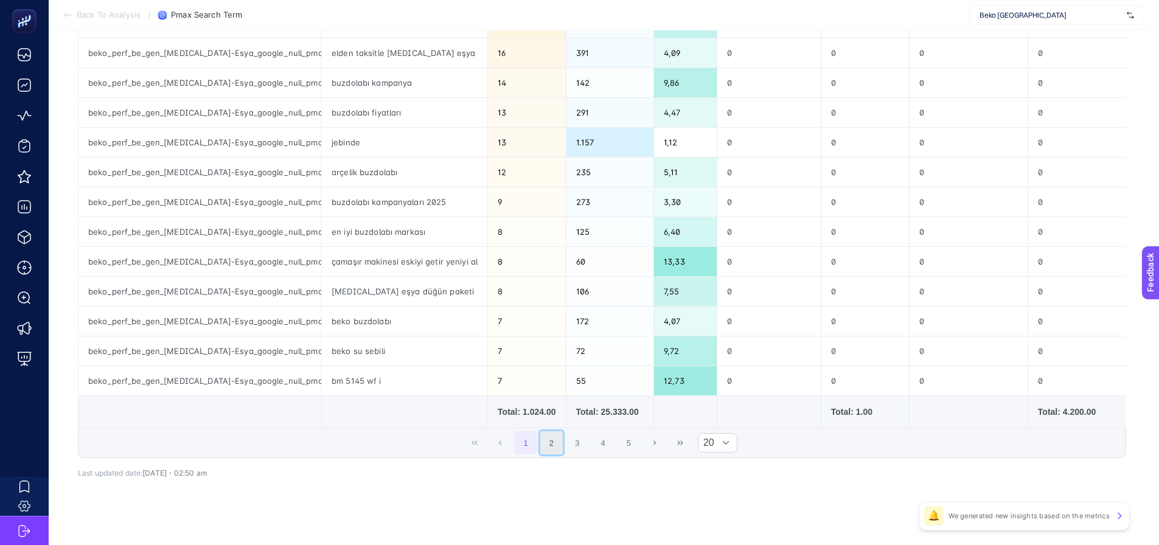
click at [546, 454] on button "2" at bounding box center [551, 442] width 23 height 23
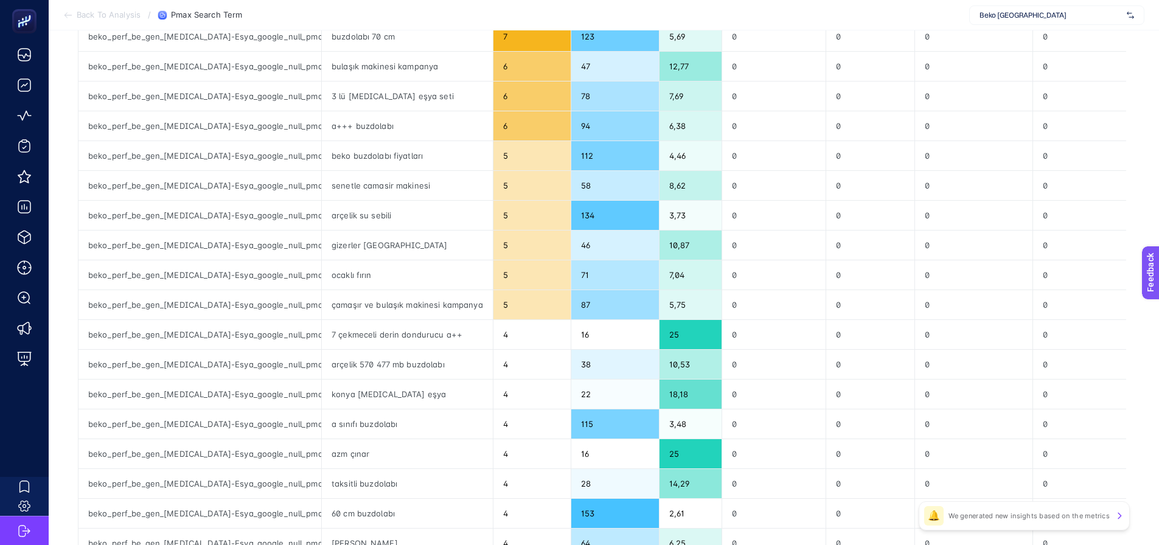
scroll to position [122, 0]
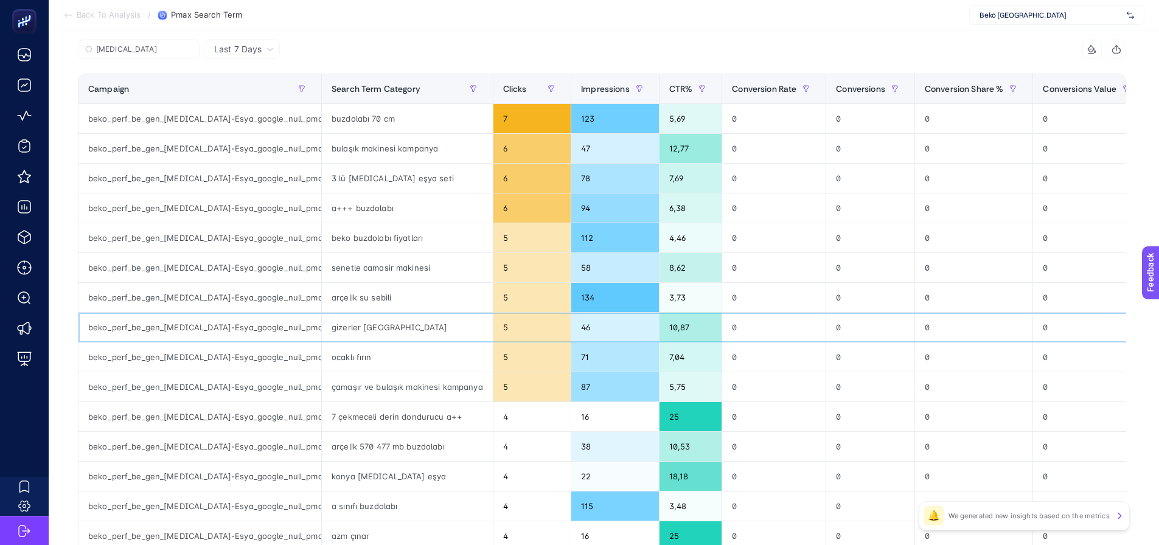
click at [357, 332] on div "gizerler adana" at bounding box center [407, 327] width 171 height 29
click at [358, 332] on div "gizerler adana" at bounding box center [407, 327] width 171 height 29
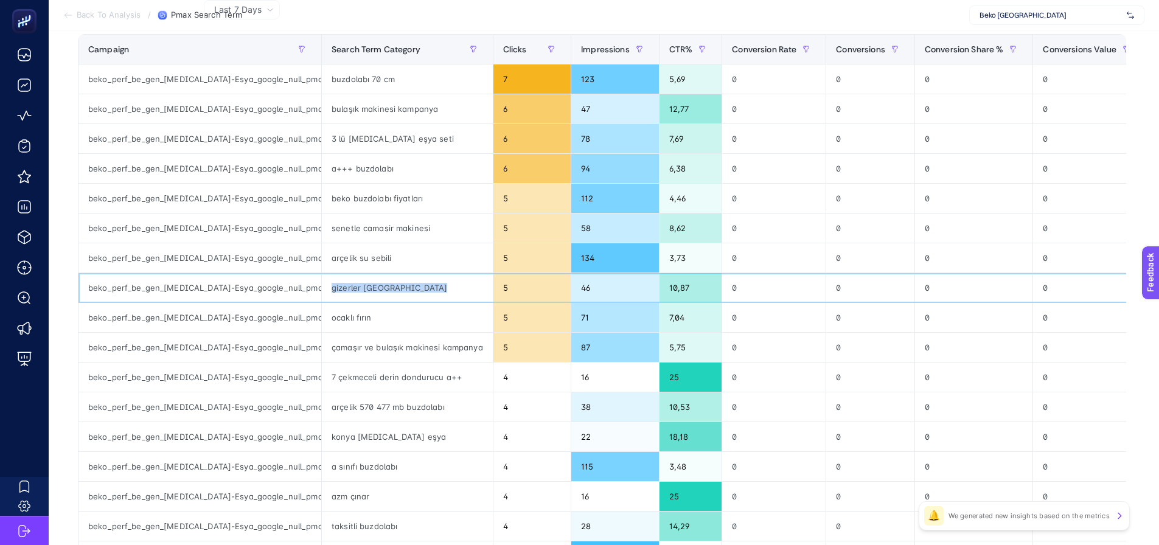
scroll to position [182, 0]
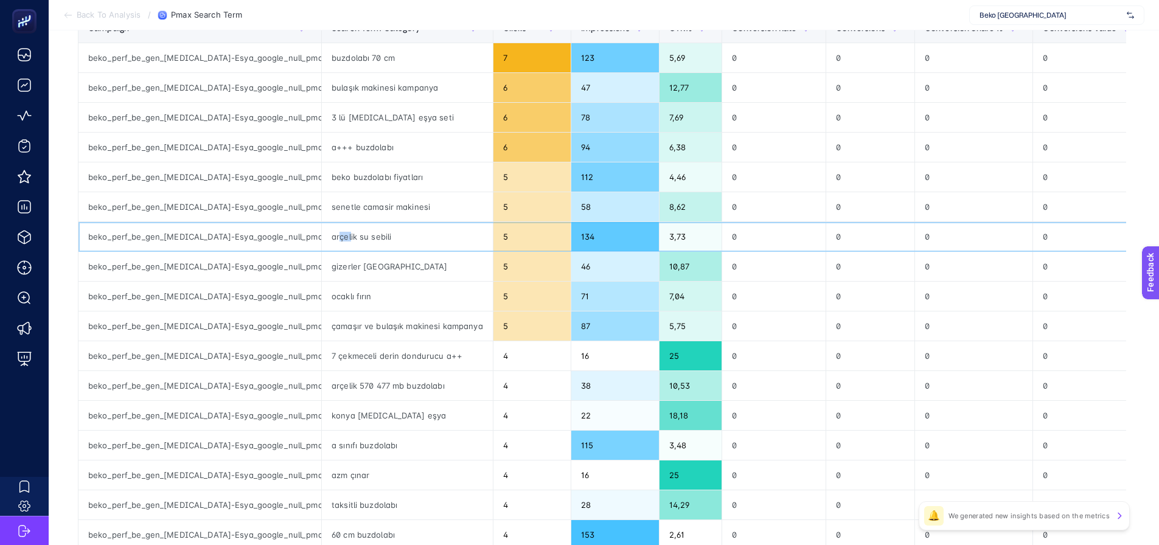
drag, startPoint x: 339, startPoint y: 240, endPoint x: 356, endPoint y: 258, distance: 25.0
click at [352, 244] on div "arçelik su sebili" at bounding box center [407, 236] width 171 height 29
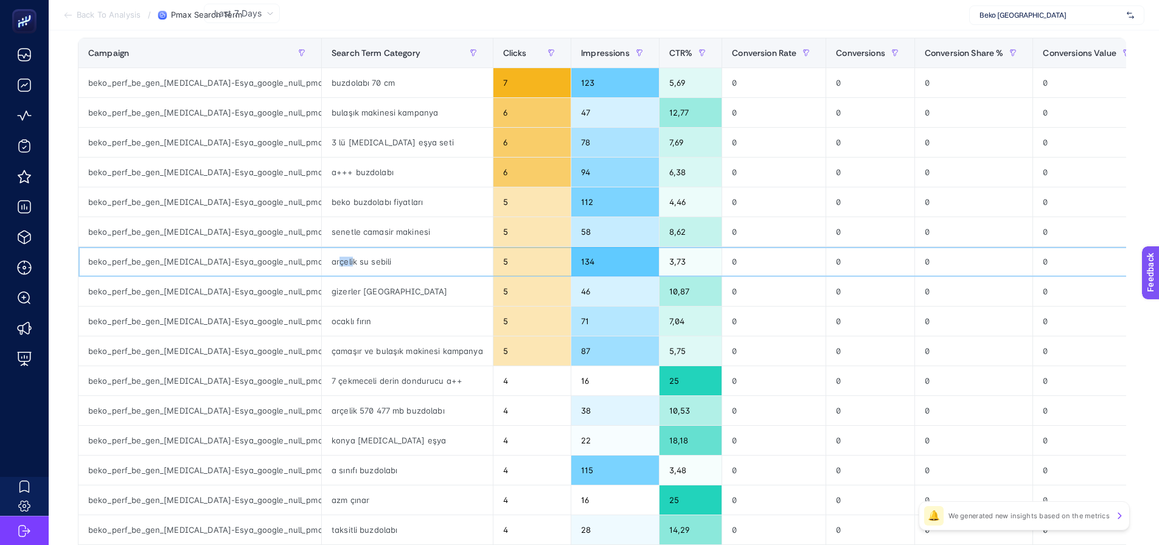
scroll to position [0, 0]
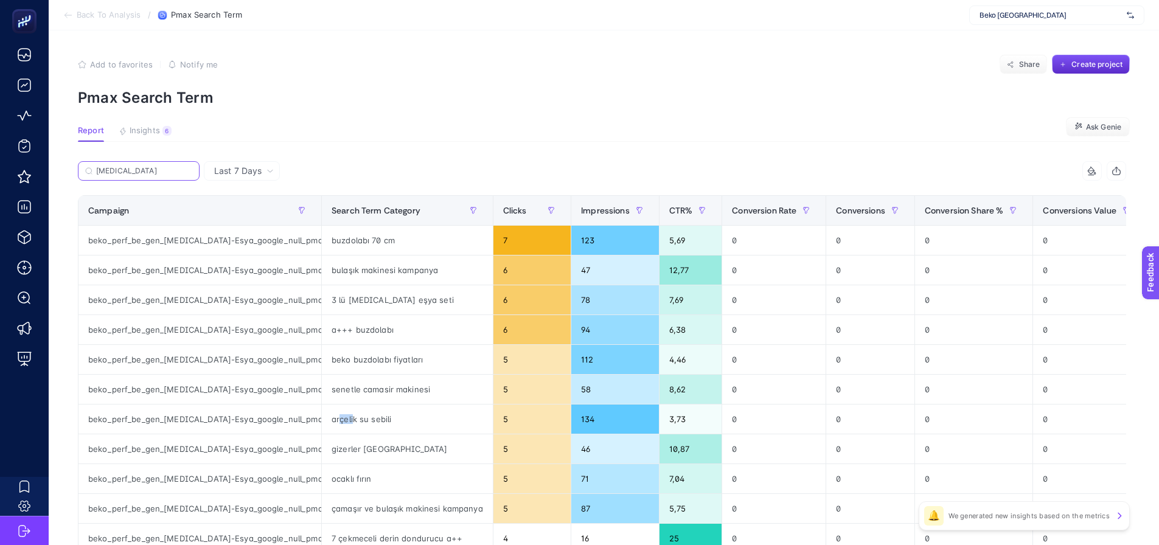
click at [130, 173] on input "beyaz" at bounding box center [144, 171] width 96 height 9
click at [130, 173] on input "beyaz" at bounding box center [138, 171] width 83 height 9
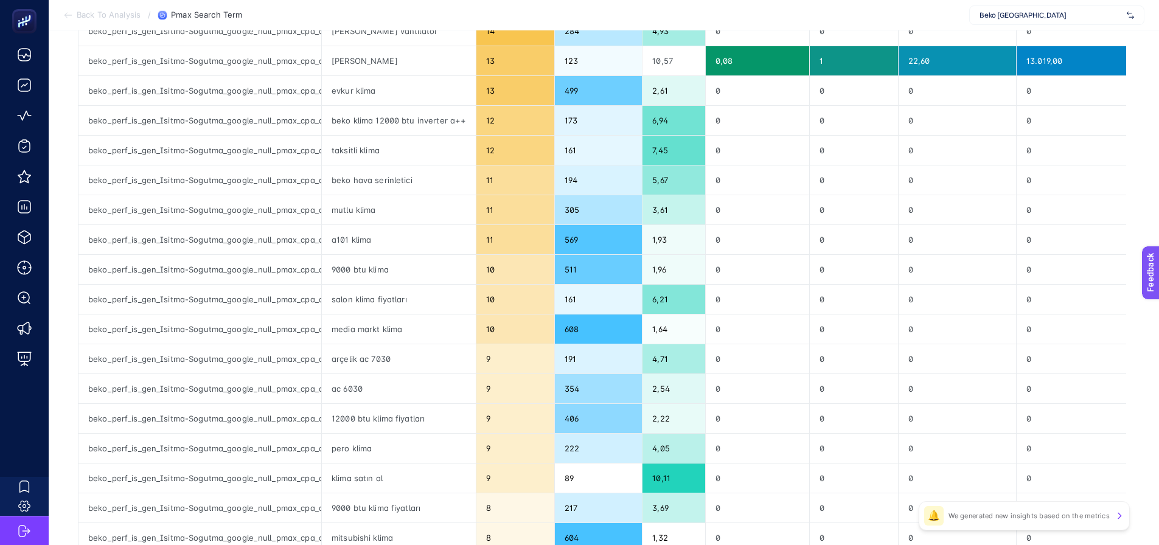
scroll to position [243, 0]
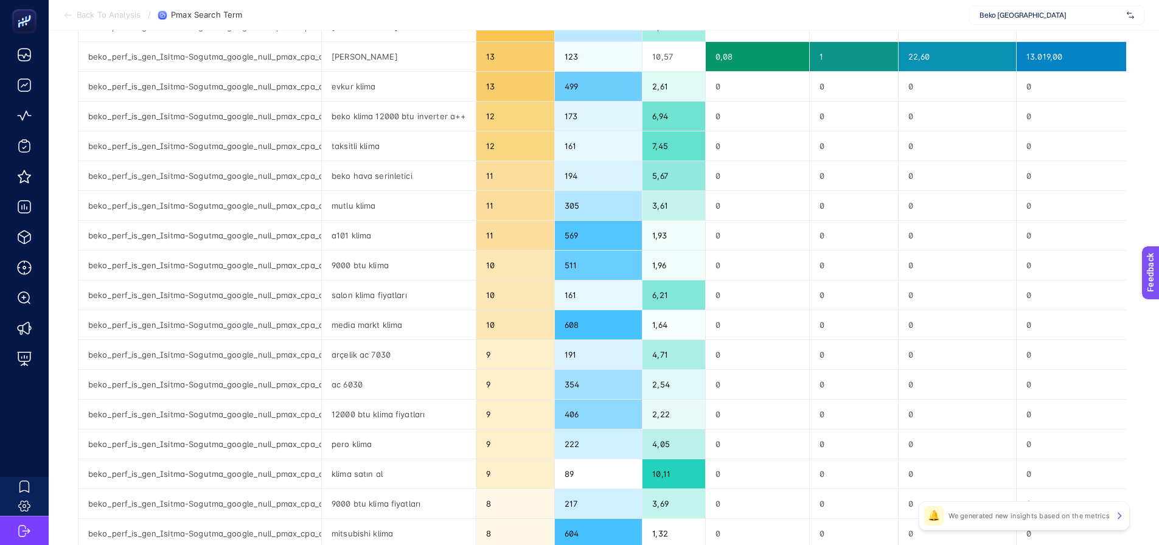
type input "ısi"
click at [341, 328] on div "media markt klima" at bounding box center [399, 324] width 154 height 29
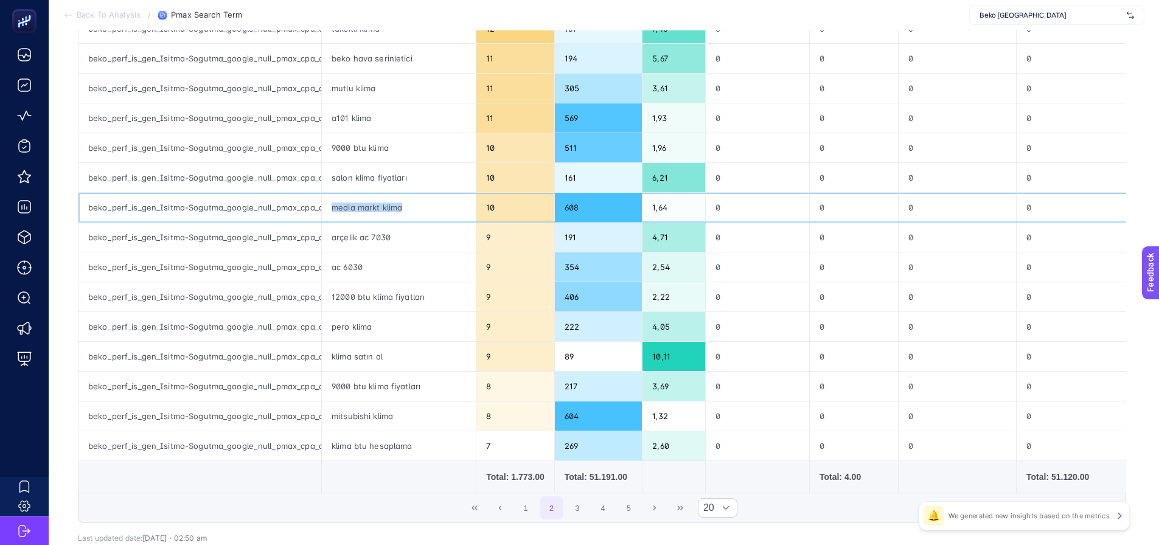
scroll to position [365, 0]
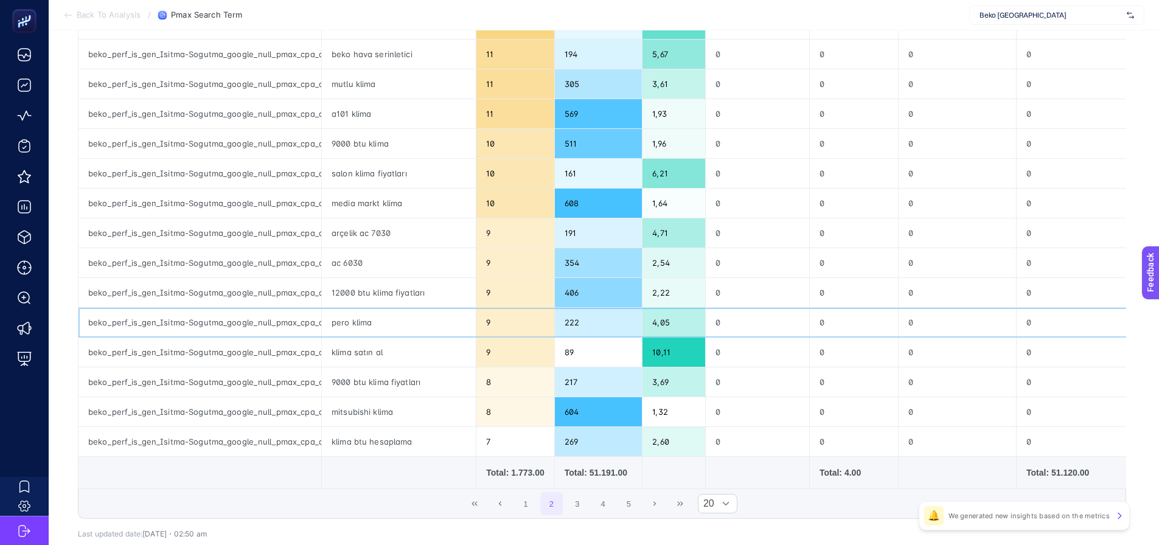
click at [357, 323] on div "pero klima" at bounding box center [399, 322] width 154 height 29
click at [529, 502] on button "1" at bounding box center [525, 503] width 23 height 23
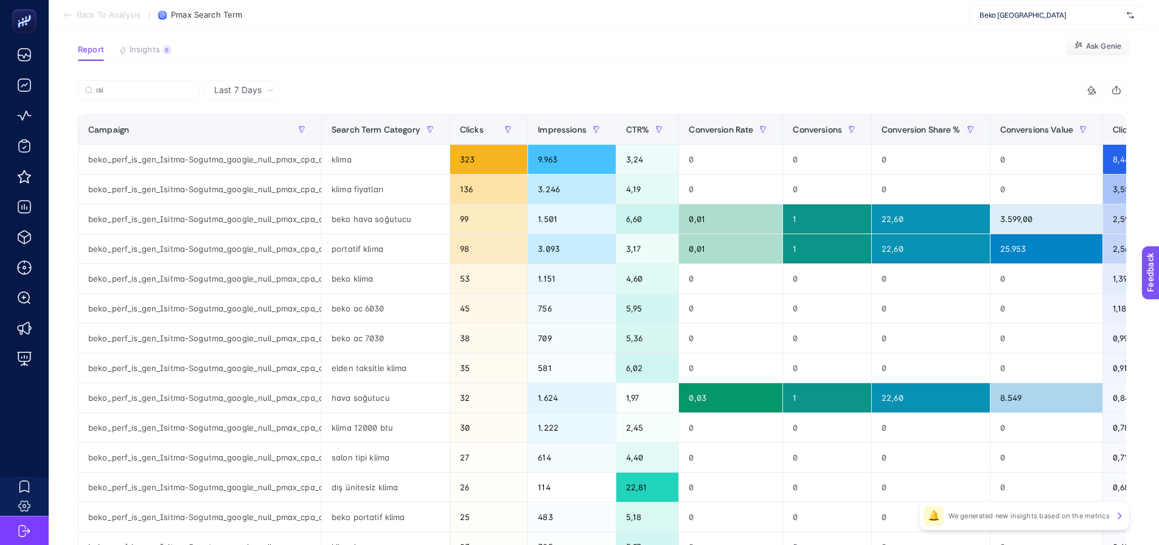
scroll to position [61, 0]
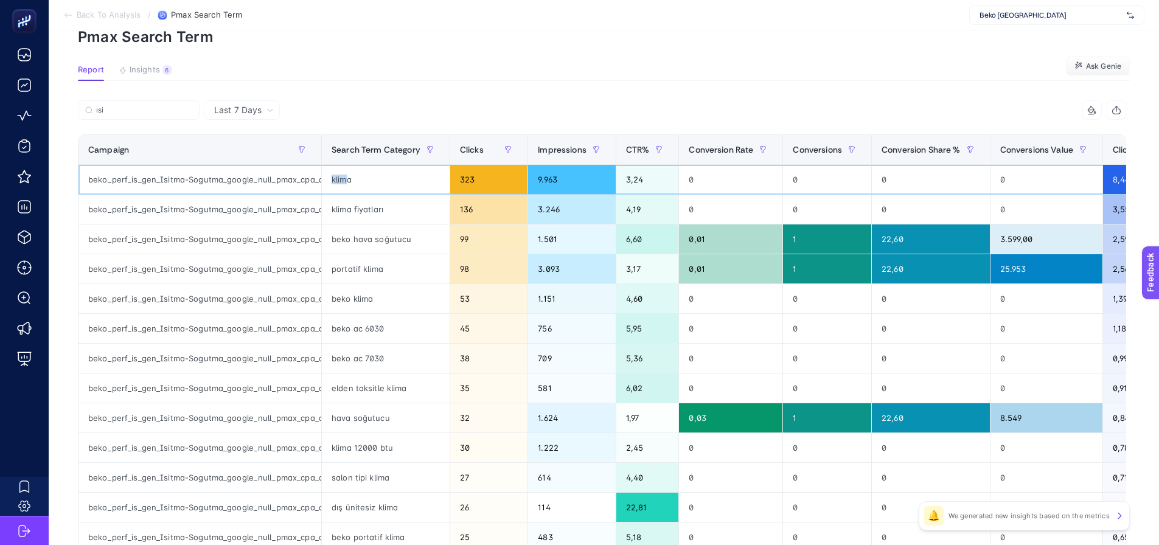
drag, startPoint x: 331, startPoint y: 182, endPoint x: 350, endPoint y: 182, distance: 18.9
click at [350, 182] on div "klima" at bounding box center [386, 179] width 128 height 29
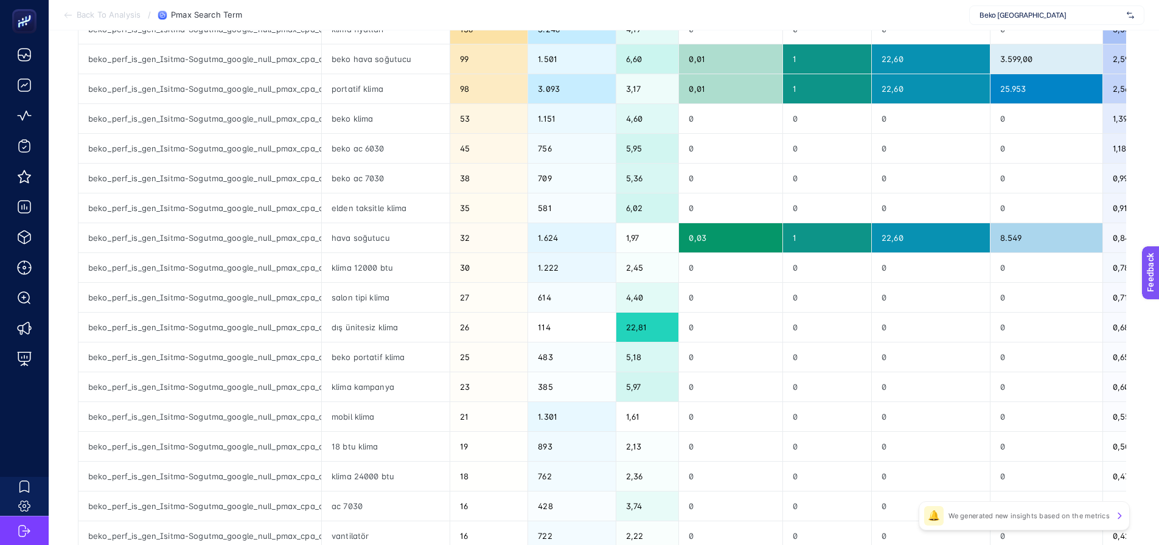
scroll to position [304, 0]
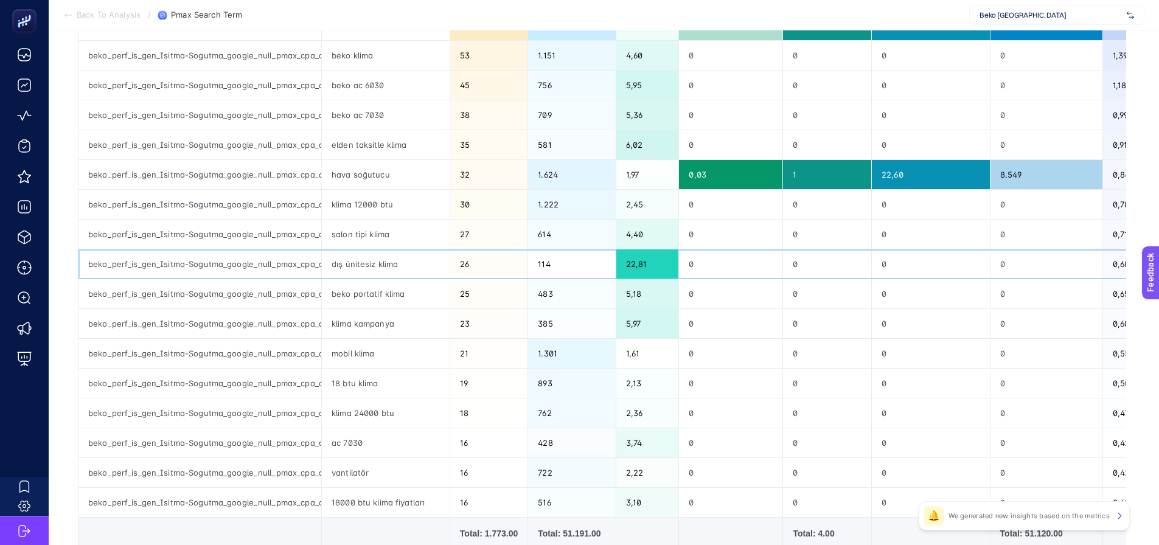
click at [342, 271] on div "dış ünitesiz klima" at bounding box center [386, 263] width 128 height 29
click at [342, 268] on div "dış ünitesiz klima" at bounding box center [386, 263] width 128 height 29
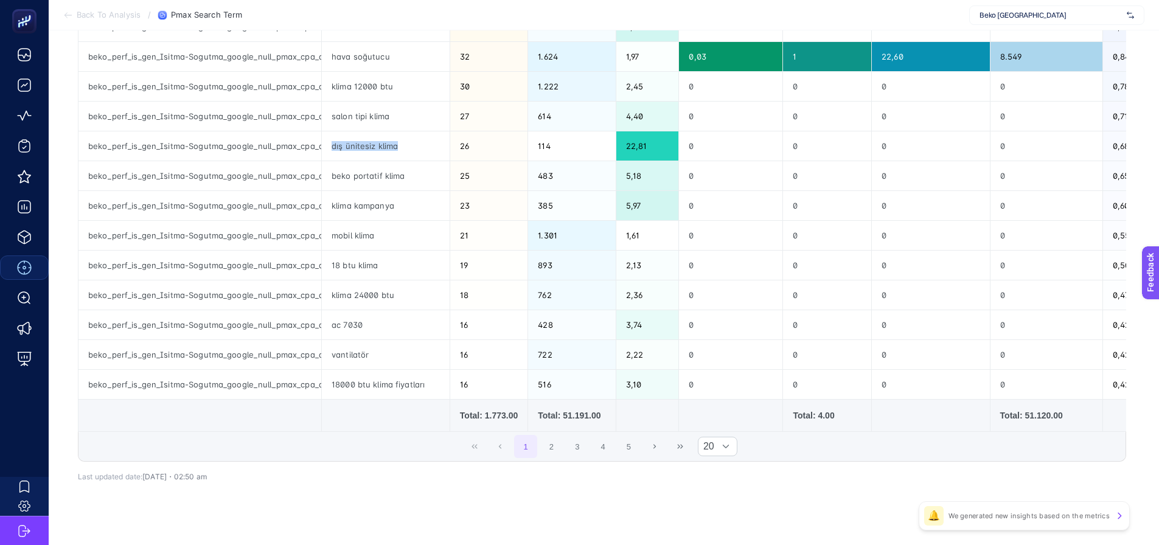
scroll to position [426, 0]
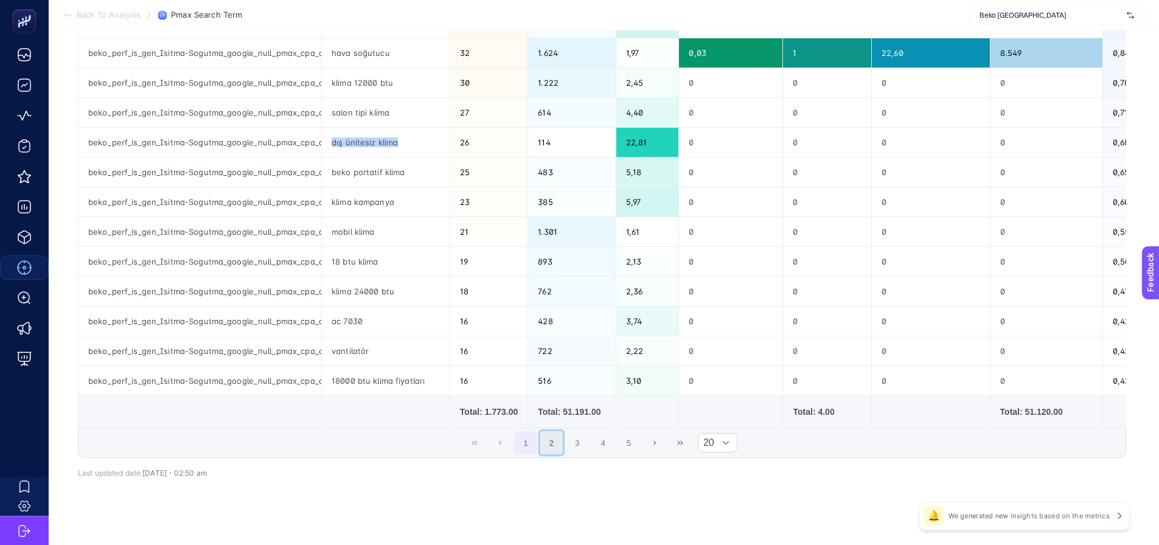
click at [554, 453] on button "2" at bounding box center [551, 442] width 23 height 23
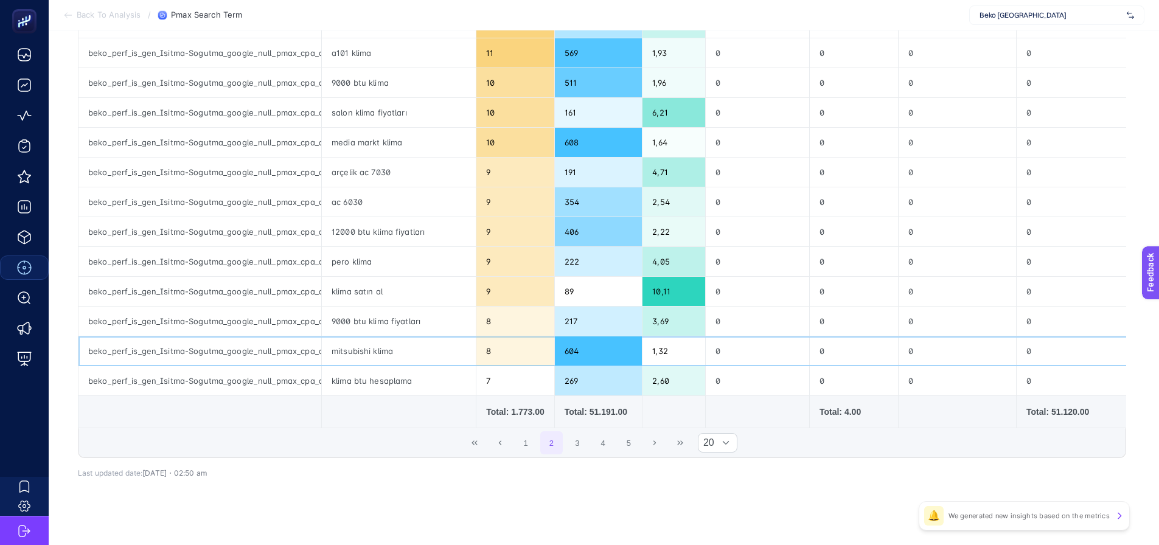
click at [175, 350] on div "beko_perf_is_gen_Isitma-Sogutma_google_null_pmax_cpa_alwayson" at bounding box center [199, 350] width 243 height 29
click at [362, 359] on div "mitsubishi klima" at bounding box center [399, 350] width 154 height 29
click at [577, 447] on button "3" at bounding box center [577, 442] width 23 height 23
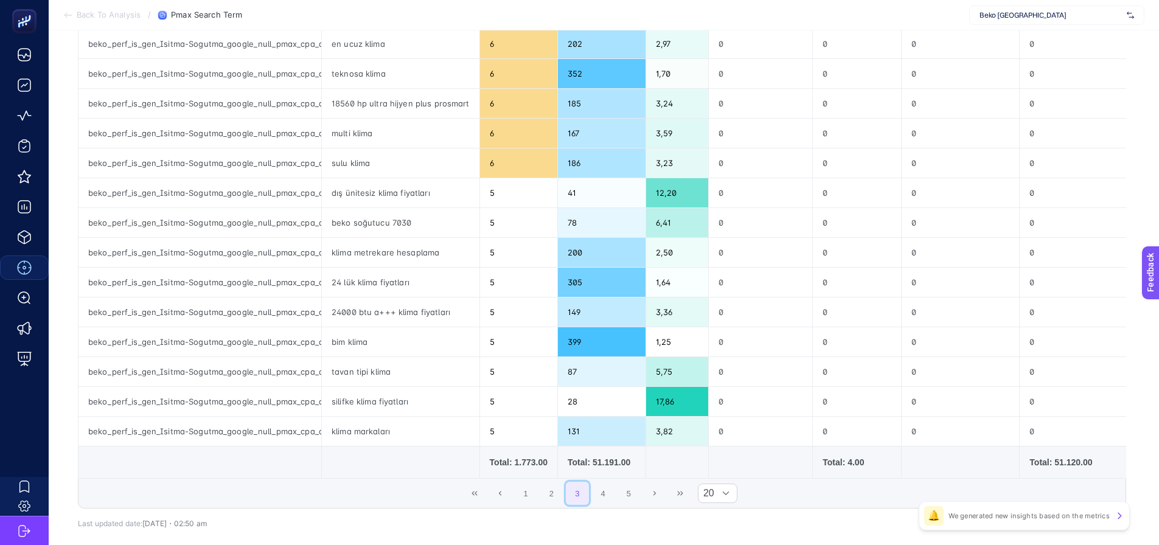
scroll to position [441, 0]
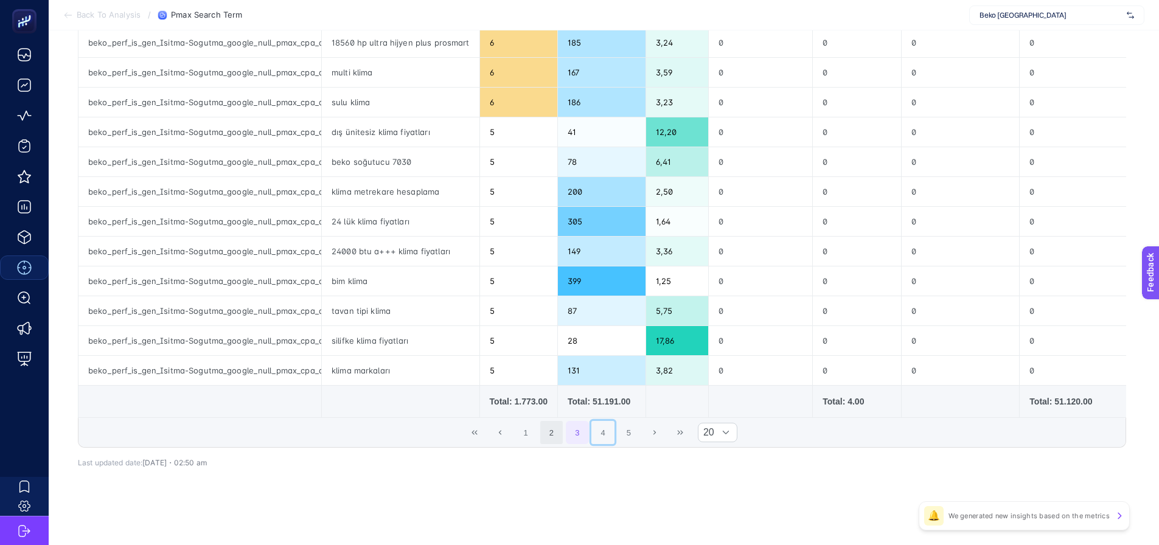
click at [605, 430] on button "4" at bounding box center [602, 432] width 23 height 23
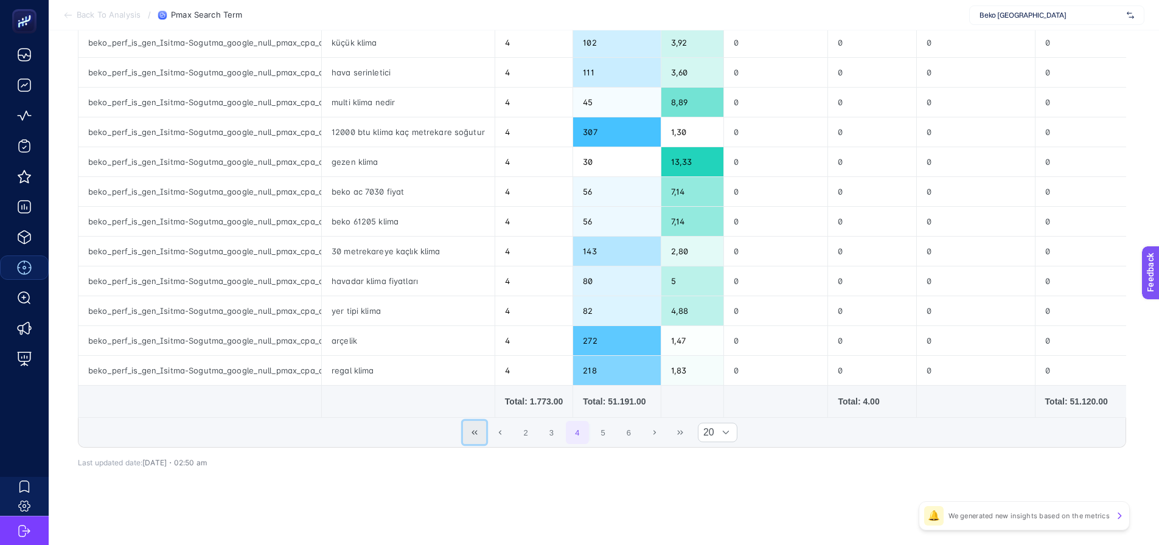
click at [474, 432] on button "First Page" at bounding box center [474, 432] width 23 height 23
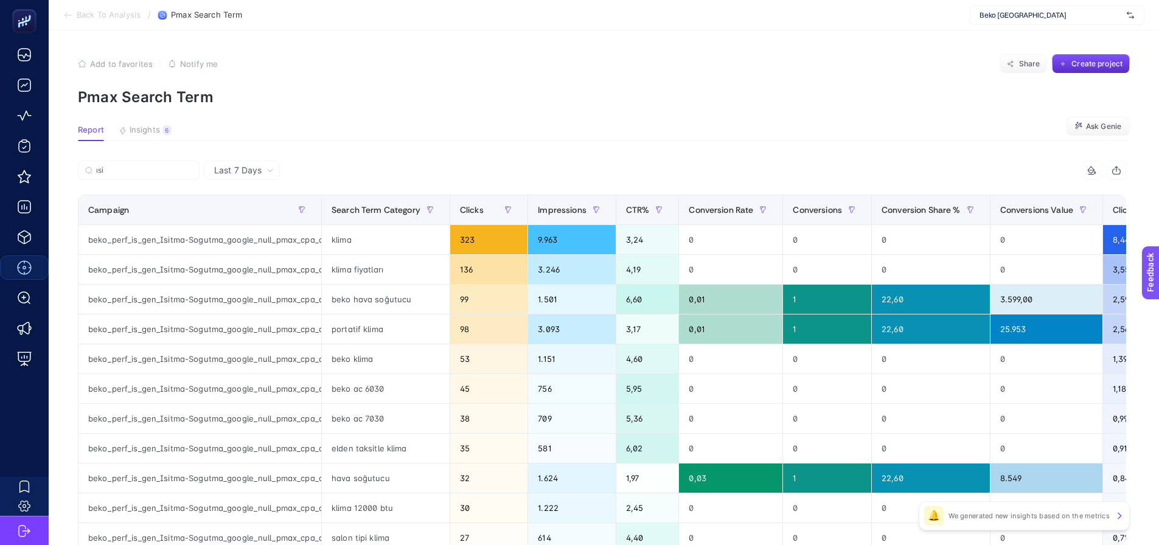
scroll to position [0, 0]
click at [262, 177] on div "Last 7 Days" at bounding box center [242, 170] width 76 height 19
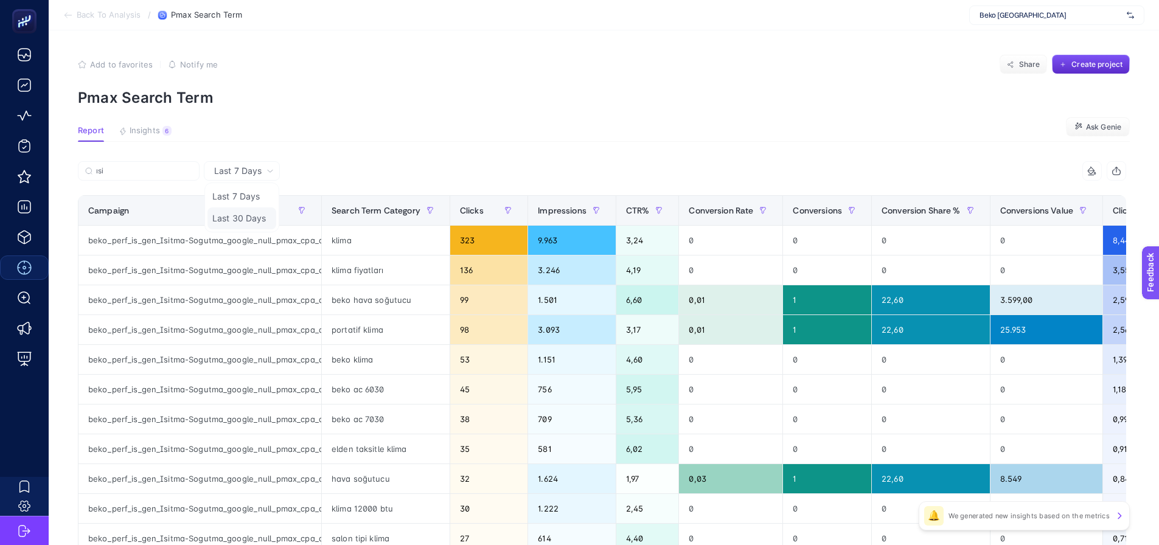
click at [247, 216] on li "Last 30 Days" at bounding box center [241, 218] width 69 height 22
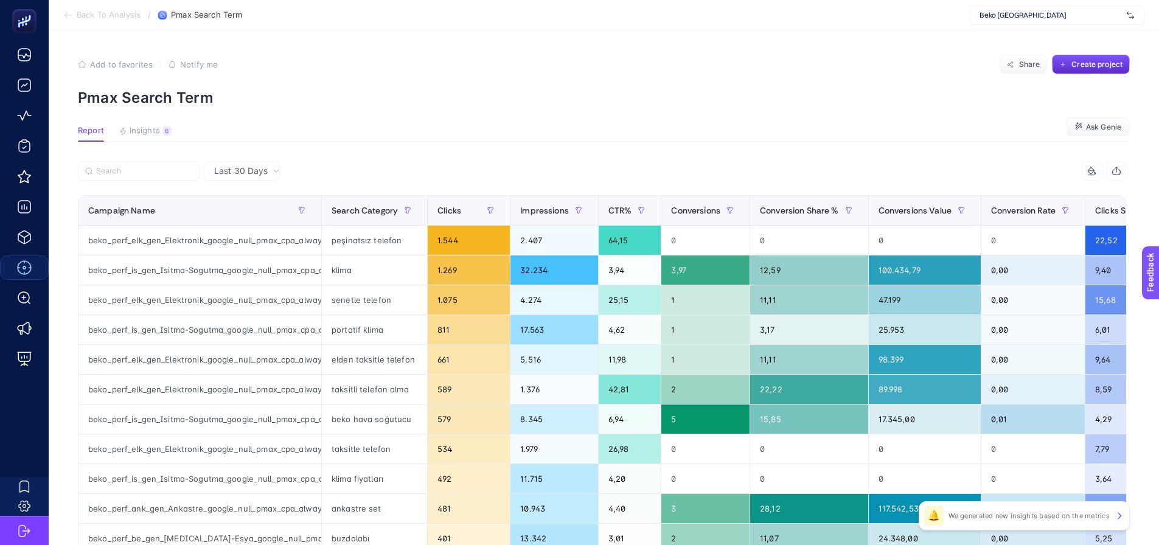
click at [305, 100] on p "Pmax Search Term" at bounding box center [604, 98] width 1052 height 18
drag, startPoint x: 502, startPoint y: 88, endPoint x: 552, endPoint y: 75, distance: 50.9
click at [502, 88] on section "Add to favorites false Notify me Share Create project Pmax Search Term" at bounding box center [604, 81] width 1052 height 52
click at [172, 170] on input "Search" at bounding box center [144, 171] width 96 height 9
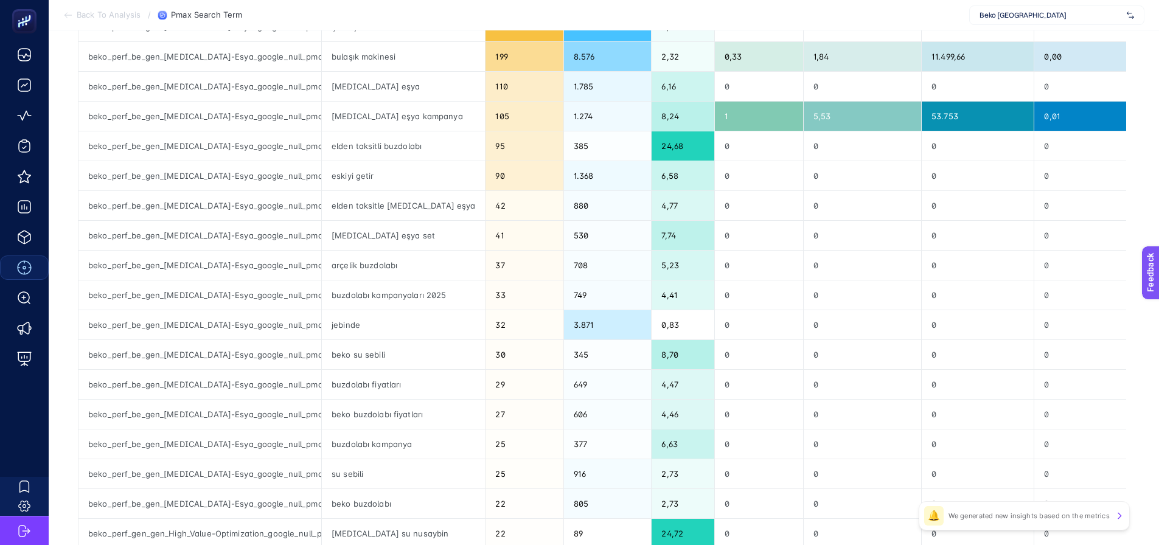
scroll to position [304, 0]
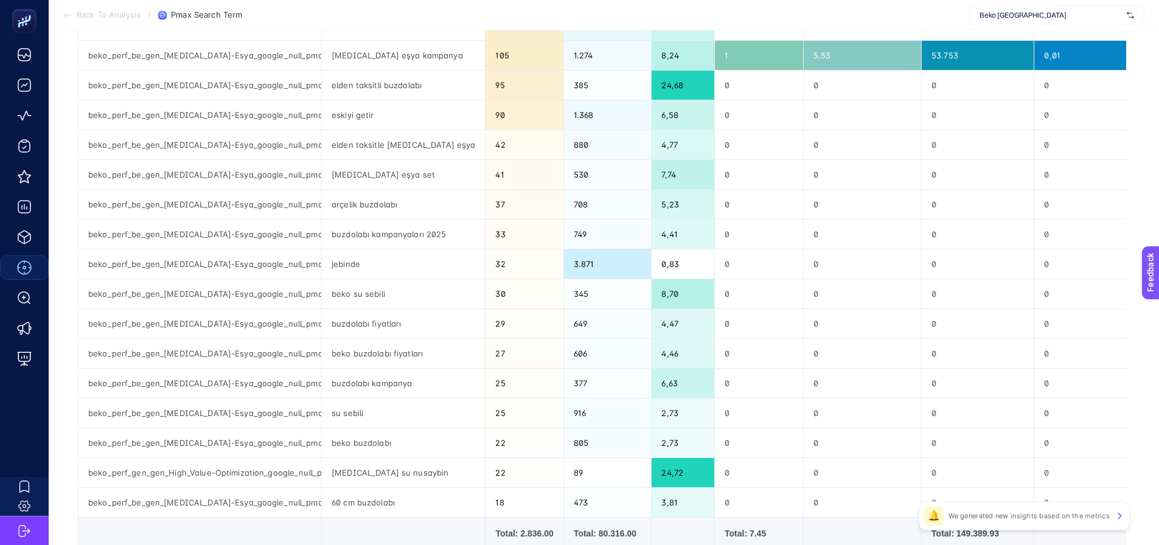
type input "beyaz"
click at [361, 142] on div "elden taksitle beyaz eşya" at bounding box center [403, 144] width 163 height 29
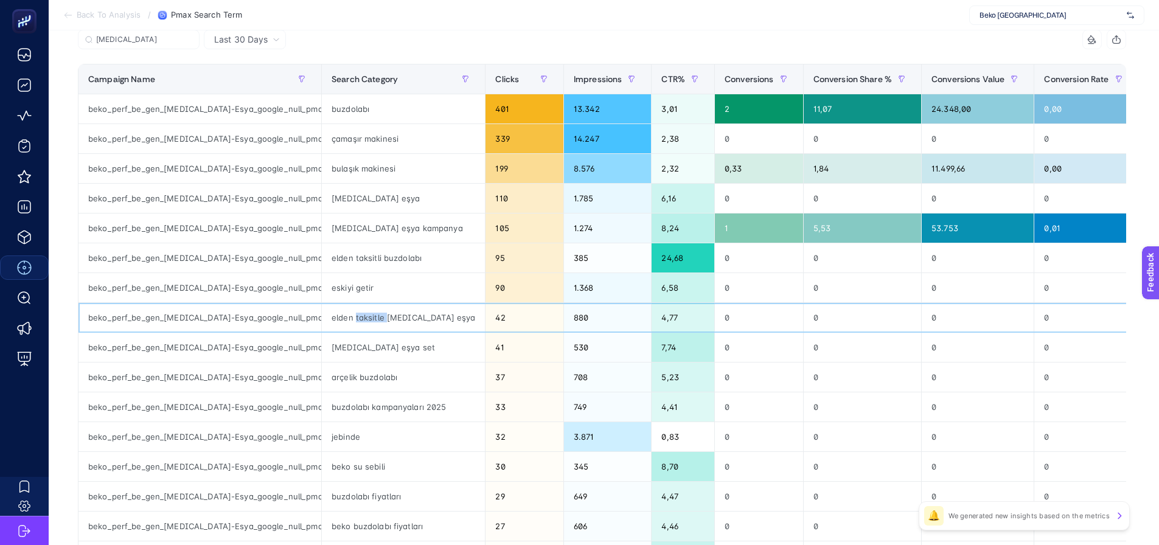
scroll to position [122, 0]
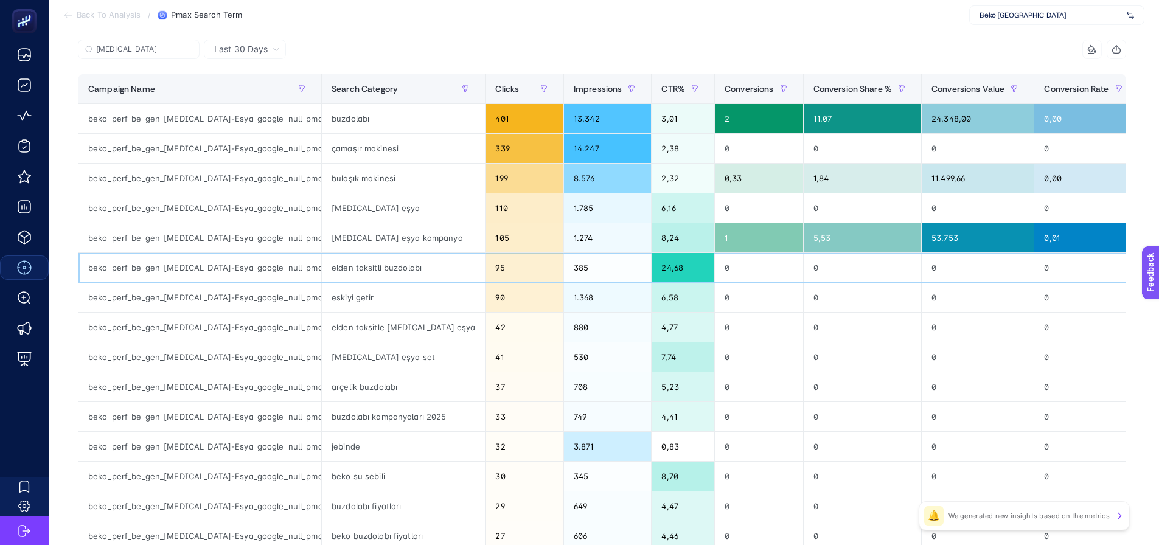
click at [353, 269] on div "elden taksitli buzdolabı" at bounding box center [403, 267] width 163 height 29
click at [364, 330] on div "elden taksitle beyaz eşya" at bounding box center [403, 327] width 163 height 29
click at [365, 330] on div "elden taksitle beyaz eşya" at bounding box center [403, 327] width 163 height 29
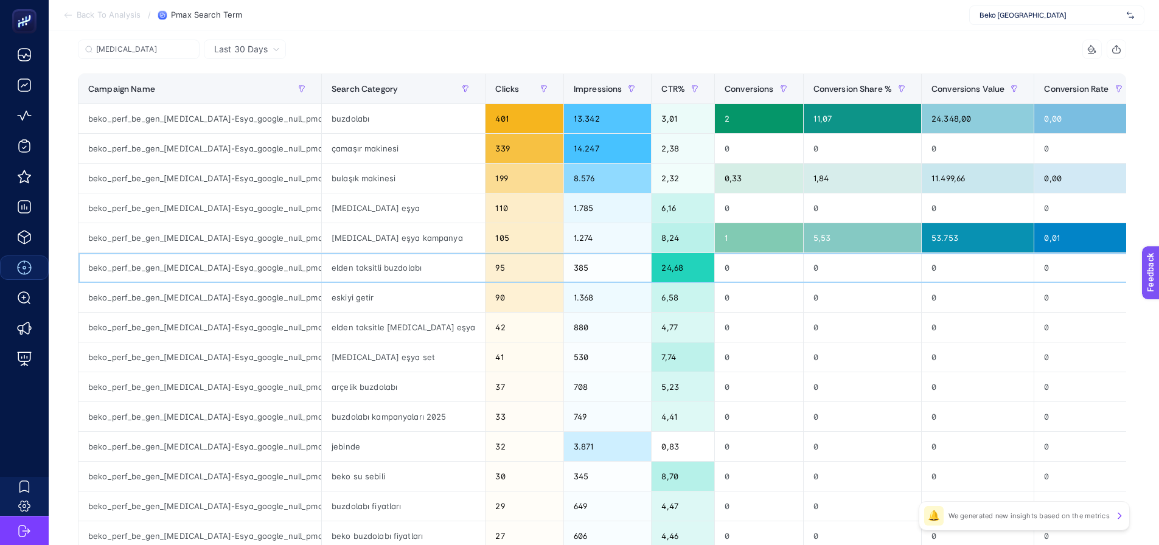
click at [363, 266] on div "elden taksitli buzdolabı" at bounding box center [403, 267] width 163 height 29
click at [363, 335] on div "elden taksitle beyaz eşya" at bounding box center [403, 327] width 163 height 29
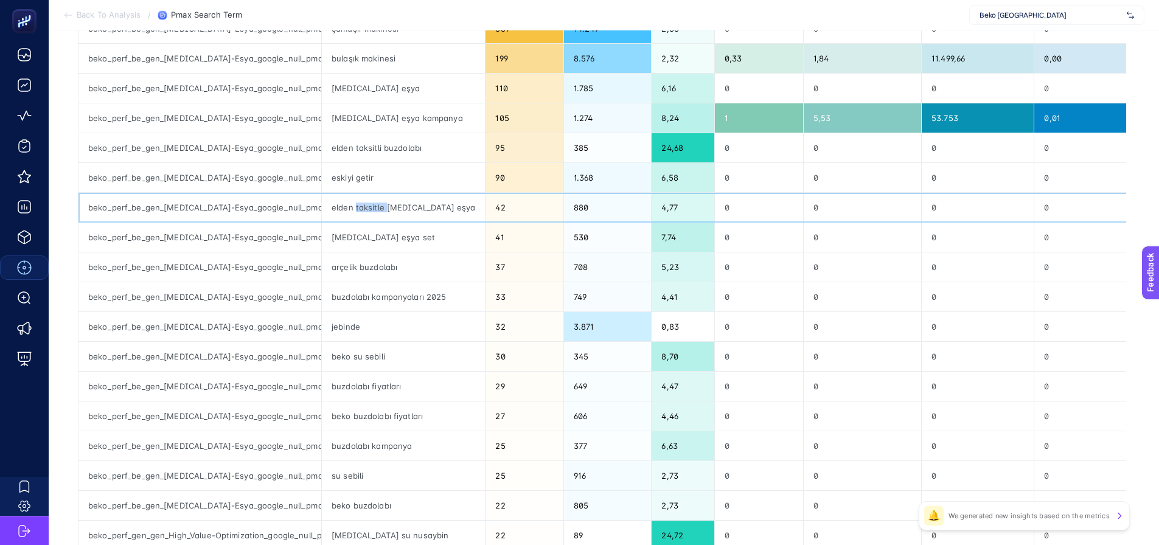
scroll to position [243, 0]
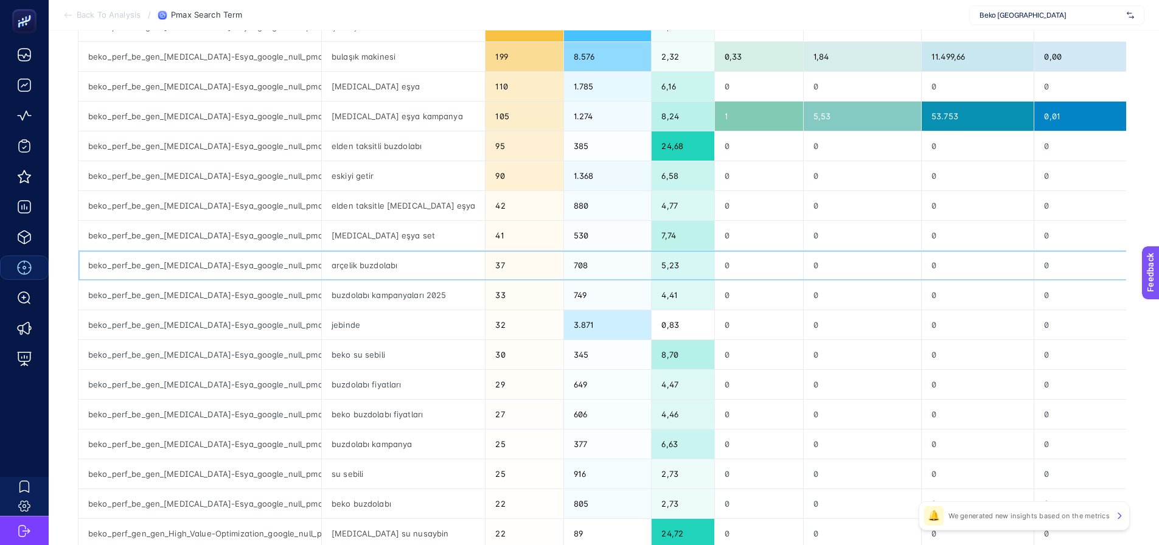
click at [352, 270] on div "arçelik buzdolabı" at bounding box center [403, 265] width 163 height 29
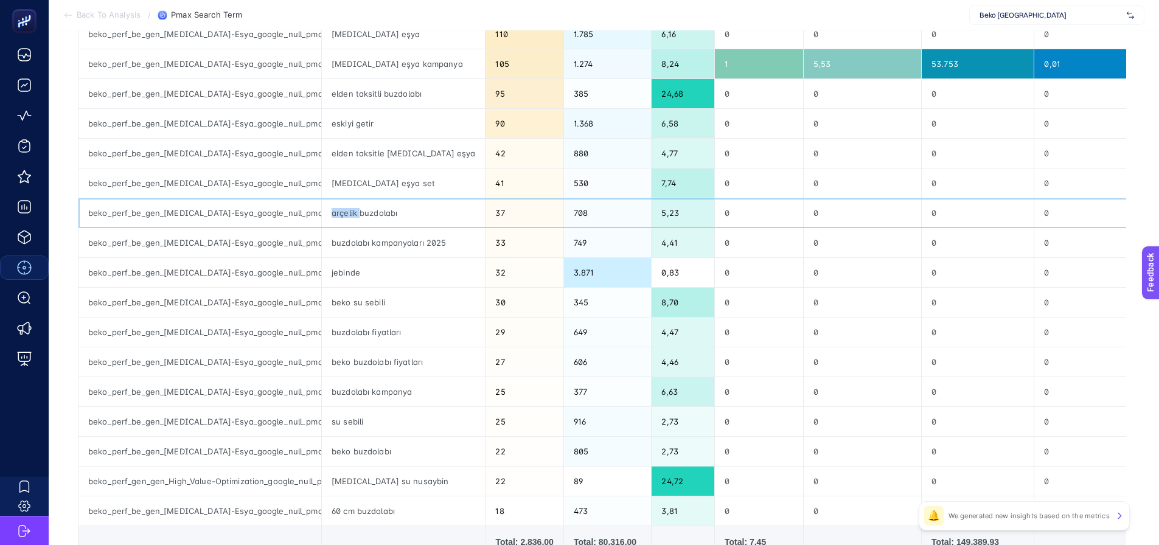
scroll to position [365, 0]
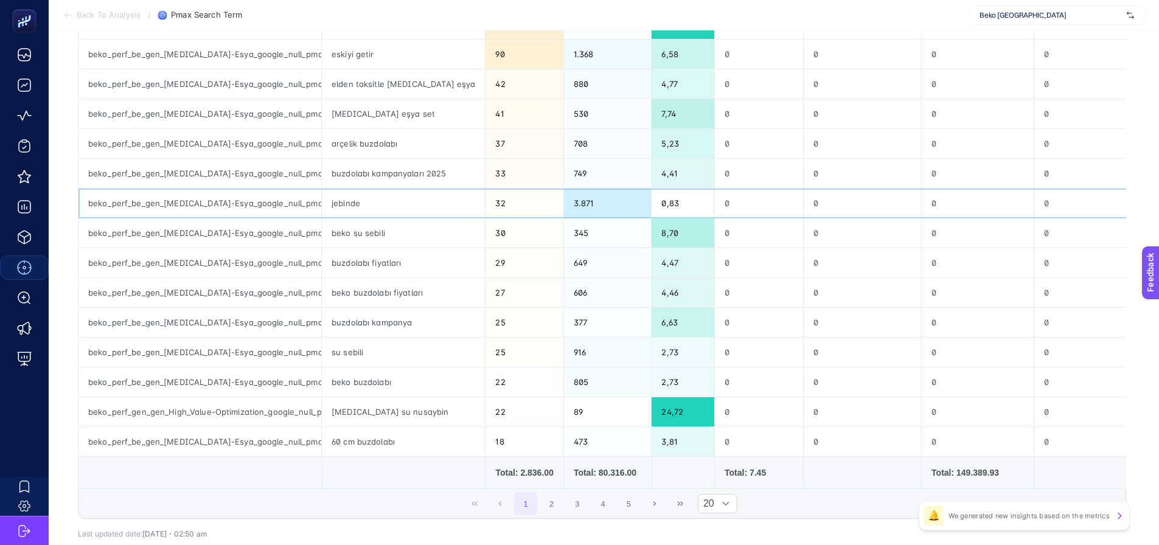
click at [335, 204] on div "jebinde" at bounding box center [403, 203] width 163 height 29
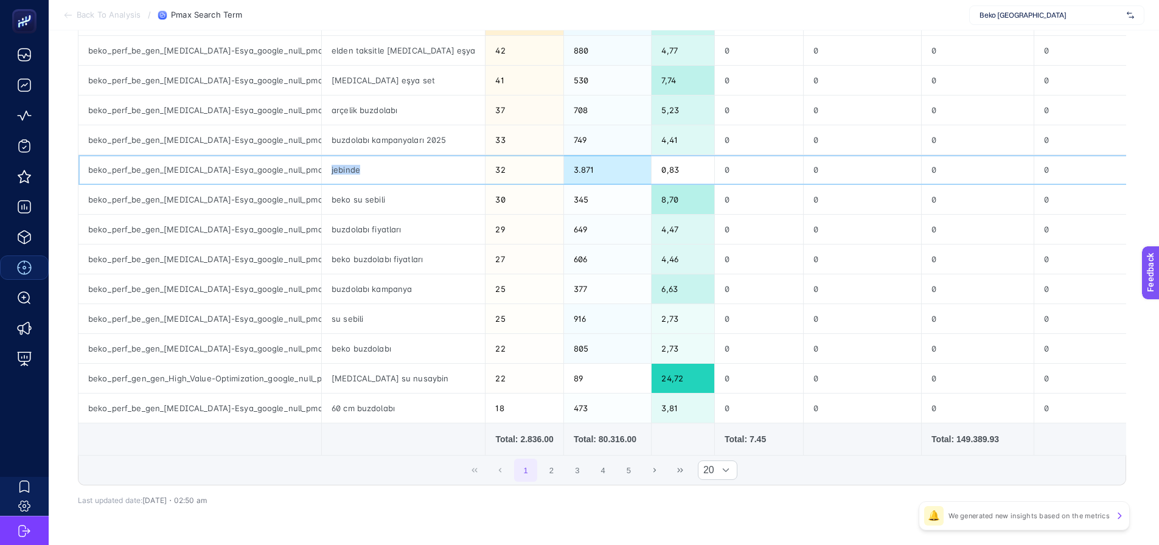
scroll to position [426, 0]
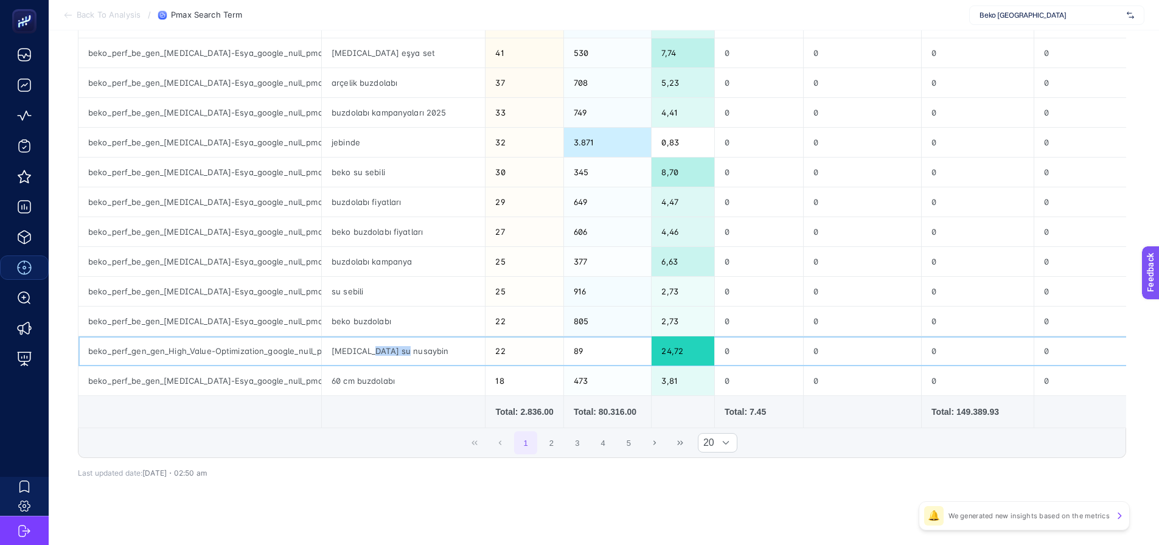
drag, startPoint x: 370, startPoint y: 352, endPoint x: 425, endPoint y: 355, distance: 54.9
click at [422, 355] on div "beyaz su nusaybin" at bounding box center [403, 350] width 163 height 29
click at [558, 443] on button "2" at bounding box center [551, 442] width 23 height 23
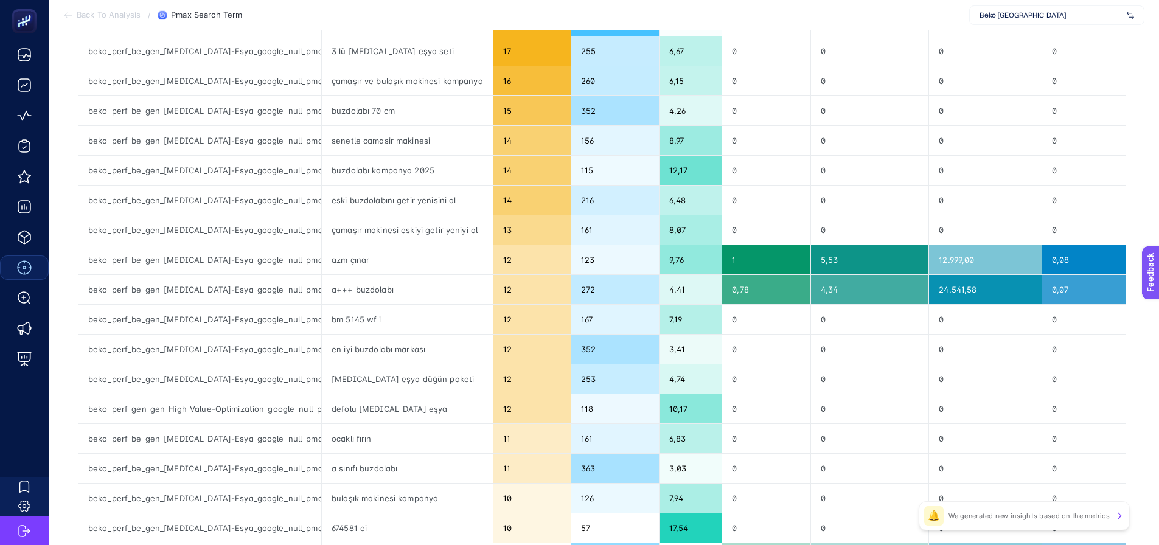
scroll to position [243, 0]
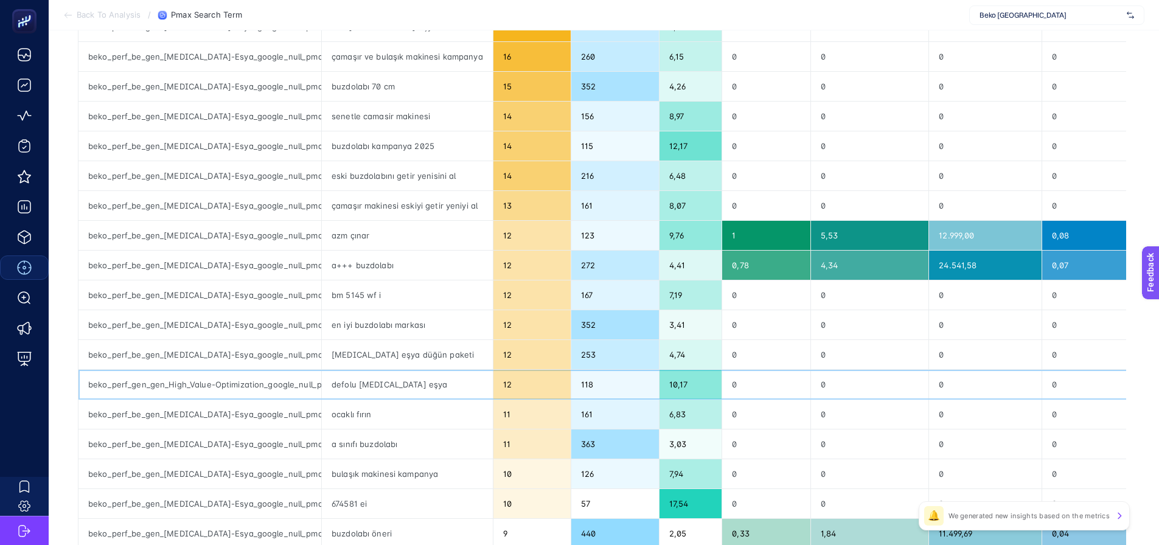
click at [345, 387] on div "defolu beyaz eşya" at bounding box center [407, 384] width 171 height 29
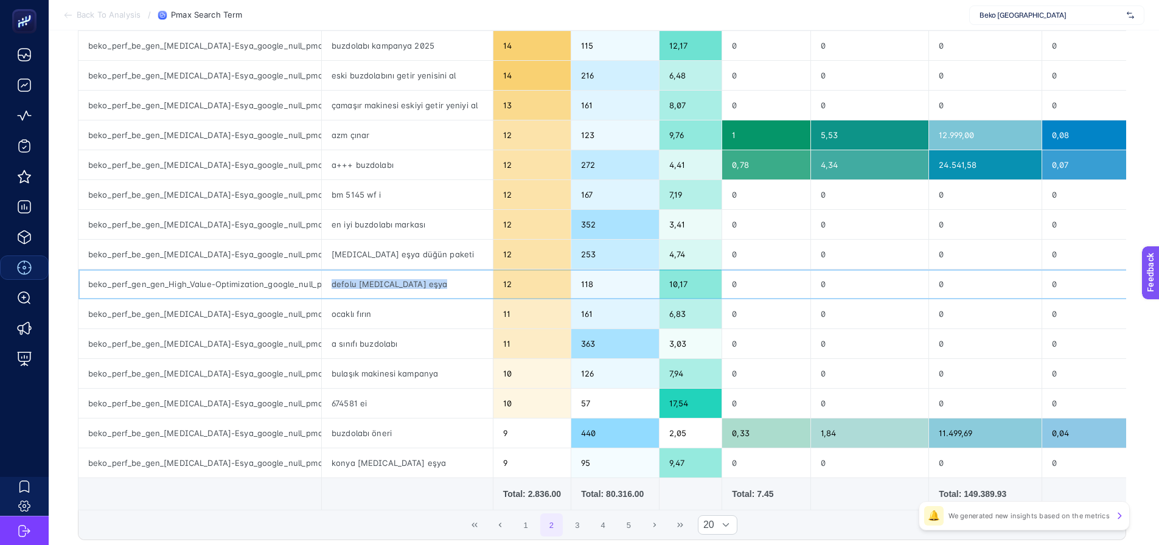
scroll to position [365, 0]
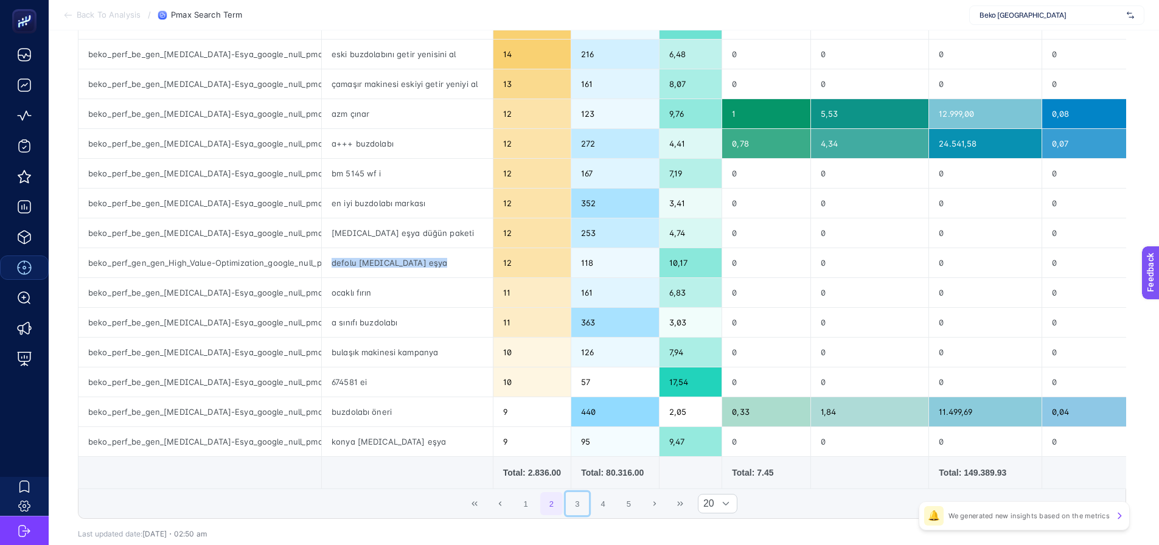
click at [575, 510] on button "3" at bounding box center [577, 503] width 23 height 23
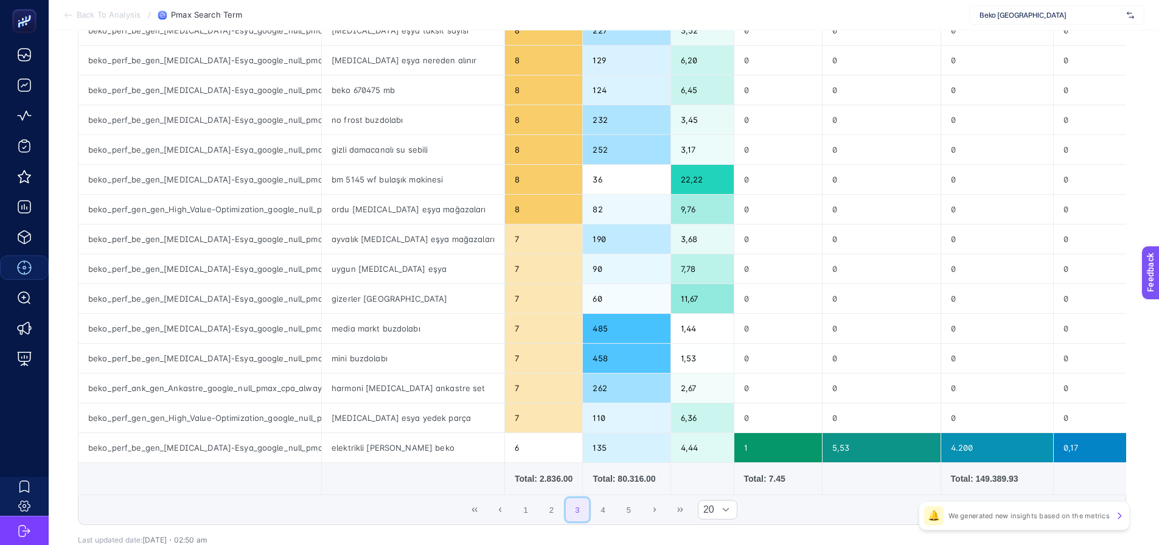
scroll to position [426, 0]
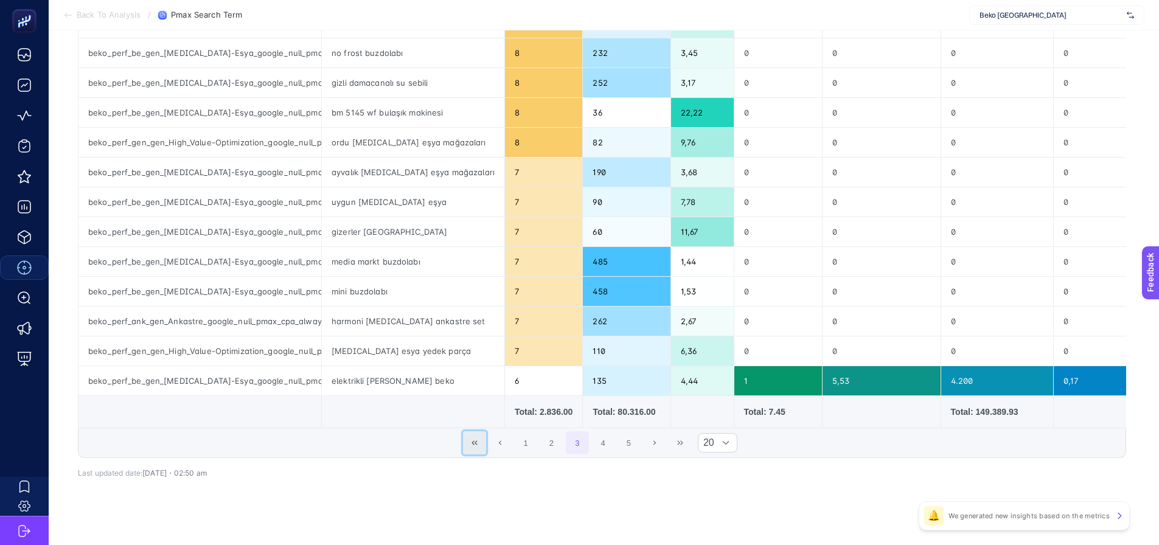
click at [477, 445] on icon "First Page" at bounding box center [473, 442] width 5 height 4
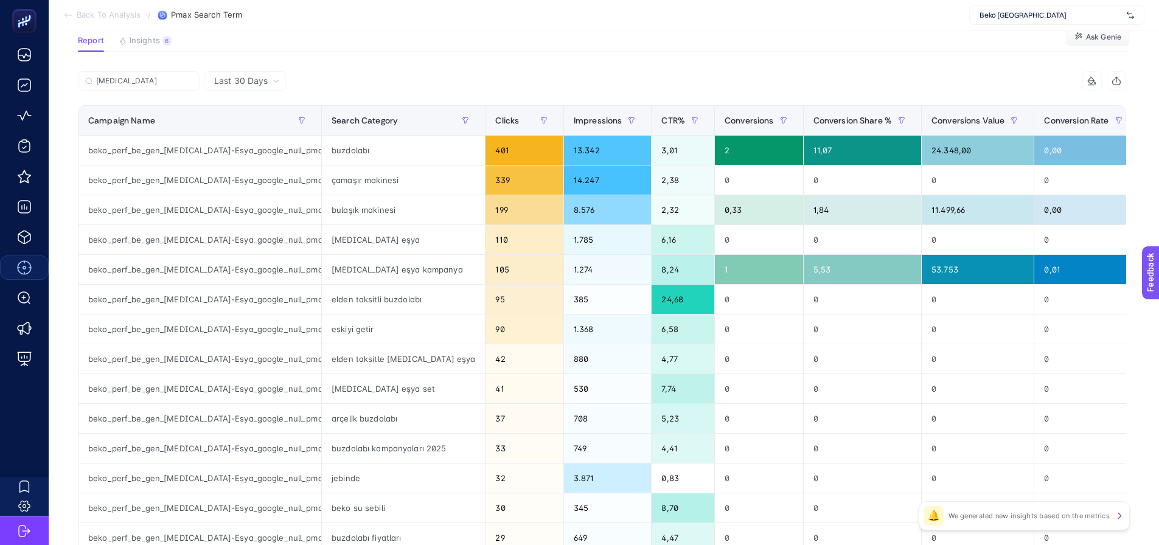
scroll to position [61, 0]
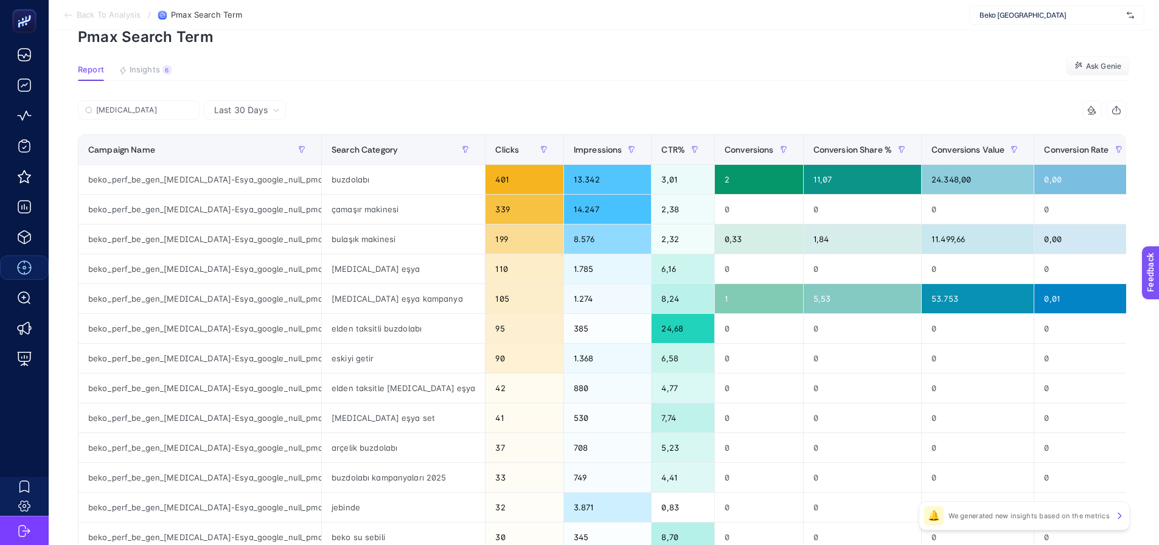
click at [438, 109] on div "beyaz" at bounding box center [340, 113] width 524 height 27
click at [424, 41] on p "Pmax Search Term" at bounding box center [604, 37] width 1052 height 18
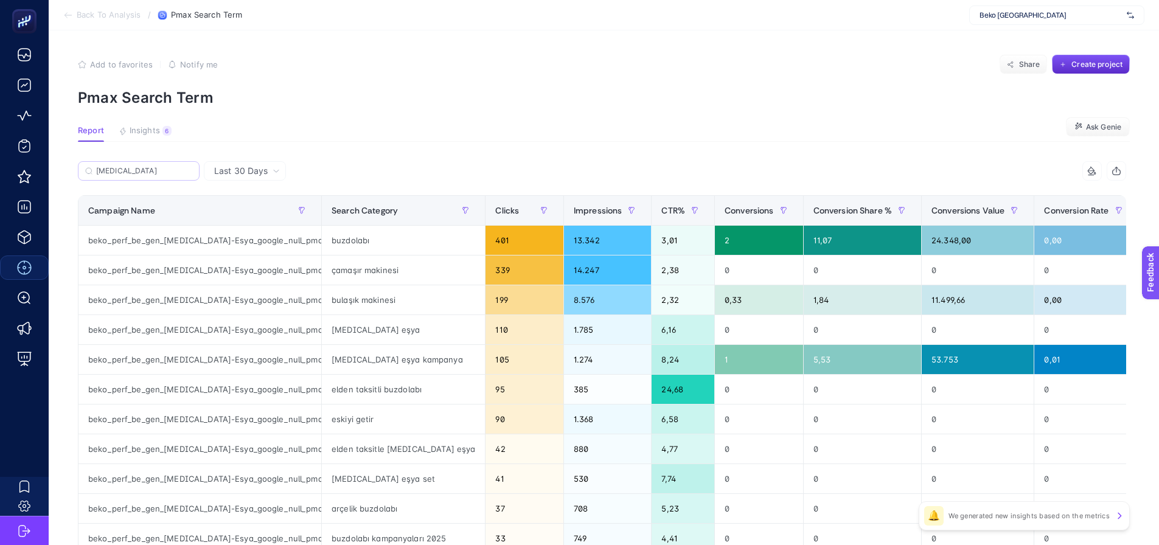
click at [122, 179] on label "beyaz" at bounding box center [139, 170] width 122 height 19
click at [0, 0] on input "ısi" at bounding box center [0, 0] width 0 height 0
click at [122, 179] on label "beyaz" at bounding box center [139, 170] width 122 height 19
click at [0, 0] on input "ısi" at bounding box center [0, 0] width 0 height 0
click at [124, 172] on input "beyaz" at bounding box center [144, 171] width 96 height 9
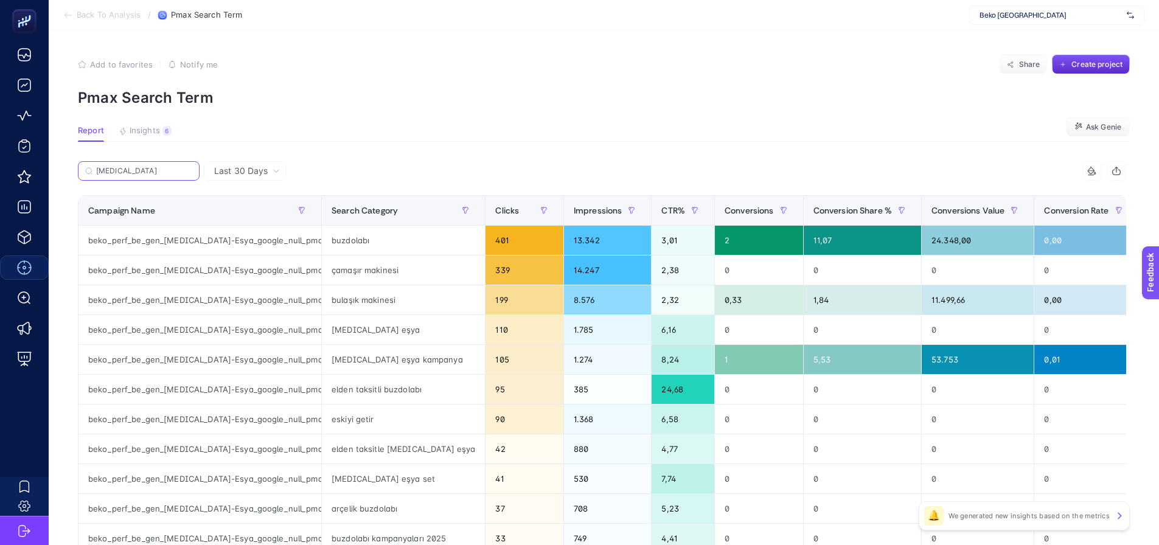
click at [124, 172] on input "beyaz" at bounding box center [144, 171] width 96 height 9
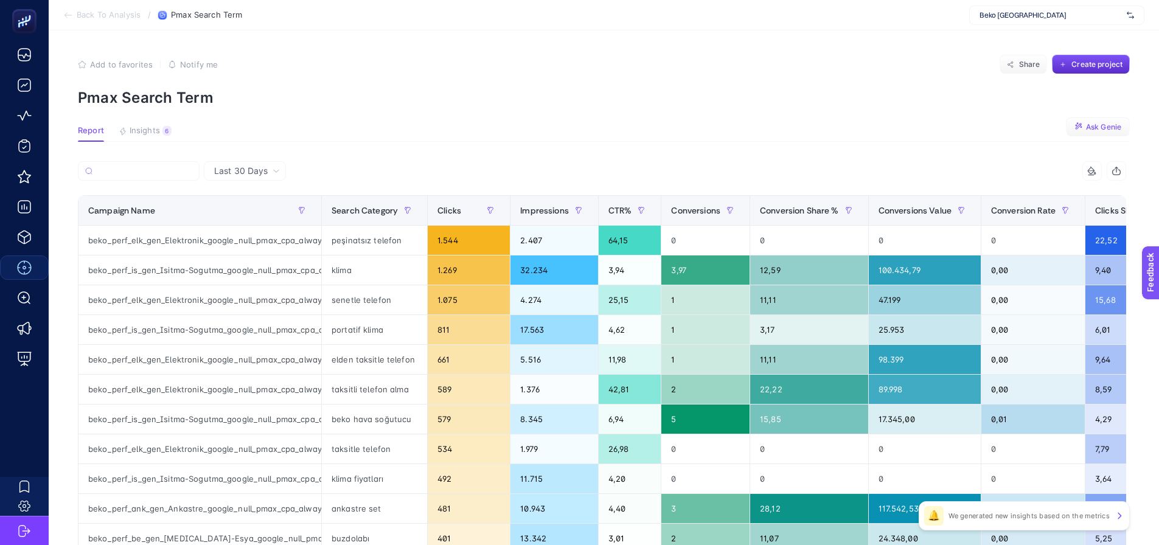
click at [1091, 123] on span "Ask Genie" at bounding box center [1103, 127] width 35 height 10
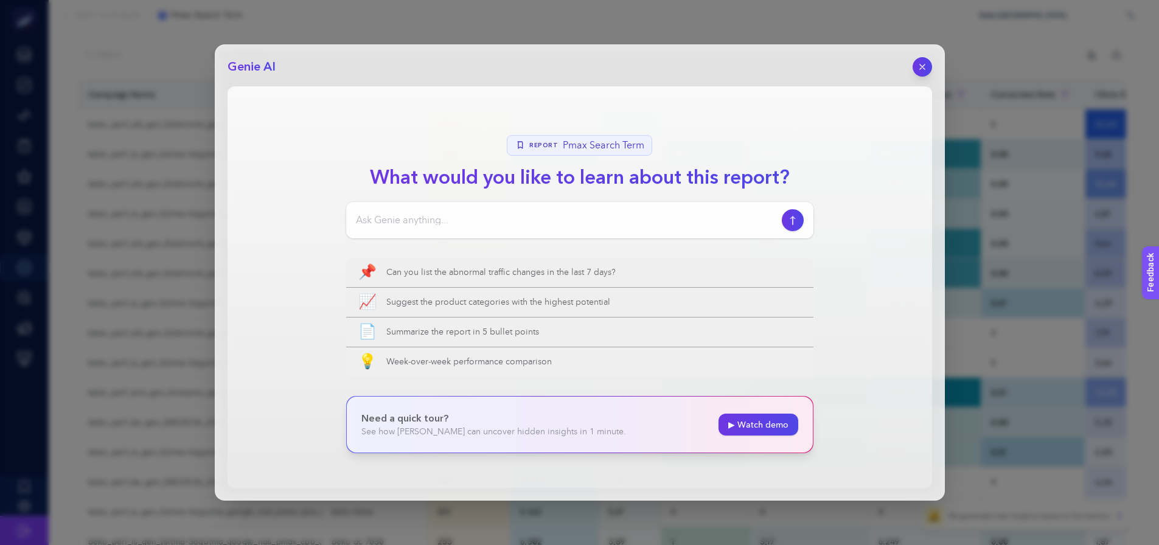
scroll to position [122, 0]
click at [504, 225] on input at bounding box center [566, 220] width 421 height 15
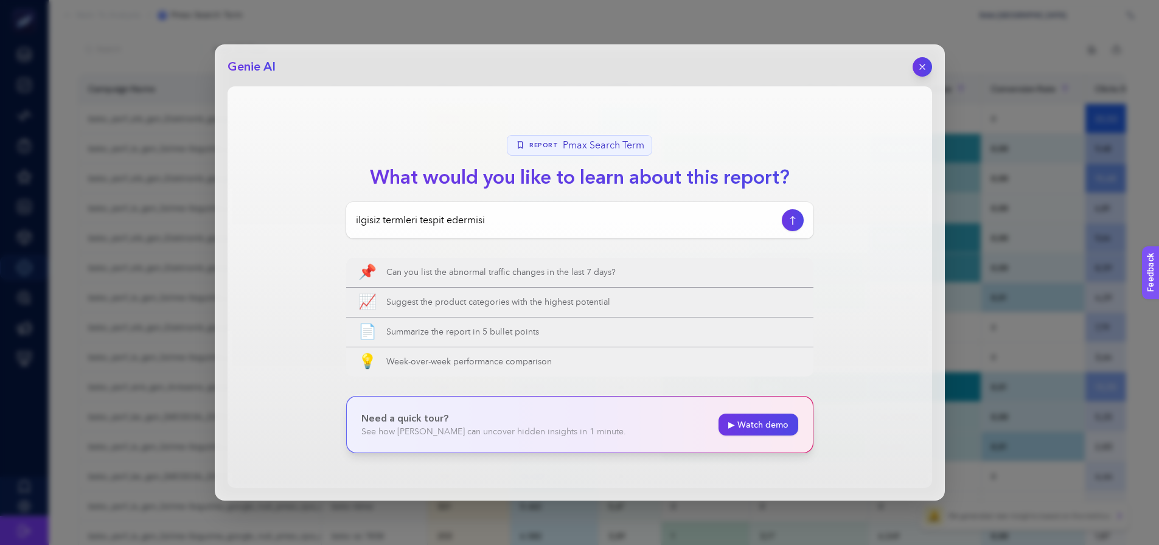
type input "ilgisiz termleri tespit edermisin"
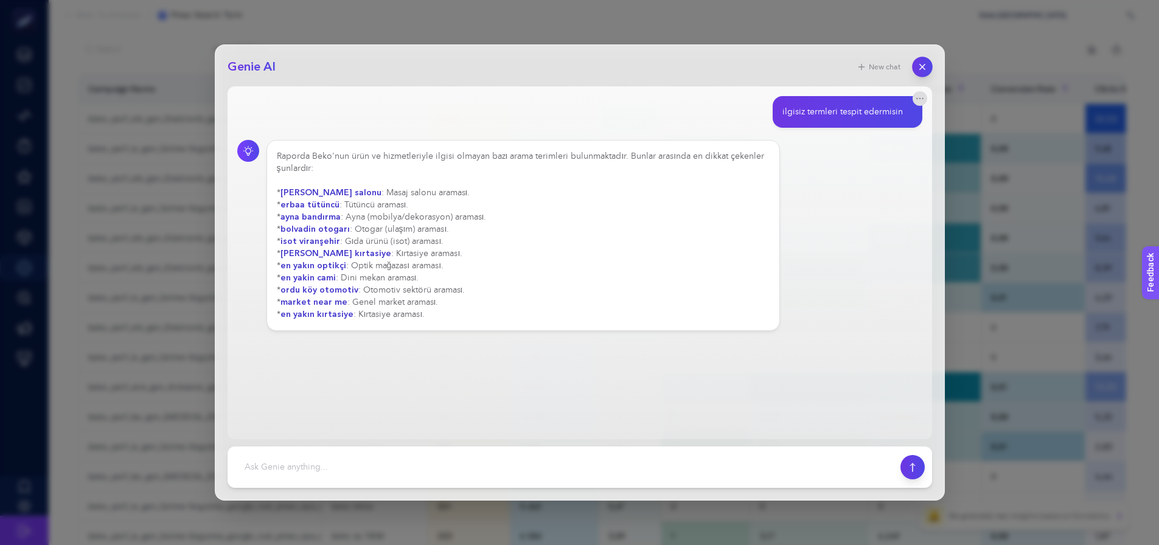
click at [922, 70] on icon "button" at bounding box center [922, 67] width 10 height 10
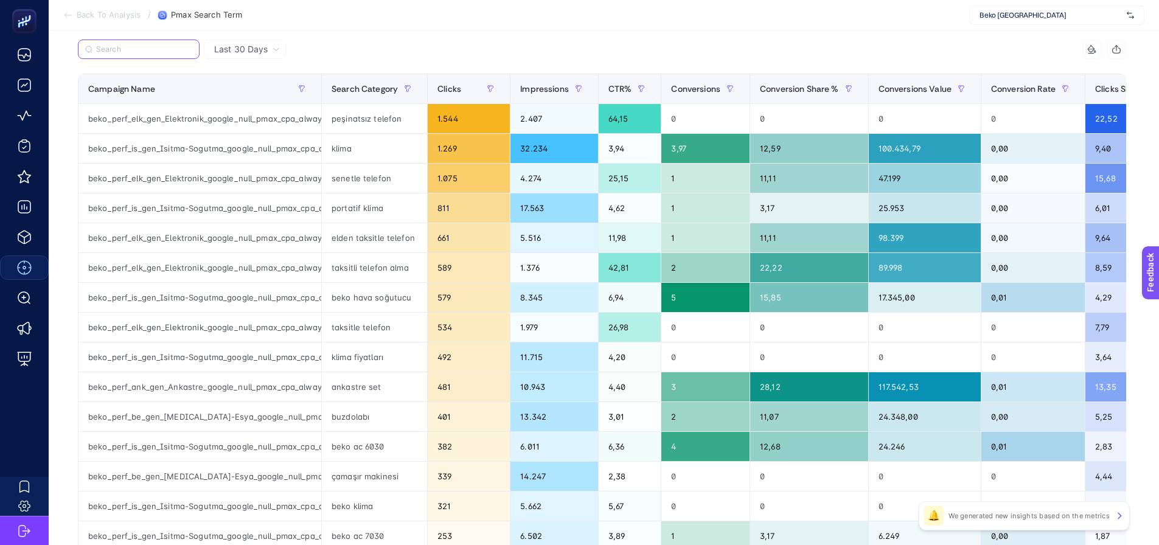
click at [178, 48] on input "Search" at bounding box center [144, 49] width 96 height 9
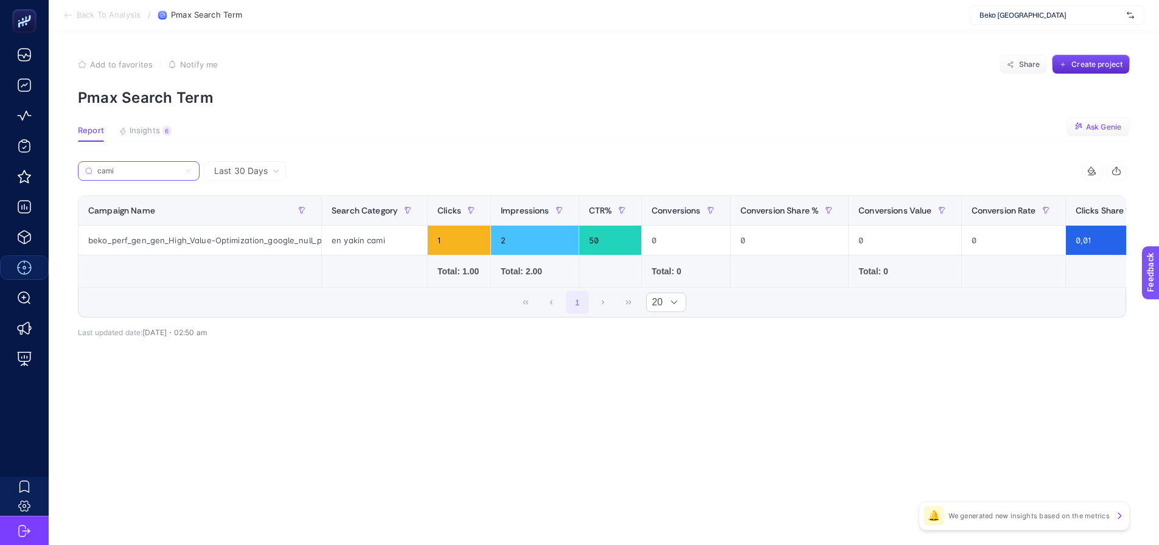
scroll to position [0, 0]
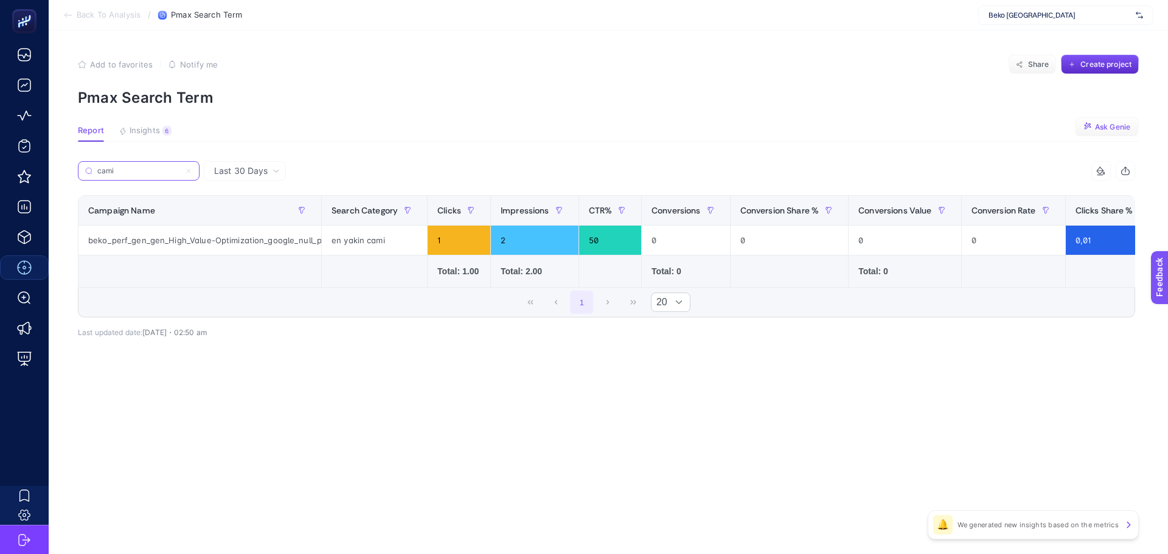
type input "cami"
drag, startPoint x: 188, startPoint y: 173, endPoint x: 175, endPoint y: 167, distance: 14.1
click at [188, 173] on icon at bounding box center [188, 170] width 7 height 7
click at [0, 0] on input "ısi" at bounding box center [0, 0] width 0 height 0
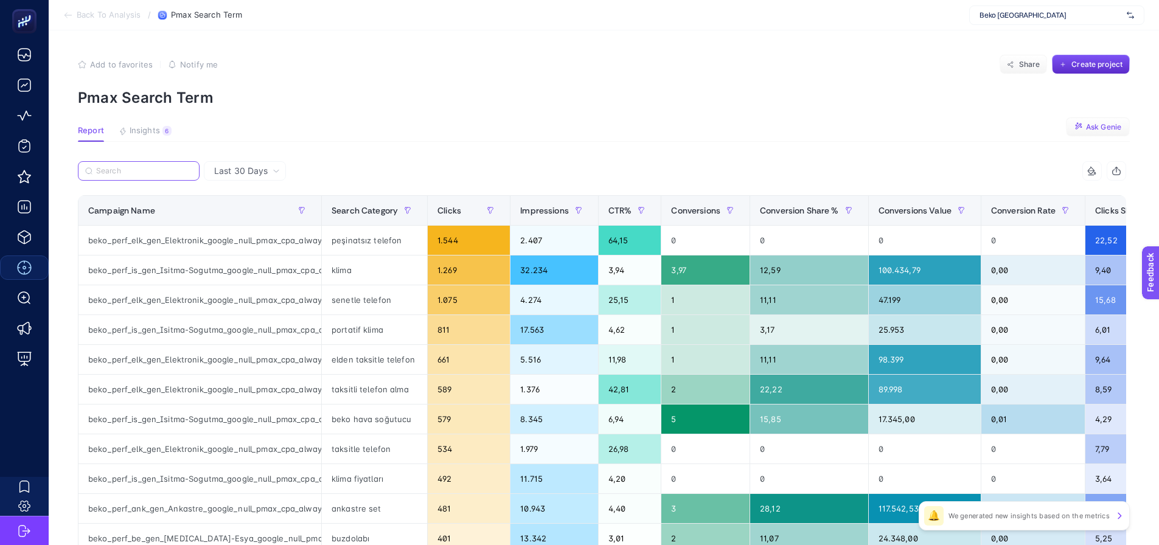
click at [168, 167] on input "Search" at bounding box center [144, 171] width 96 height 9
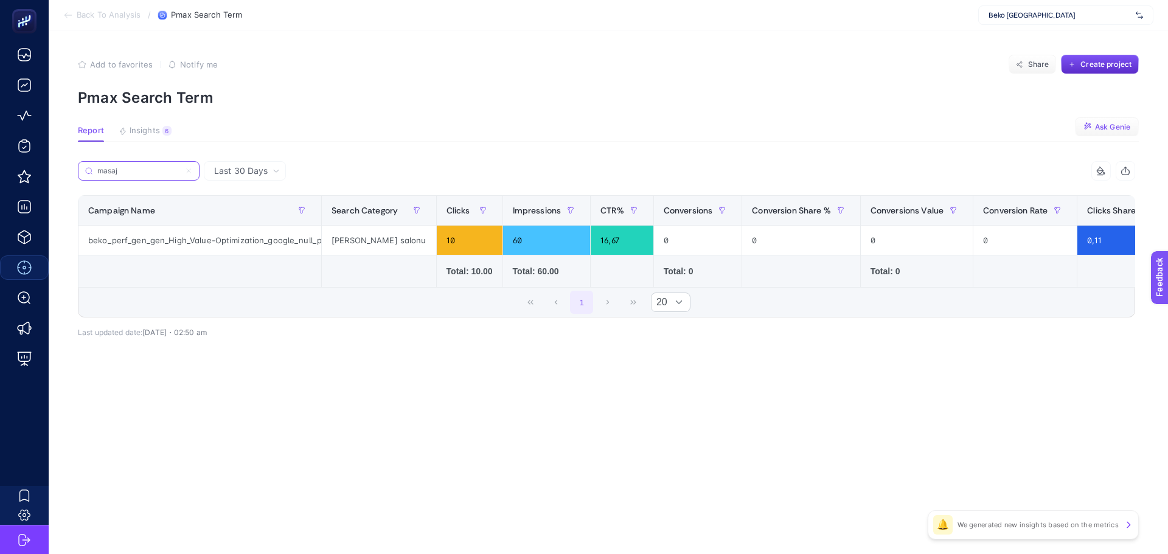
type input "masaj"
click at [187, 172] on icon at bounding box center [188, 170] width 7 height 7
click at [0, 0] on input "ısi" at bounding box center [0, 0] width 0 height 0
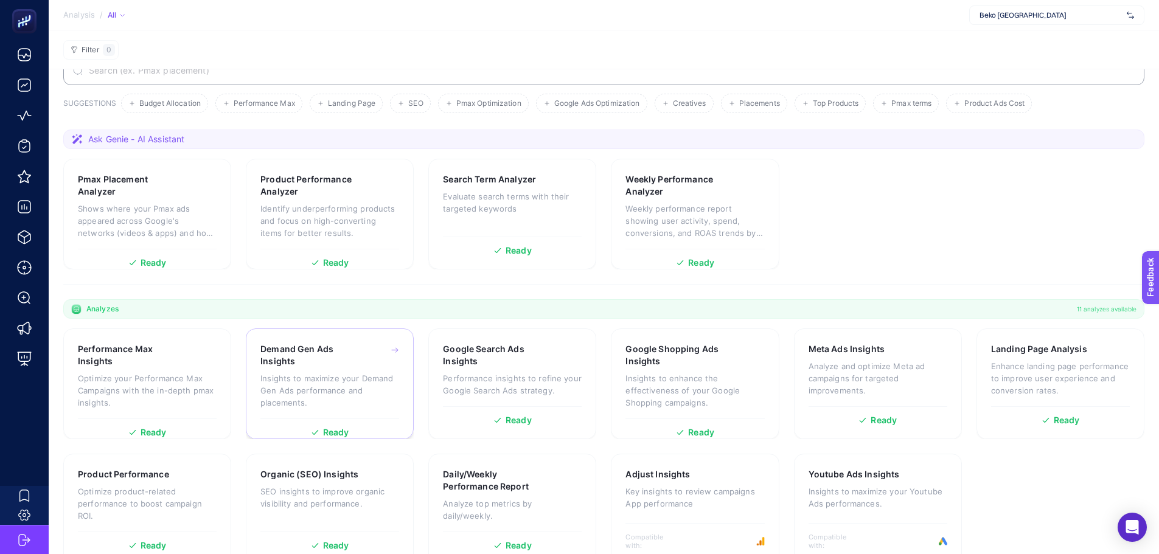
scroll to position [68, 0]
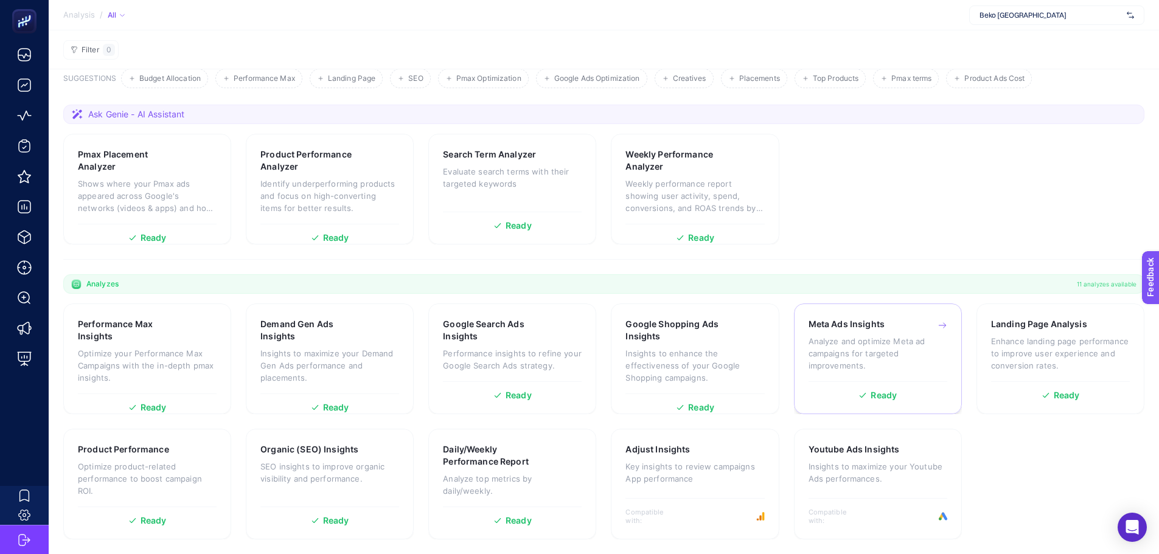
click at [827, 355] on p "Analyze and optimize Meta ad campaigns for targeted improvements." at bounding box center [877, 353] width 139 height 36
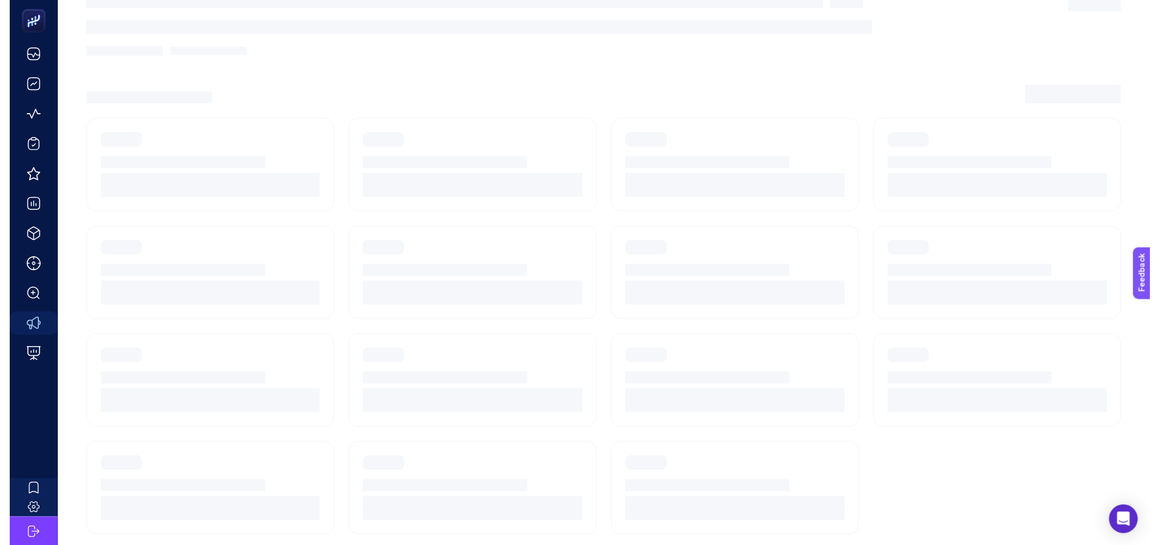
scroll to position [52, 0]
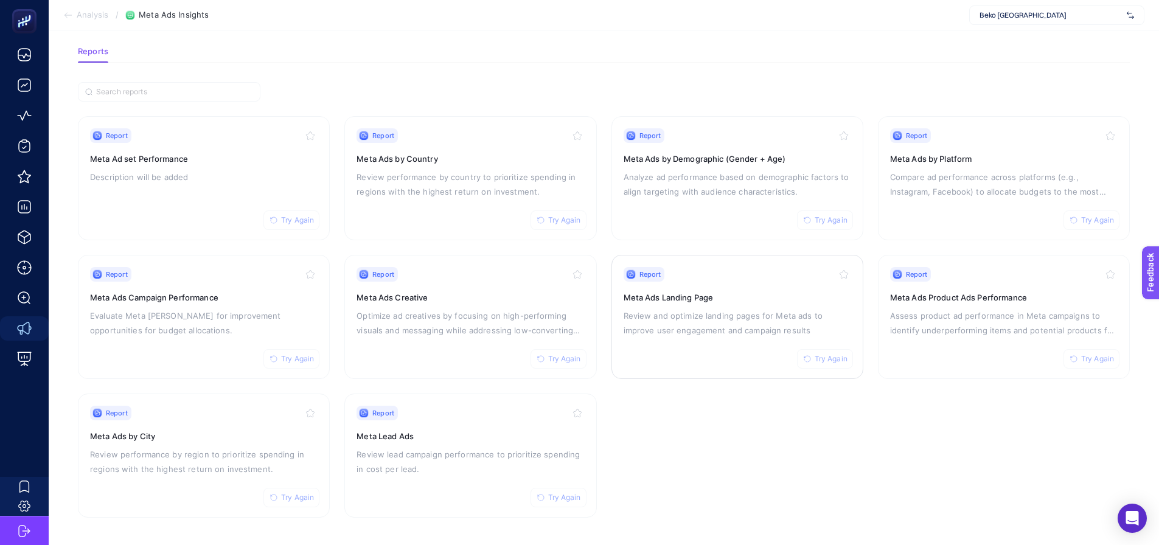
click at [660, 328] on p "Review and optimize landing pages for Meta ads to improve user engagement and c…" at bounding box center [736, 322] width 227 height 29
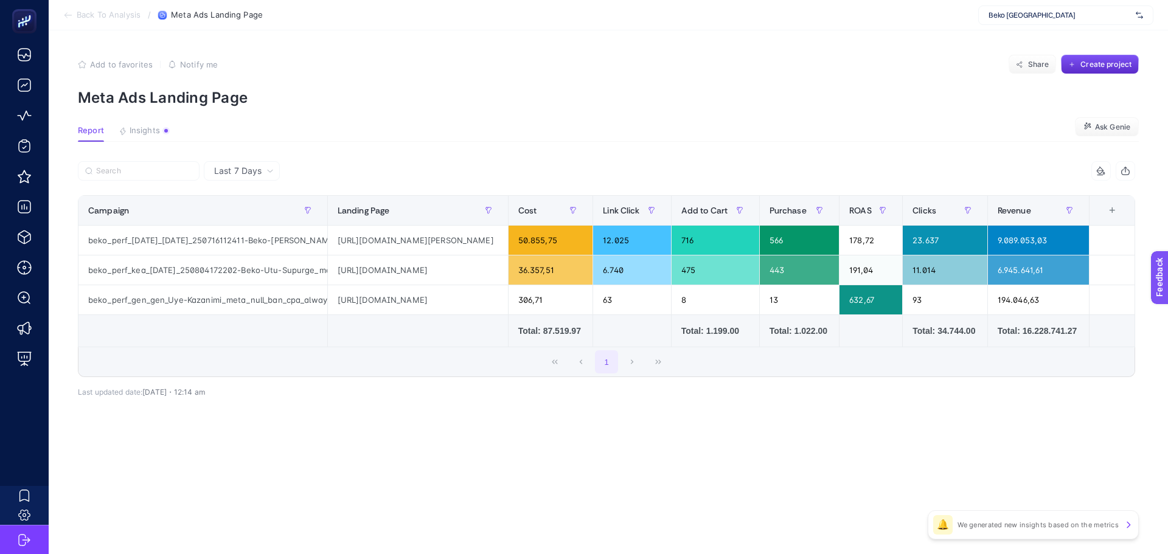
click at [235, 179] on div "Last 7 Days" at bounding box center [242, 170] width 76 height 19
click at [241, 220] on li "Last 30 Days" at bounding box center [241, 218] width 69 height 22
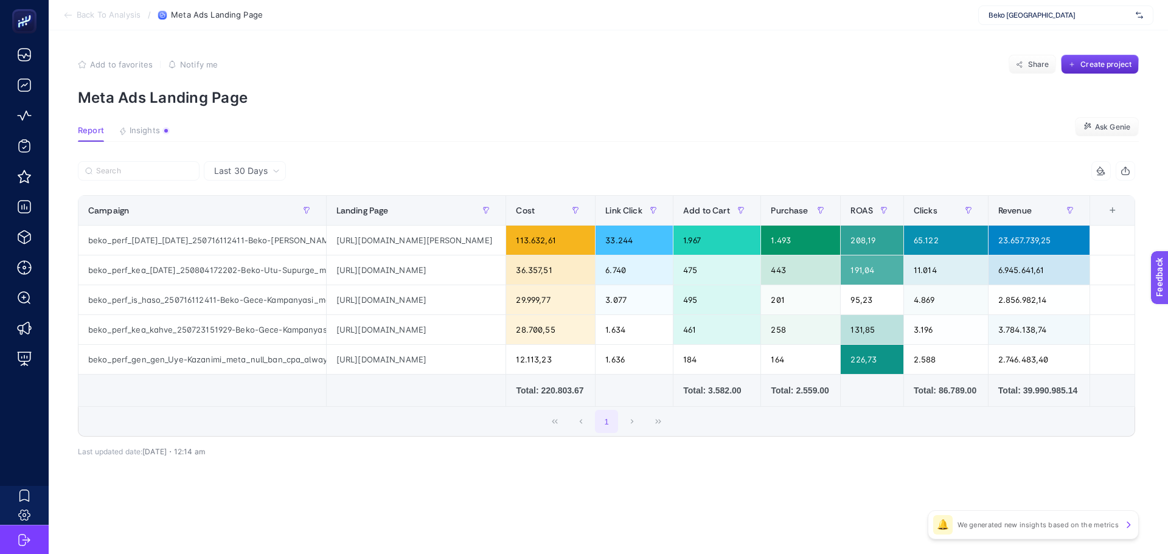
click at [506, 397] on td at bounding box center [550, 391] width 89 height 32
drag, startPoint x: 421, startPoint y: 240, endPoint x: 562, endPoint y: 252, distance: 141.6
click at [506, 252] on div "[URL][DOMAIN_NAME][PERSON_NAME]" at bounding box center [416, 240] width 179 height 29
click at [374, 243] on div "[URL][DOMAIN_NAME][PERSON_NAME]" at bounding box center [416, 240] width 179 height 29
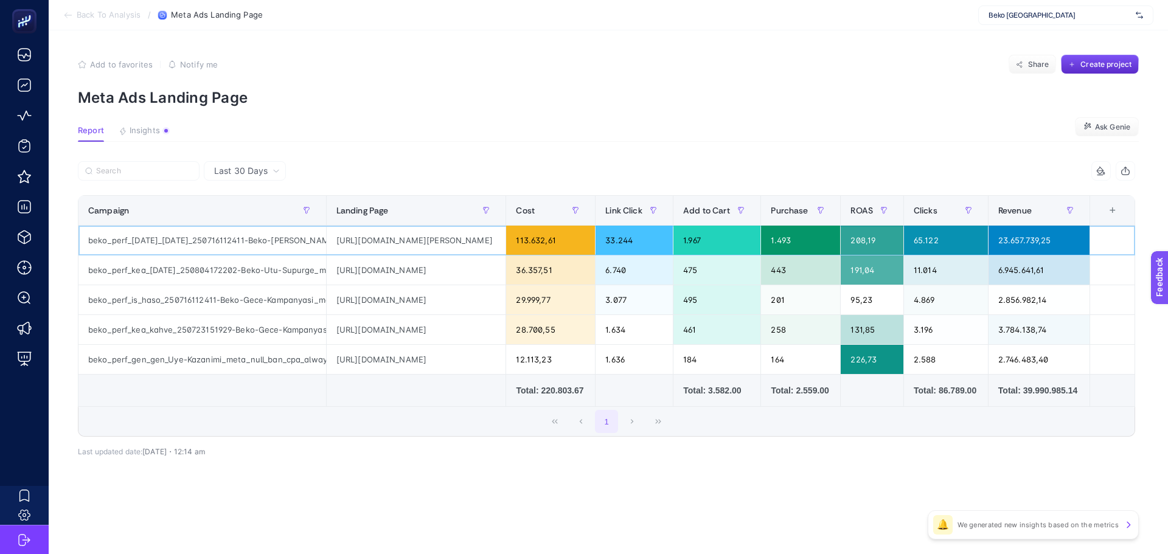
click at [374, 243] on div "[URL][DOMAIN_NAME][PERSON_NAME]" at bounding box center [416, 240] width 179 height 29
click at [700, 130] on section "Report Insights We generated new insights based on the metrics Ask Genie" at bounding box center [608, 134] width 1061 height 16
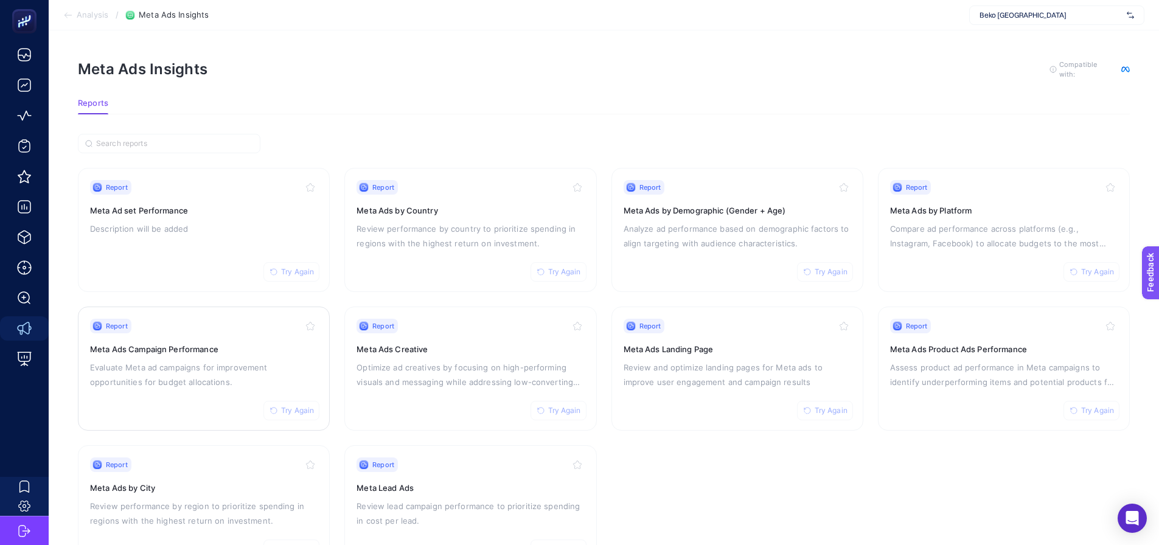
click at [242, 343] on h3 "Meta Ads Campaign Performance" at bounding box center [203, 349] width 227 height 12
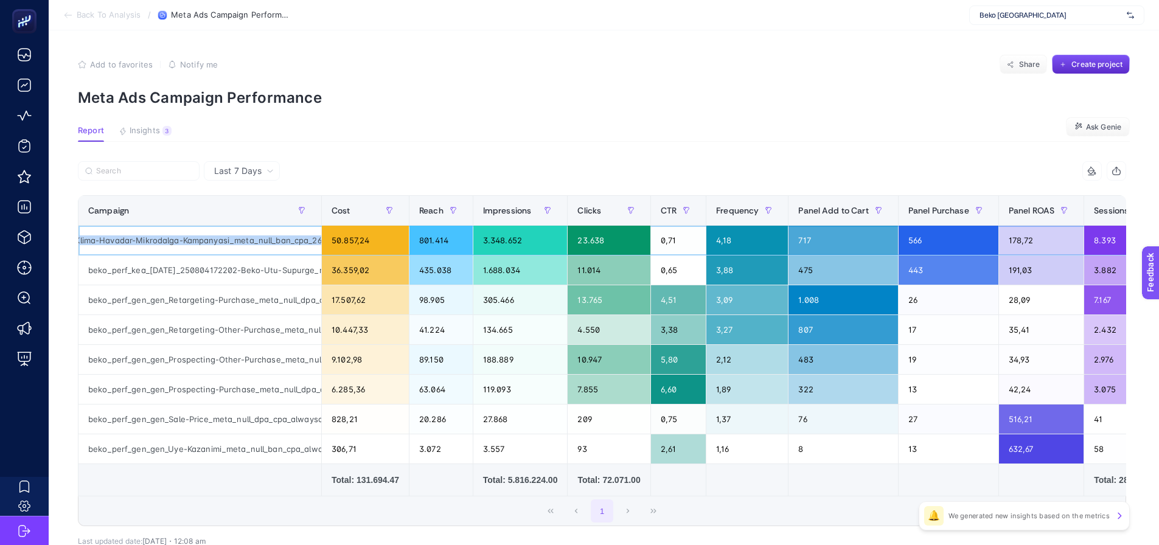
scroll to position [0, 270]
drag, startPoint x: 231, startPoint y: 238, endPoint x: 324, endPoint y: 235, distance: 93.1
click at [324, 285] on tr "beko_perf_[DATE]_[DATE]_250716112411-Beko-Klima-Havadar-Mikrodalga-Kampanyasi_m…" at bounding box center [841, 300] width 1527 height 30
click at [220, 243] on div "beko_perf_[DATE]_[DATE]_250716112411-Beko-Klima-Havadar-Mikrodalga-Kampanyasi_m…" at bounding box center [199, 240] width 243 height 29
click at [884, 112] on article "Add to favorites false Notify me Share Create project Meta Ads Campaign Perform…" at bounding box center [604, 326] width 1110 height 593
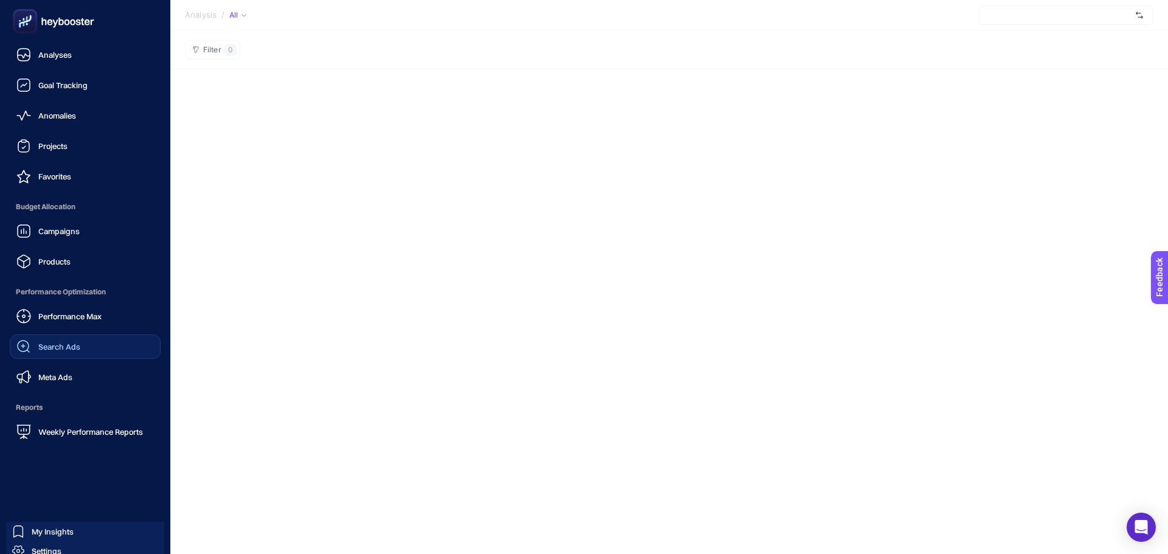
click at [50, 343] on span "Search Ads" at bounding box center [59, 347] width 42 height 10
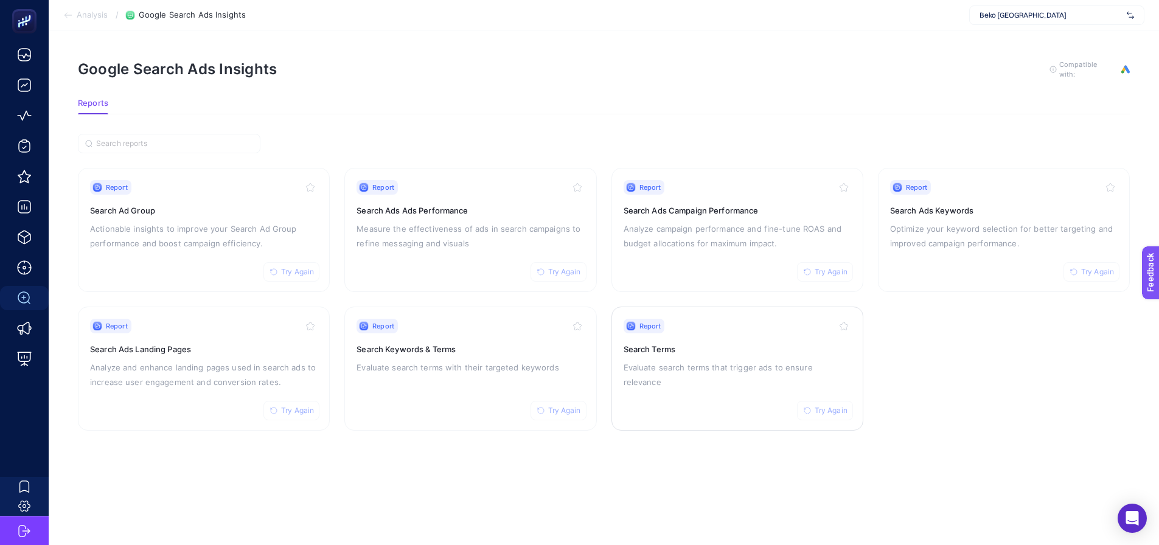
click at [764, 336] on div "Report Try Again Search Terms Evaluate search terms that trigger ads to ensure …" at bounding box center [736, 369] width 227 height 100
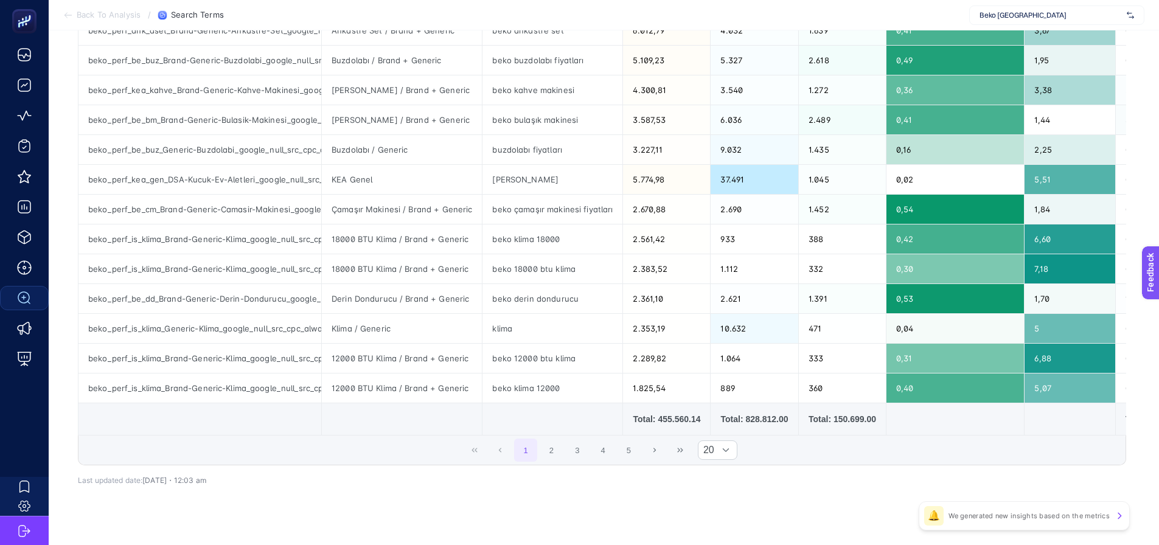
scroll to position [441, 0]
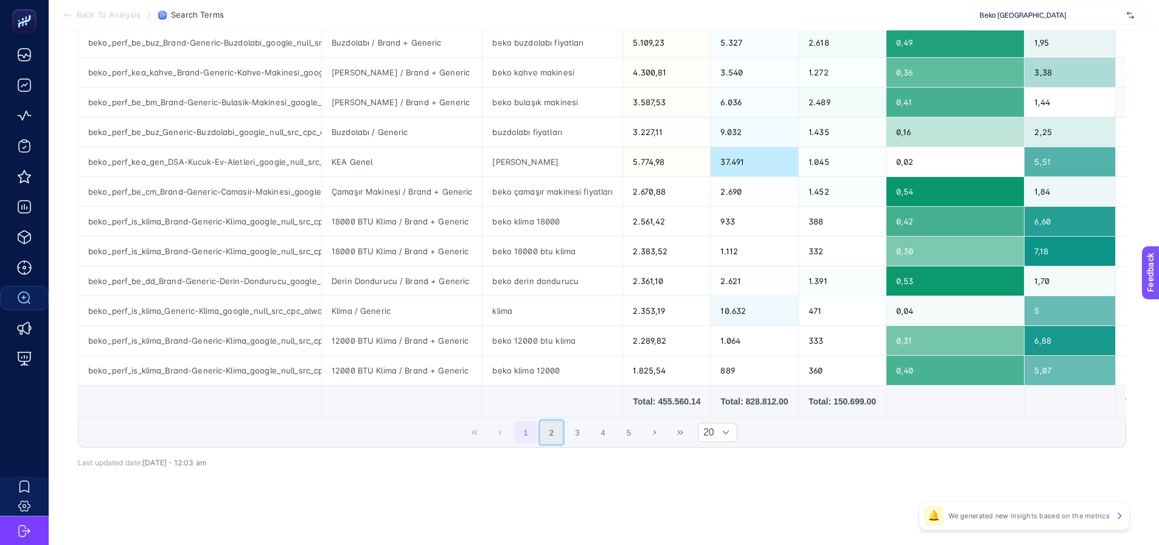
click at [563, 440] on button "2" at bounding box center [551, 432] width 23 height 23
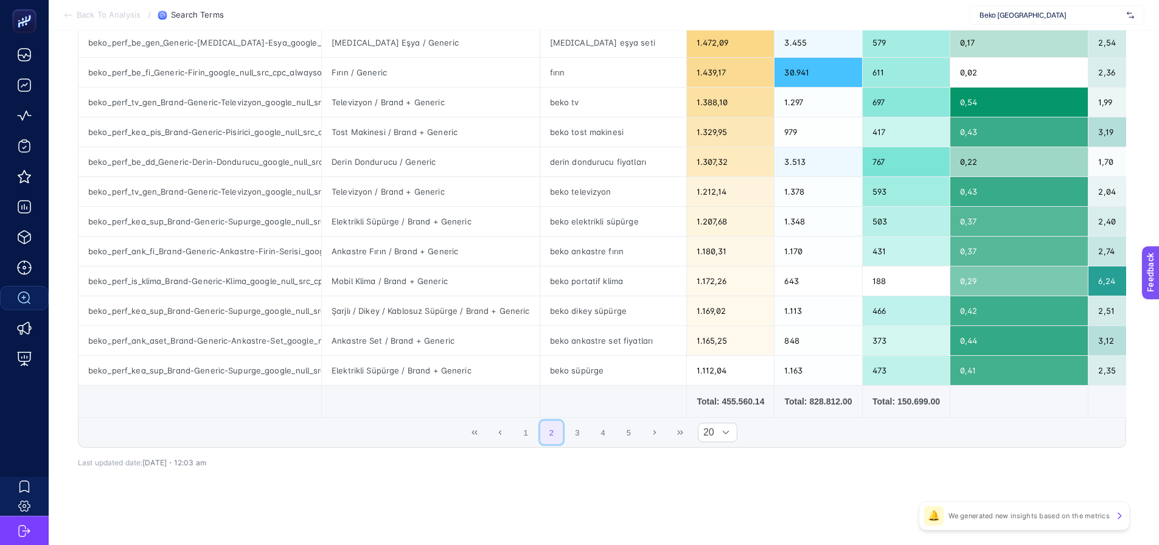
click at [561, 436] on button "2" at bounding box center [551, 432] width 23 height 23
click at [581, 429] on button "3" at bounding box center [577, 432] width 23 height 23
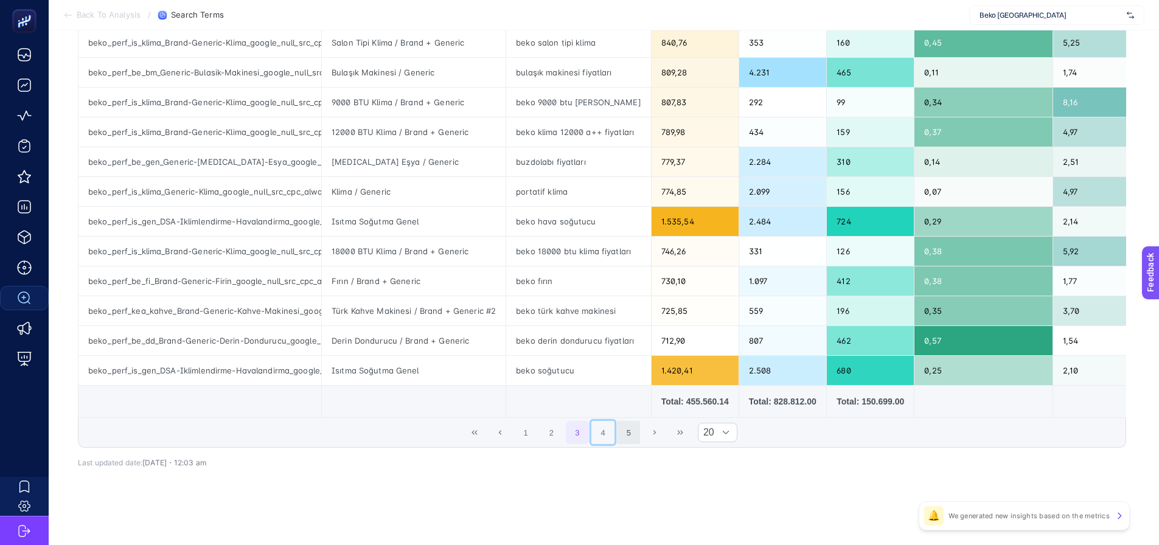
click at [604, 429] on button "4" at bounding box center [602, 432] width 23 height 23
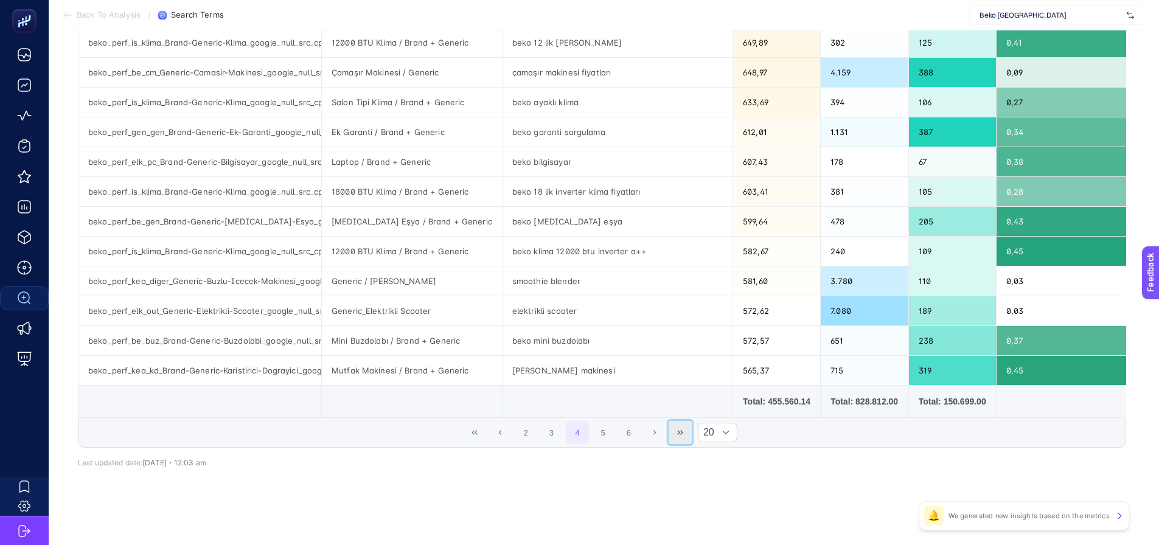
click at [688, 431] on button "Last Page" at bounding box center [679, 432] width 23 height 23
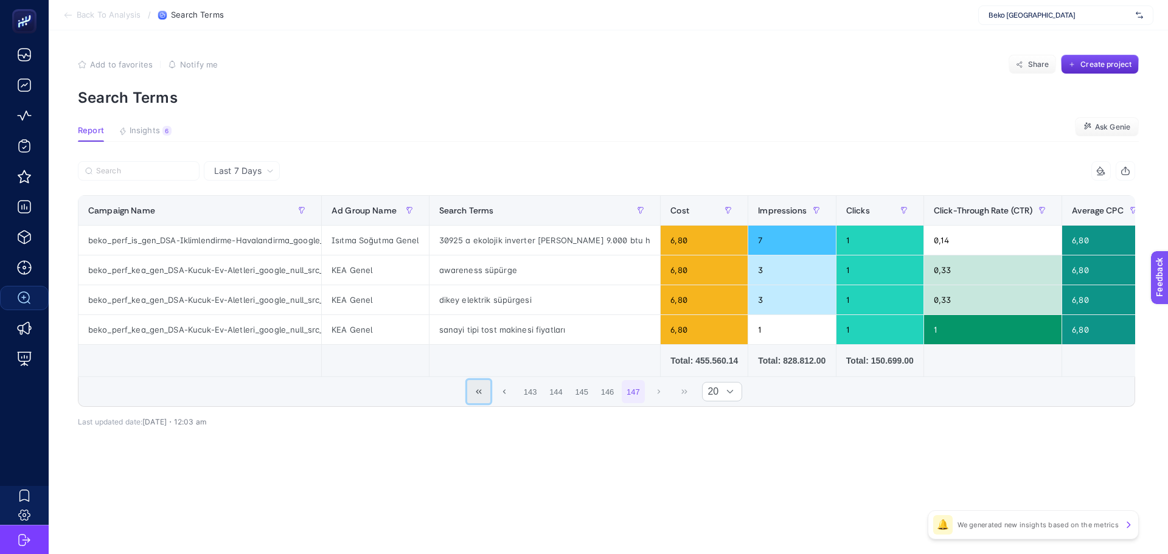
click at [476, 395] on icon "First Page" at bounding box center [478, 391] width 7 height 7
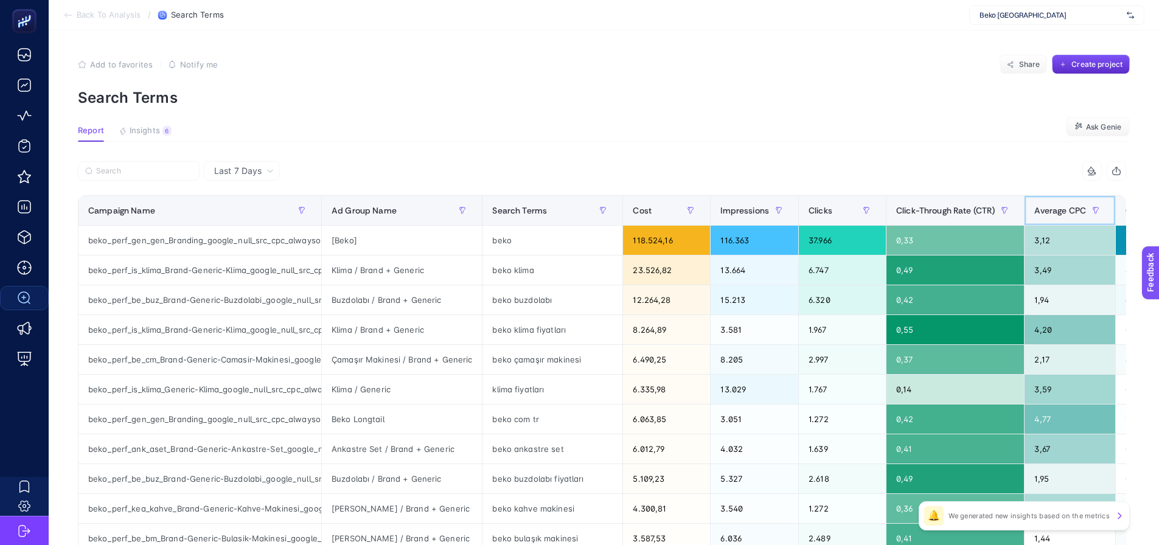
click at [1042, 209] on span "Average CPC" at bounding box center [1060, 211] width 52 height 10
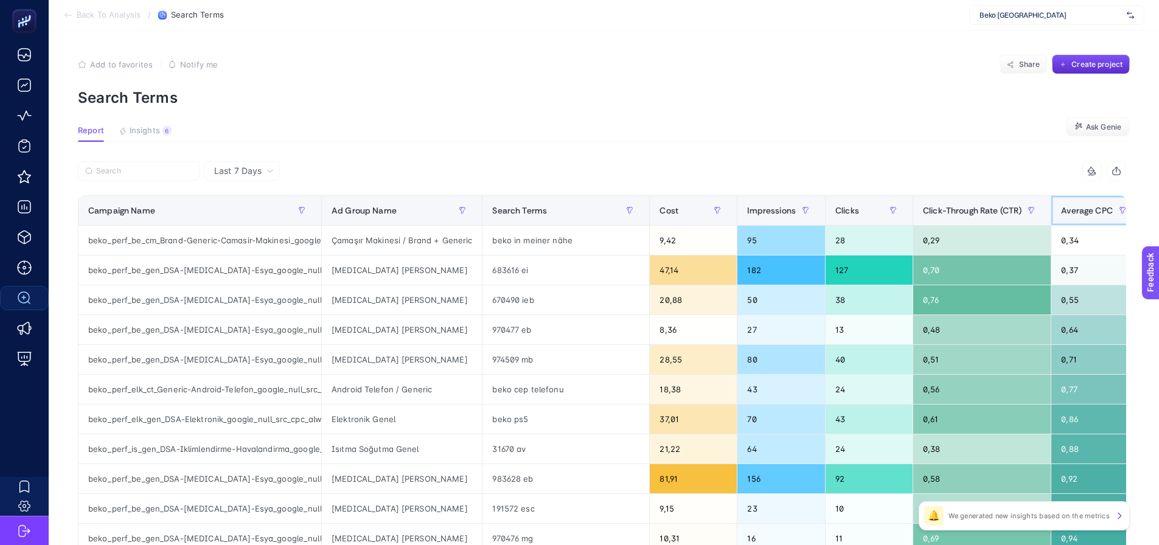
click at [1072, 213] on span "Average CPC" at bounding box center [1087, 211] width 52 height 10
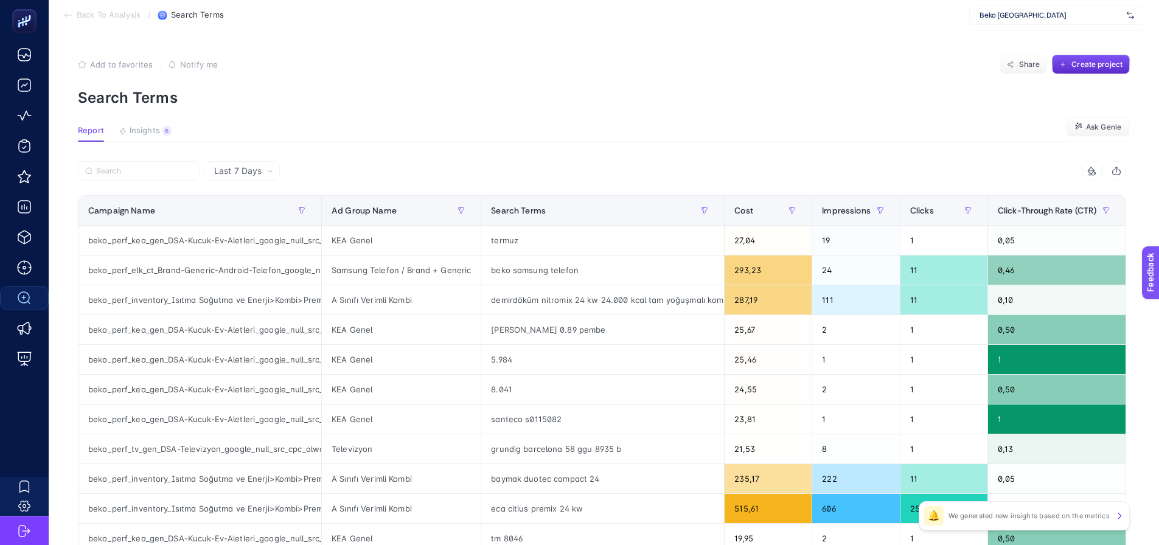
scroll to position [0, 5]
drag, startPoint x: 854, startPoint y: 113, endPoint x: 876, endPoint y: 118, distance: 22.4
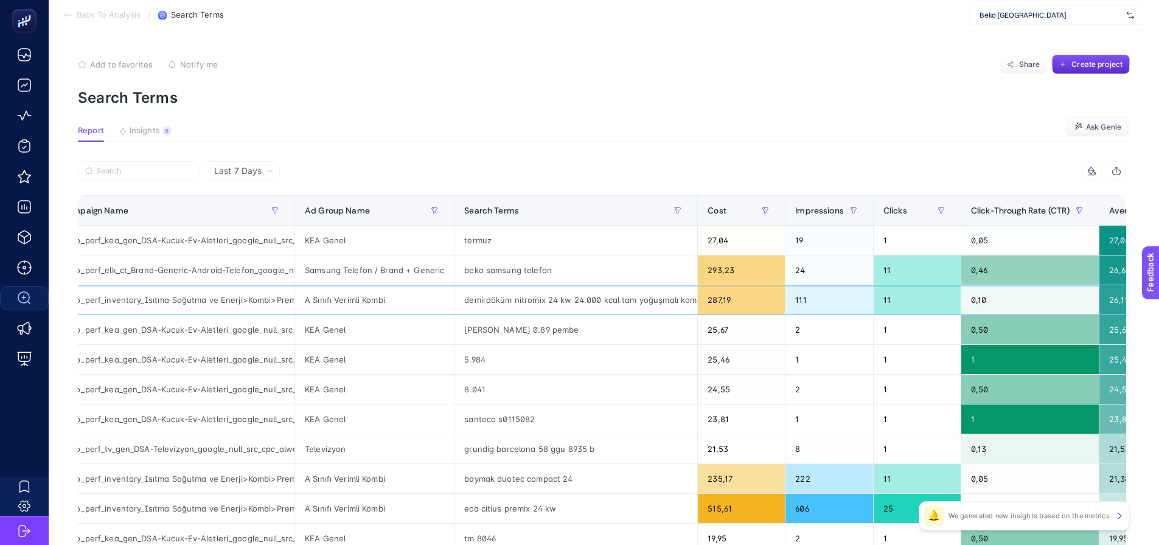
scroll to position [0, 44]
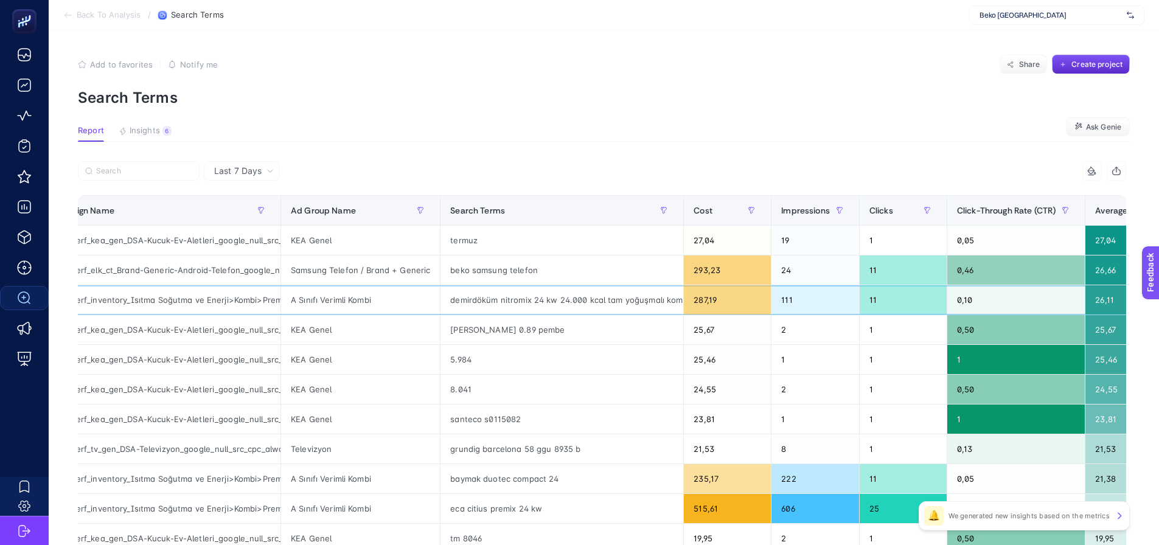
drag, startPoint x: 847, startPoint y: 307, endPoint x: 874, endPoint y: 307, distance: 27.4
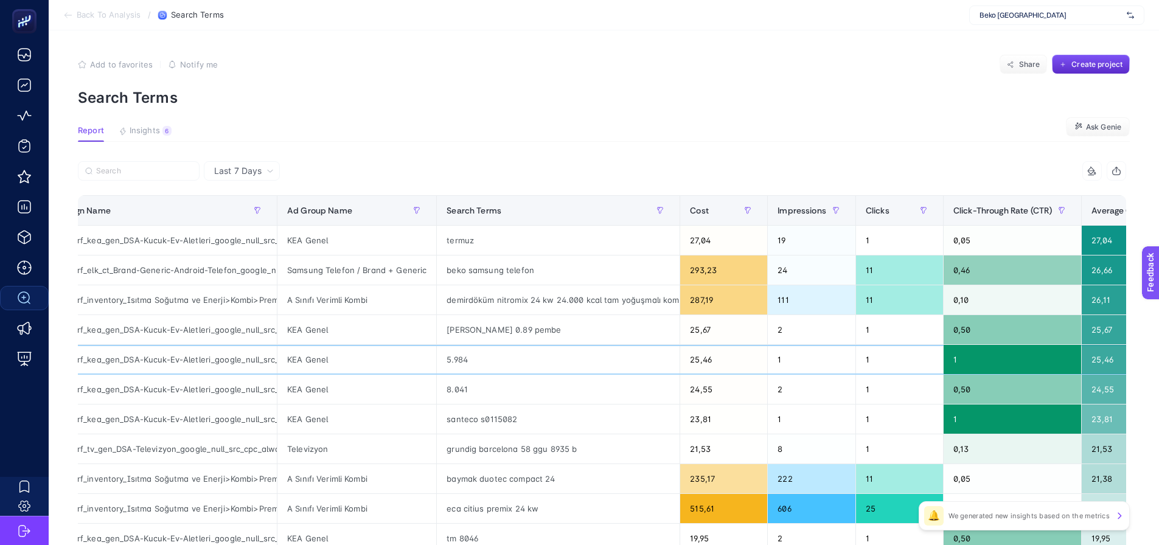
click at [443, 361] on div "5.984" at bounding box center [558, 359] width 243 height 29
click at [452, 390] on div "8.041" at bounding box center [558, 389] width 243 height 29
click at [297, 385] on div "KEA Genel" at bounding box center [356, 389] width 159 height 29
click at [297, 384] on div "KEA Genel" at bounding box center [356, 389] width 159 height 29
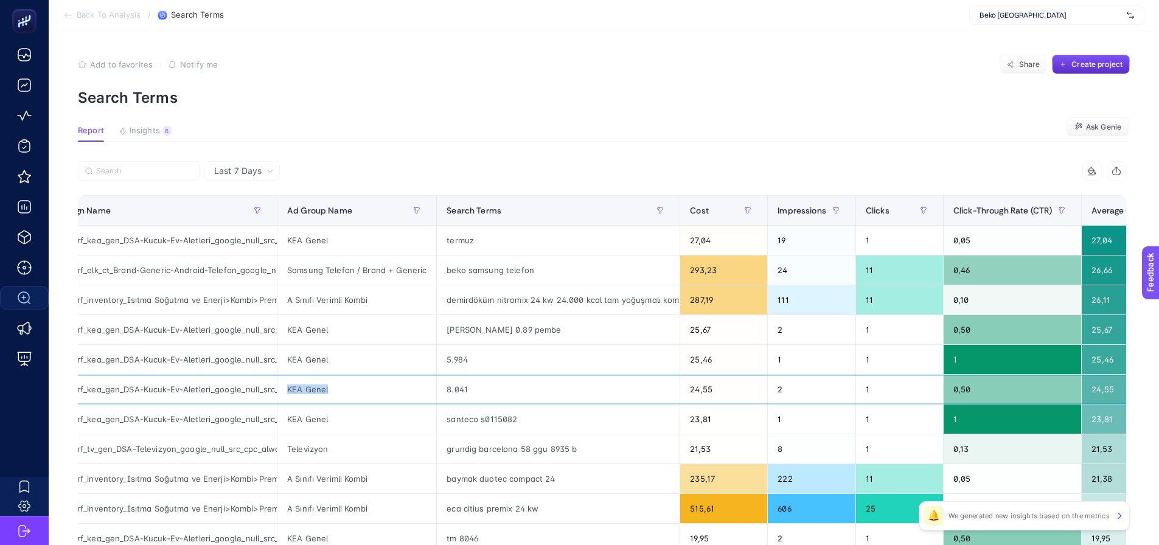
click at [297, 384] on div "KEA Genel" at bounding box center [356, 389] width 159 height 29
click at [217, 389] on div "beko_perf_kea_gen_DSA-Kucuk-Ev-Aletleri_google_null_src_cpc_alwayson" at bounding box center [155, 389] width 243 height 29
drag, startPoint x: 117, startPoint y: 387, endPoint x: 195, endPoint y: 381, distance: 78.1
click at [195, 381] on div "beko_perf_kea_gen_DSA-Kucuk-Ev-Aletleri_google_null_src_cpc_alwayson" at bounding box center [155, 389] width 243 height 29
copy div "DSA-Kucuk-Ev-Aletl"
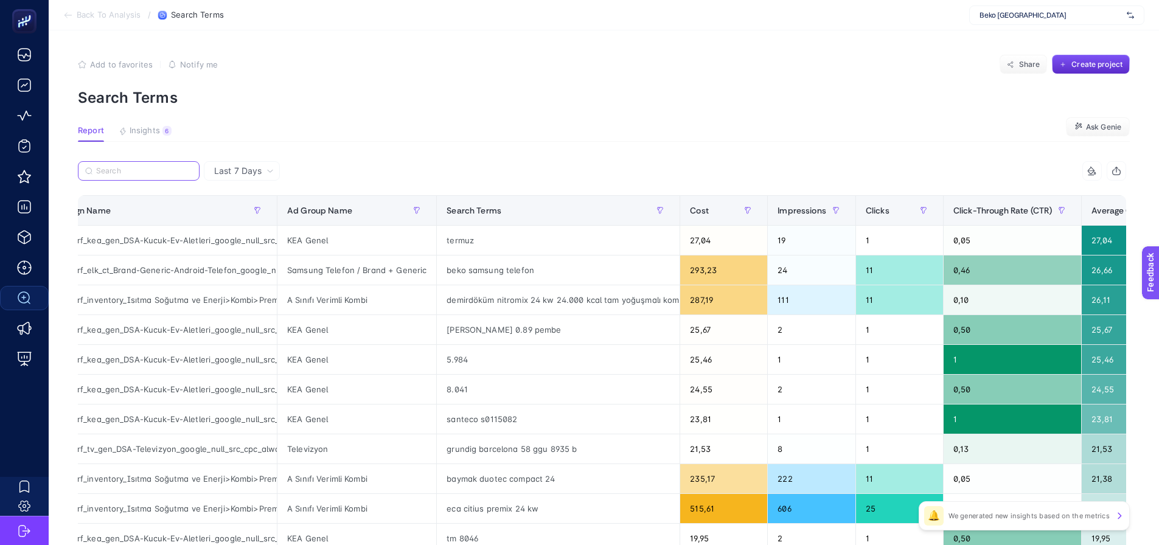
click at [139, 168] on input "Search" at bounding box center [144, 171] width 96 height 9
paste input "DSA-Kucuk-Ev-Aletl"
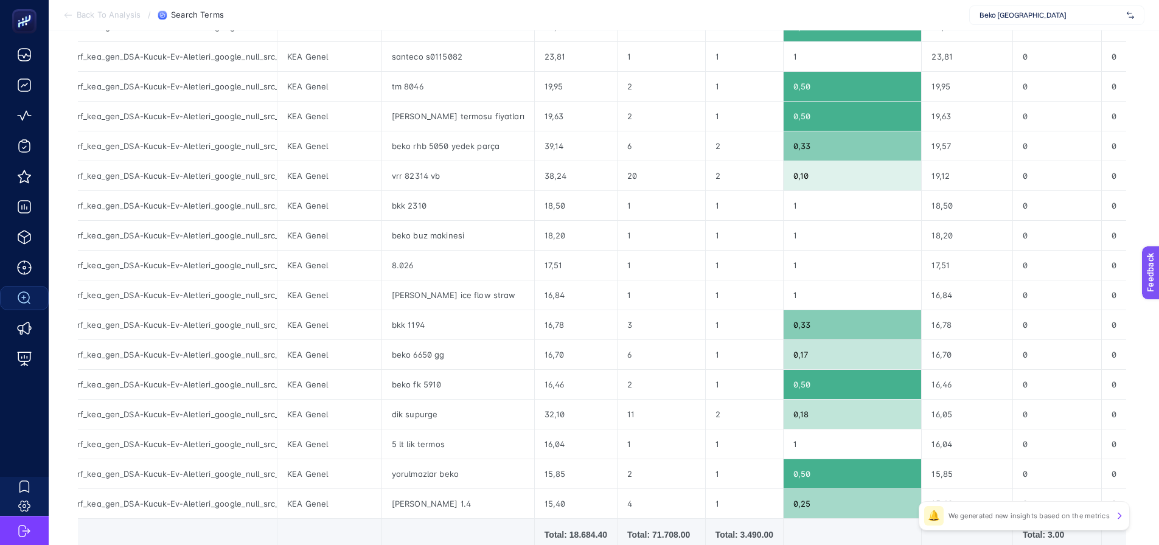
scroll to position [304, 5]
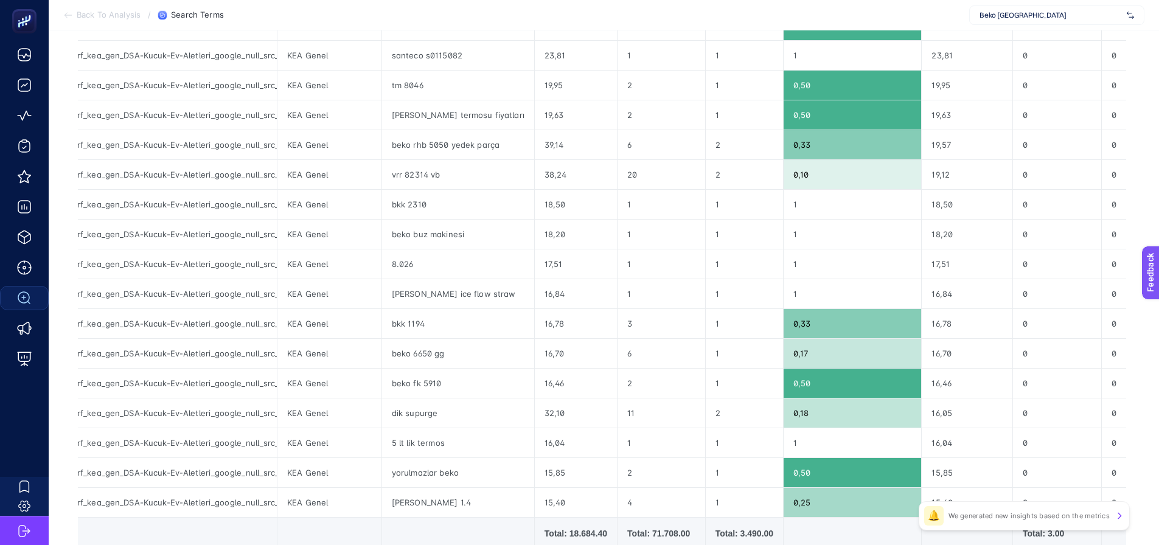
type input "DSA-Kucuk-Ev-Aletl"
click at [419, 291] on div "stanley ice flow straw" at bounding box center [458, 293] width 152 height 29
click at [420, 291] on div "stanley ice flow straw" at bounding box center [458, 293] width 152 height 29
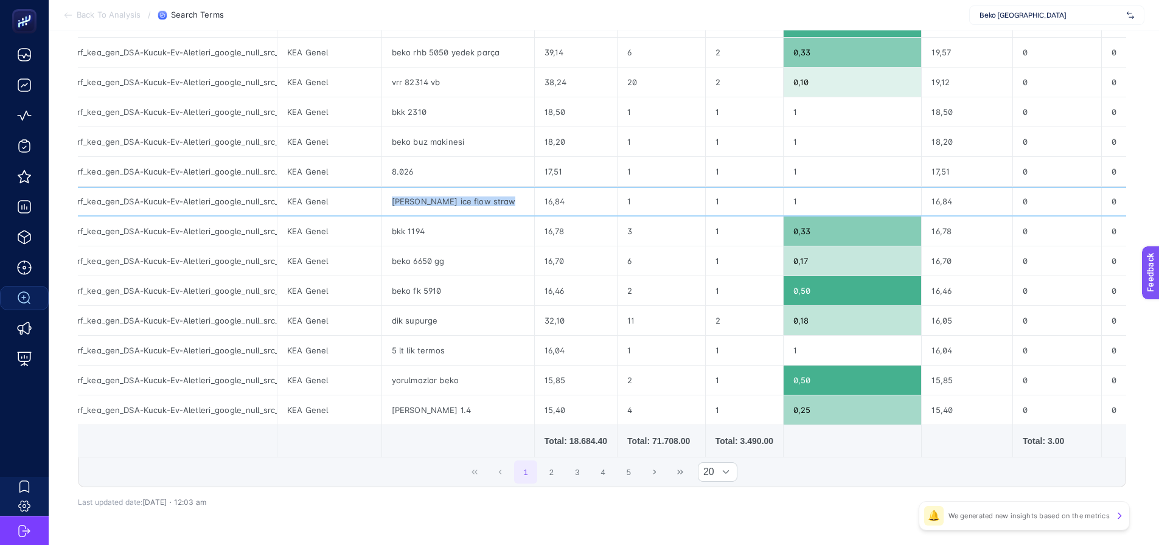
scroll to position [426, 5]
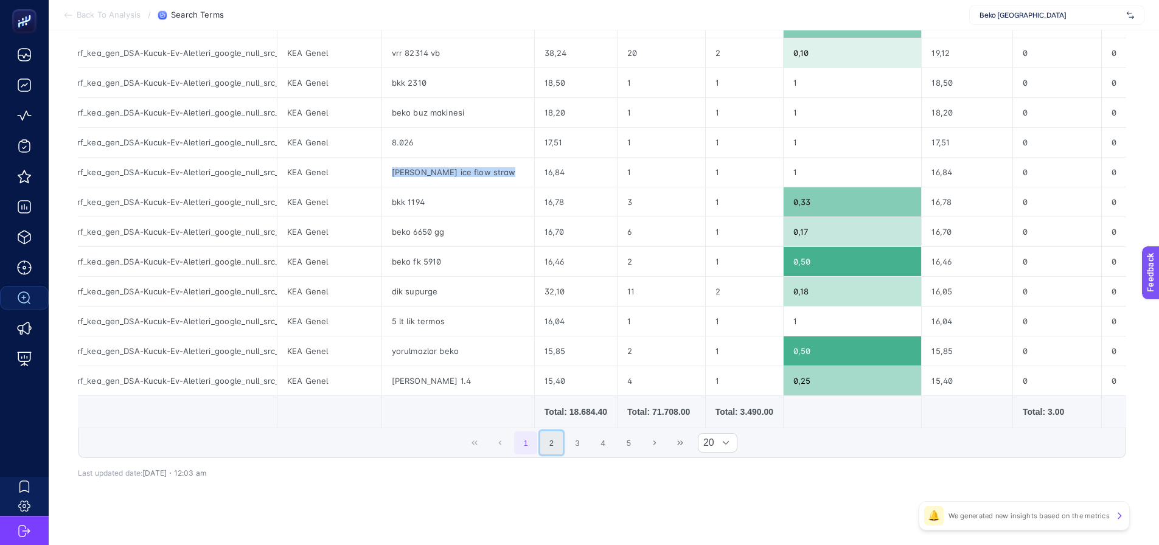
drag, startPoint x: 548, startPoint y: 448, endPoint x: 557, endPoint y: 449, distance: 9.3
click at [549, 448] on button "2" at bounding box center [551, 442] width 23 height 23
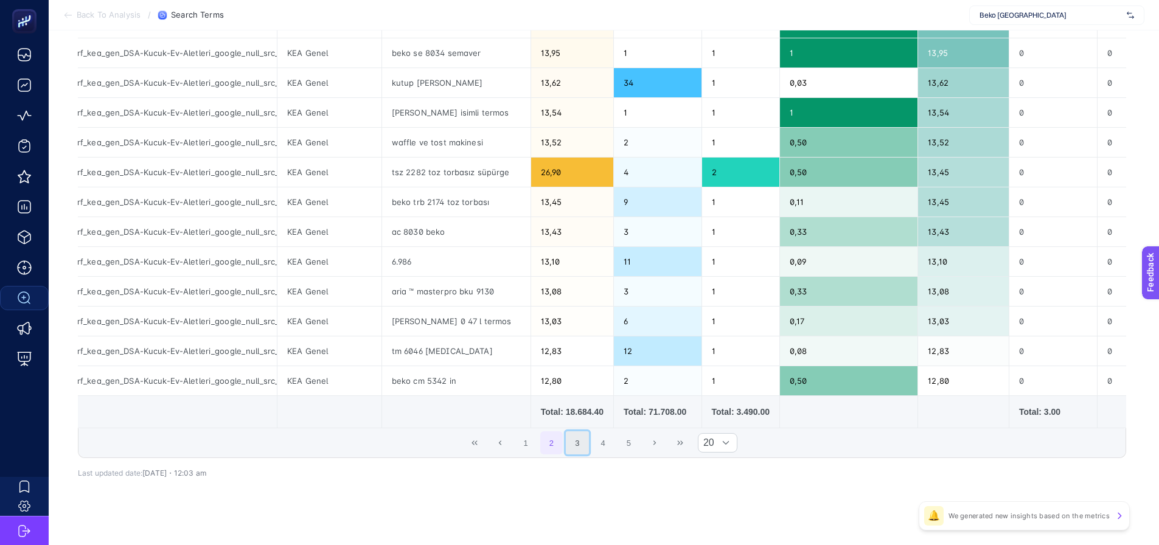
click at [570, 451] on button "3" at bounding box center [577, 442] width 23 height 23
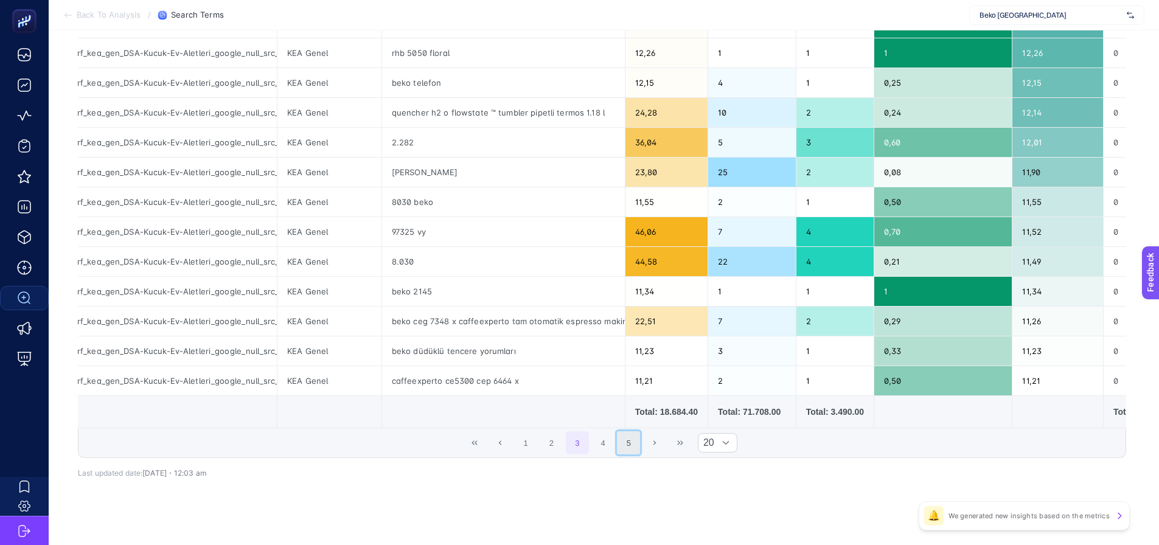
click at [625, 443] on button "5" at bounding box center [628, 442] width 23 height 23
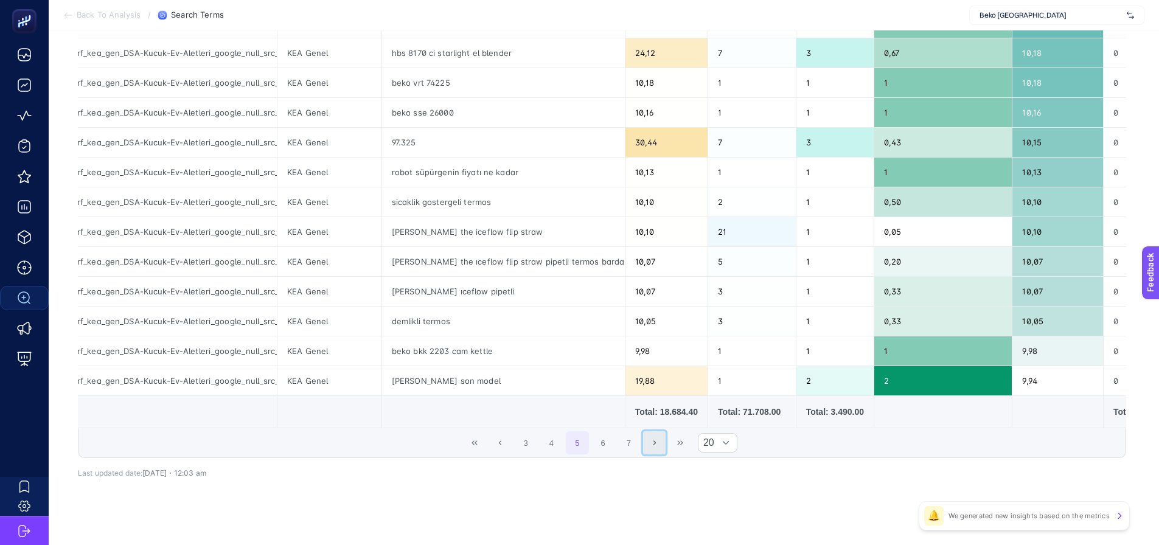
click at [656, 440] on button "Next Page" at bounding box center [654, 442] width 23 height 23
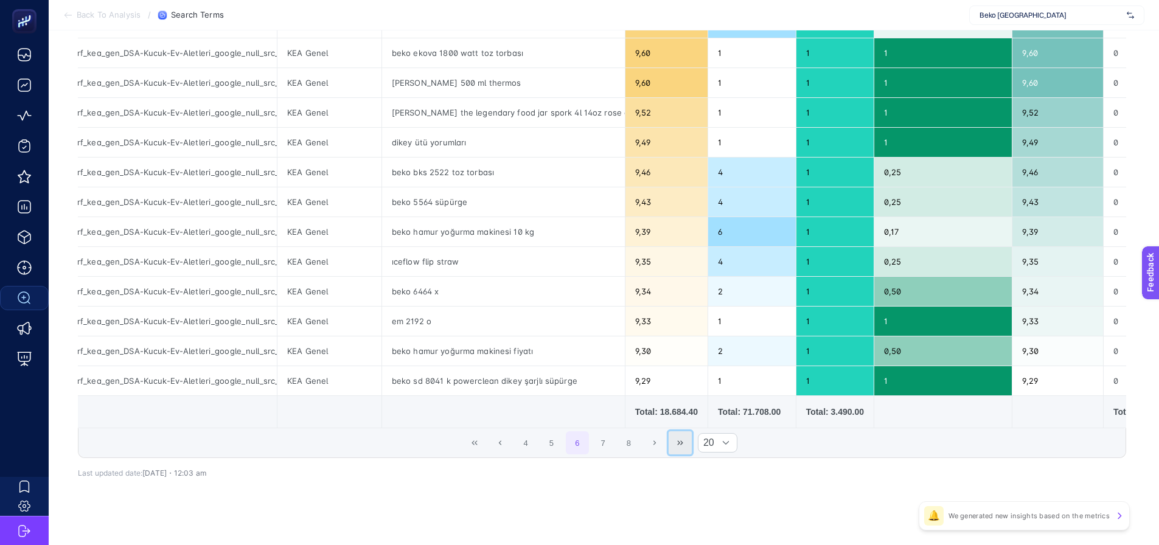
click at [679, 446] on icon "Last Page" at bounding box center [679, 442] width 7 height 7
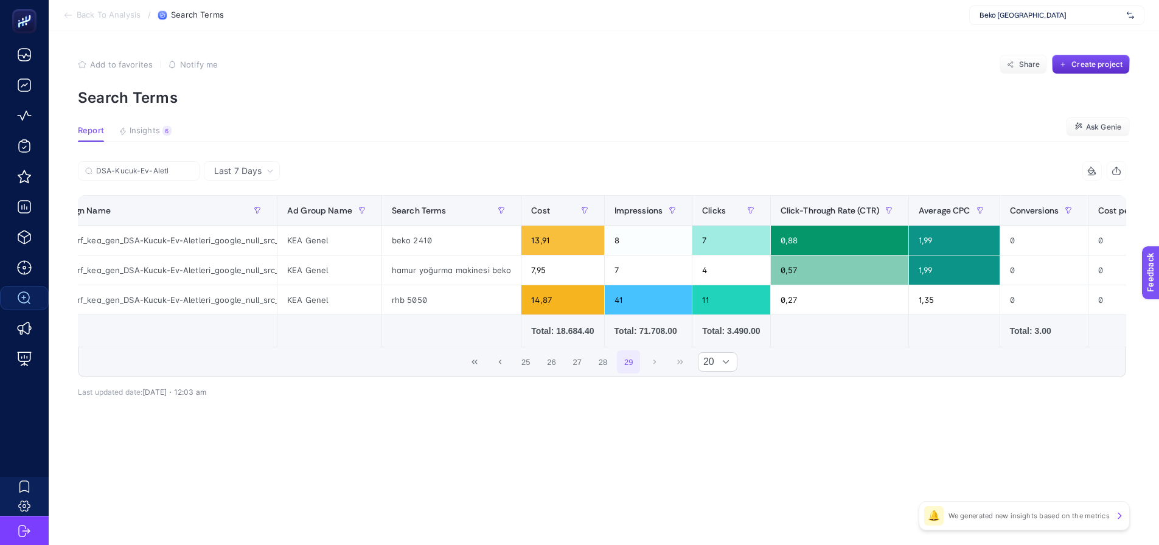
scroll to position [0, 0]
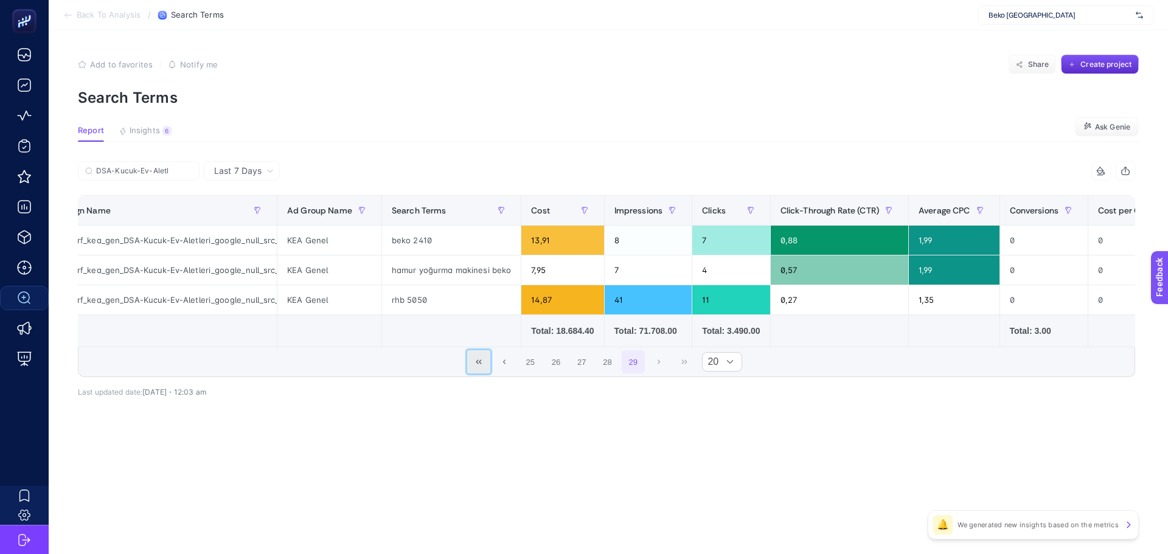
click at [477, 366] on icon "First Page" at bounding box center [478, 361] width 7 height 7
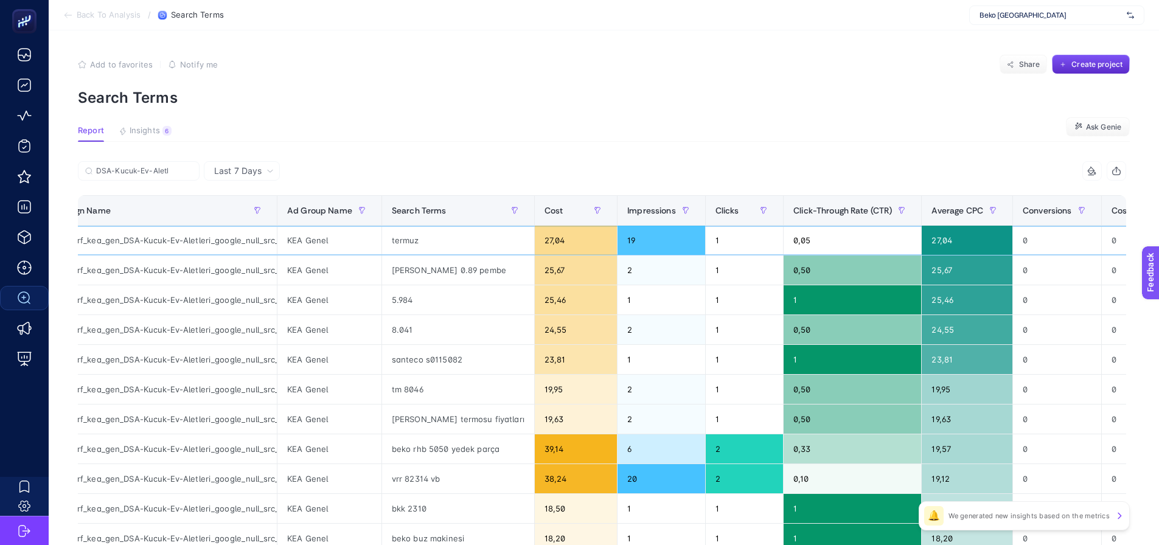
click at [402, 234] on div "termuz" at bounding box center [458, 240] width 152 height 29
click at [404, 234] on div "termuz" at bounding box center [458, 240] width 152 height 29
copy div "termuz"
click at [553, 209] on div "Cost" at bounding box center [575, 210] width 63 height 19
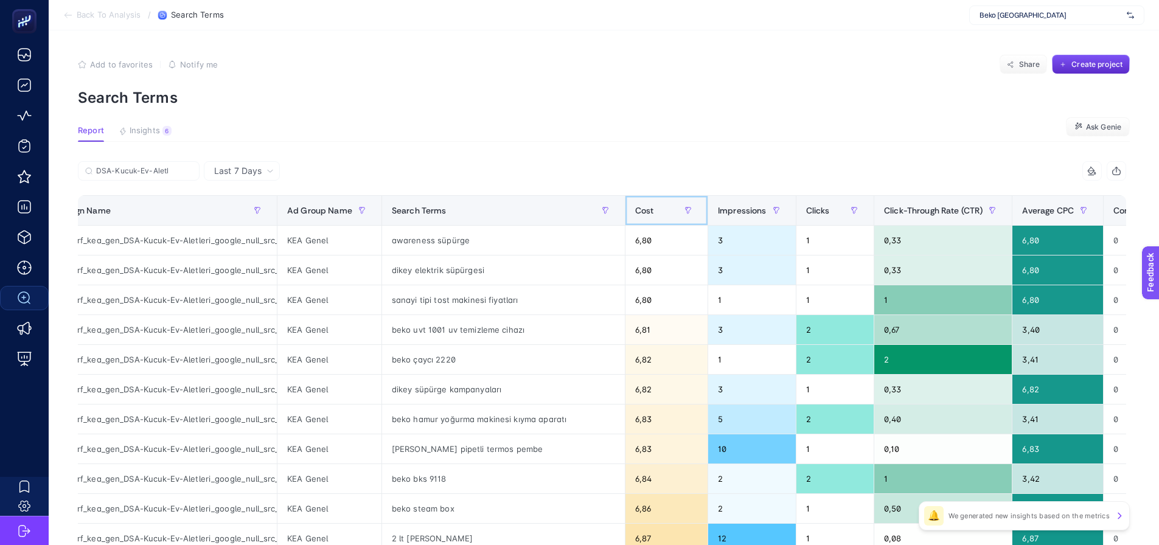
click at [641, 212] on span "Cost" at bounding box center [644, 211] width 19 height 10
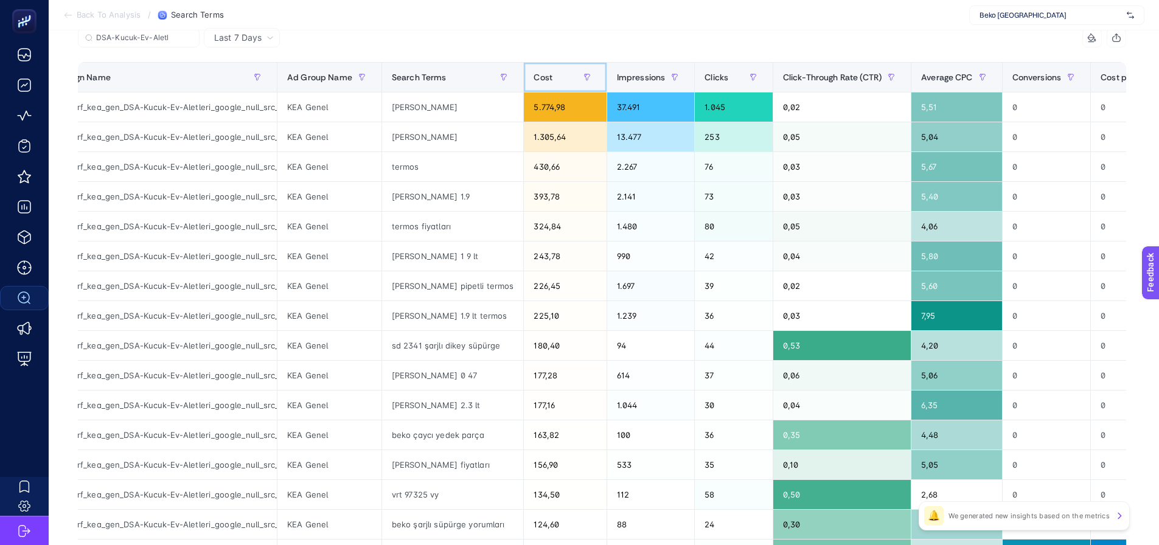
scroll to position [61, 0]
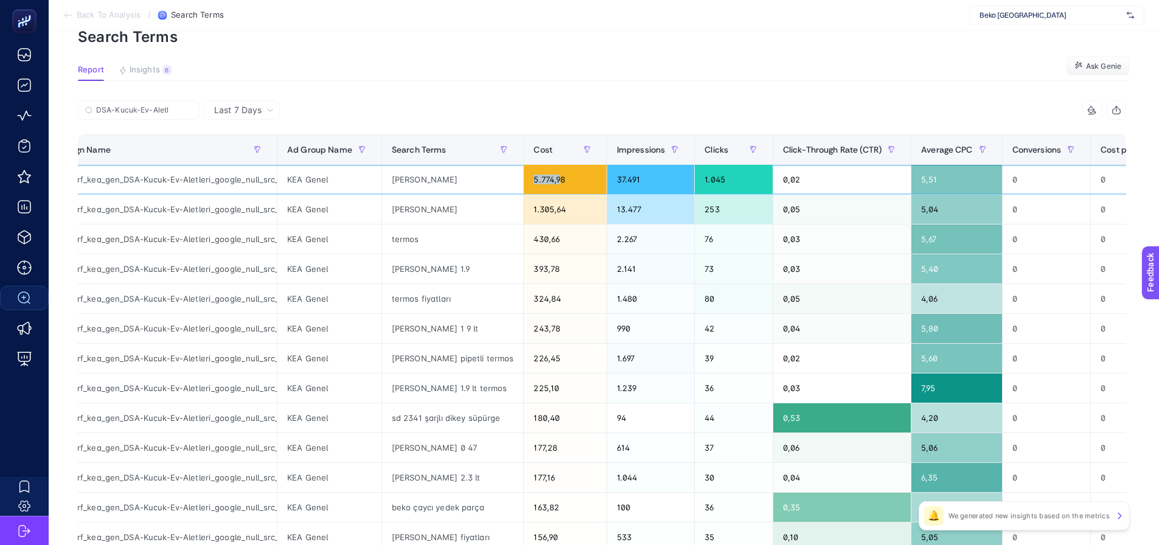
drag, startPoint x: 522, startPoint y: 179, endPoint x: 547, endPoint y: 177, distance: 25.1
click at [547, 177] on div "5.774,98" at bounding box center [565, 179] width 82 height 29
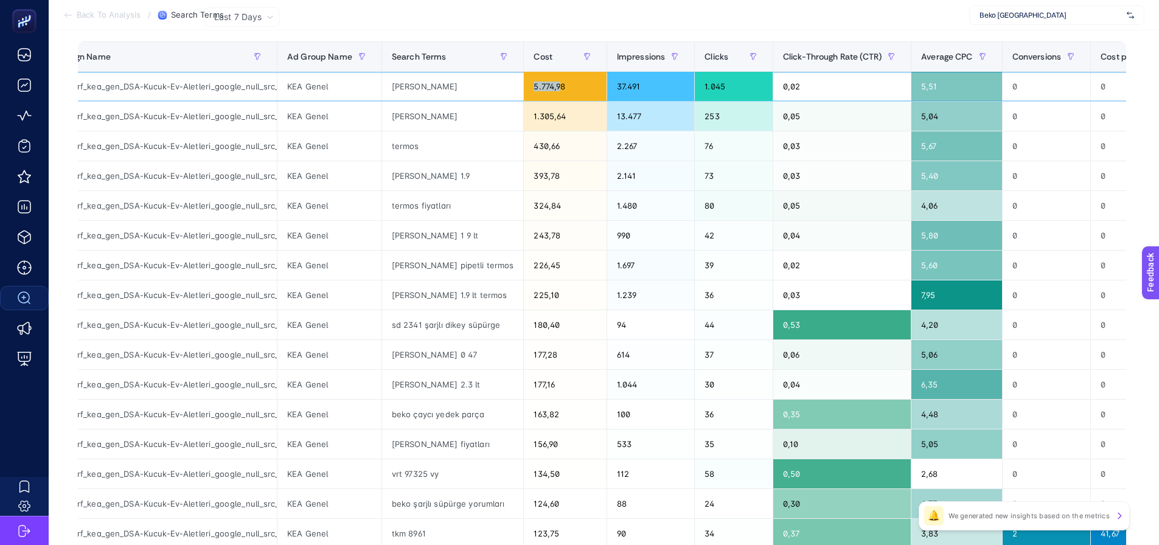
scroll to position [182, 0]
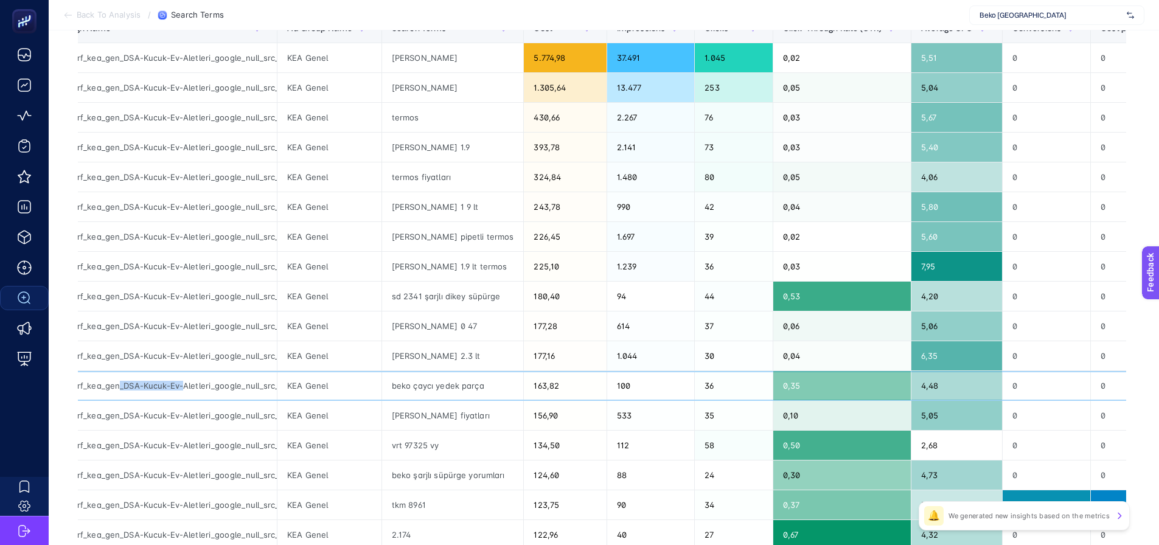
drag, startPoint x: 122, startPoint y: 386, endPoint x: 181, endPoint y: 388, distance: 59.7
click at [181, 388] on div "beko_perf_kea_gen_DSA-Kucuk-Ev-Aletleri_google_null_src_cpc_alwayson" at bounding box center [155, 385] width 243 height 29
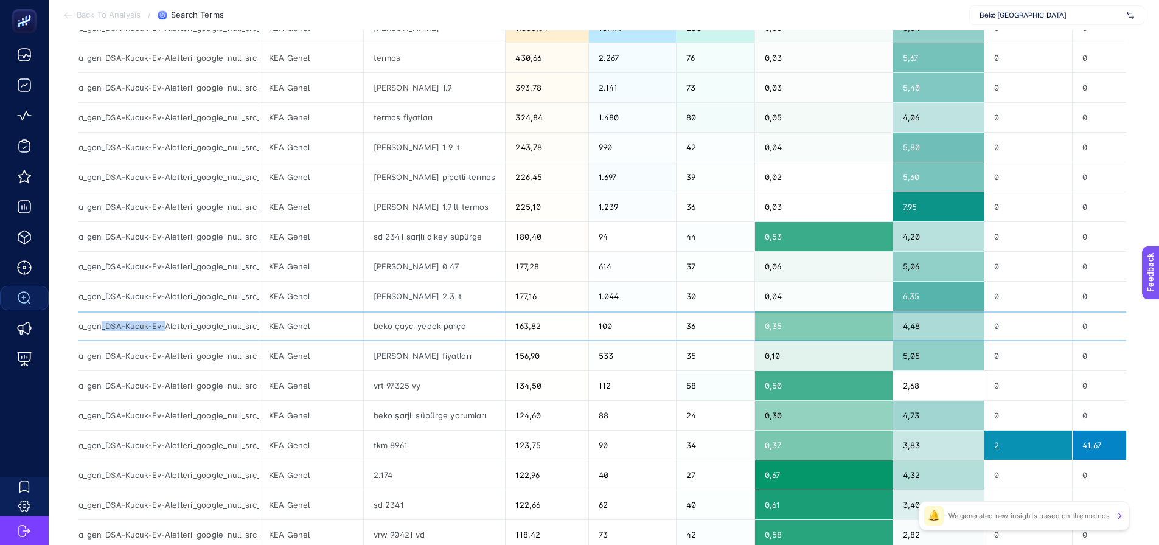
scroll to position [137, 0]
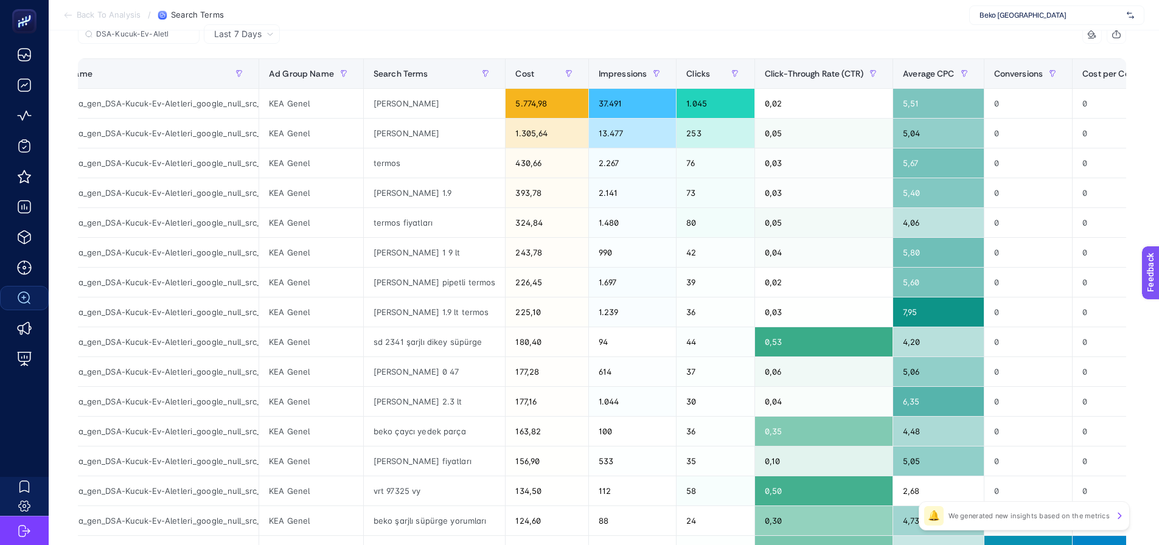
click at [384, 15] on section "Back To Analysis / Search Terms Beko Türkiye" at bounding box center [604, 15] width 1110 height 30
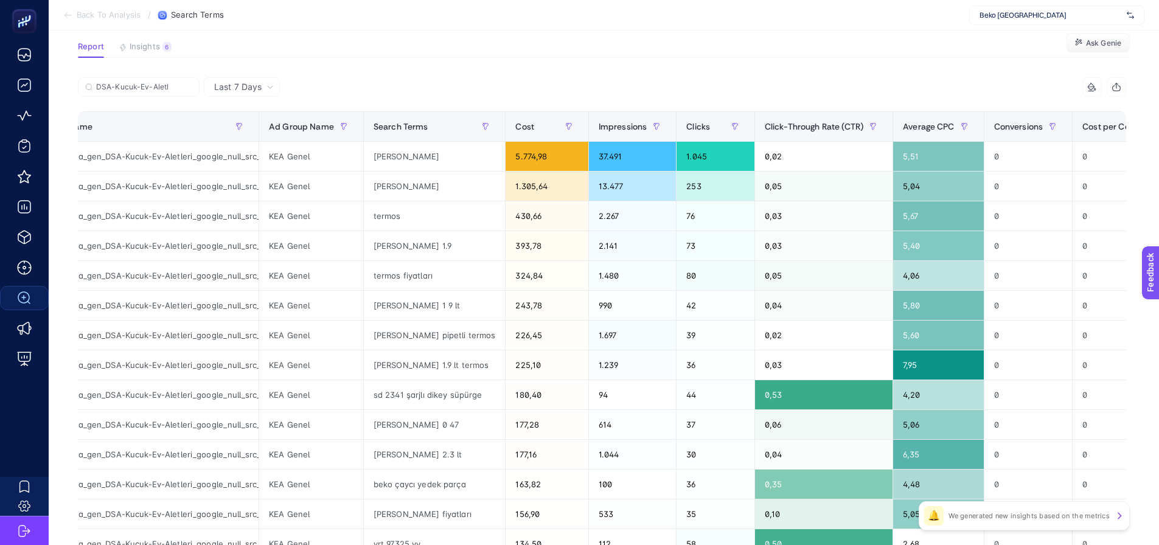
scroll to position [15, 0]
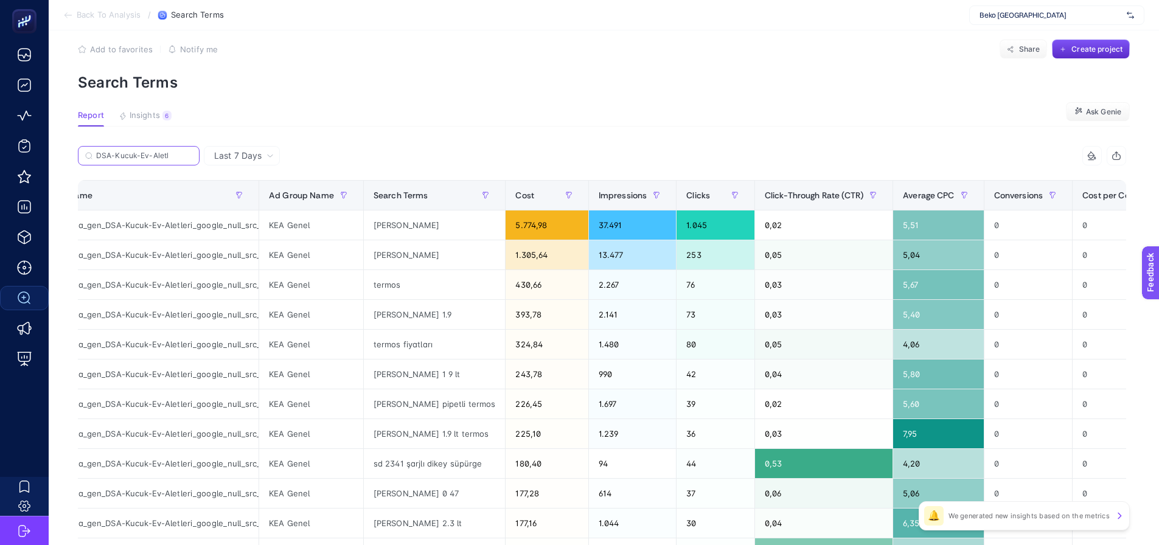
click at [185, 153] on input "DSA-Kucuk-Ev-Aletl" at bounding box center [144, 155] width 96 height 9
click at [185, 153] on icon at bounding box center [188, 155] width 7 height 7
click at [180, 153] on input "DSA-Kucuk-Ev-Aletl" at bounding box center [138, 155] width 83 height 9
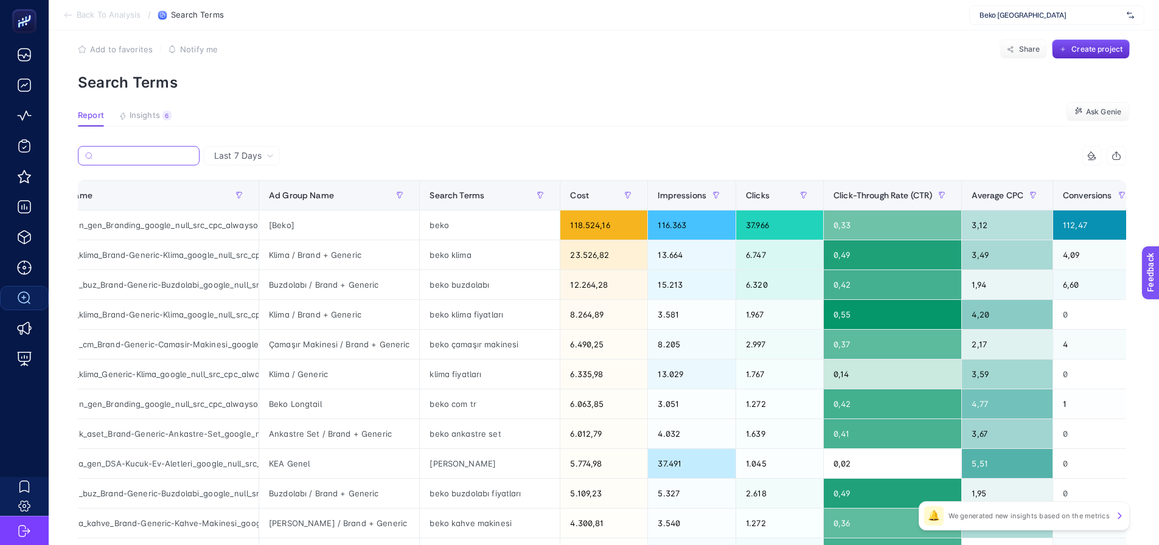
click at [134, 158] on input "Search" at bounding box center [144, 155] width 95 height 9
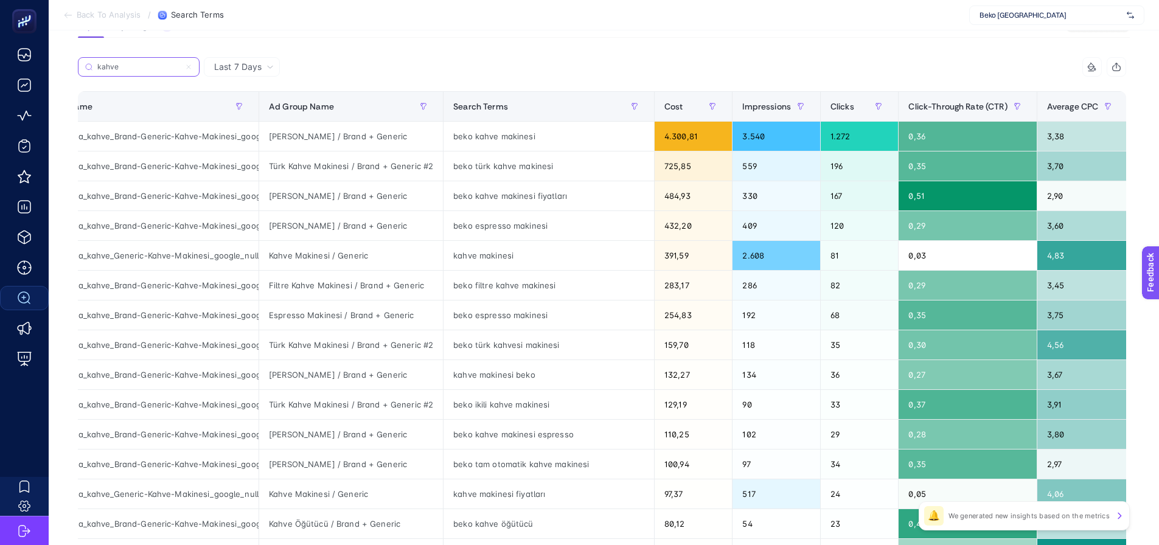
scroll to position [137, 0]
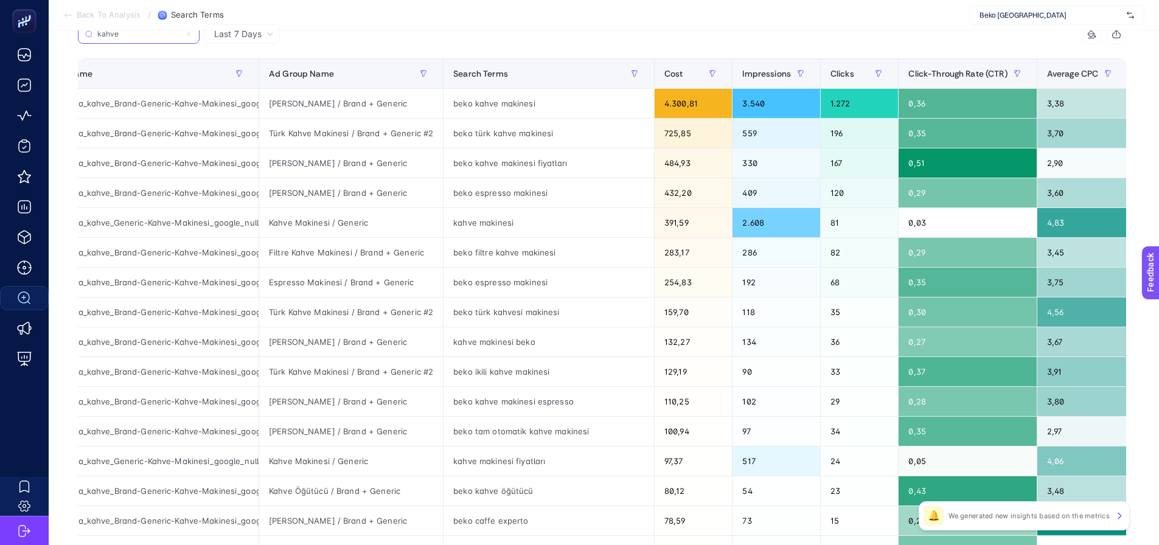
type input "kahve"
click at [204, 228] on div "beko_perf_kea_kahve_Generic-Kahve-Makinesi_google_null_src_cpc_alwayson" at bounding box center [137, 222] width 243 height 29
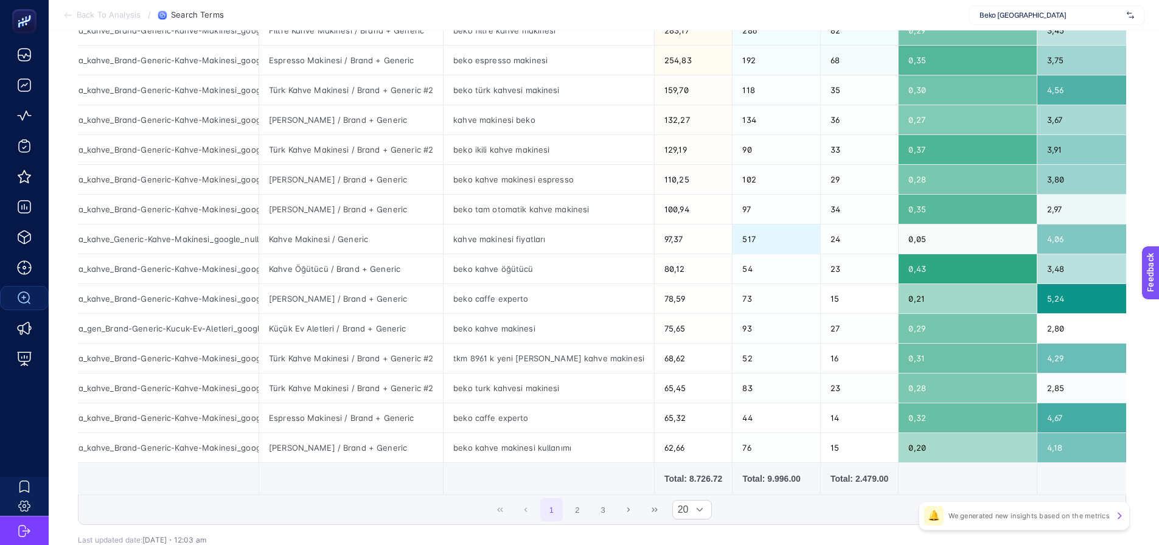
scroll to position [380, 0]
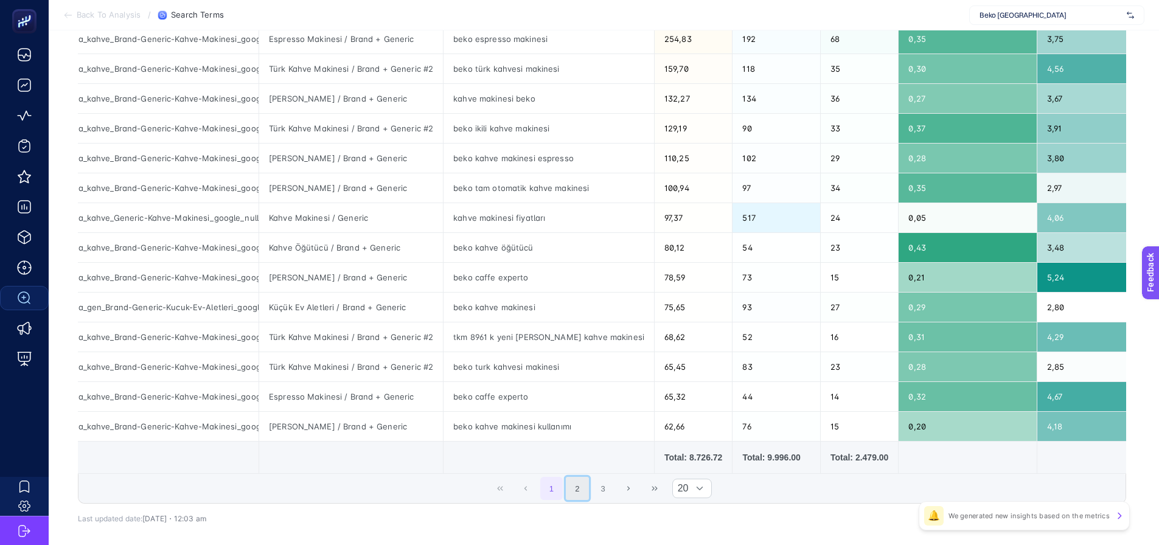
click at [580, 497] on button "2" at bounding box center [577, 488] width 23 height 23
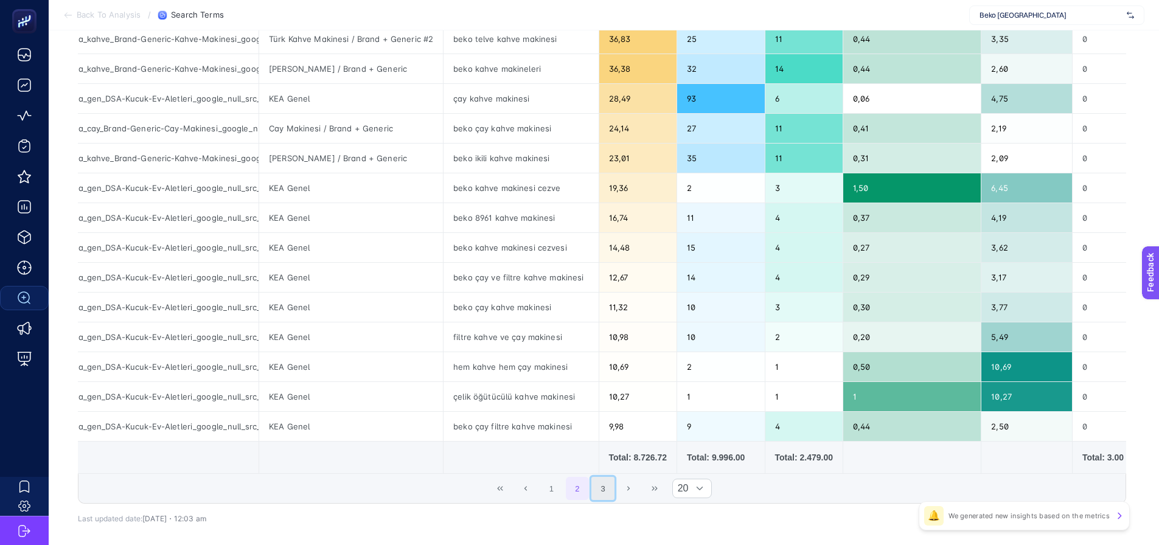
click at [611, 491] on button "3" at bounding box center [602, 488] width 23 height 23
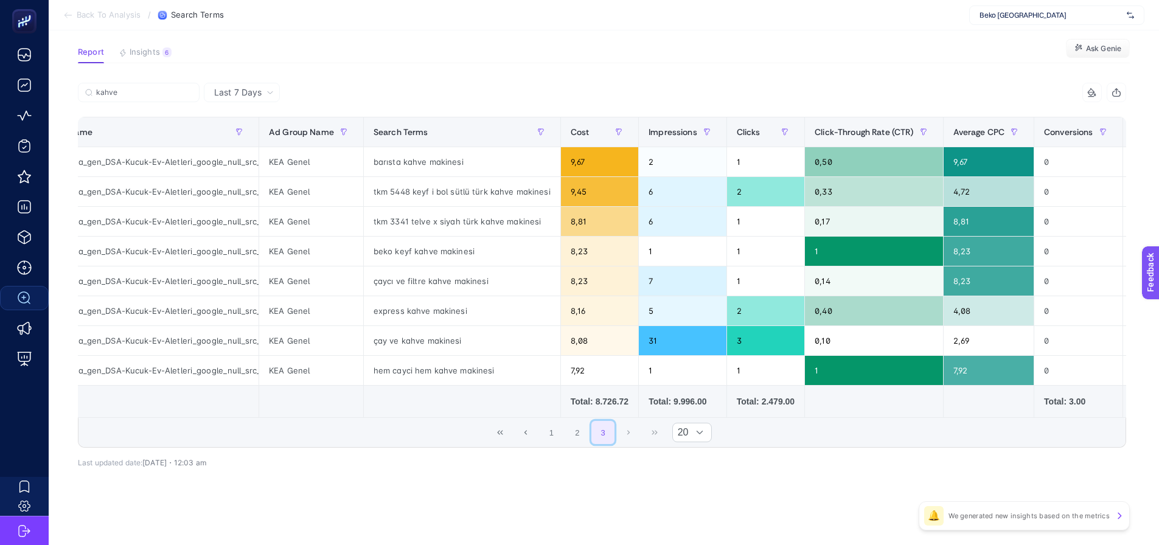
scroll to position [83, 0]
click at [504, 431] on icon "First Page" at bounding box center [499, 432] width 7 height 7
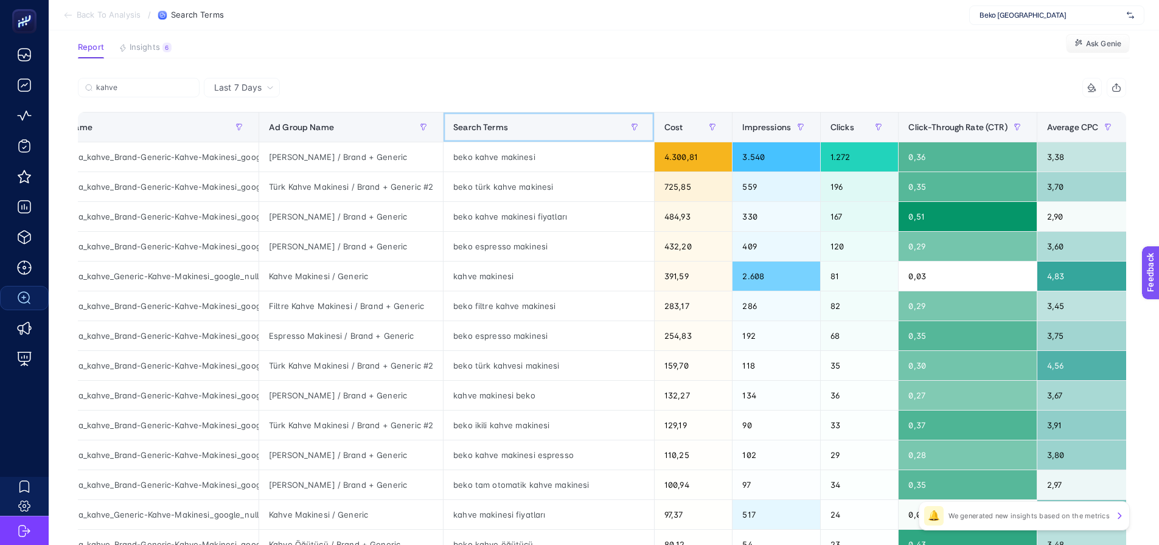
click at [490, 131] on span "Search Terms" at bounding box center [480, 127] width 55 height 10
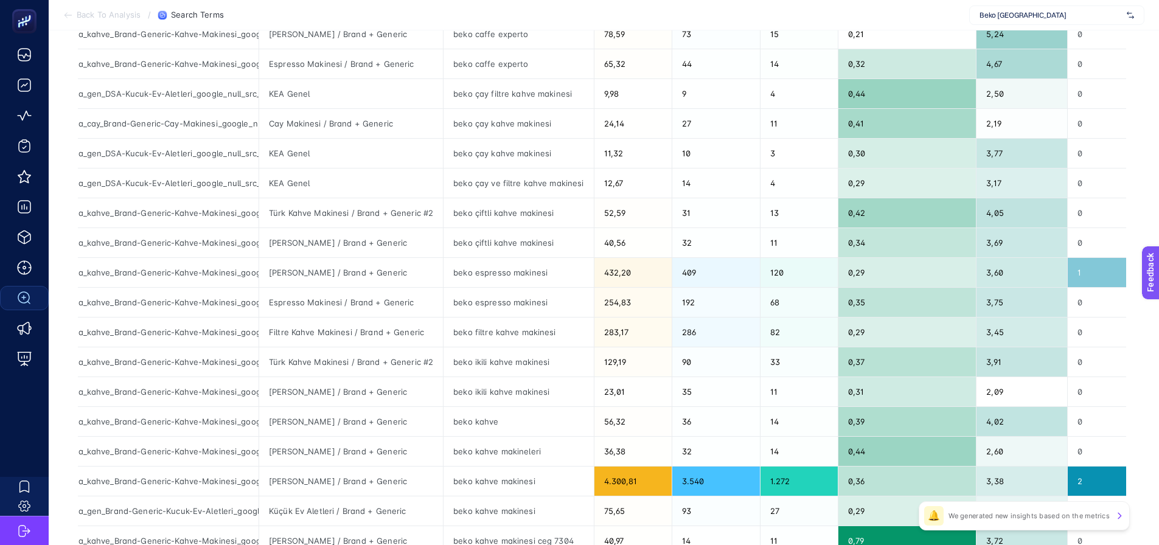
scroll to position [327, 0]
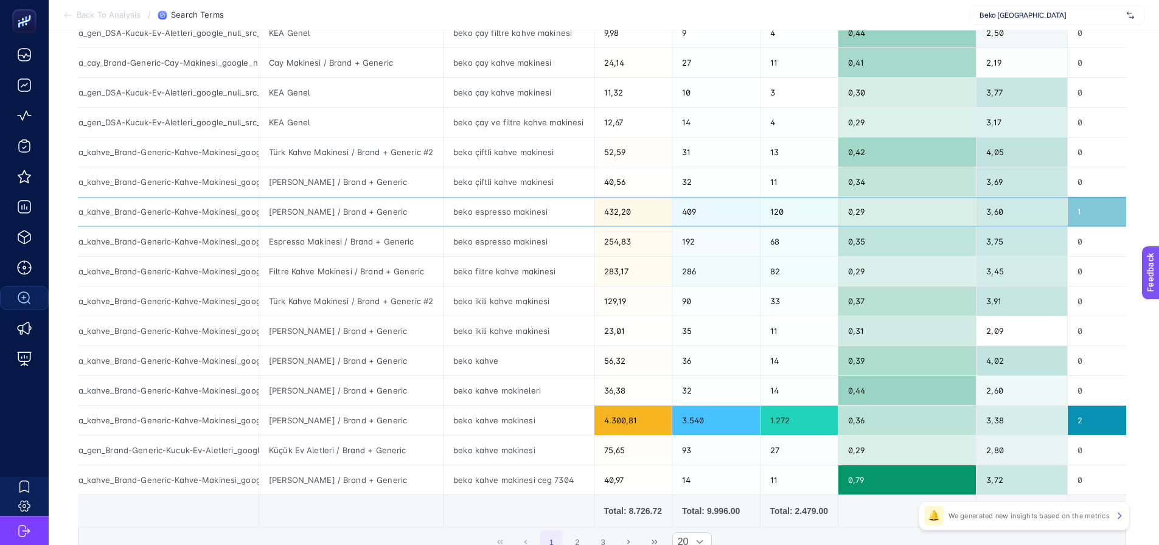
click at [181, 215] on div "beko_perf_kea_kahve_Brand-Generic-Kahve-Makinesi_google_null_src_cpc_alwayson" at bounding box center [137, 211] width 243 height 29
click at [182, 242] on div "beko_perf_kea_kahve_Brand-Generic-Kahve-Makinesi_google_null_src_cpc_alwayson" at bounding box center [137, 241] width 243 height 29
click at [315, 241] on div "Espresso Makinesi / Brand + Generic" at bounding box center [351, 241] width 184 height 29
click at [471, 248] on div "beko espresso makinesi" at bounding box center [518, 241] width 150 height 29
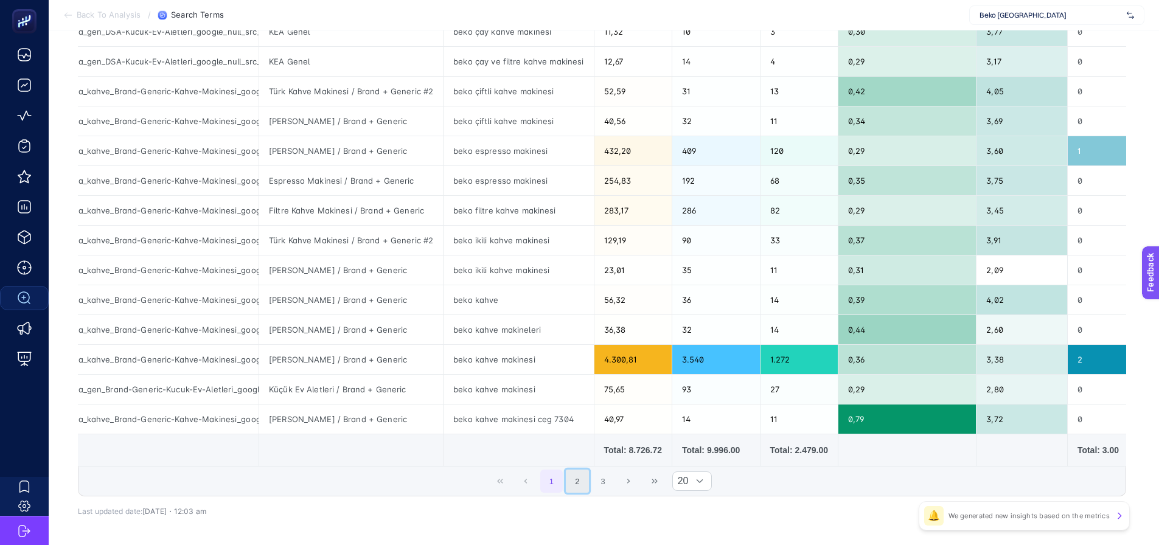
drag, startPoint x: 581, startPoint y: 488, endPoint x: 578, endPoint y: 480, distance: 8.5
click at [581, 488] on button "2" at bounding box center [577, 481] width 23 height 23
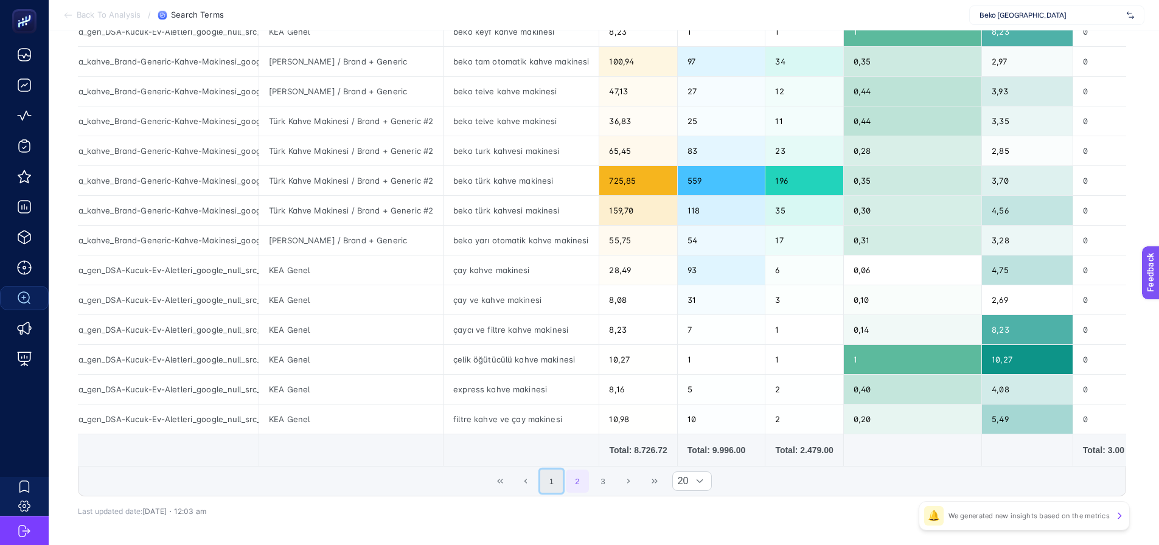
click at [563, 487] on button "1" at bounding box center [551, 481] width 23 height 23
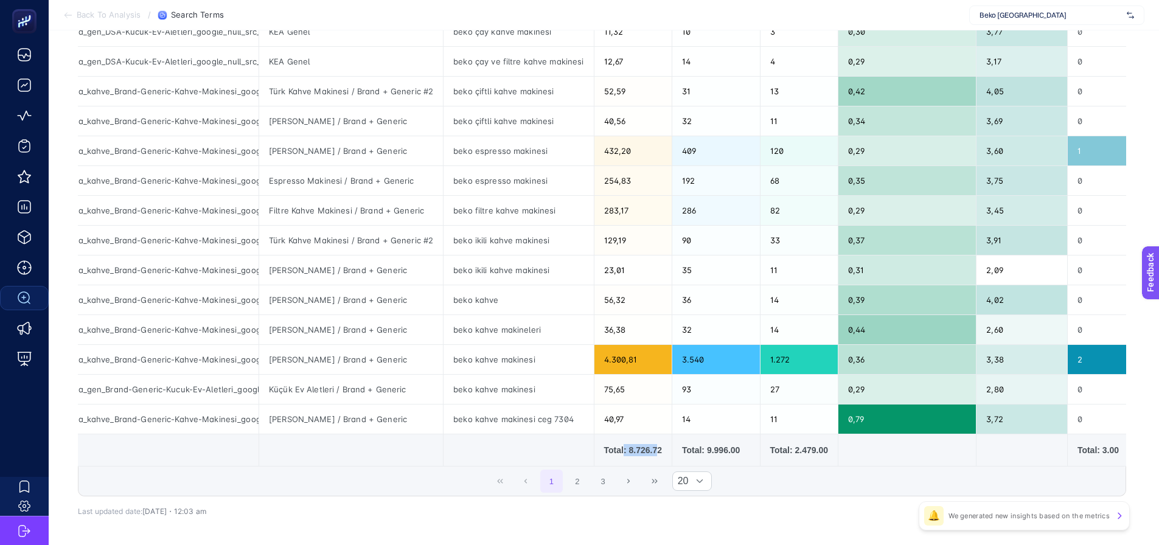
drag, startPoint x: 616, startPoint y: 449, endPoint x: 651, endPoint y: 451, distance: 34.8
click at [651, 451] on div "Total: 8.726.72" at bounding box center [633, 450] width 58 height 12
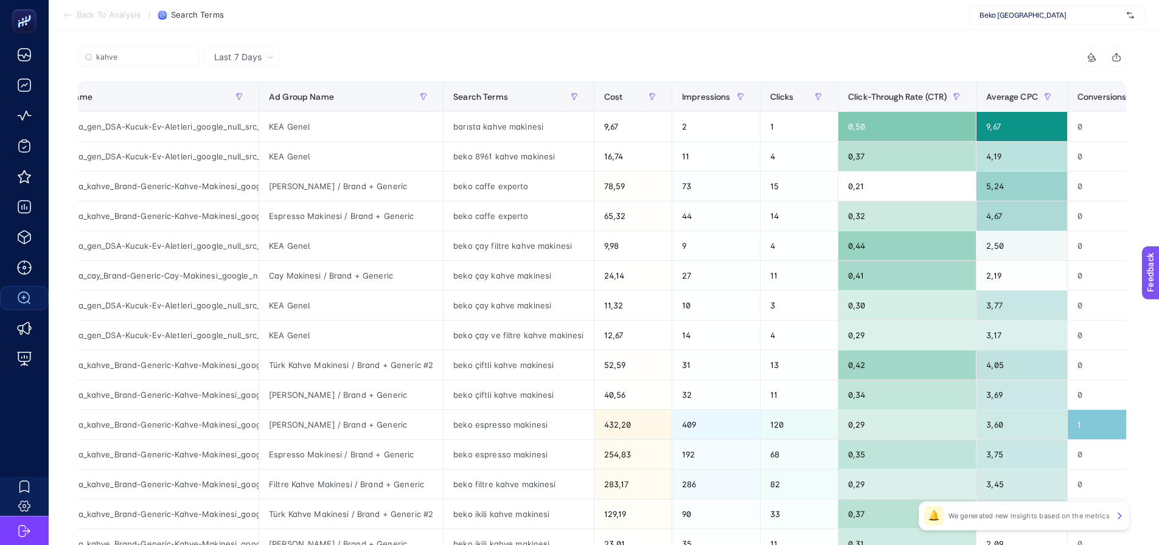
scroll to position [83, 0]
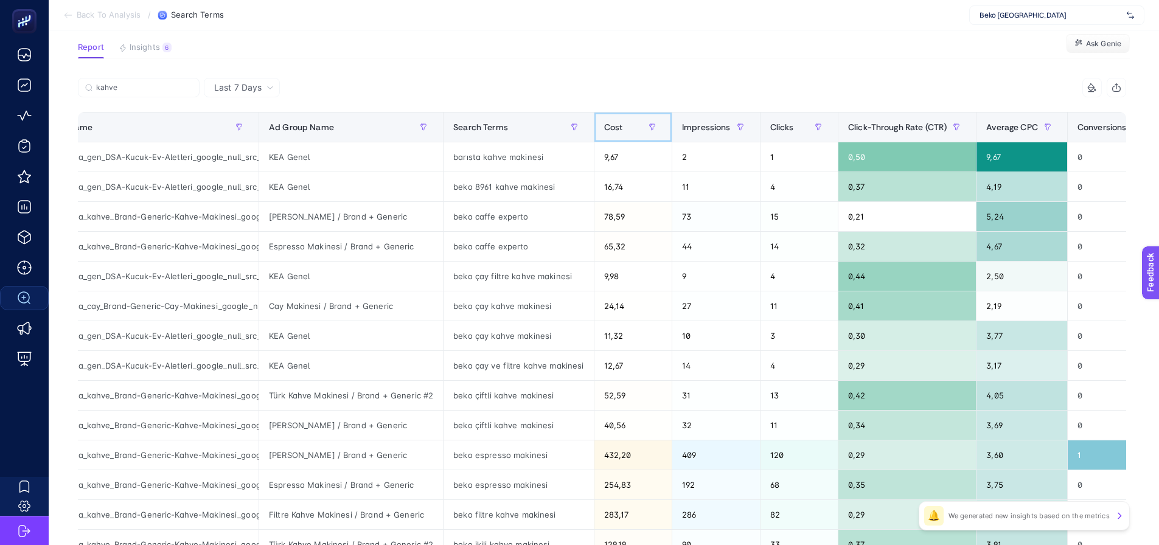
click at [614, 135] on div "Cost" at bounding box center [633, 126] width 58 height 19
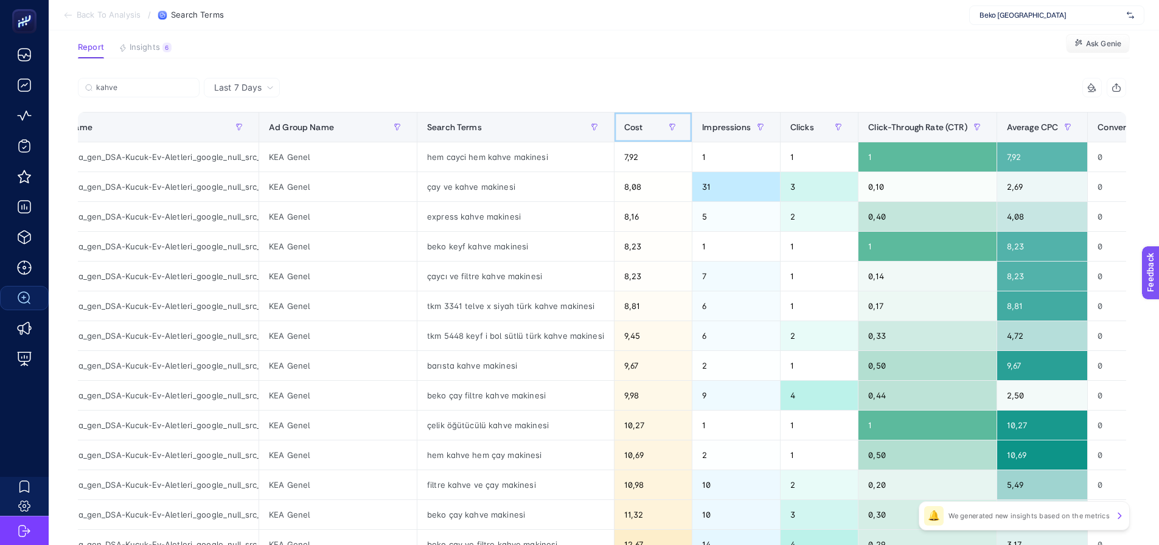
click at [624, 128] on span "Cost" at bounding box center [633, 127] width 19 height 10
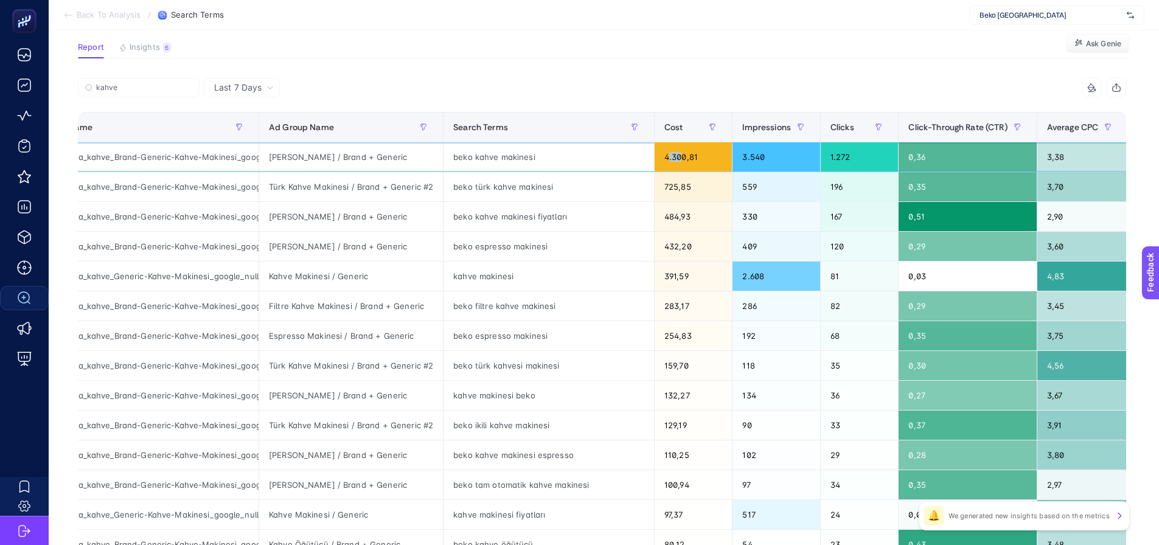
drag, startPoint x: 630, startPoint y: 159, endPoint x: 639, endPoint y: 158, distance: 9.1
click at [654, 159] on div "4.300,81" at bounding box center [692, 156] width 77 height 29
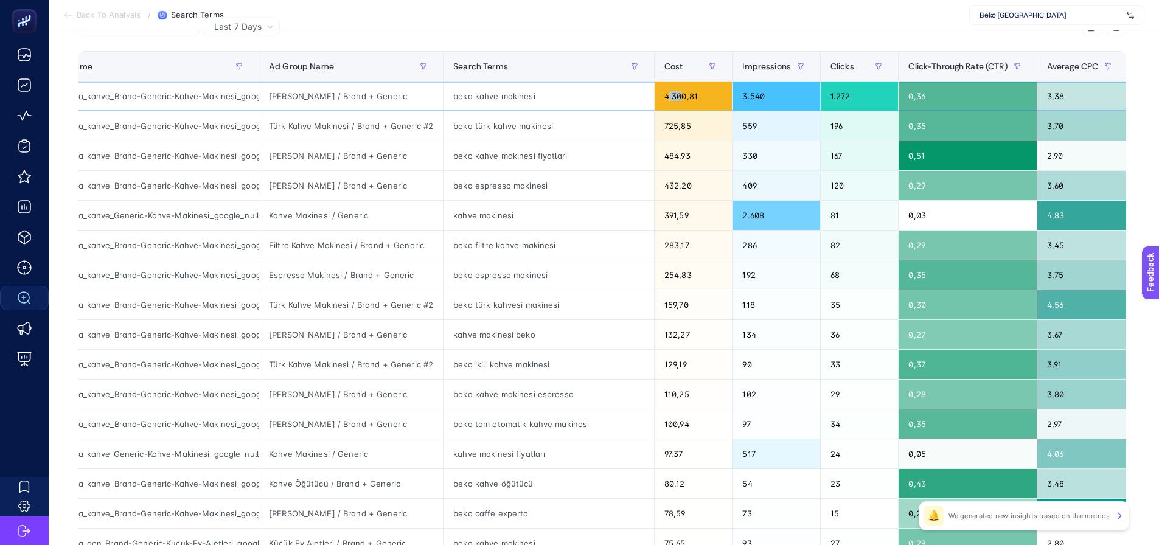
scroll to position [205, 0]
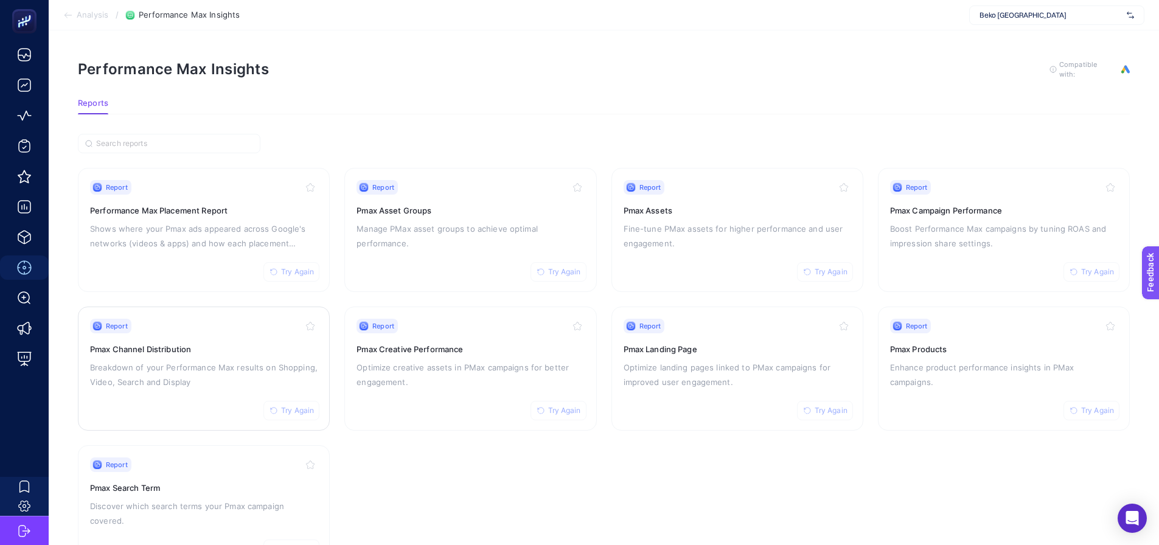
click at [234, 340] on div "Report Try Again Pmax Channel Distribution Breakdown of your Performance Max re…" at bounding box center [203, 369] width 227 height 100
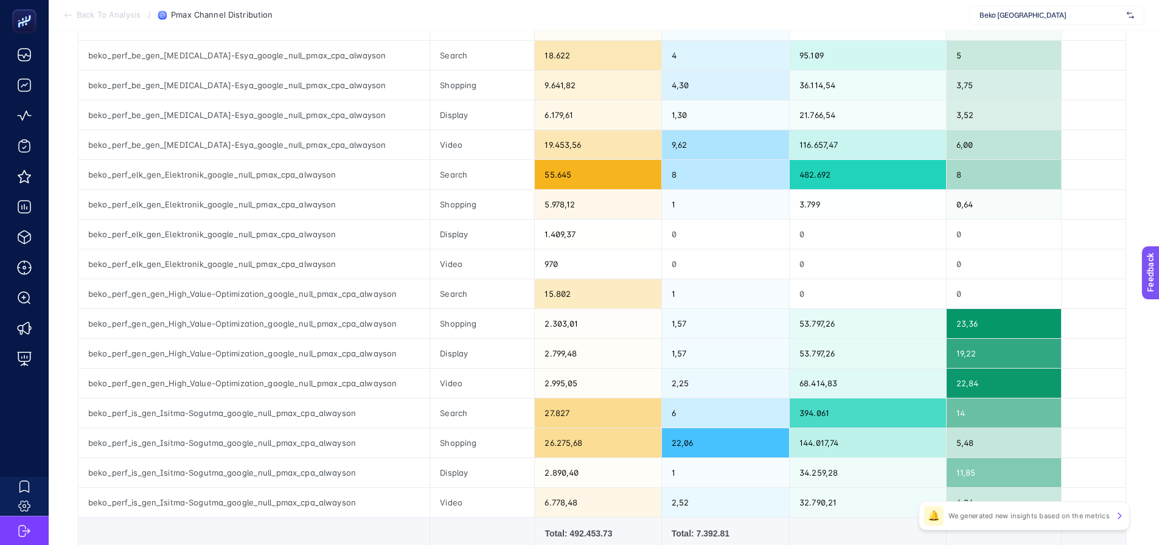
scroll to position [365, 0]
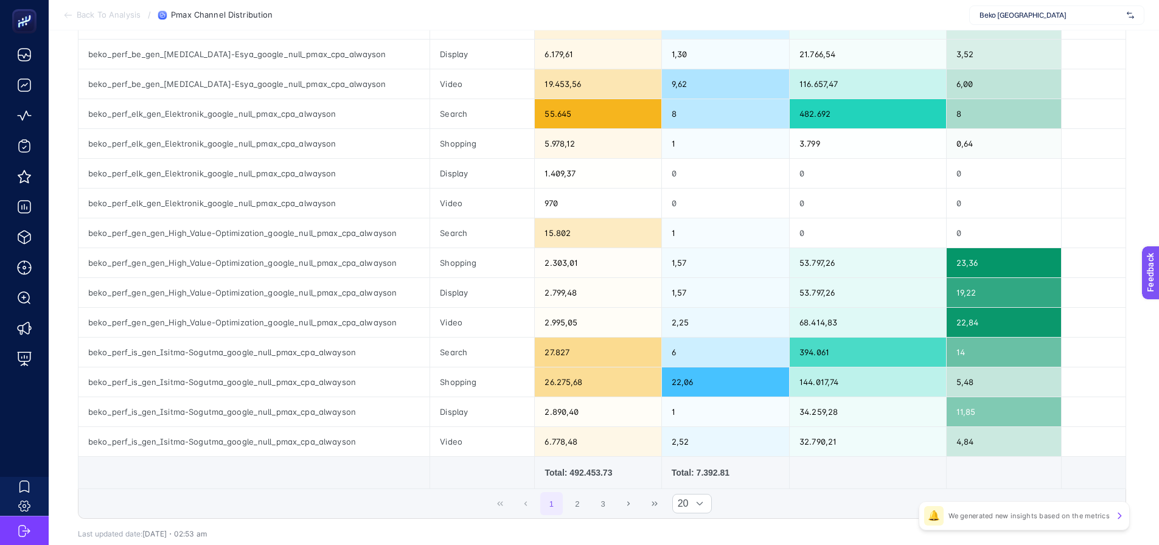
click at [587, 491] on span "1 2 3" at bounding box center [576, 504] width 77 height 26
click at [588, 508] on button "2" at bounding box center [577, 503] width 23 height 23
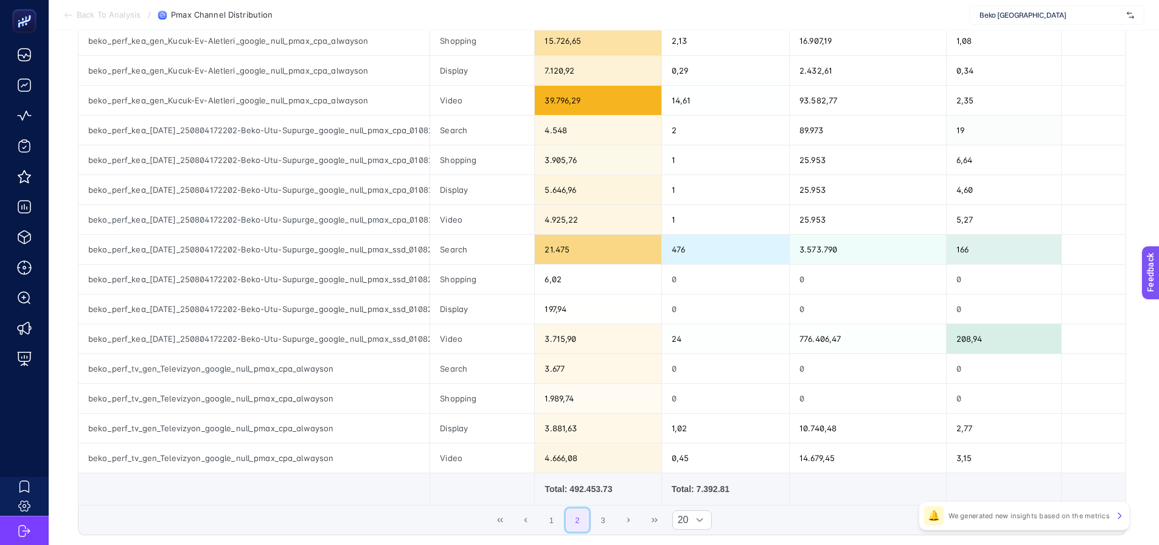
scroll to position [375, 0]
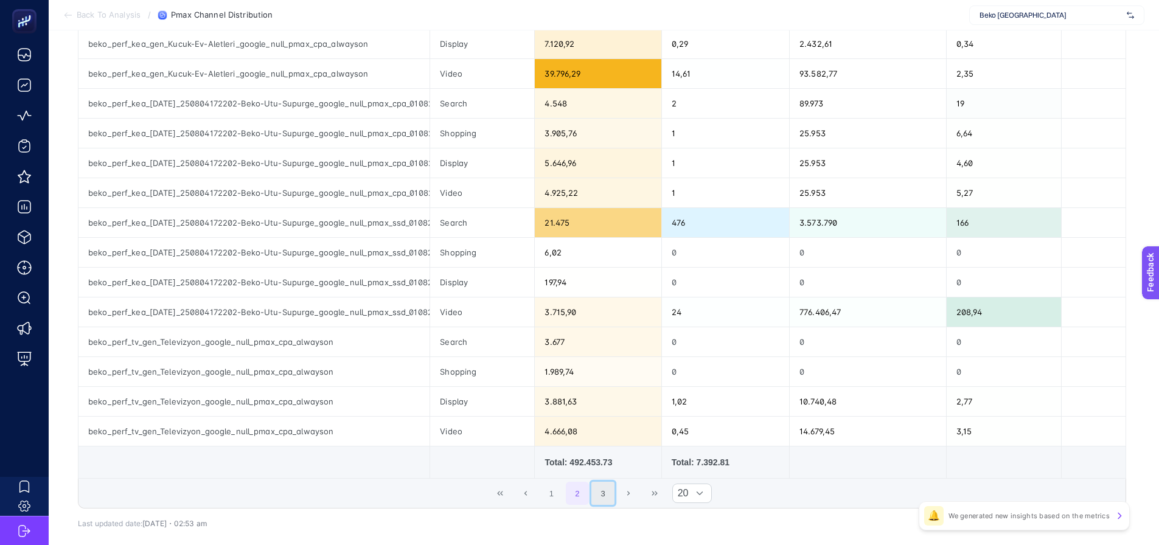
click at [605, 484] on button "3" at bounding box center [602, 493] width 23 height 23
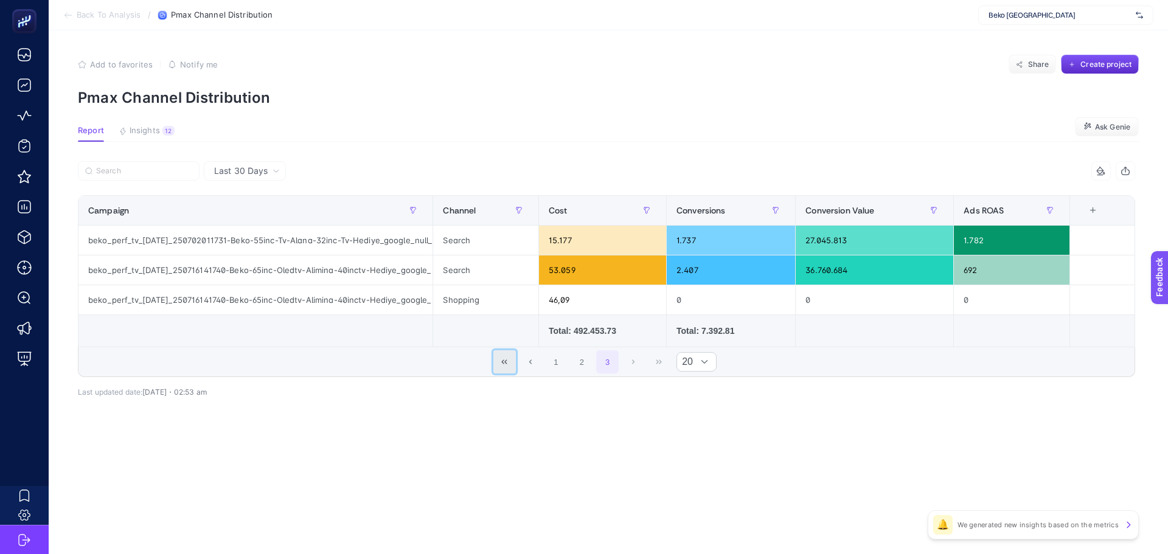
click at [507, 365] on icon "First Page" at bounding box center [504, 361] width 7 height 7
